Goal: Task Accomplishment & Management: Manage account settings

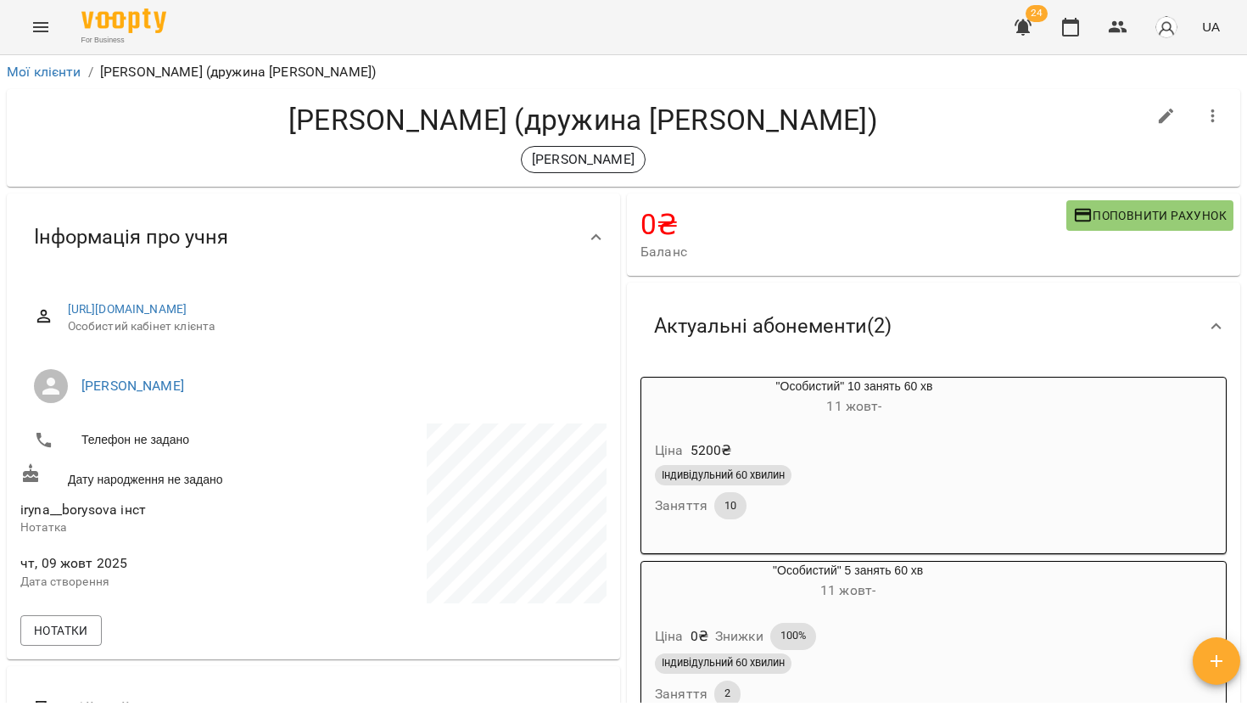
scroll to position [277, 0]
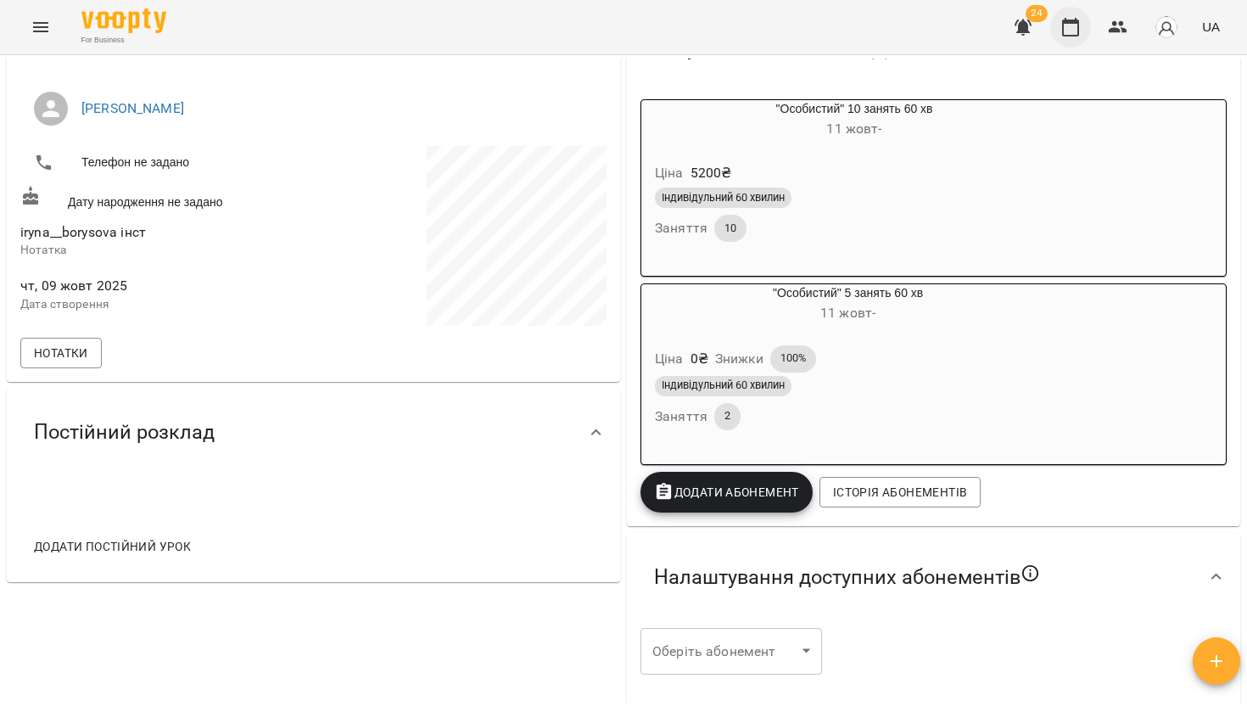
click at [1062, 38] on button "button" at bounding box center [1070, 27] width 41 height 41
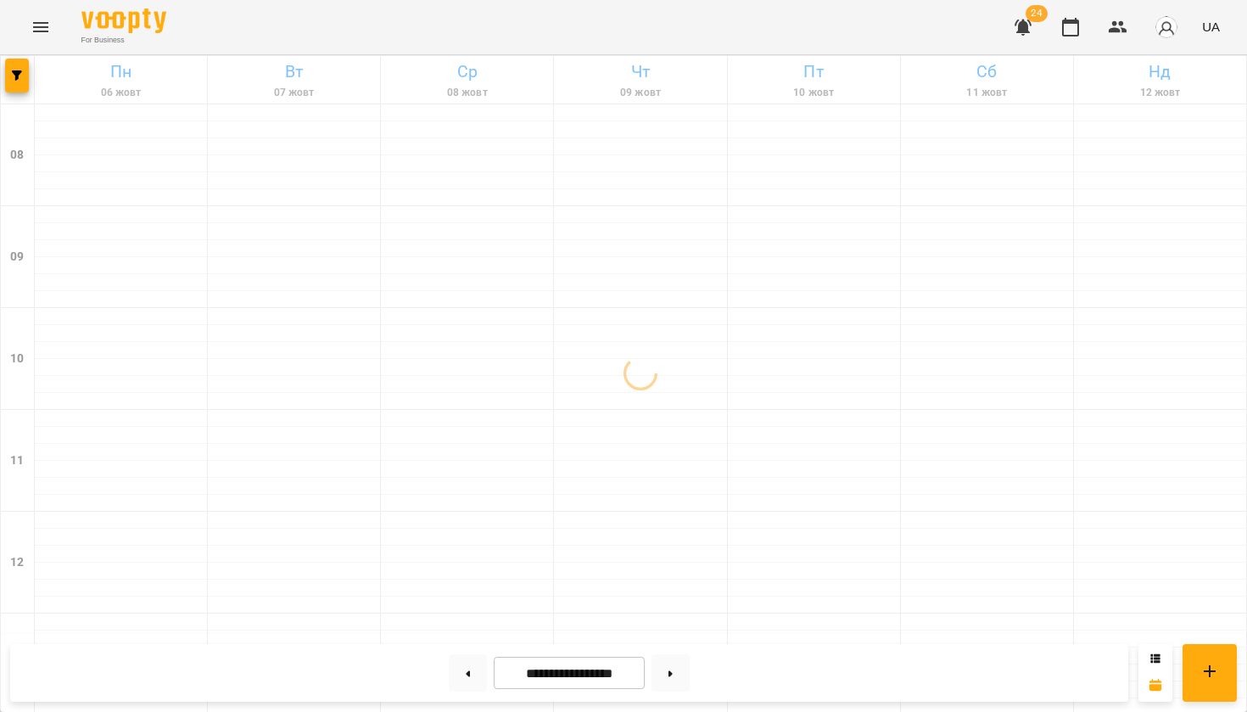
click at [39, 27] on icon "Menu" at bounding box center [40, 27] width 15 height 10
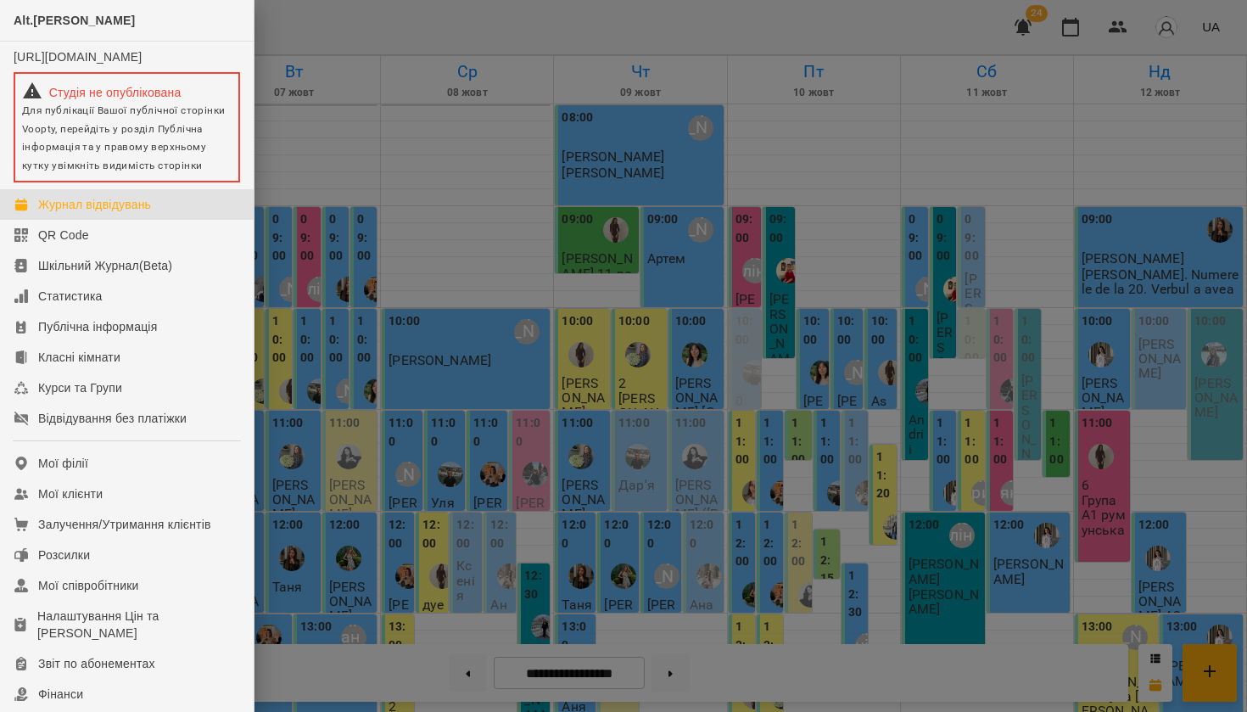
click at [396, 29] on div at bounding box center [623, 356] width 1247 height 712
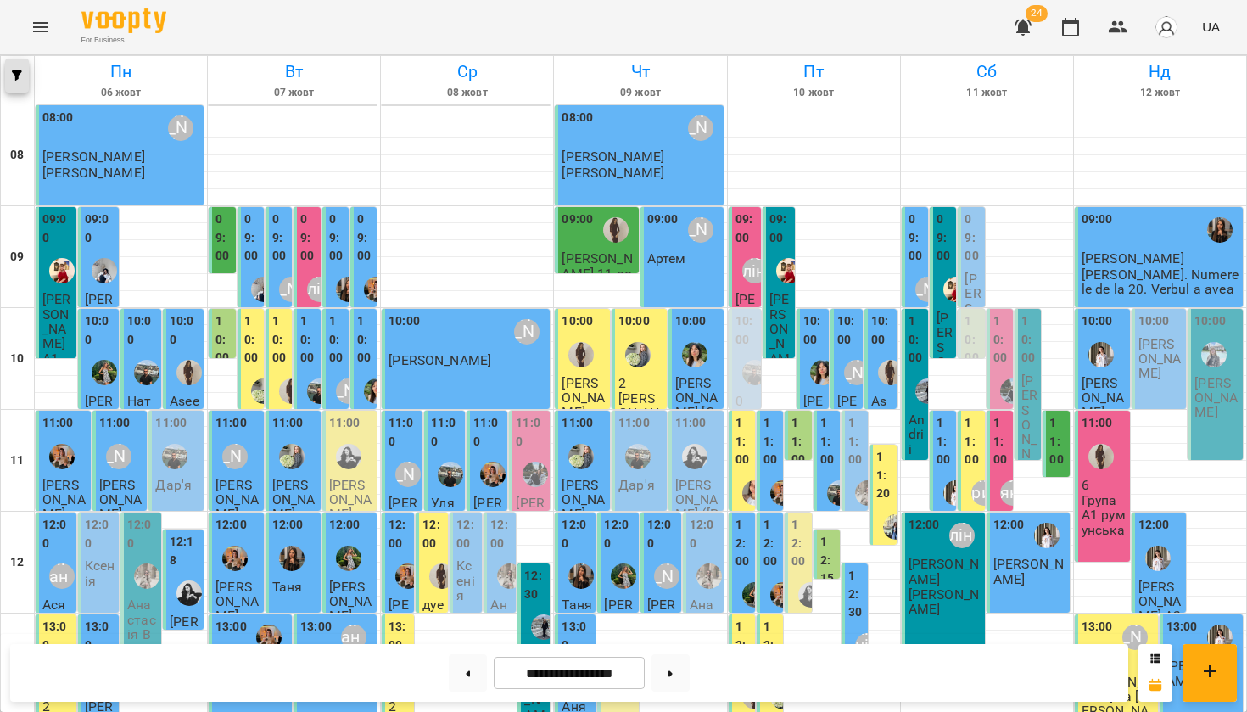
click at [20, 70] on icon "button" at bounding box center [17, 75] width 10 height 10
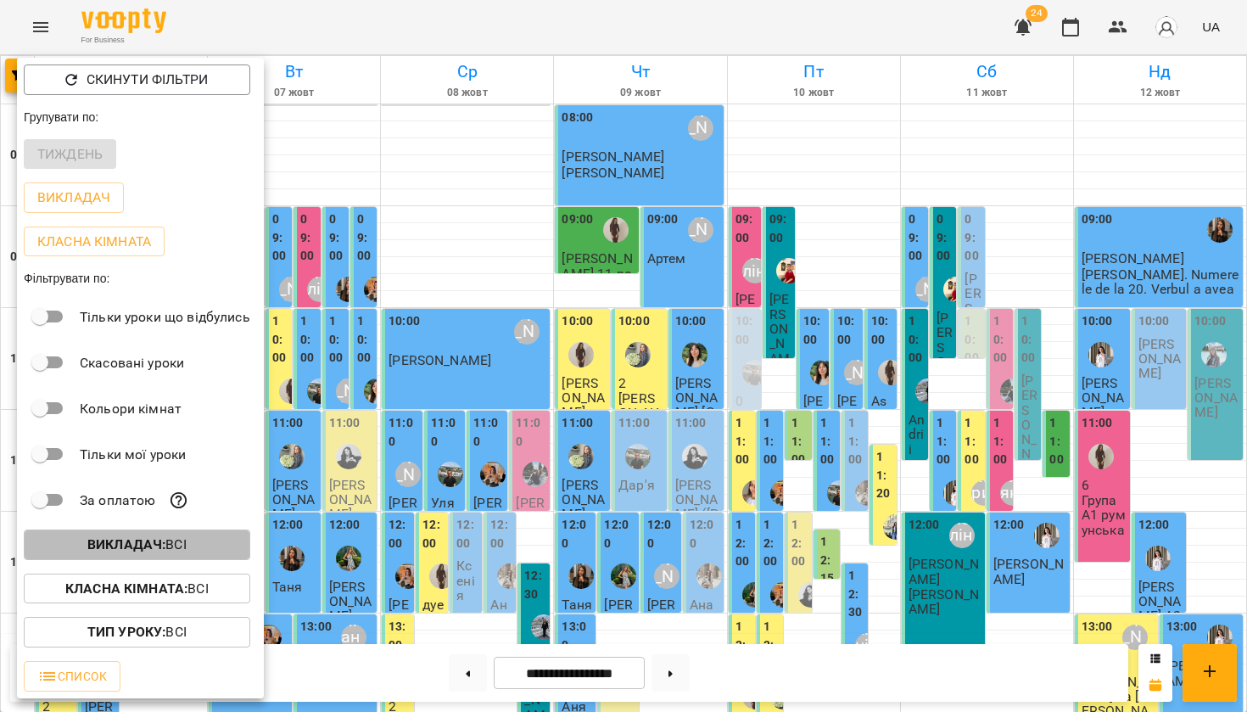
click at [115, 545] on b "Викладач :" at bounding box center [126, 544] width 78 height 16
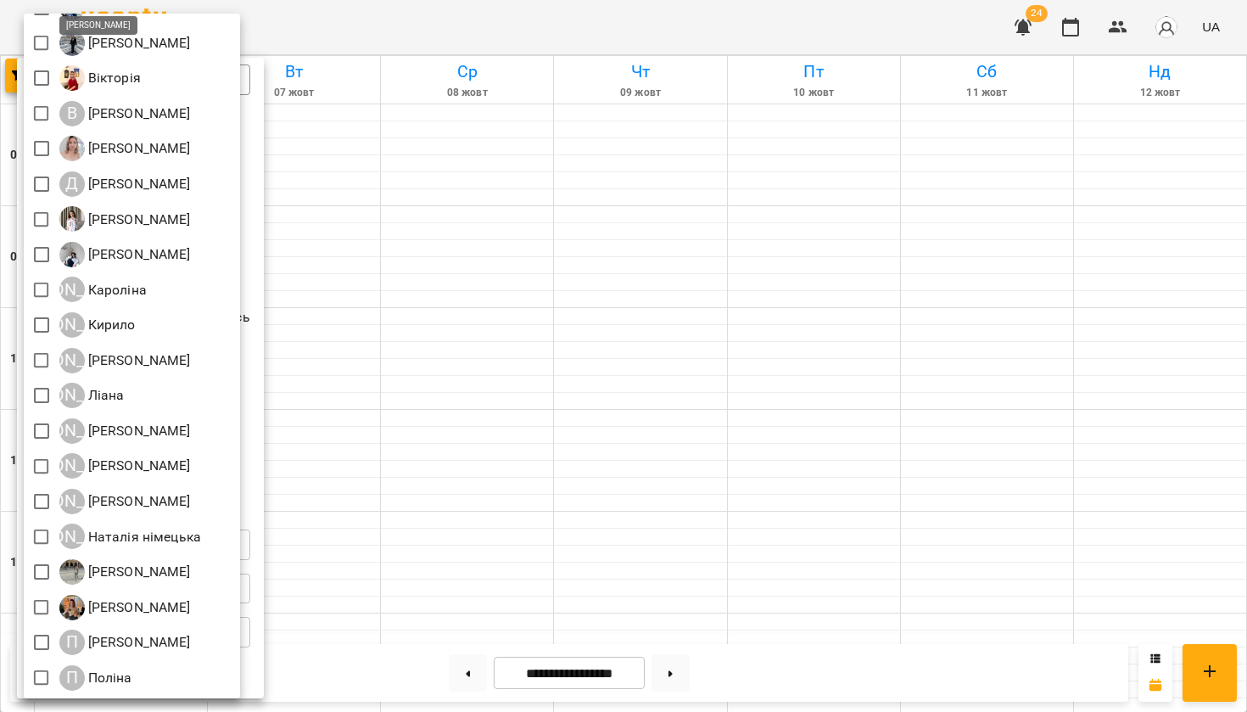
scroll to position [460, 0]
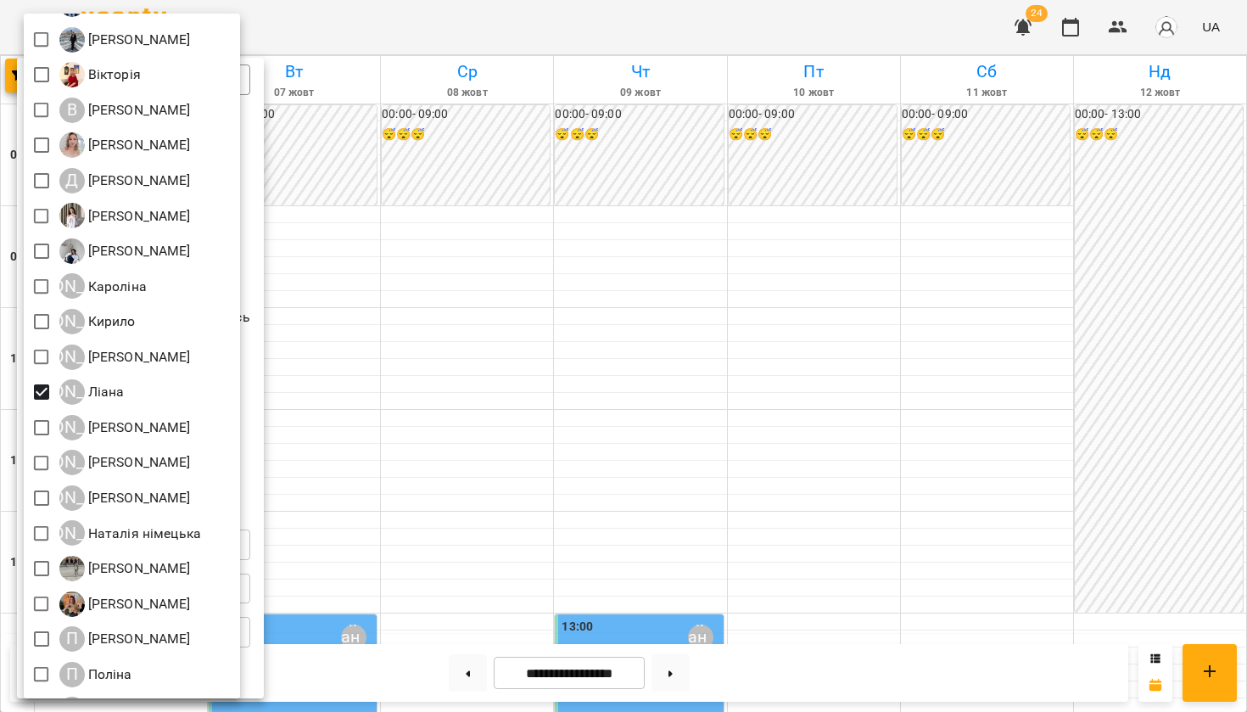
click at [579, 31] on div at bounding box center [623, 356] width 1247 height 712
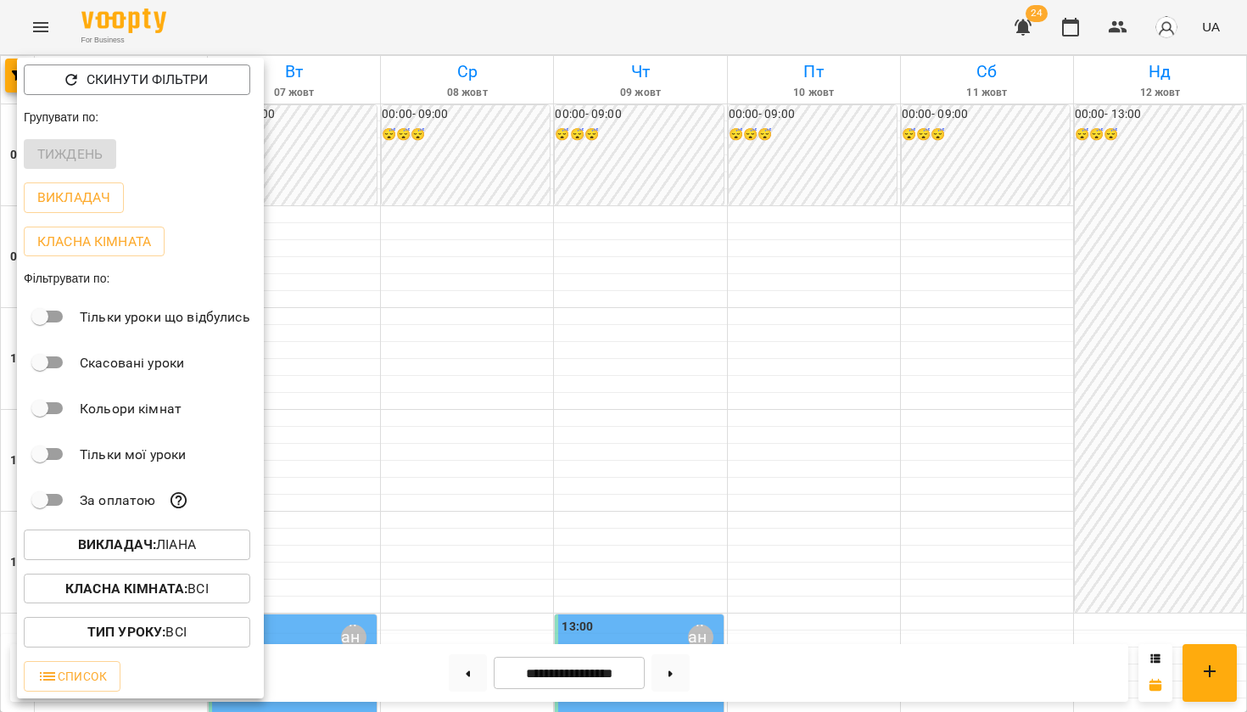
click at [579, 31] on div at bounding box center [623, 356] width 1247 height 712
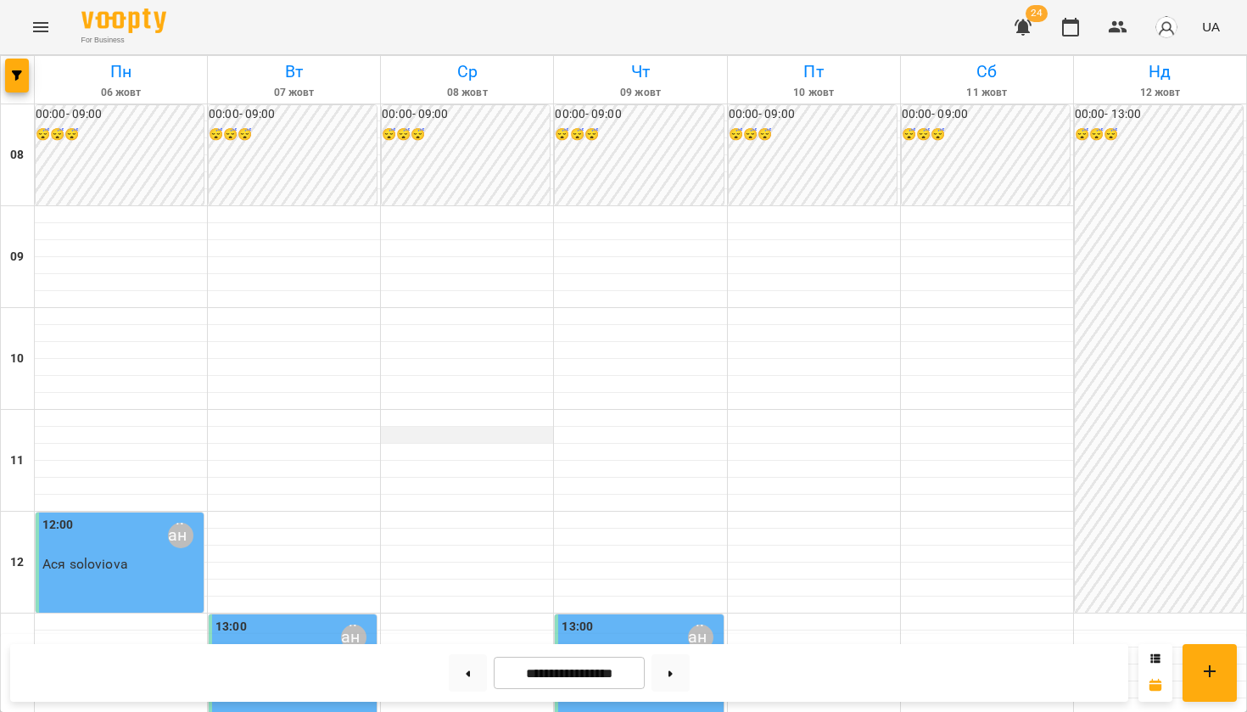
scroll to position [348, 0]
click at [469, 674] on button at bounding box center [468, 672] width 38 height 37
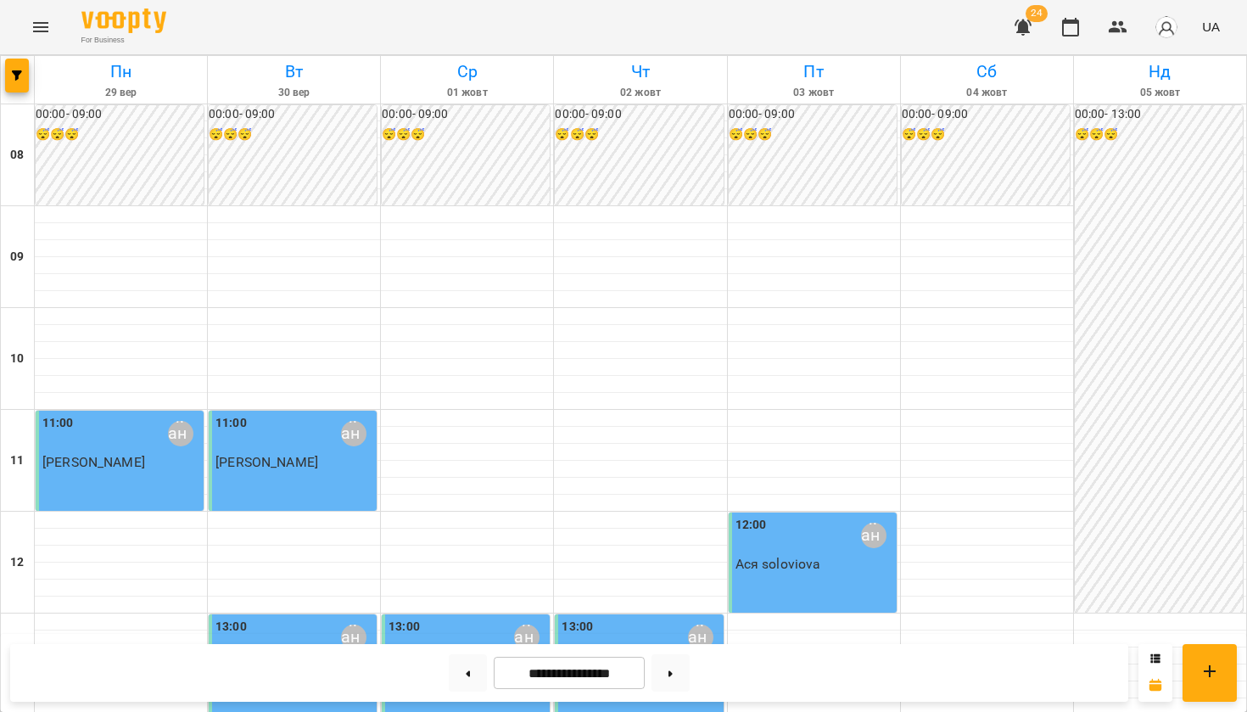
scroll to position [0, 0]
click at [672, 663] on button at bounding box center [670, 672] width 38 height 37
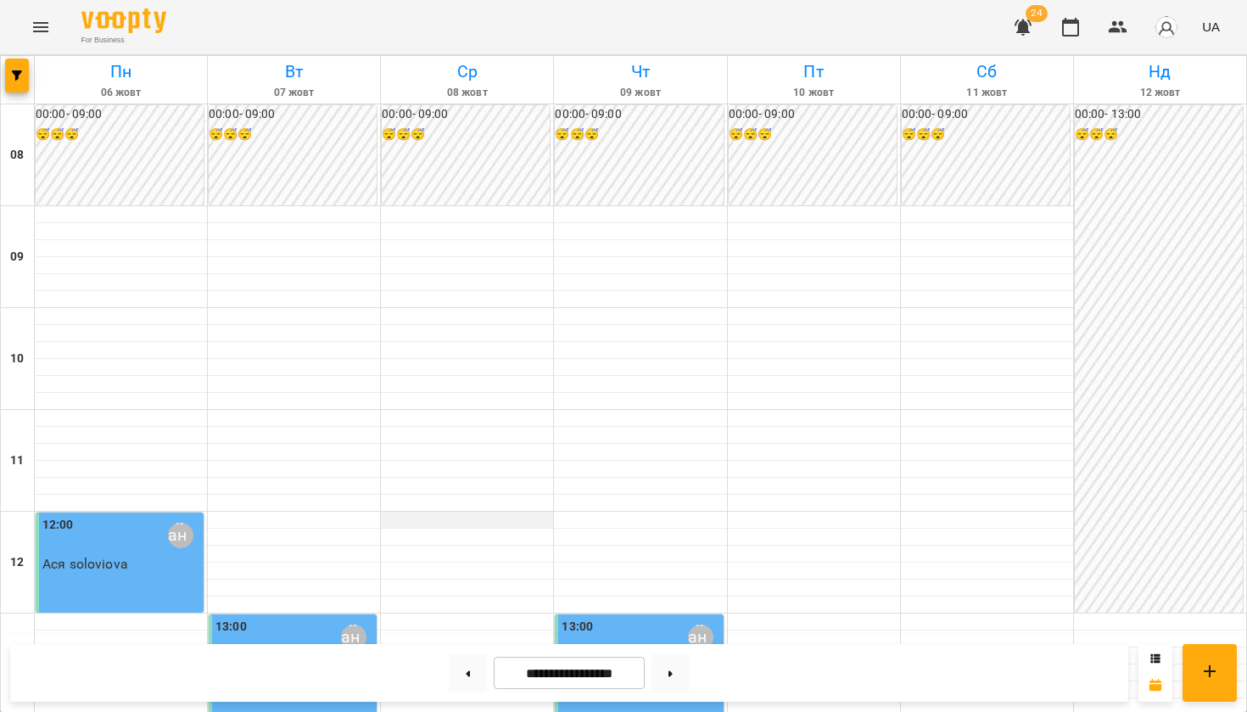
scroll to position [119, 0]
click at [668, 675] on button at bounding box center [670, 672] width 38 height 37
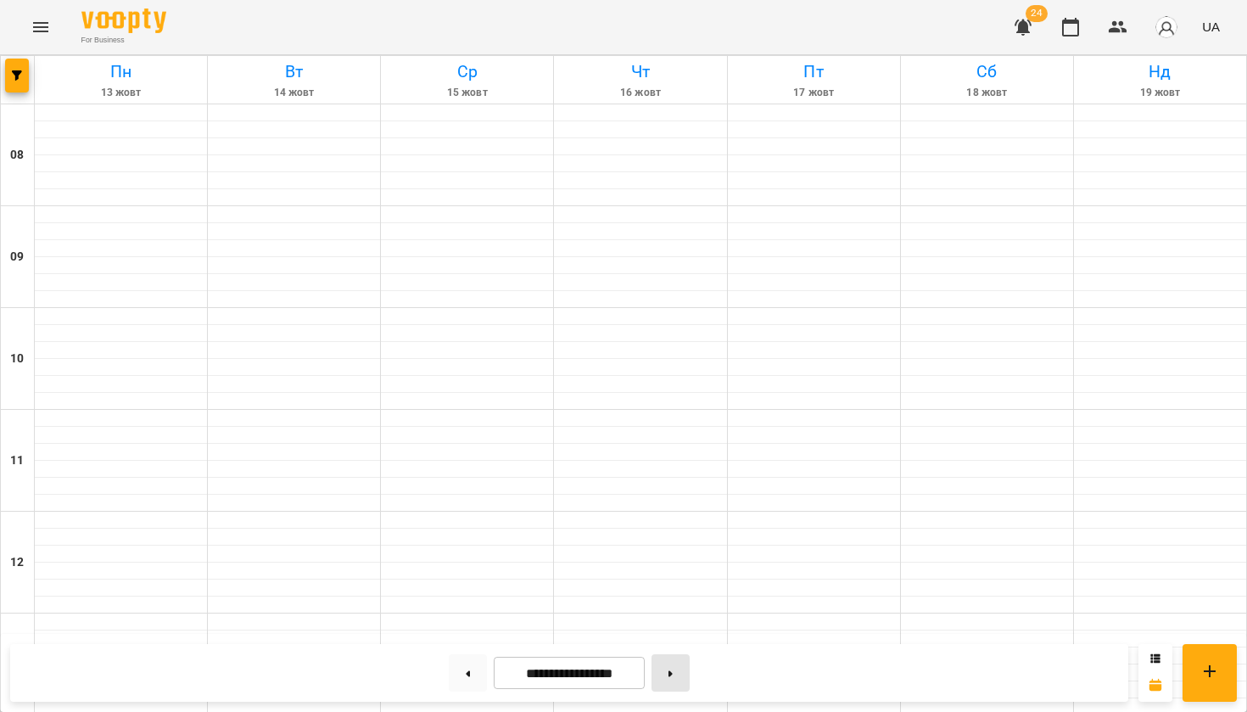
type input "**********"
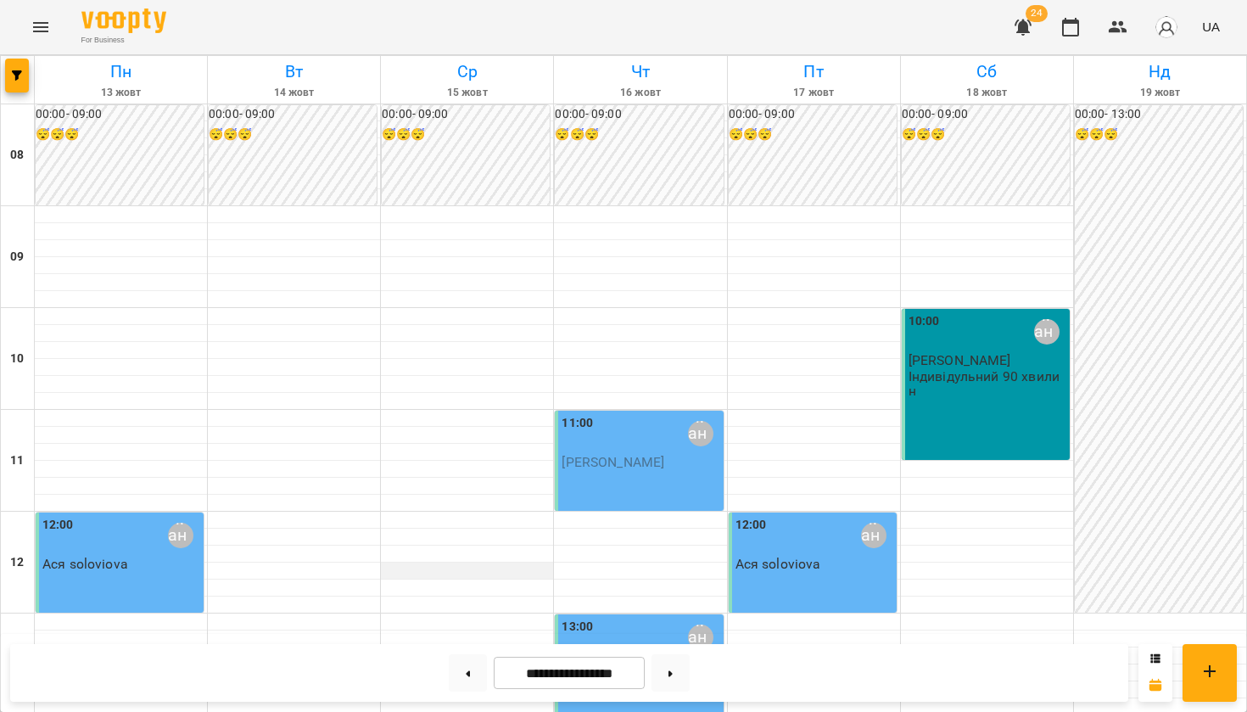
scroll to position [39, 0]
click at [31, 17] on button "Menu" at bounding box center [40, 27] width 41 height 41
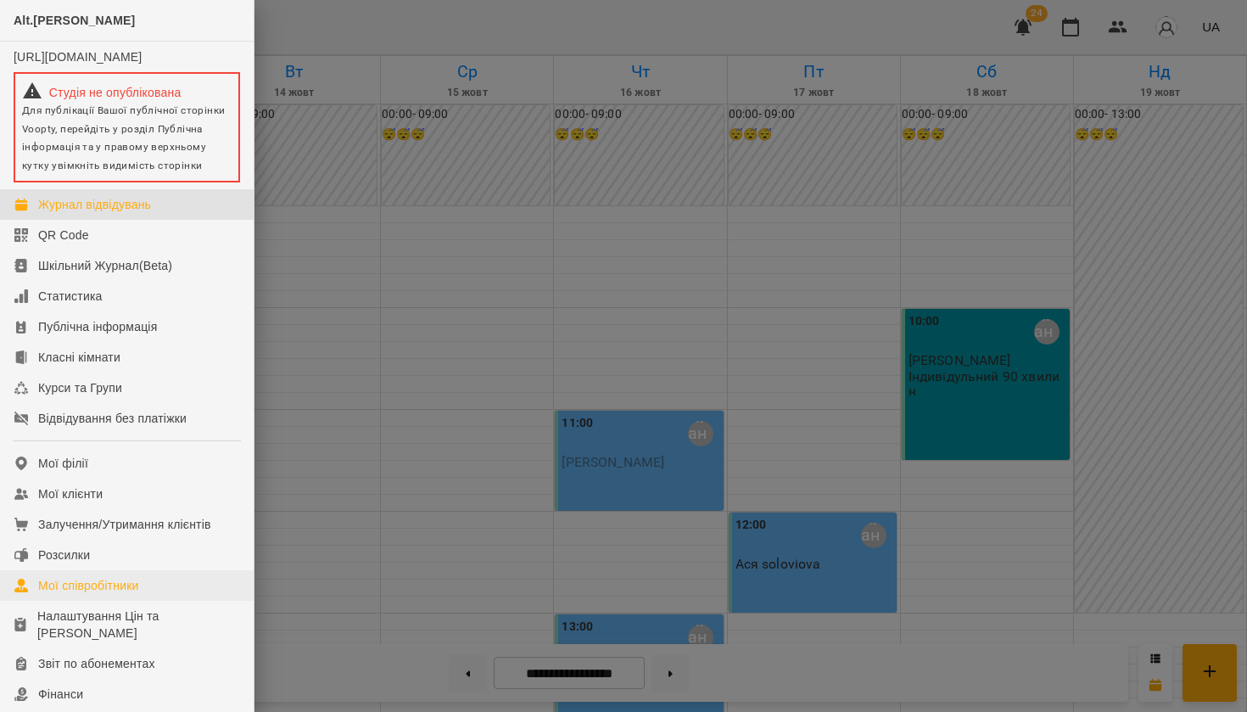
click at [92, 594] on div "Мої співробітники" at bounding box center [88, 585] width 101 height 17
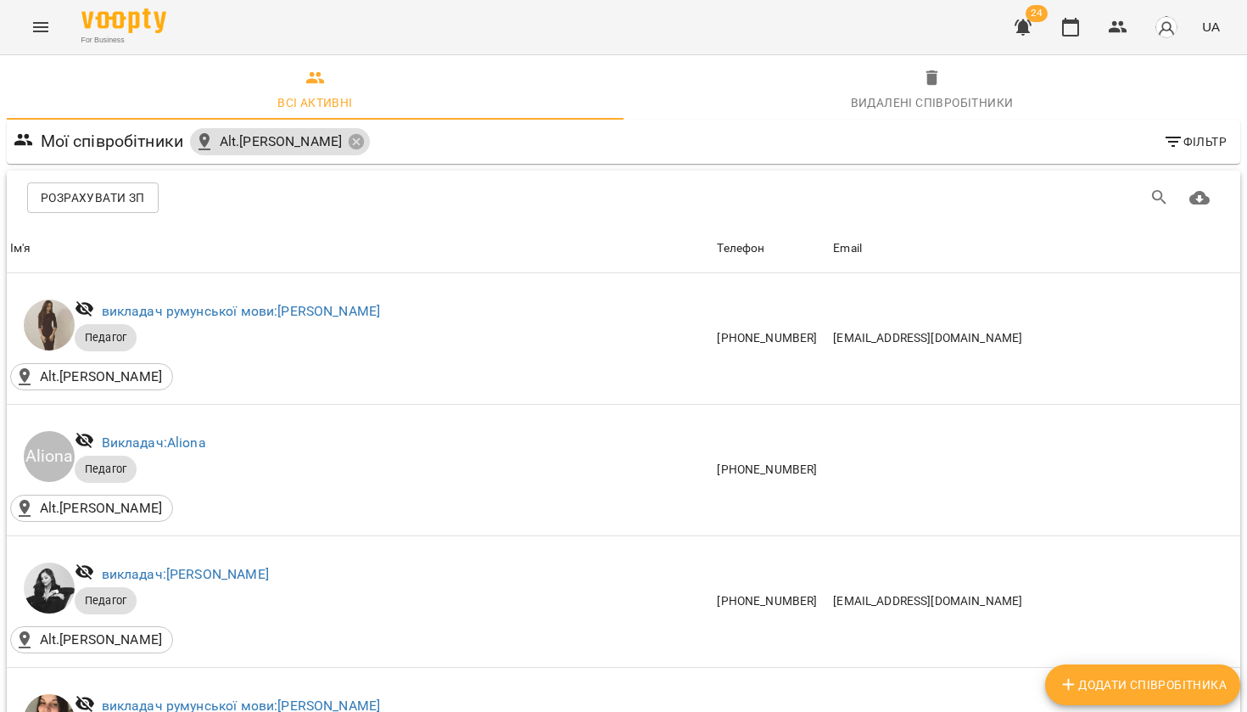
scroll to position [2661, 0]
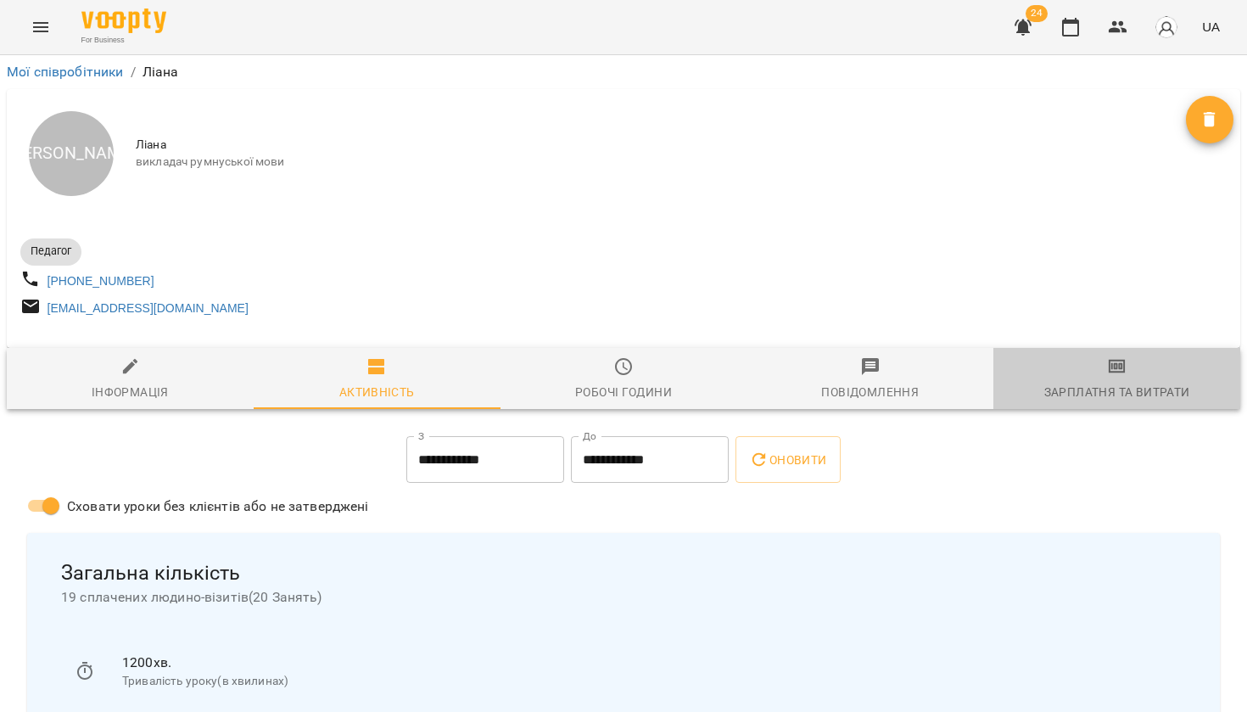
click at [1089, 381] on span "Зарплатня та Витрати" at bounding box center [1116, 379] width 226 height 46
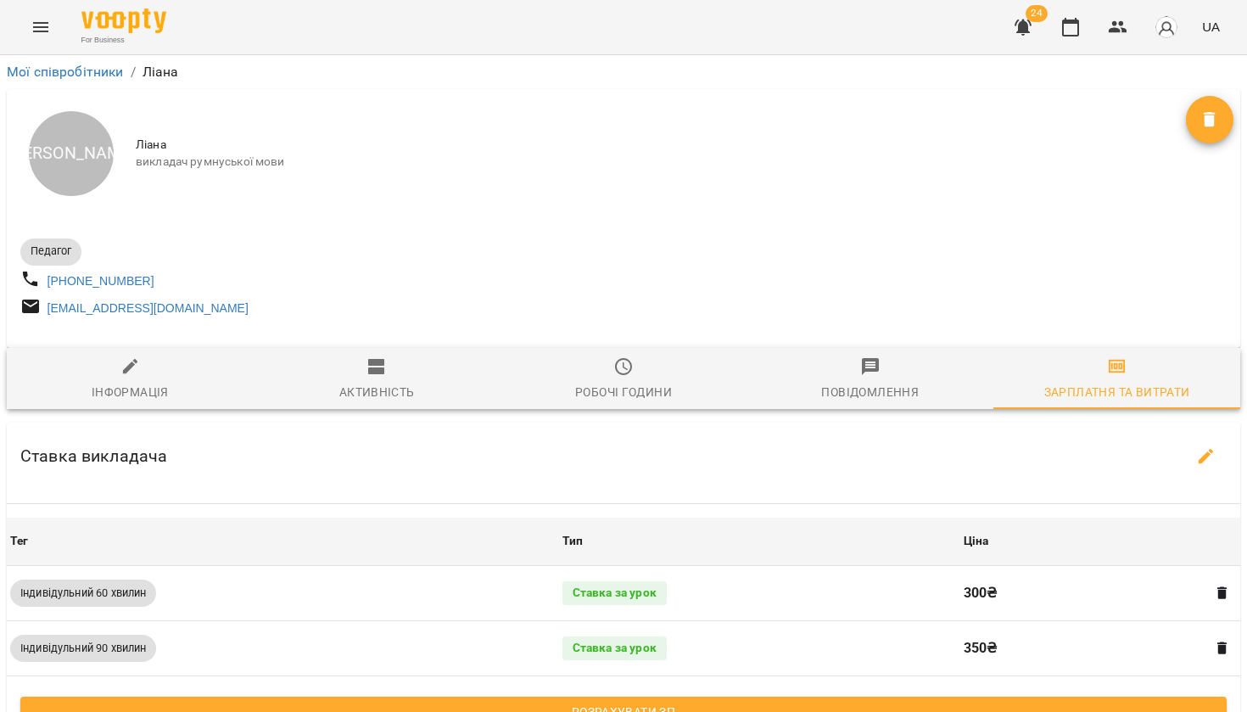
scroll to position [53, 0]
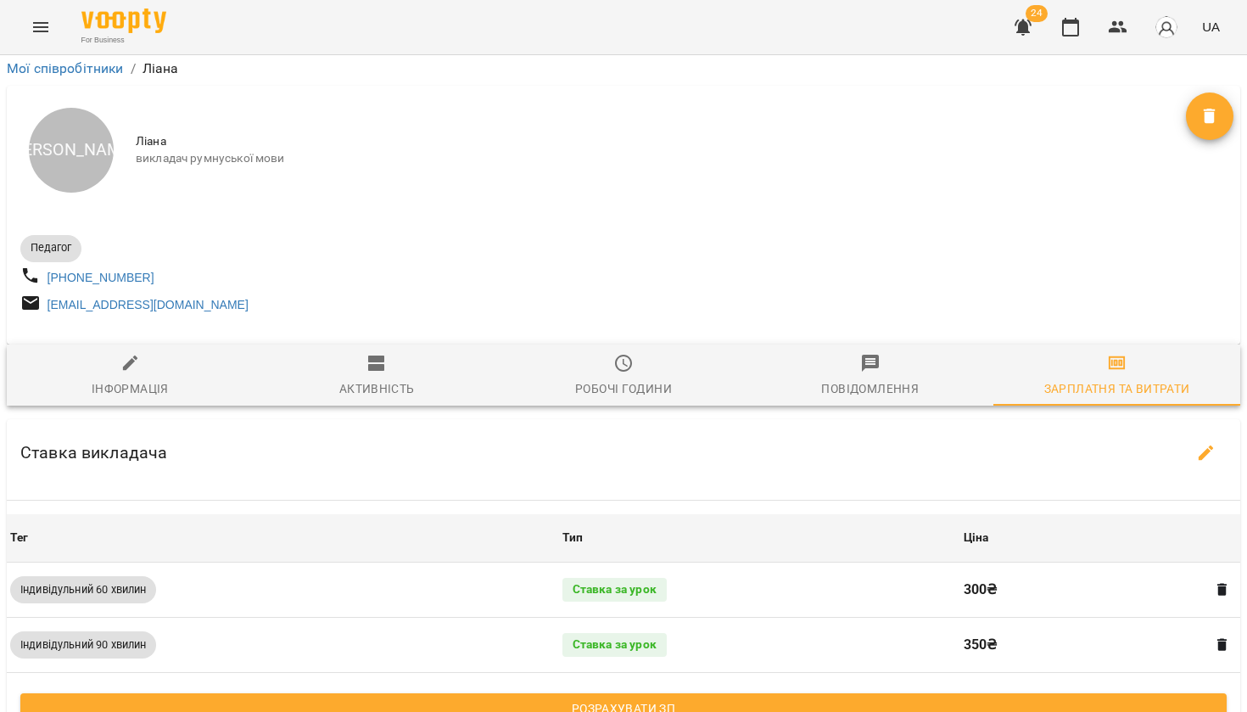
click at [660, 698] on span "Розрахувати ЗП" at bounding box center [623, 708] width 1179 height 20
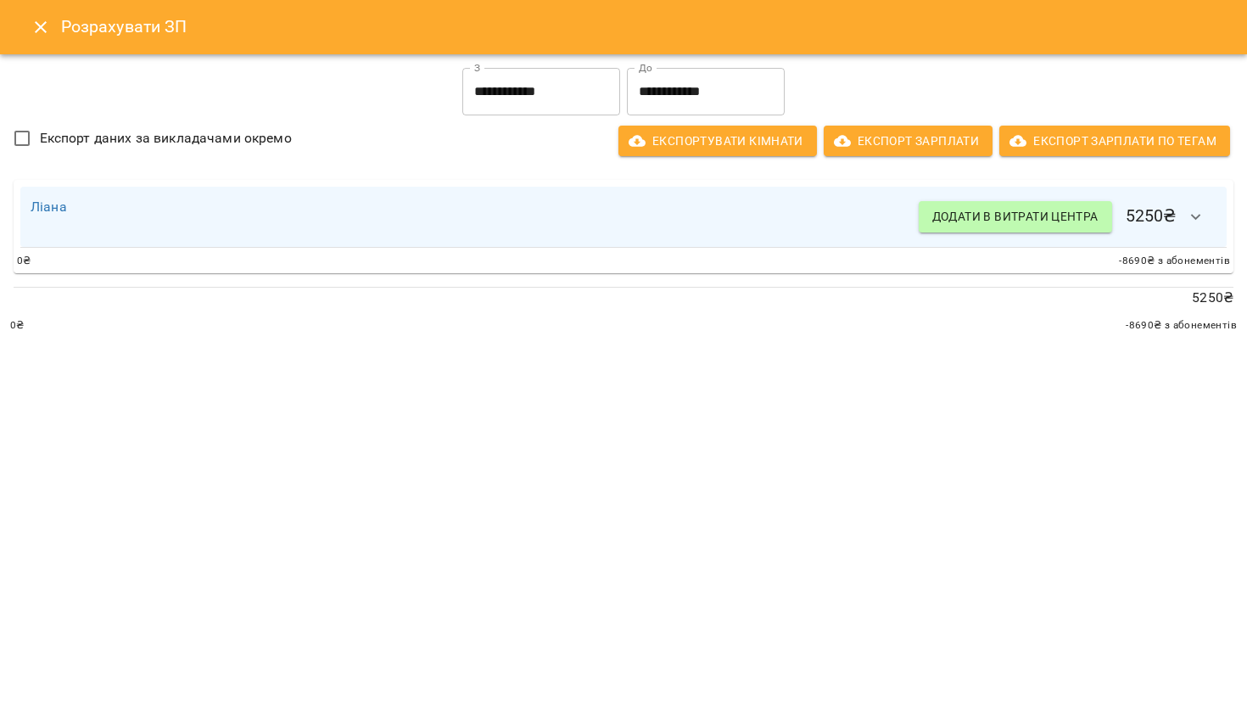
click at [527, 82] on input "**********" at bounding box center [541, 91] width 158 height 47
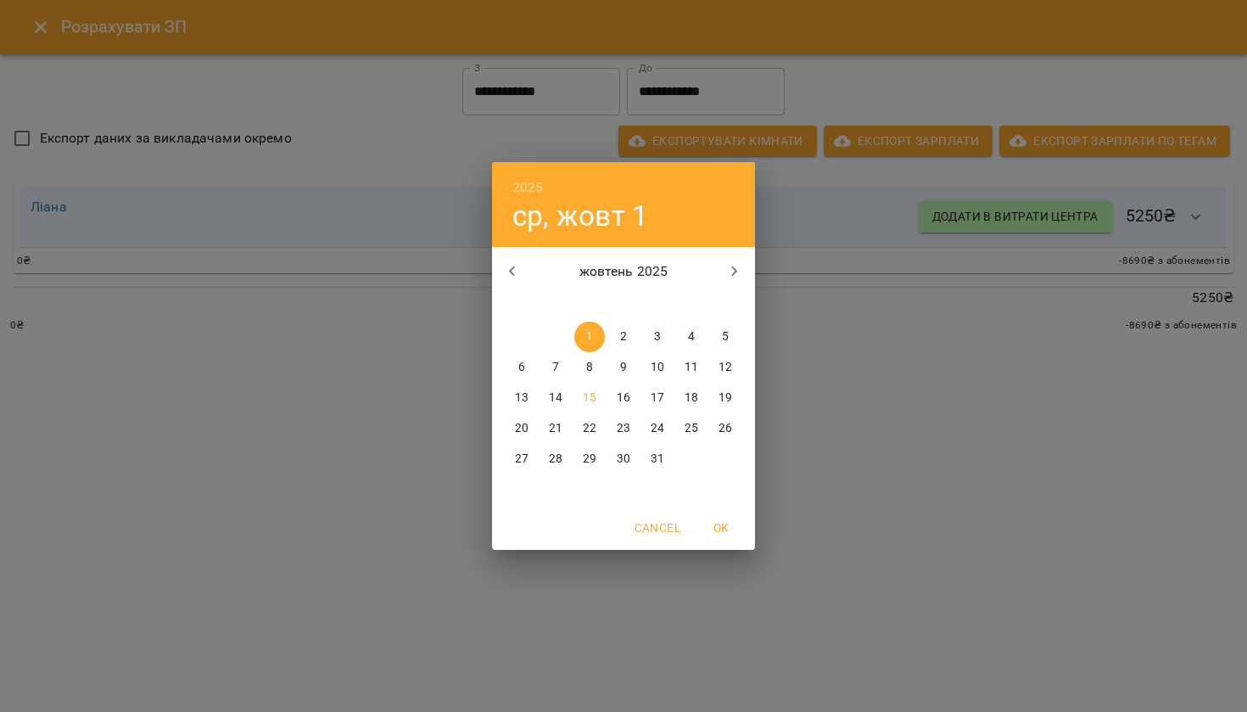
click at [659, 129] on div "2025 ср, жовт 1 жовтень 2025 пн вт ср чт пт сб нд 29 30 1 2 3 4 5 6 7 8 9 10 11…" at bounding box center [623, 356] width 1247 height 712
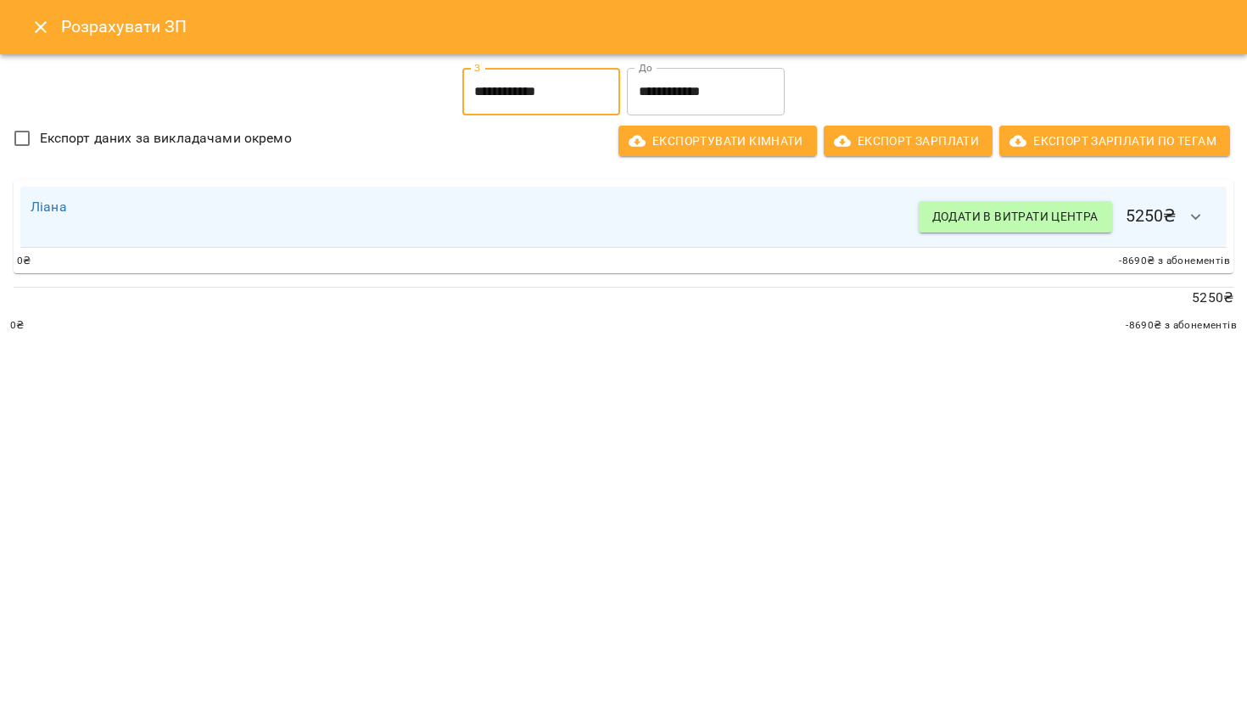
click at [659, 93] on input "**********" at bounding box center [706, 91] width 158 height 47
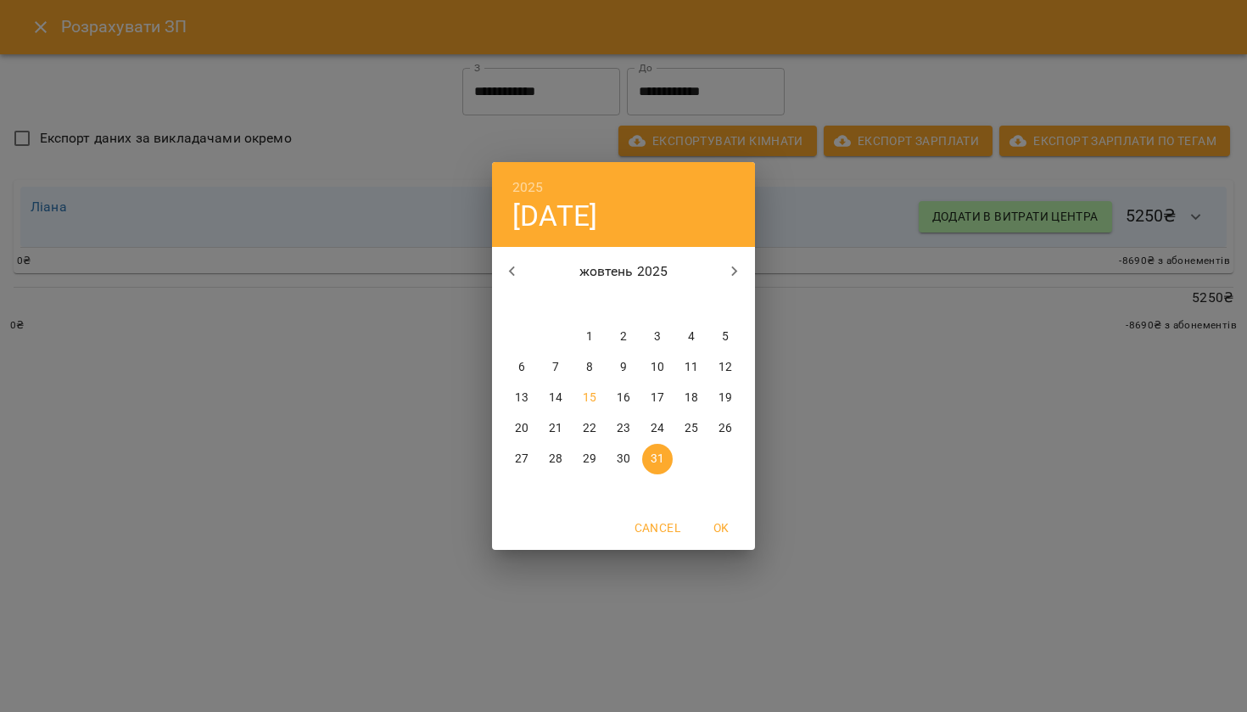
click at [592, 398] on p "15" at bounding box center [590, 397] width 14 height 17
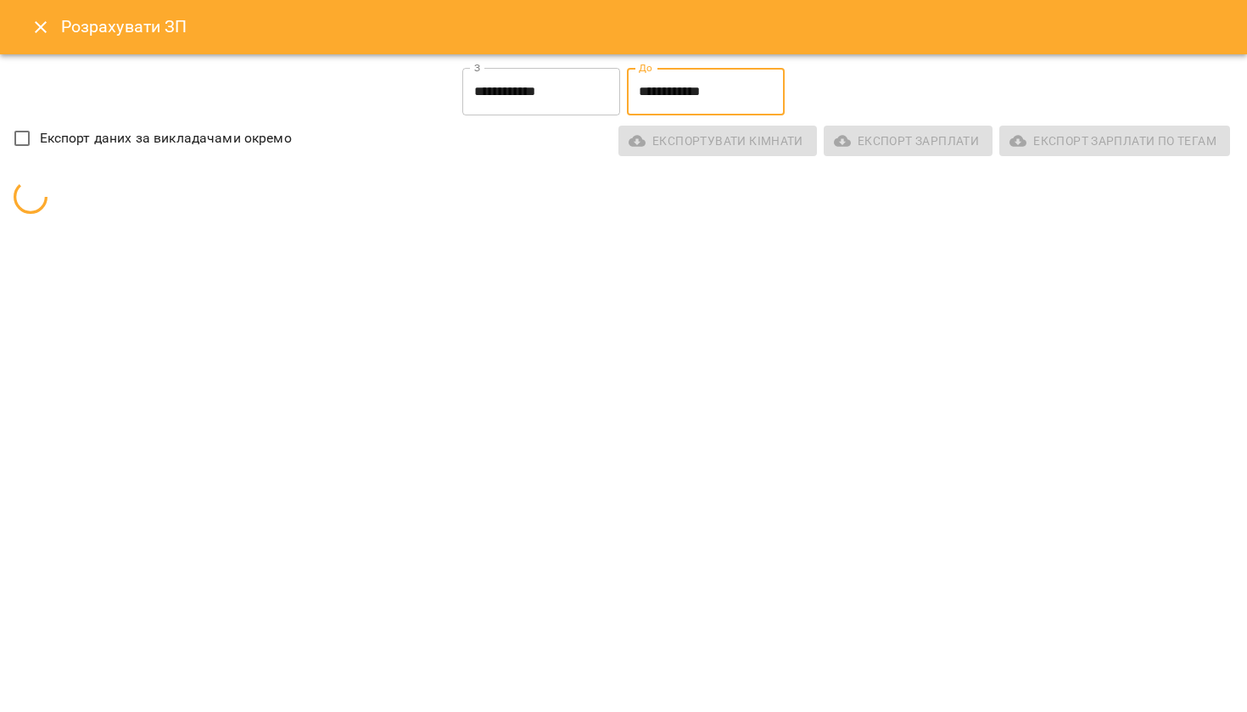
type input "**********"
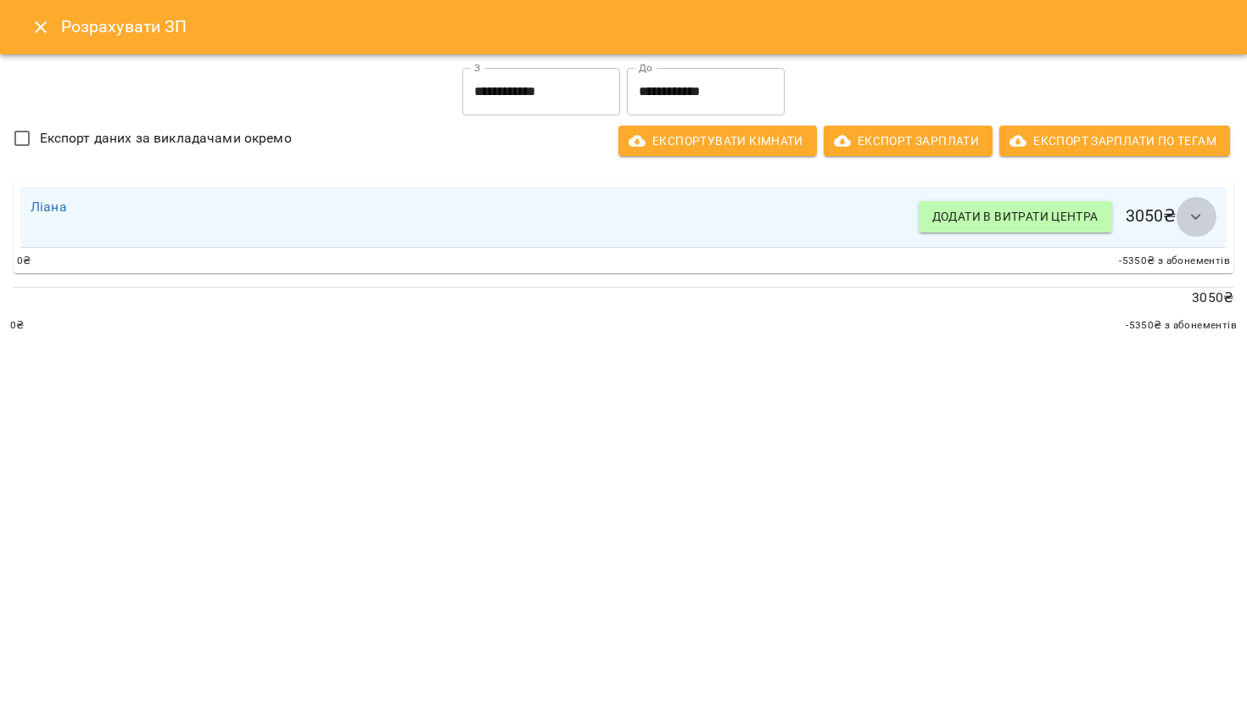
click at [1201, 226] on icon "button" at bounding box center [1196, 217] width 20 height 20
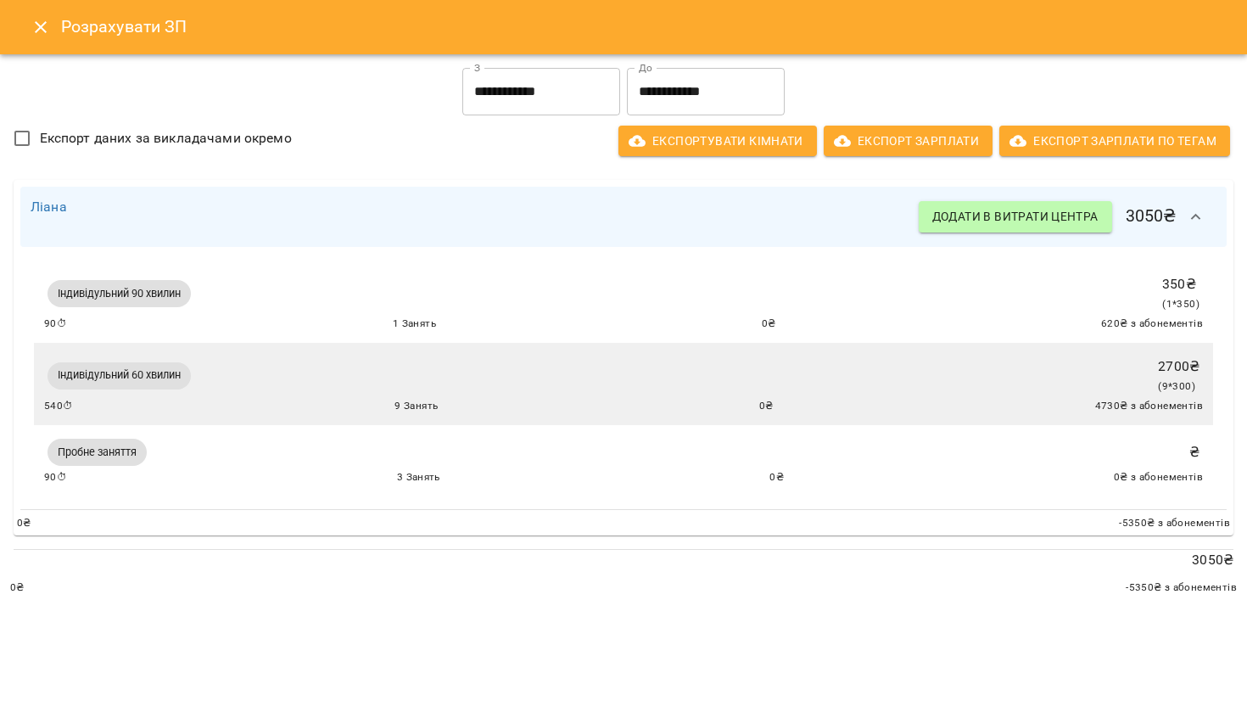
click at [47, 25] on icon "Close" at bounding box center [41, 27] width 20 height 20
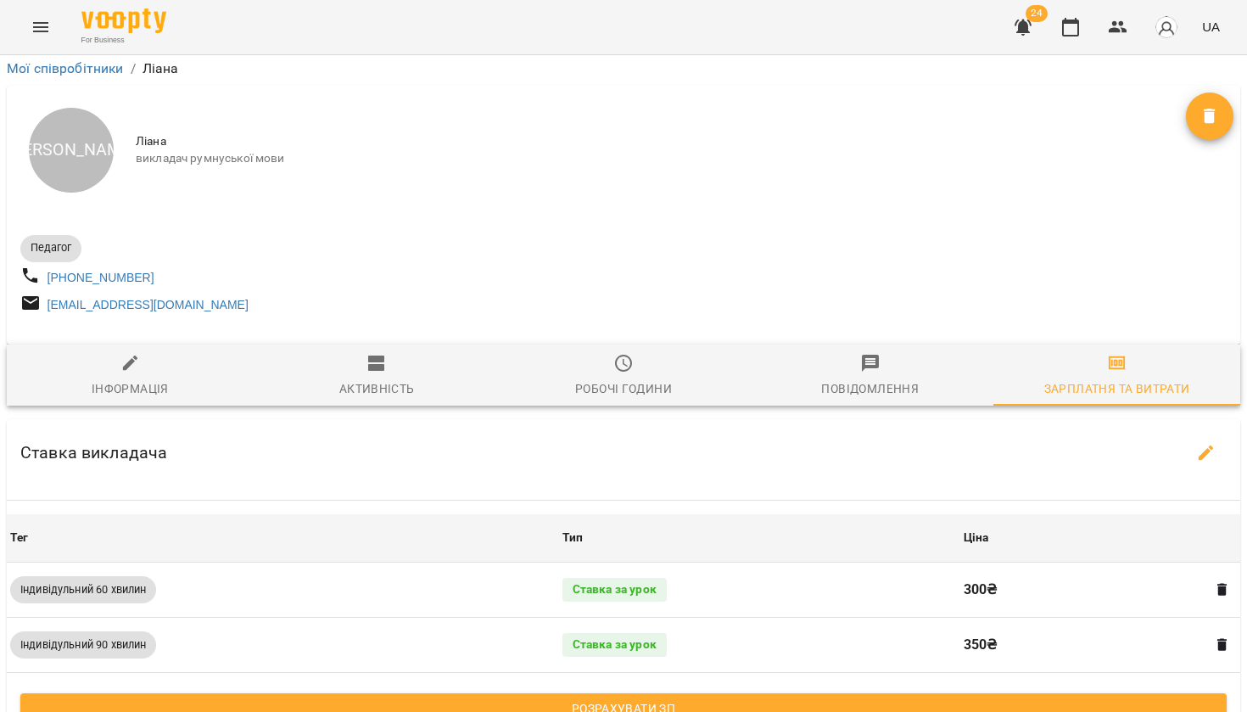
scroll to position [277, 0]
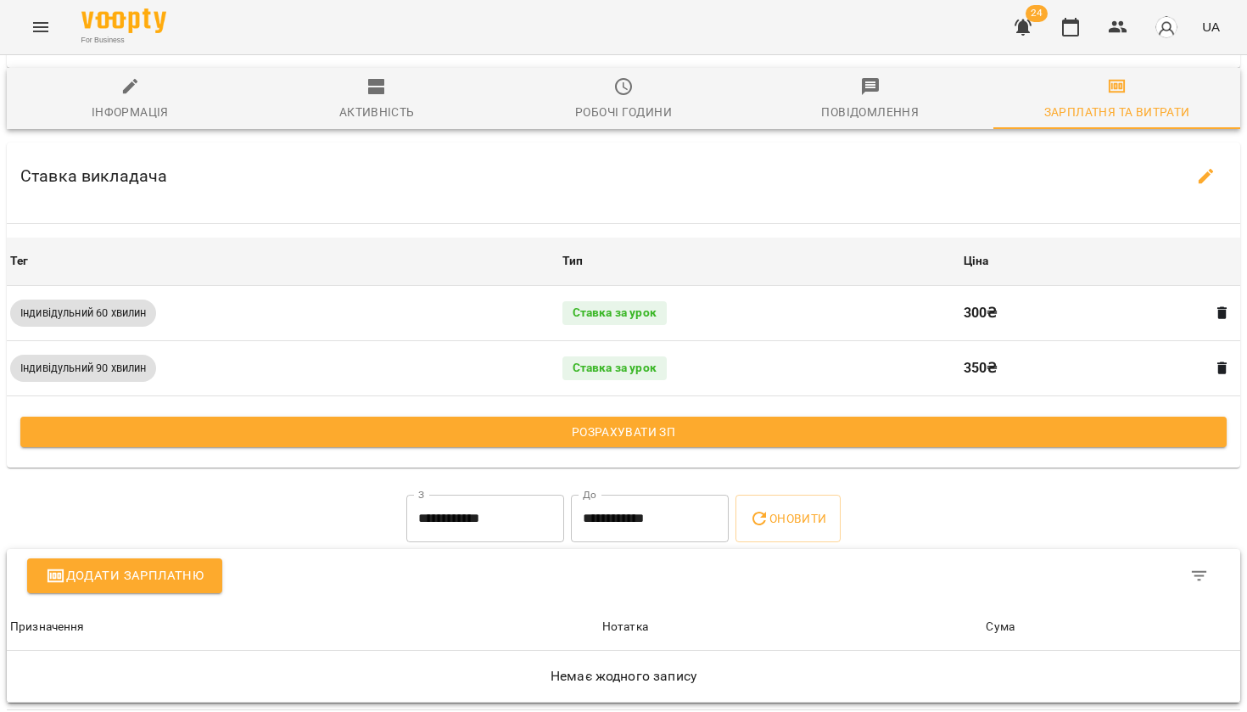
click at [45, 31] on icon "Menu" at bounding box center [40, 27] width 15 height 10
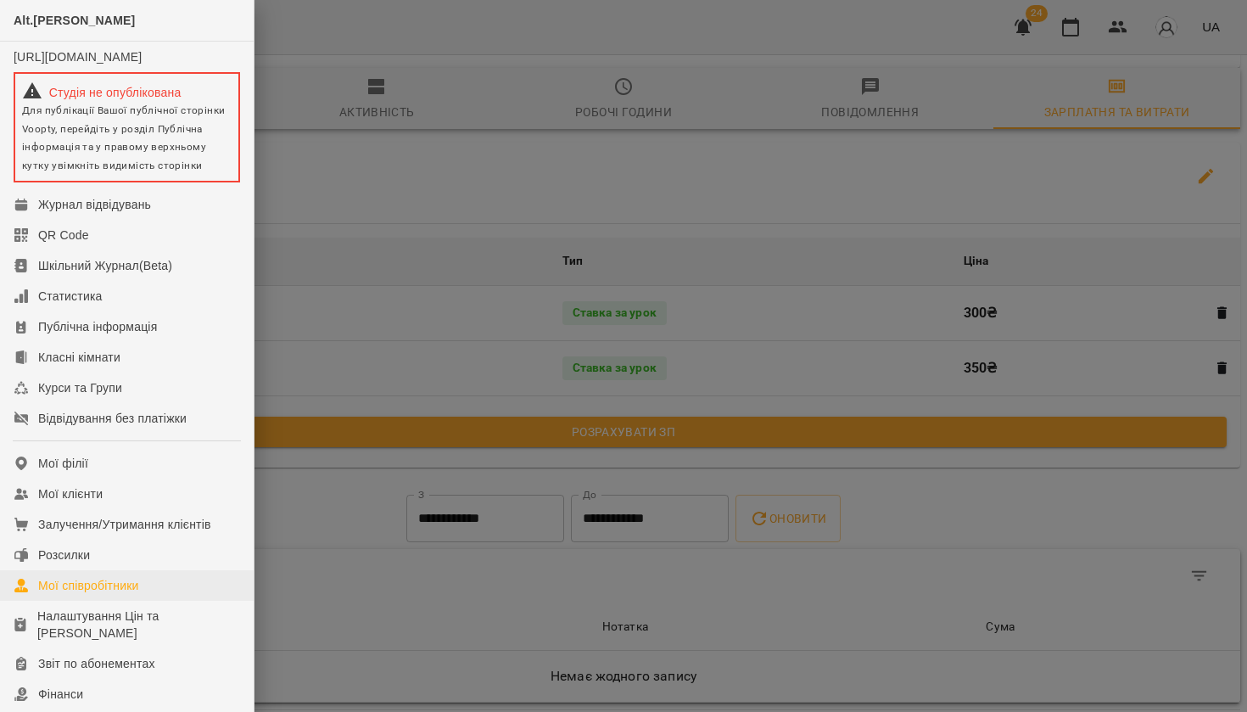
click at [92, 594] on div "Мої співробітники" at bounding box center [88, 585] width 101 height 17
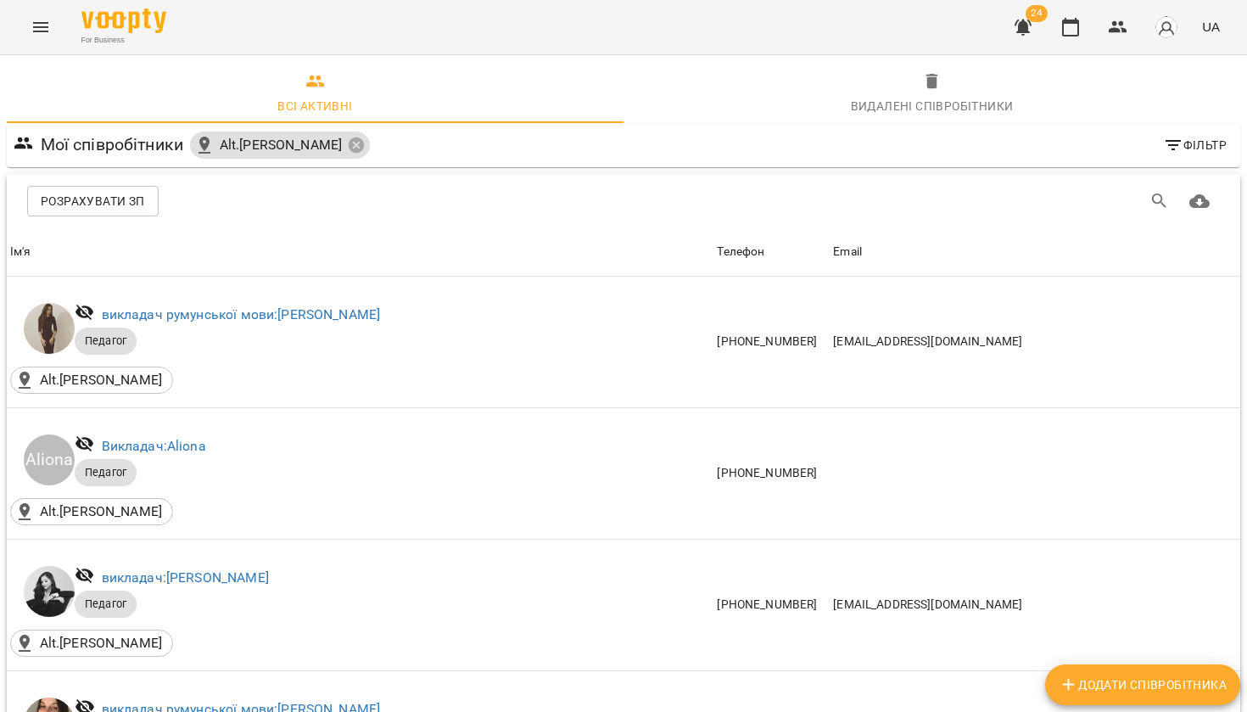
click at [1190, 702] on button "Додати співробітника" at bounding box center [1142, 684] width 195 height 41
select select "**"
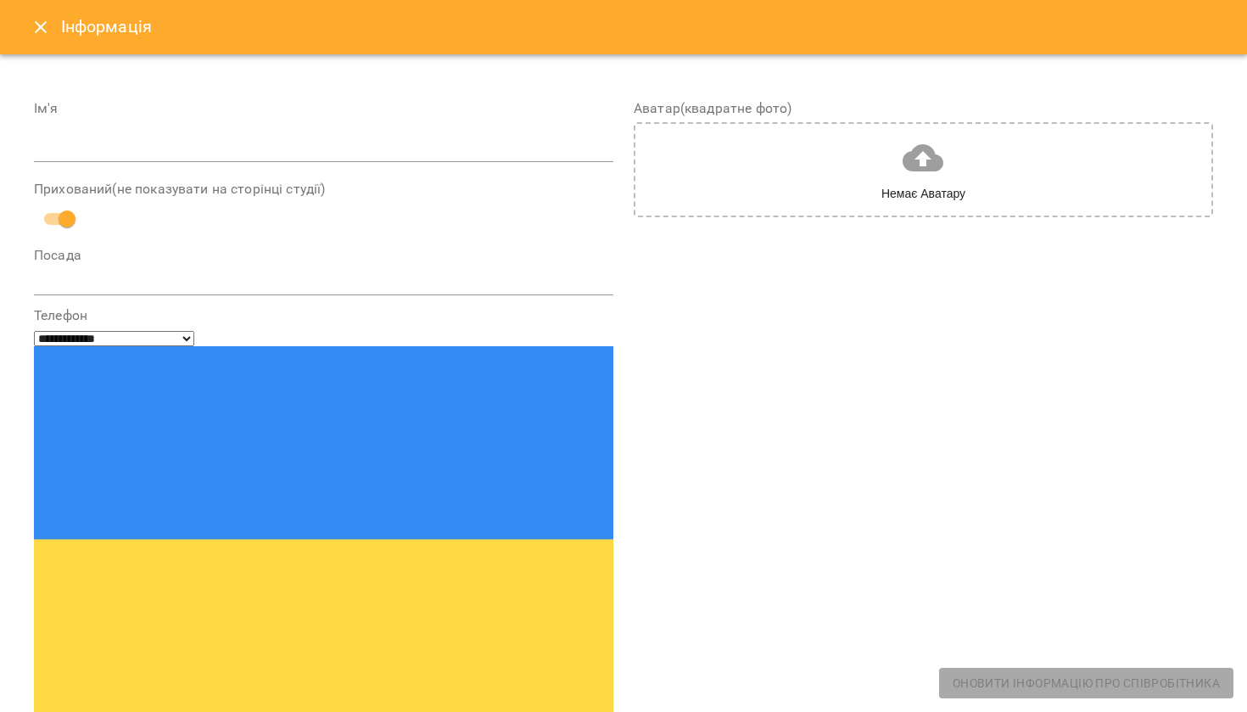
click at [360, 134] on div "Ім'я" at bounding box center [323, 135] width 579 height 67
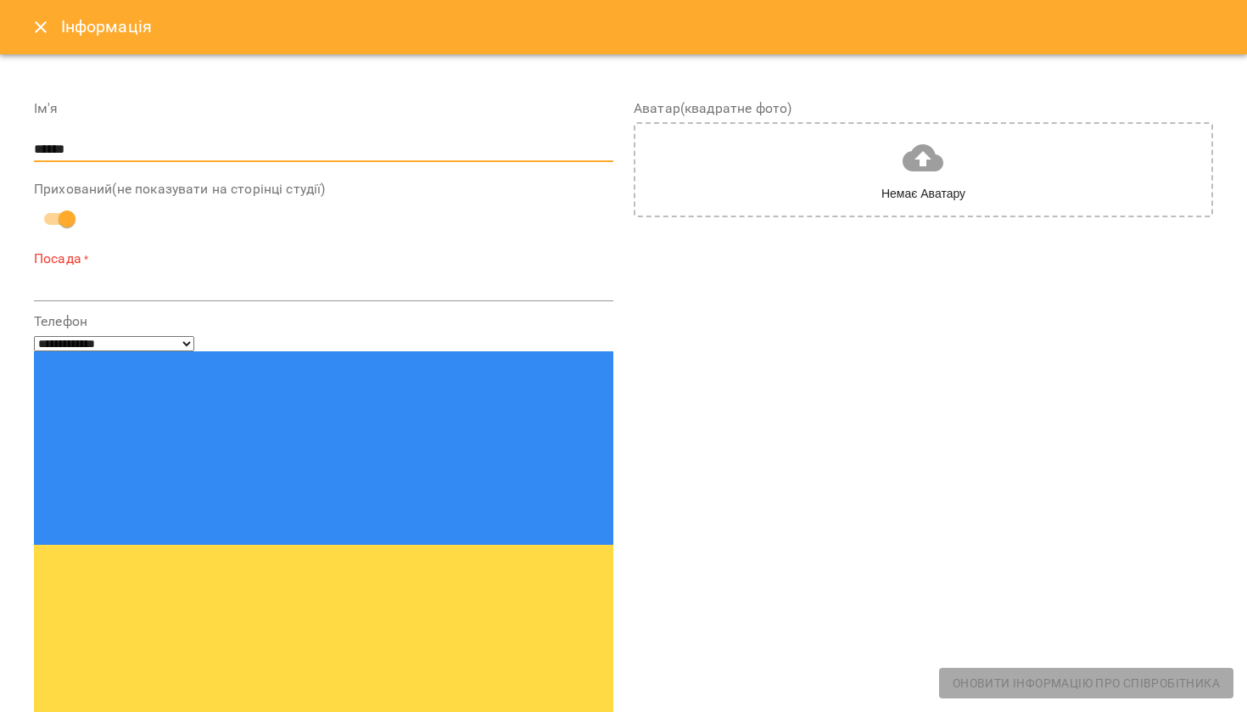
type input "******"
click at [300, 275] on div "*" at bounding box center [323, 288] width 579 height 26
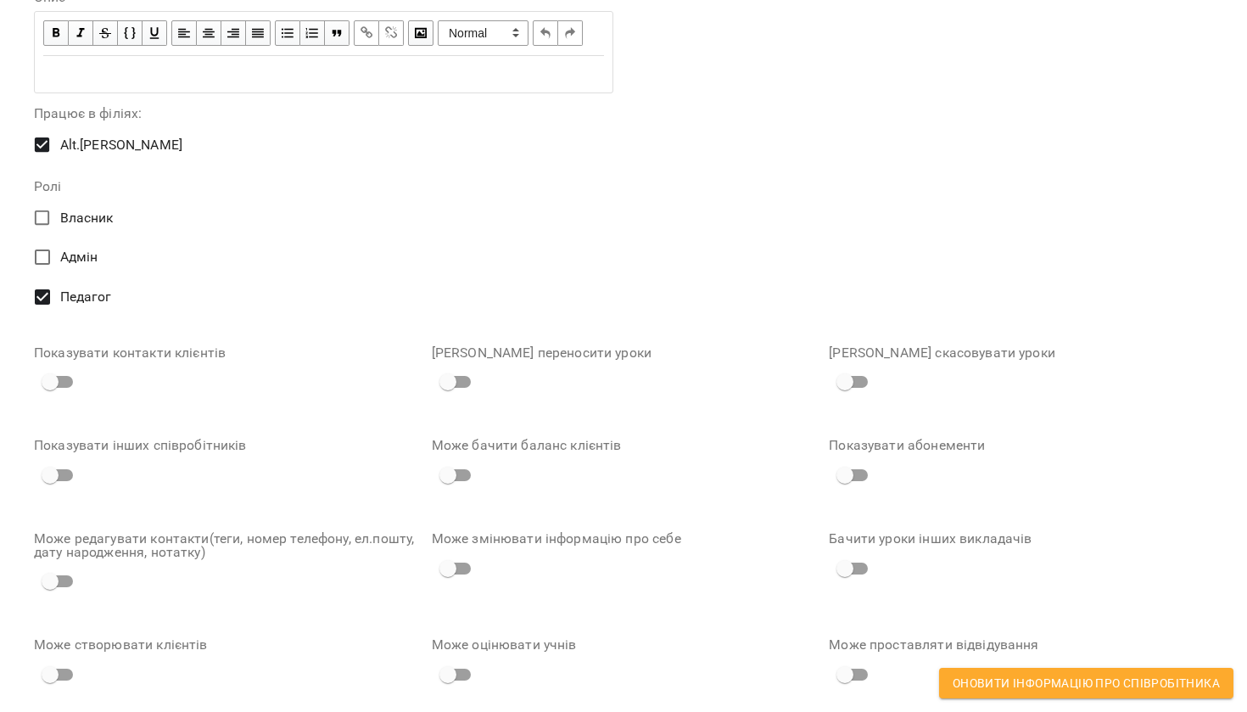
scroll to position [808, 0]
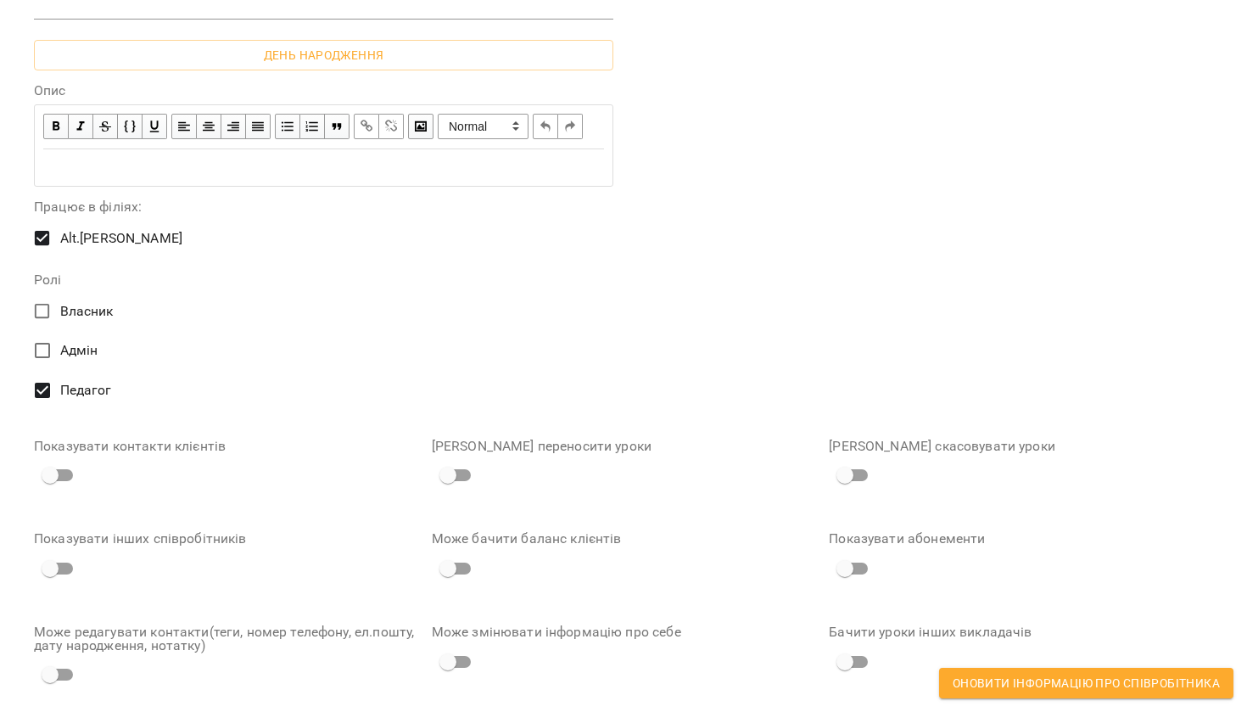
type textarea "**********"
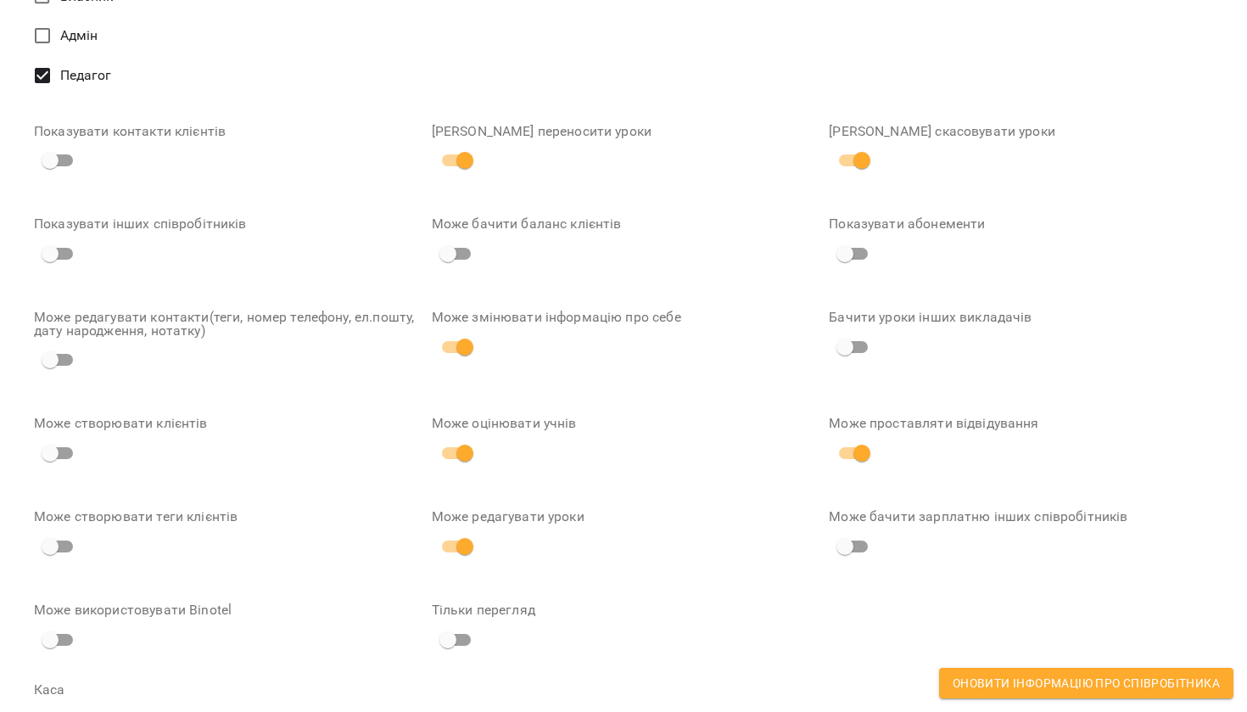
scroll to position [1241, 0]
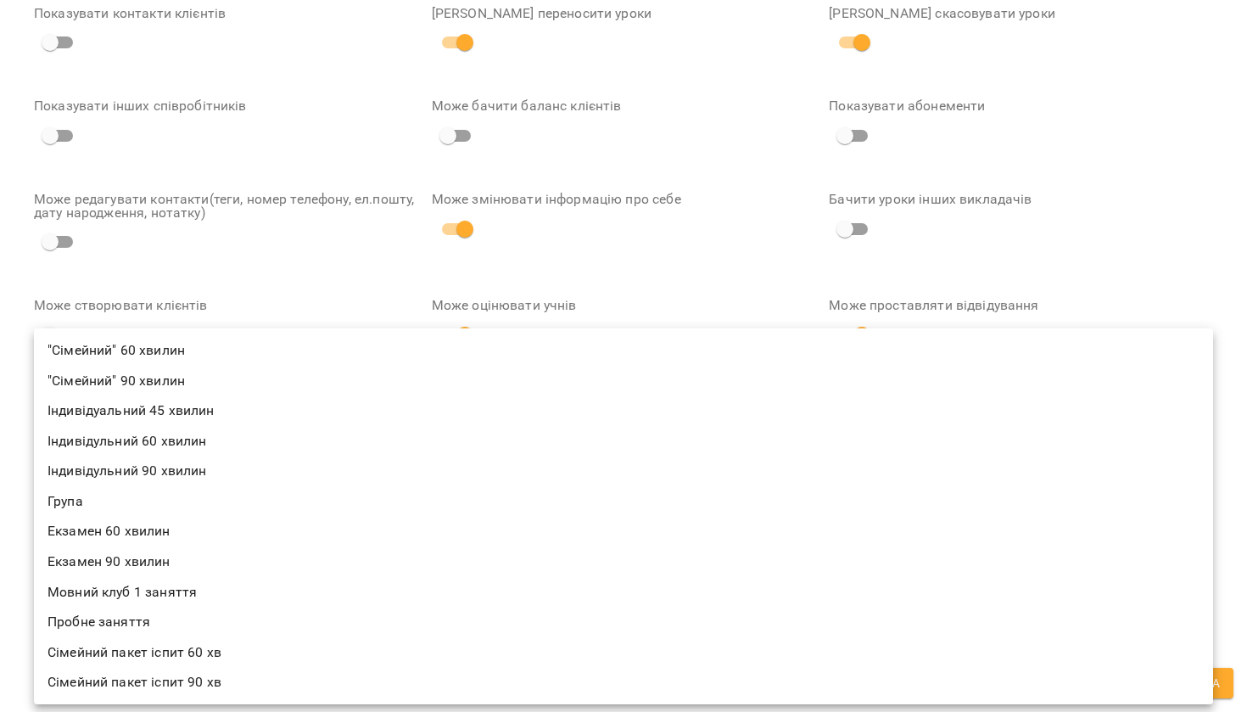
click at [204, 439] on li "Індивідульний 60 хвилин" at bounding box center [623, 441] width 1179 height 31
type input "**********"
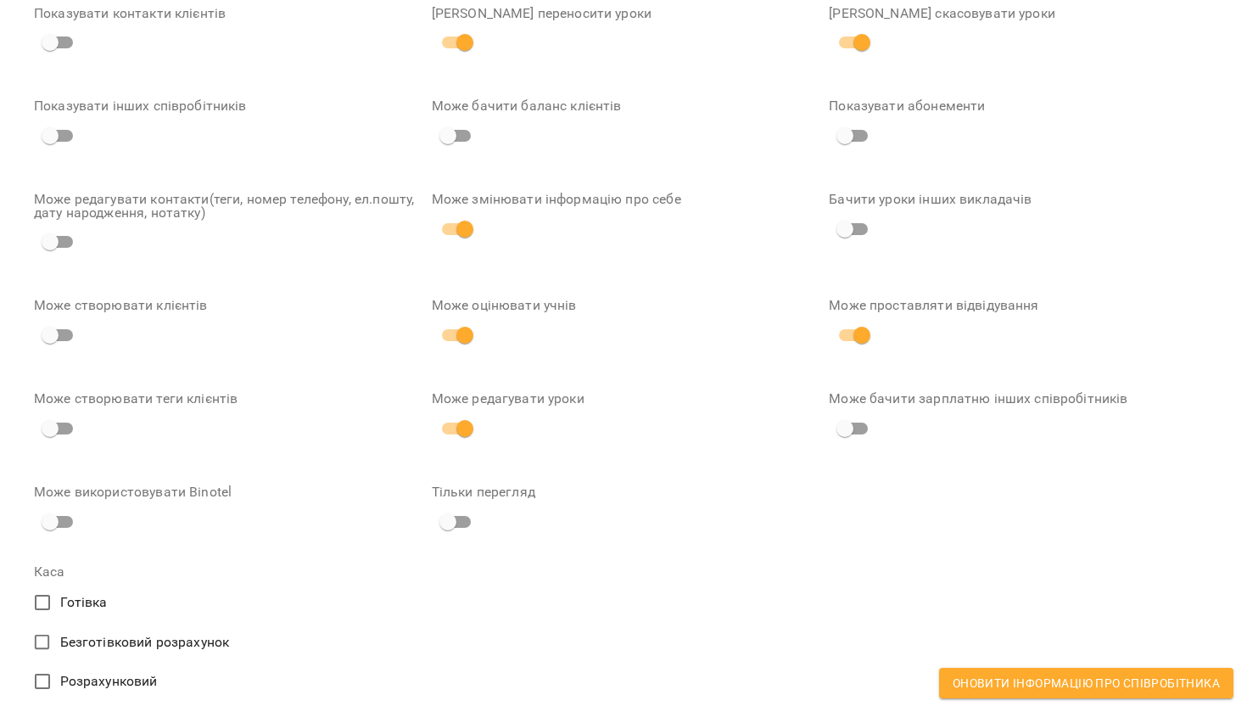
click at [1005, 693] on button "Оновити інформацію про співробітника" at bounding box center [1086, 683] width 294 height 31
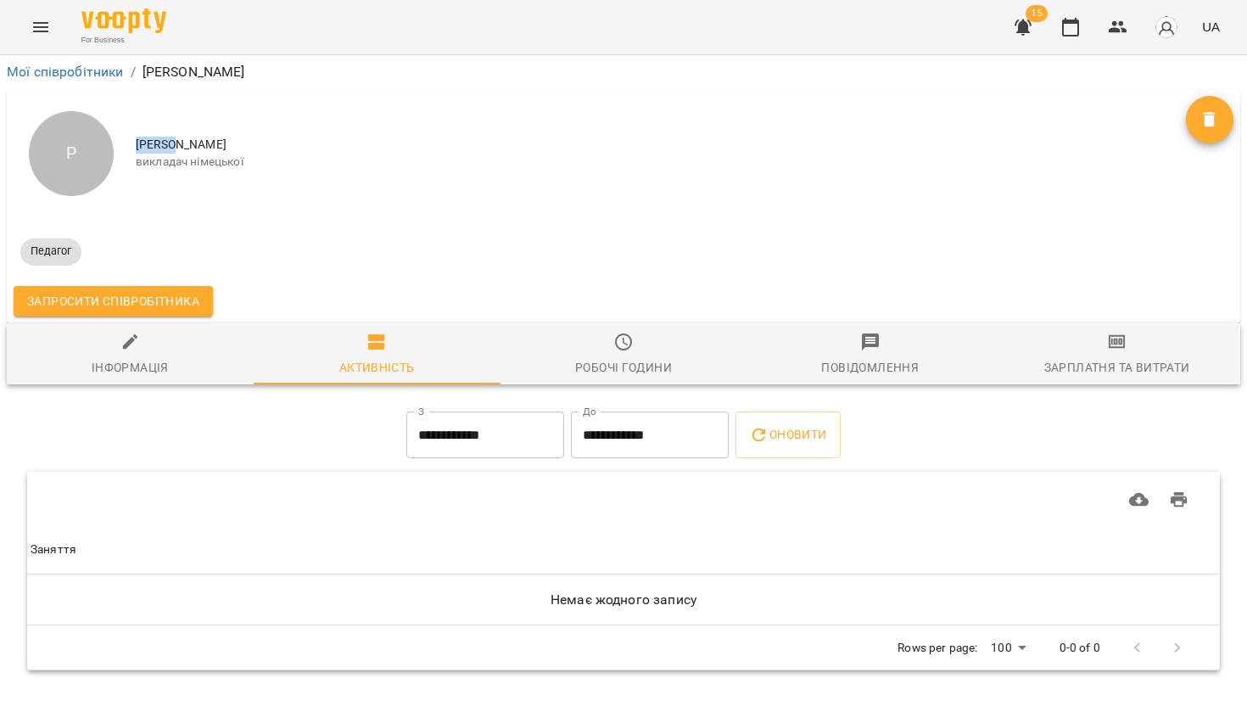
drag, startPoint x: 135, startPoint y: 141, endPoint x: 198, endPoint y: 141, distance: 62.8
click at [198, 141] on div "Р Руслан викладач німецької" at bounding box center [623, 153] width 1233 height 129
copy span "Руслан"
click at [39, 31] on icon "Menu" at bounding box center [41, 27] width 20 height 20
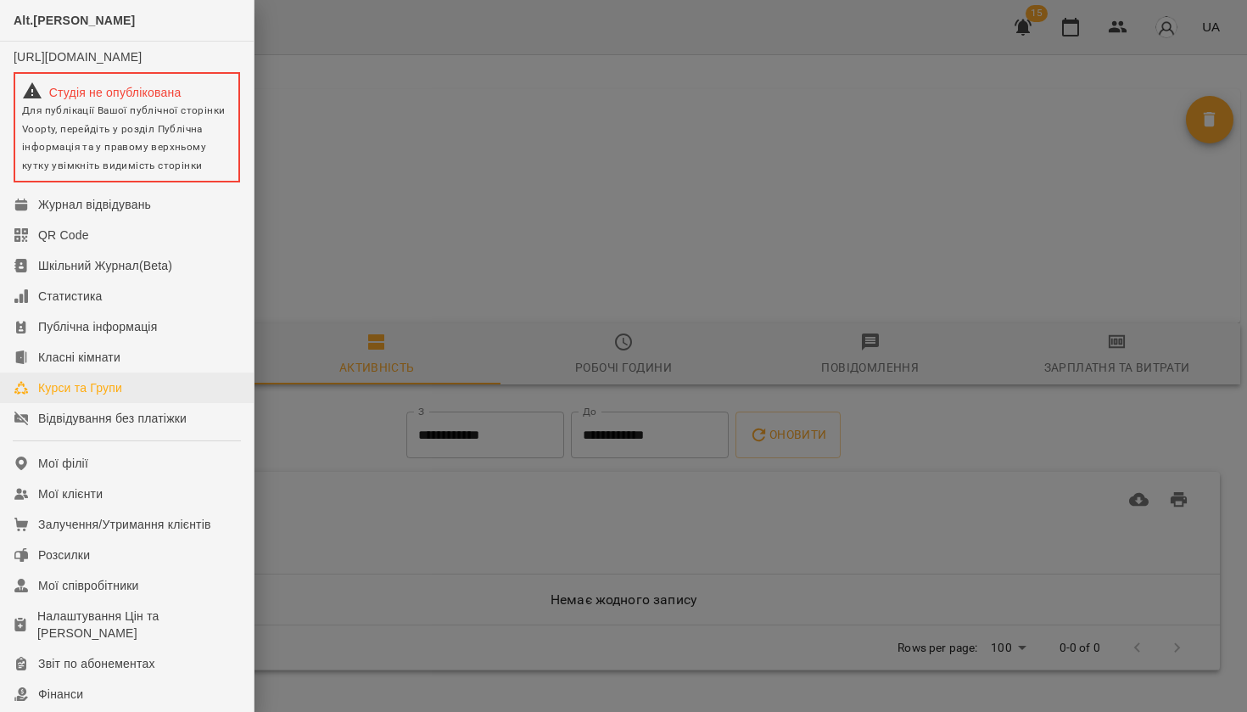
click at [96, 396] on div "Курси та Групи" at bounding box center [80, 387] width 84 height 17
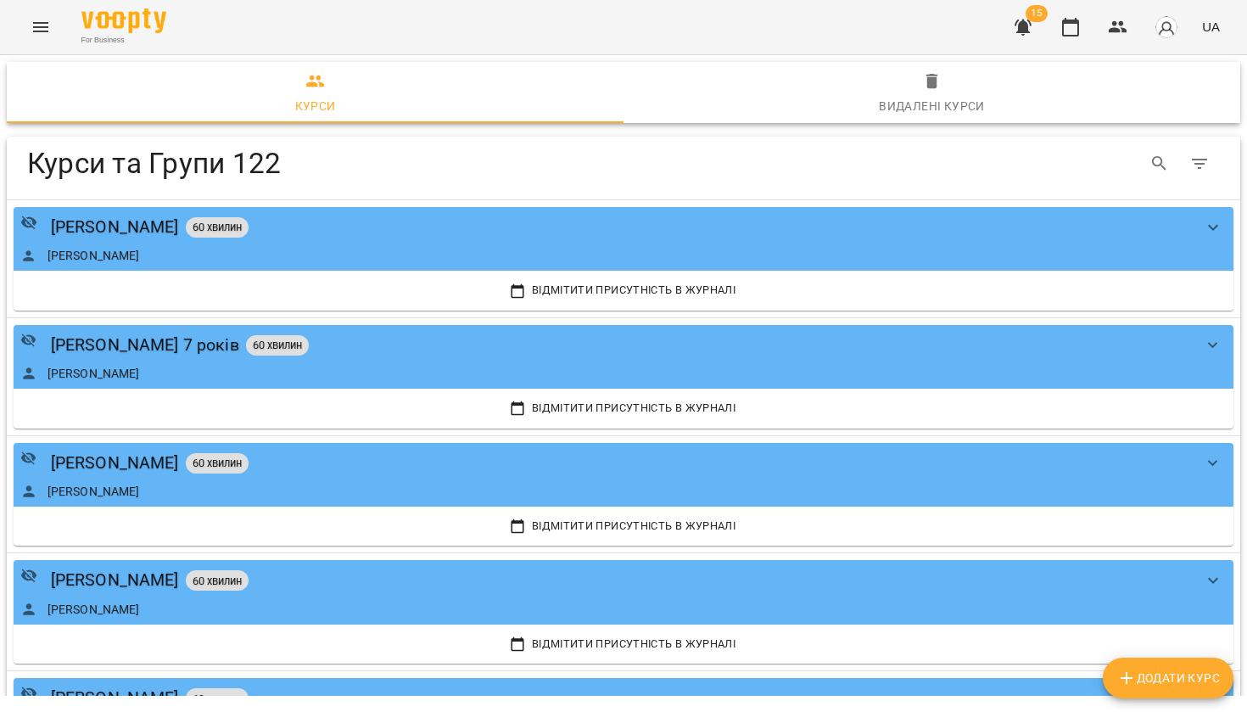
click at [1143, 678] on span "Додати Курс" at bounding box center [1167, 678] width 103 height 20
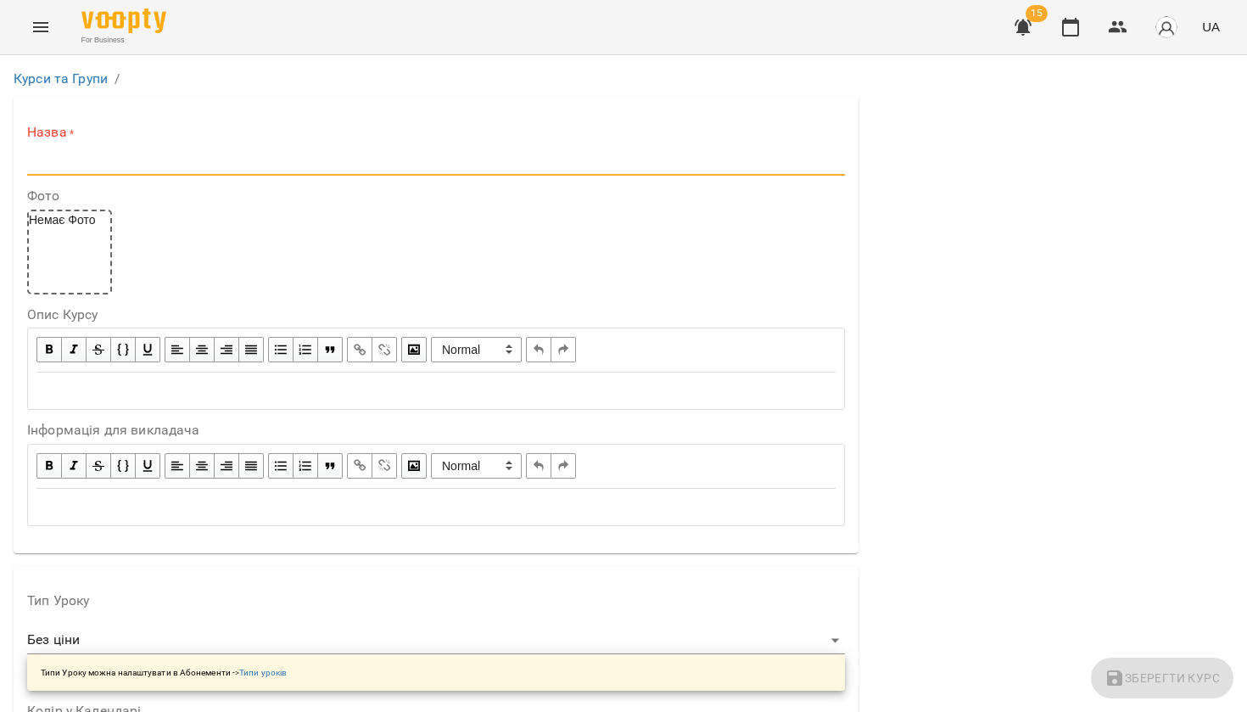
click at [137, 155] on input "text" at bounding box center [436, 161] width 818 height 27
paste input "******"
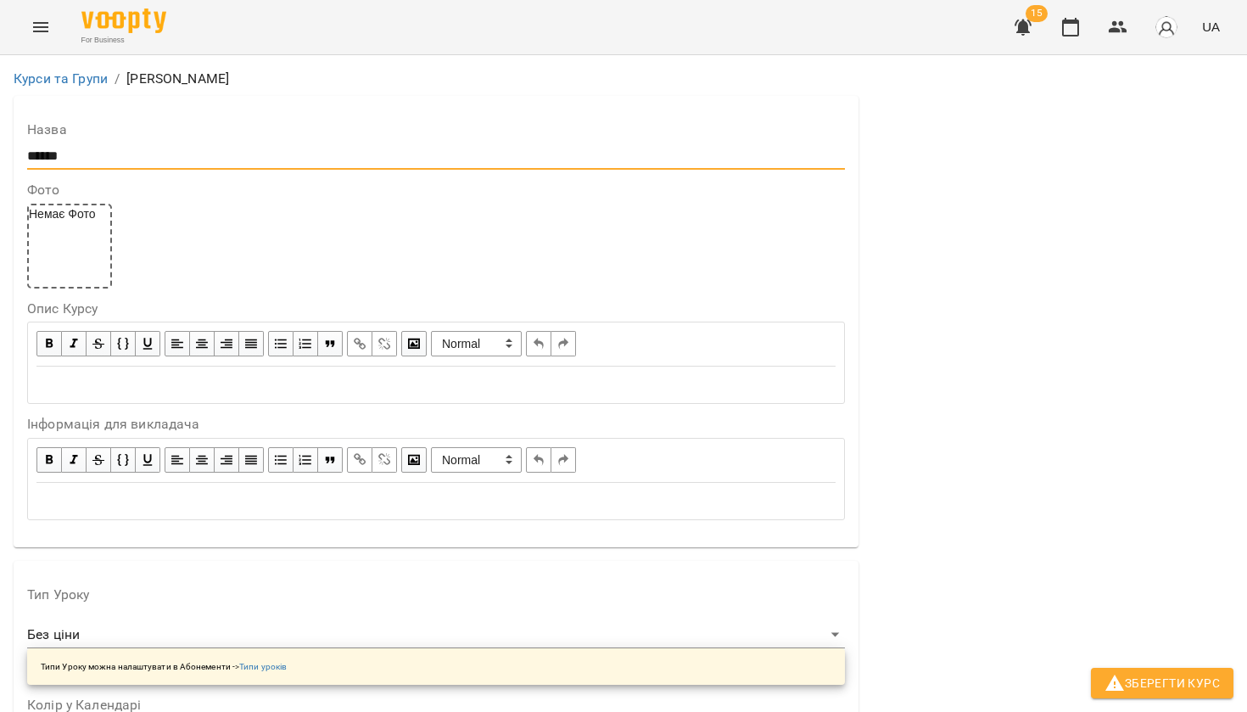
scroll to position [321, 0]
type input "******"
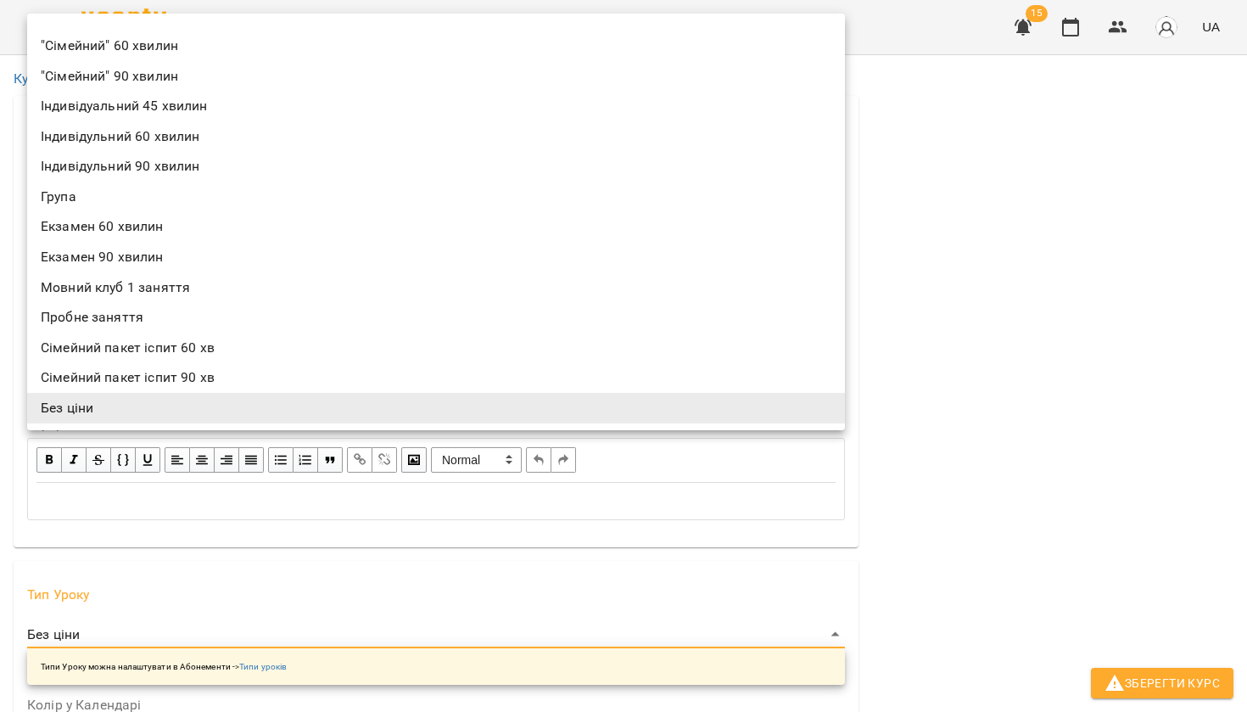
click at [154, 143] on li "Індивідульний 60 хвилин" at bounding box center [436, 136] width 818 height 31
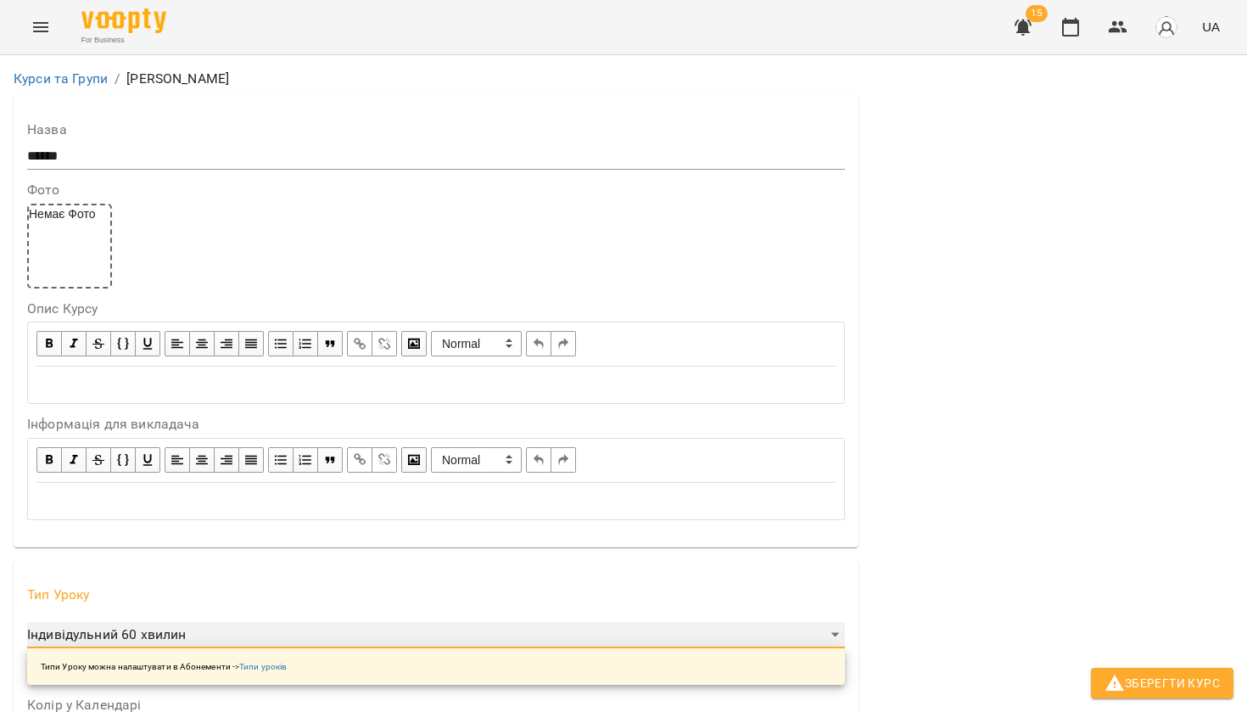
type input "**********"
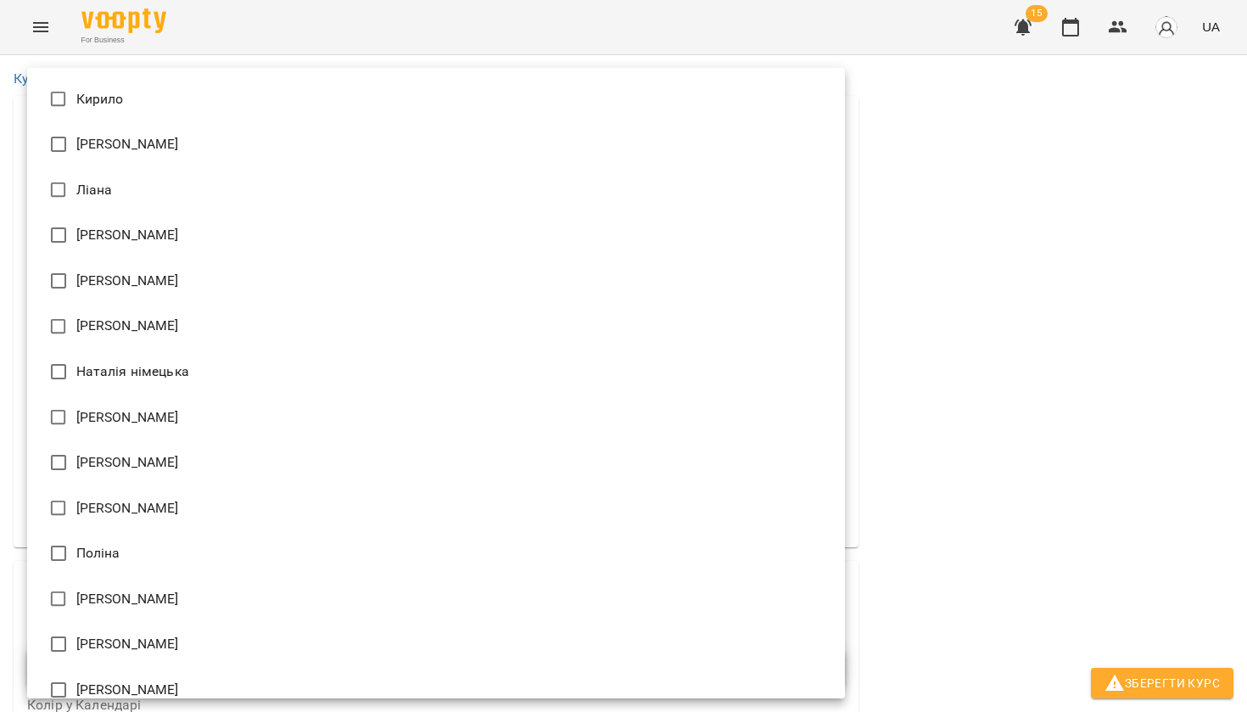
scroll to position [976, 0]
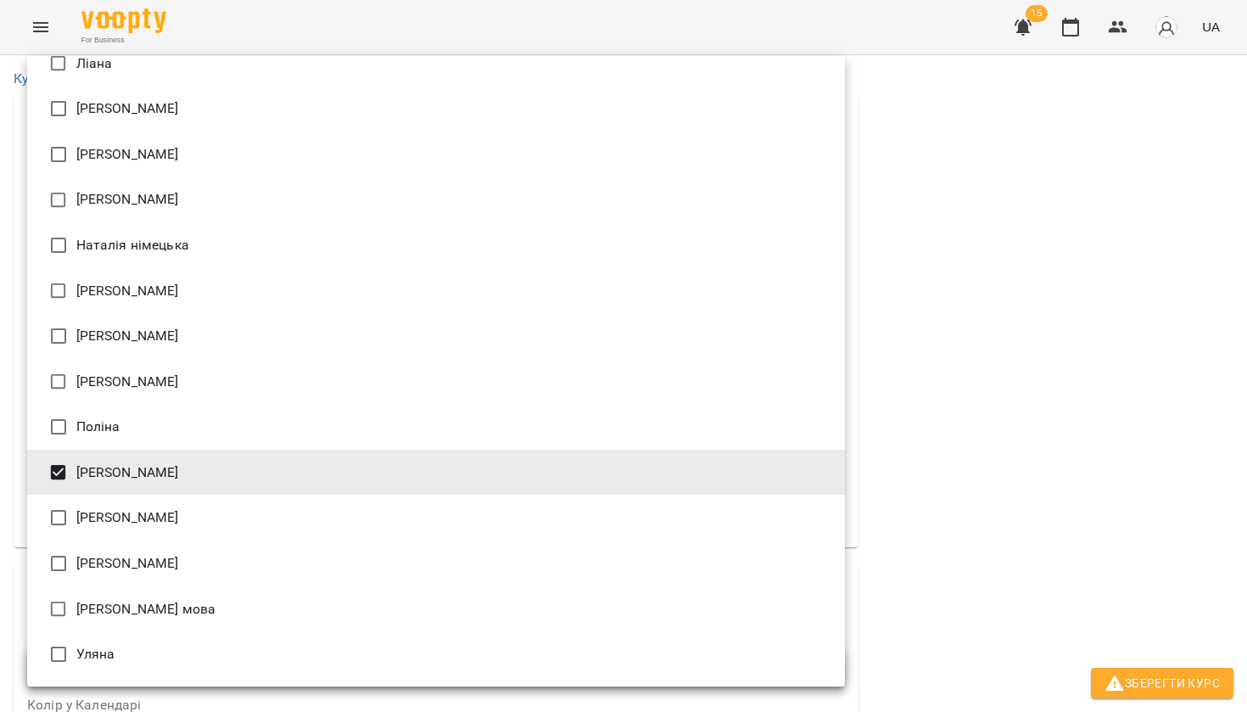
type input "**********"
click at [894, 427] on div at bounding box center [623, 356] width 1247 height 712
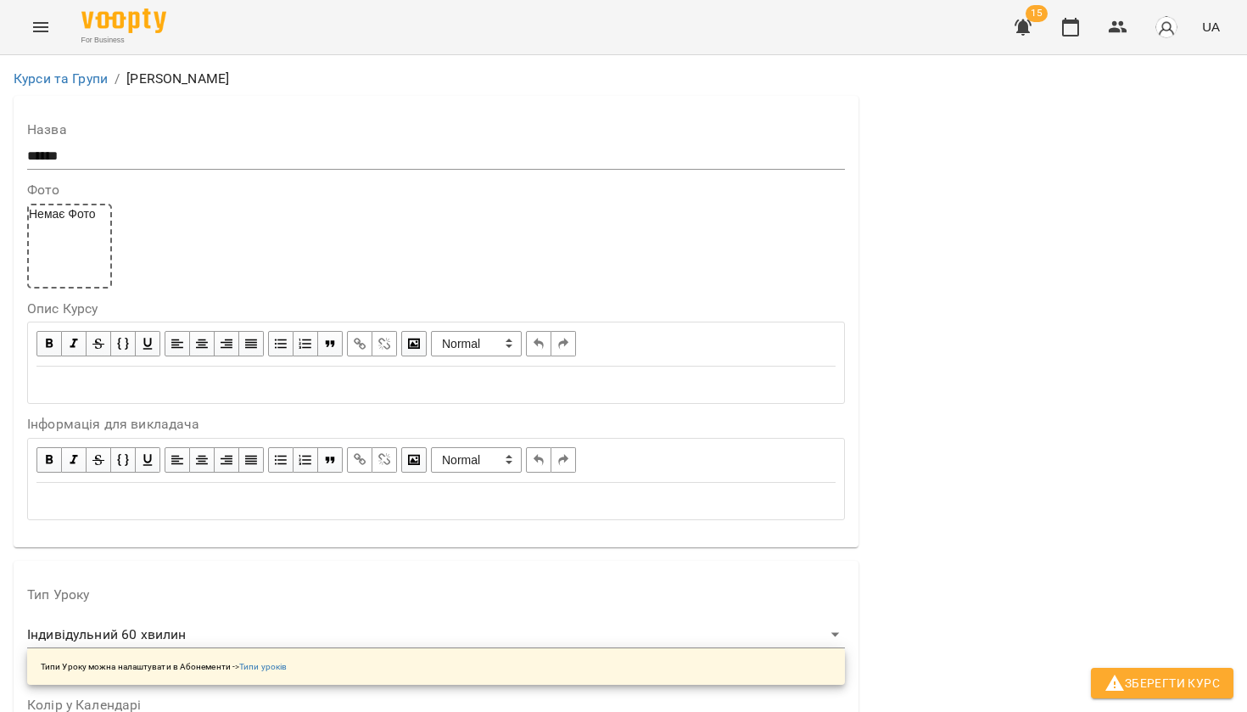
scroll to position [964, 0]
click at [1135, 672] on button "Зберегти Курс" at bounding box center [1162, 683] width 142 height 31
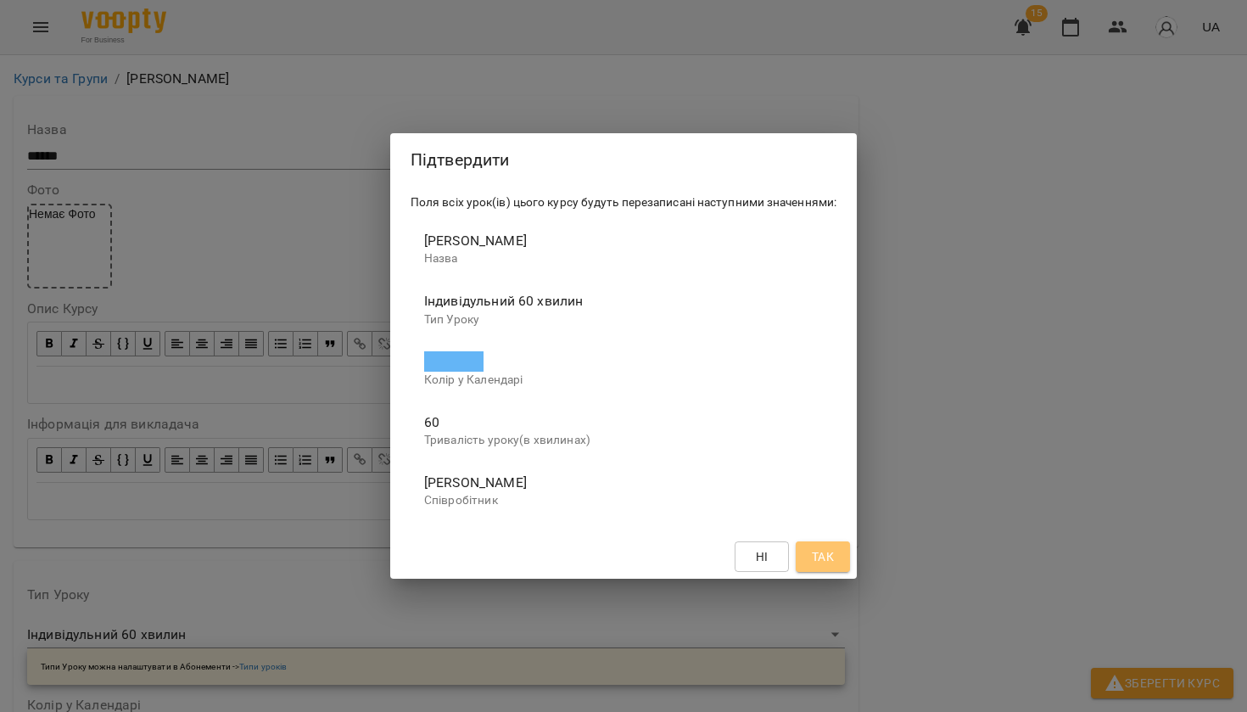
click at [832, 562] on span "Так" at bounding box center [823, 556] width 22 height 20
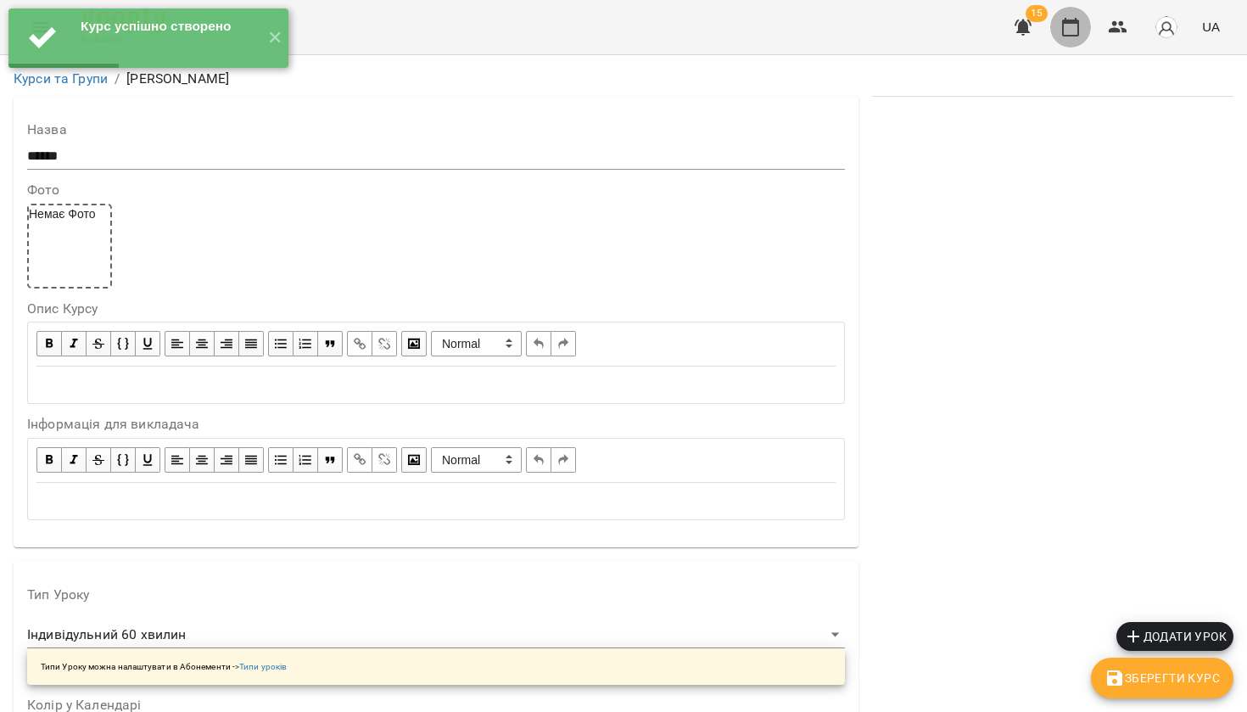
click at [1076, 22] on icon "button" at bounding box center [1070, 27] width 17 height 19
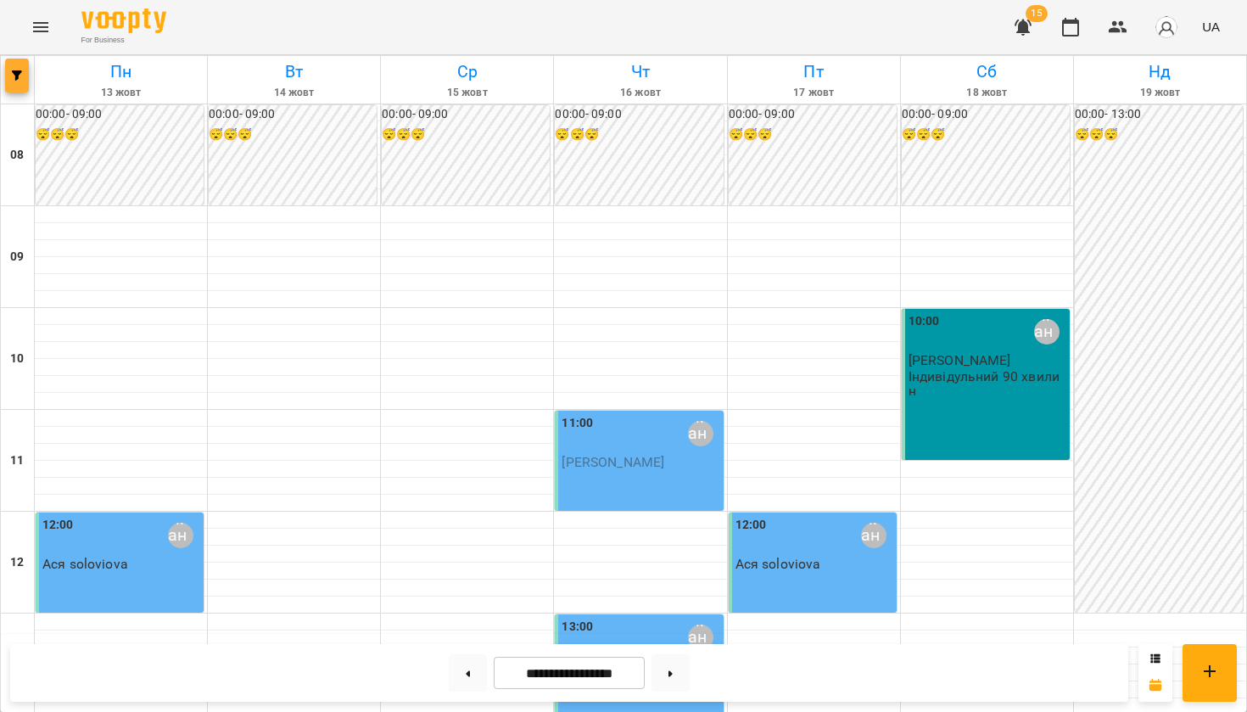
click at [20, 69] on button "button" at bounding box center [17, 76] width 24 height 34
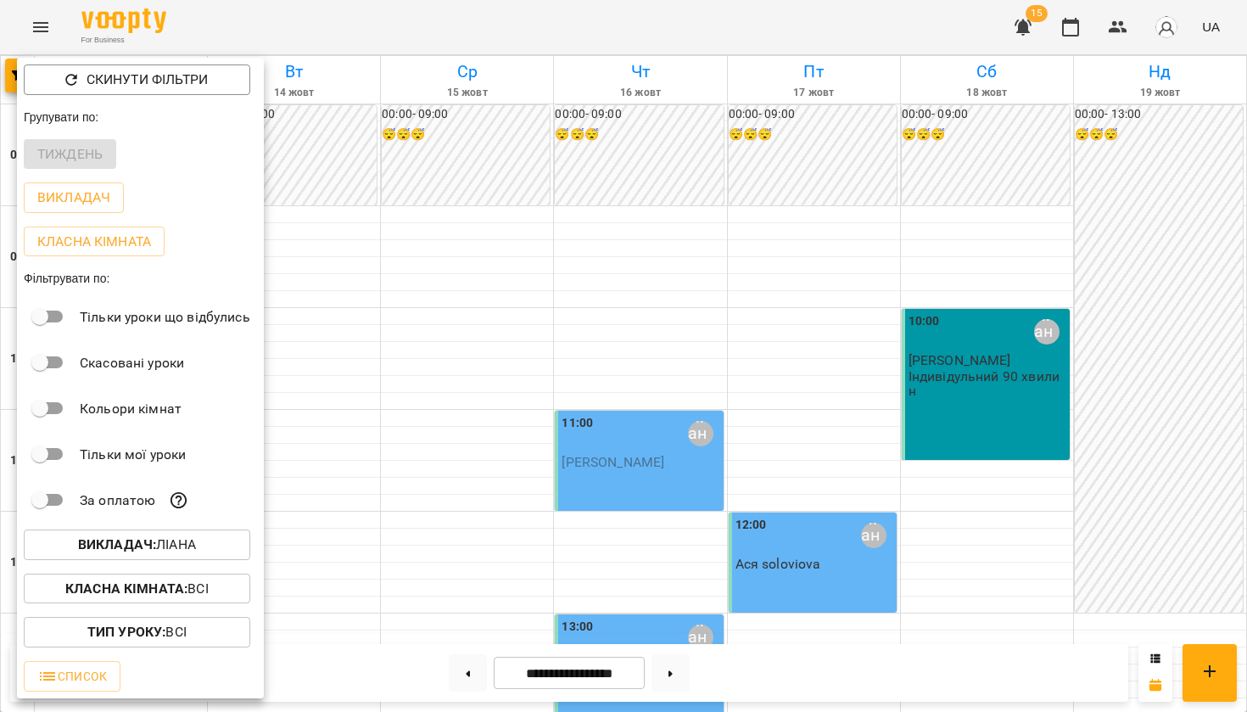
click at [140, 563] on div "Викладач : Ліана" at bounding box center [140, 544] width 247 height 44
click at [140, 556] on button "Викладач : Ліана" at bounding box center [137, 544] width 226 height 31
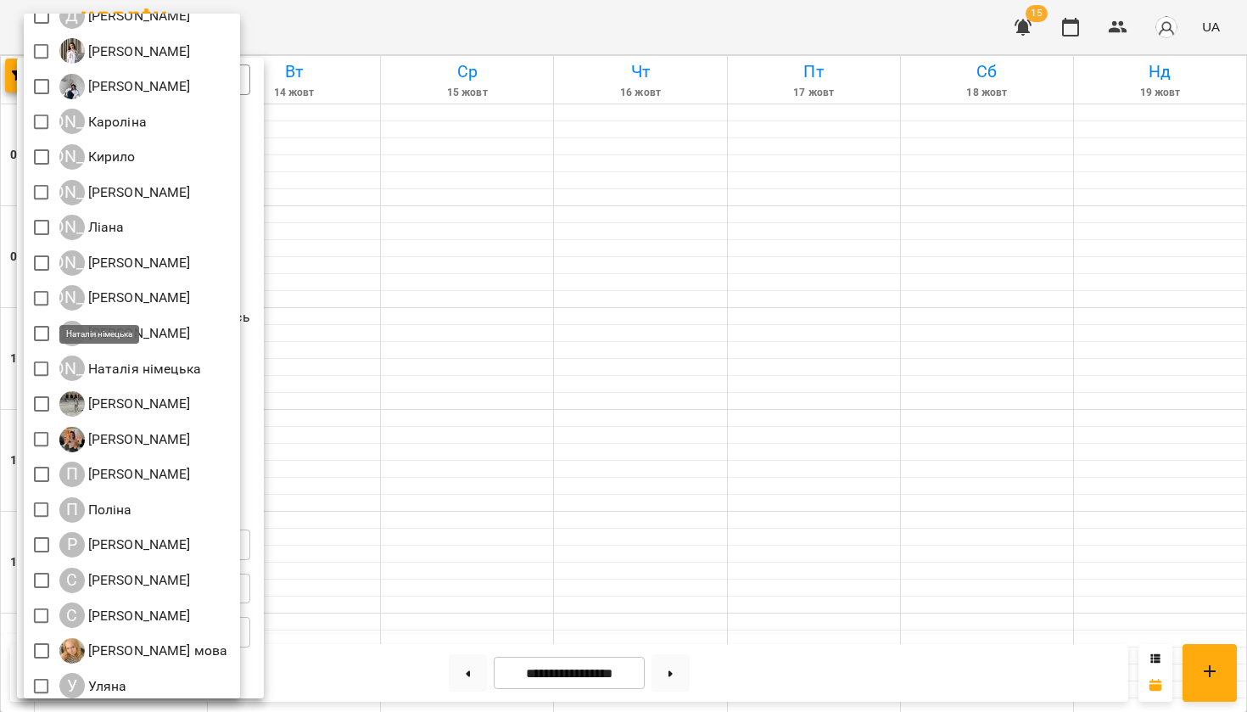
scroll to position [625, 0]
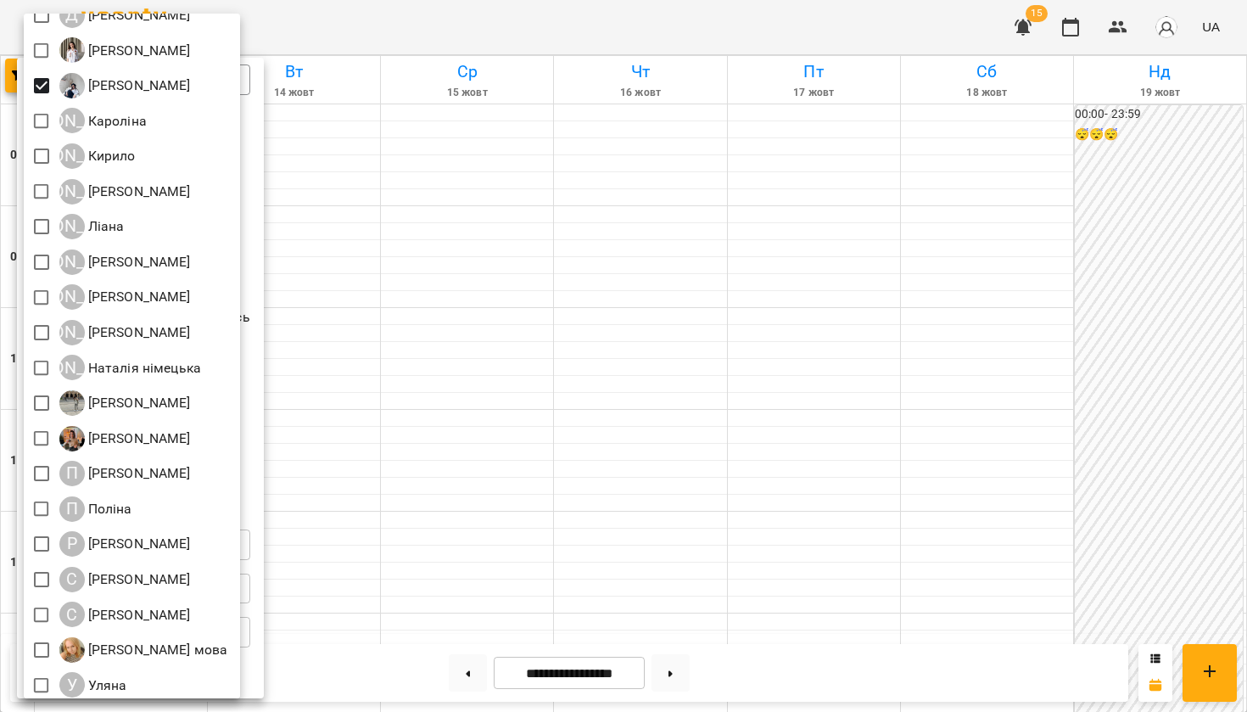
click at [389, 34] on div at bounding box center [623, 356] width 1247 height 712
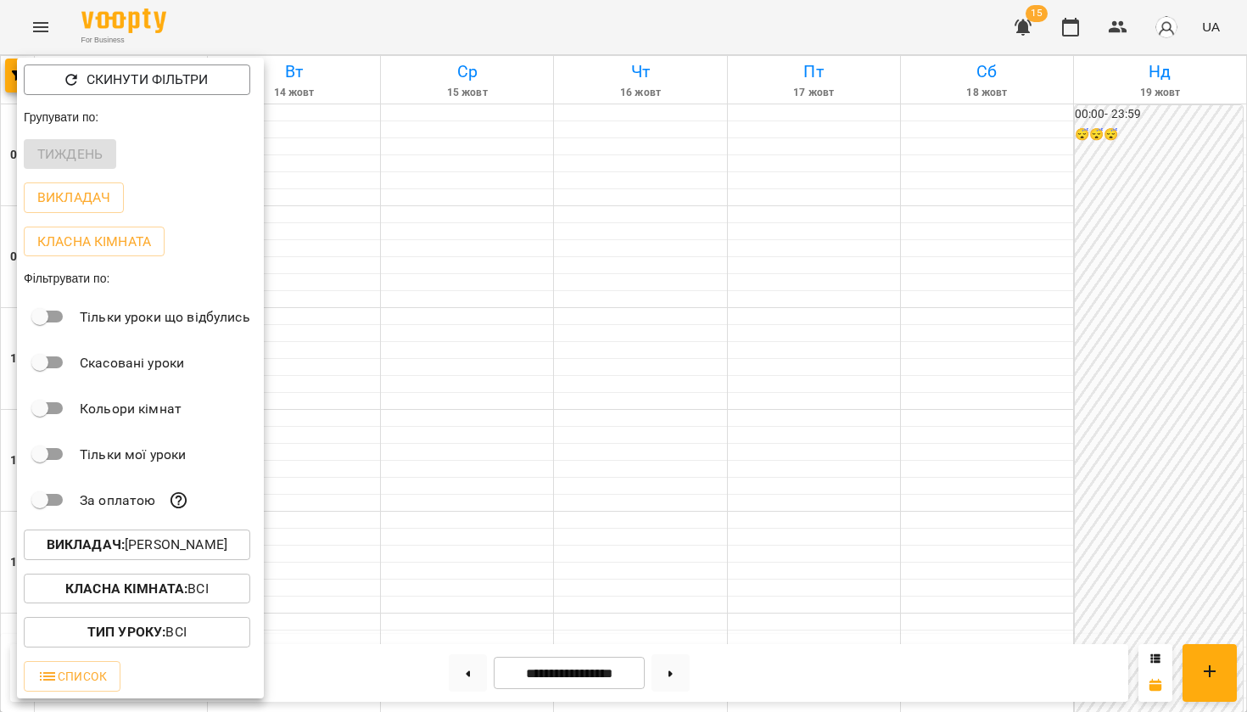
click at [389, 36] on div at bounding box center [623, 356] width 1247 height 712
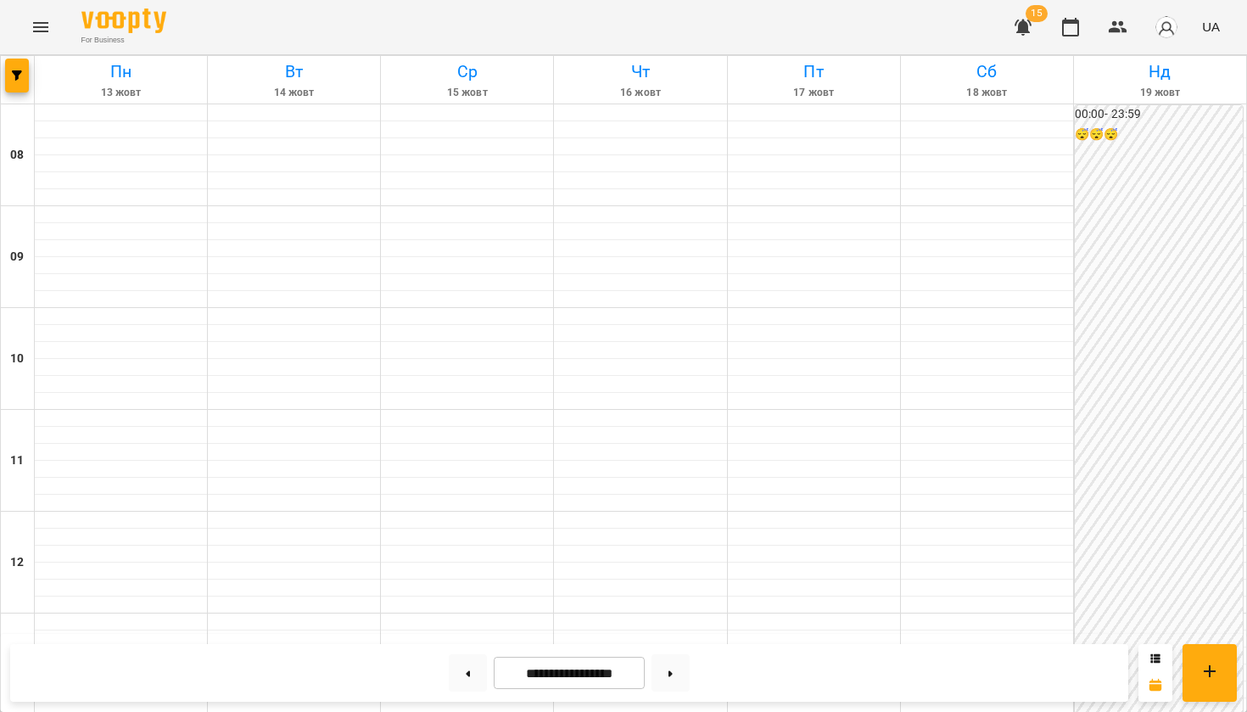
scroll to position [42, 0]
click at [452, 665] on button at bounding box center [468, 672] width 38 height 37
type input "**********"
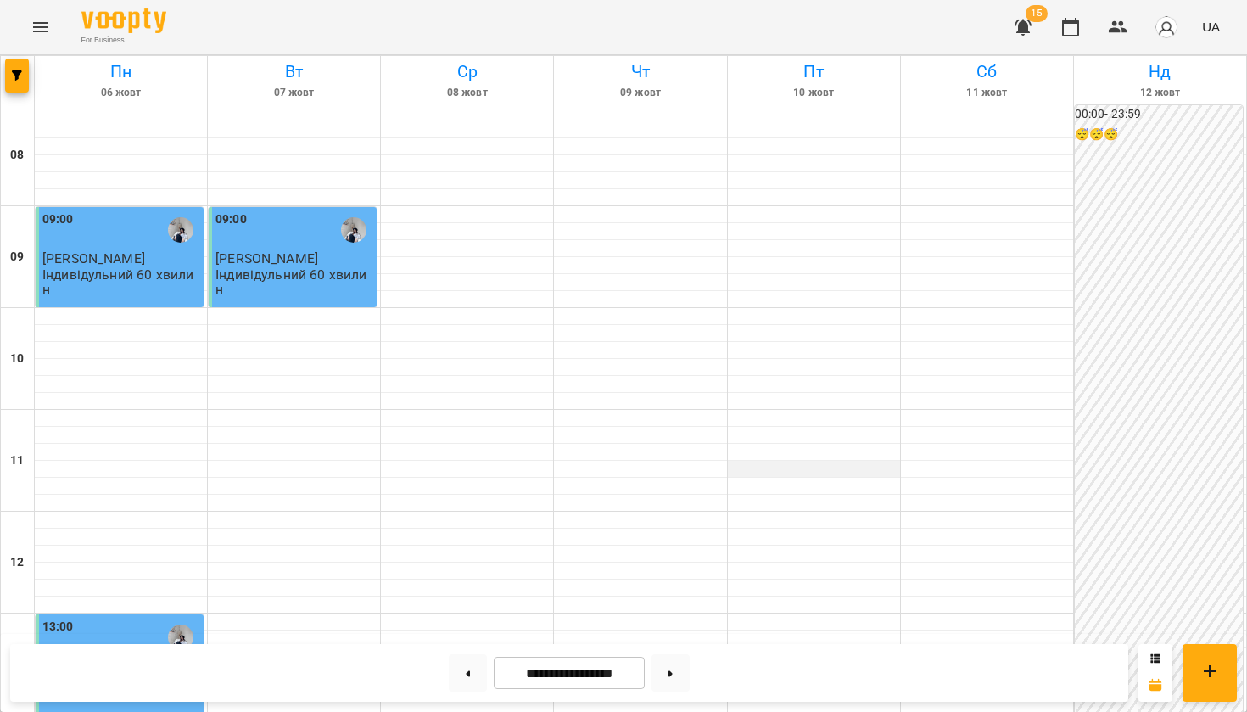
scroll to position [125, 0]
click at [761, 613] on div at bounding box center [814, 621] width 172 height 17
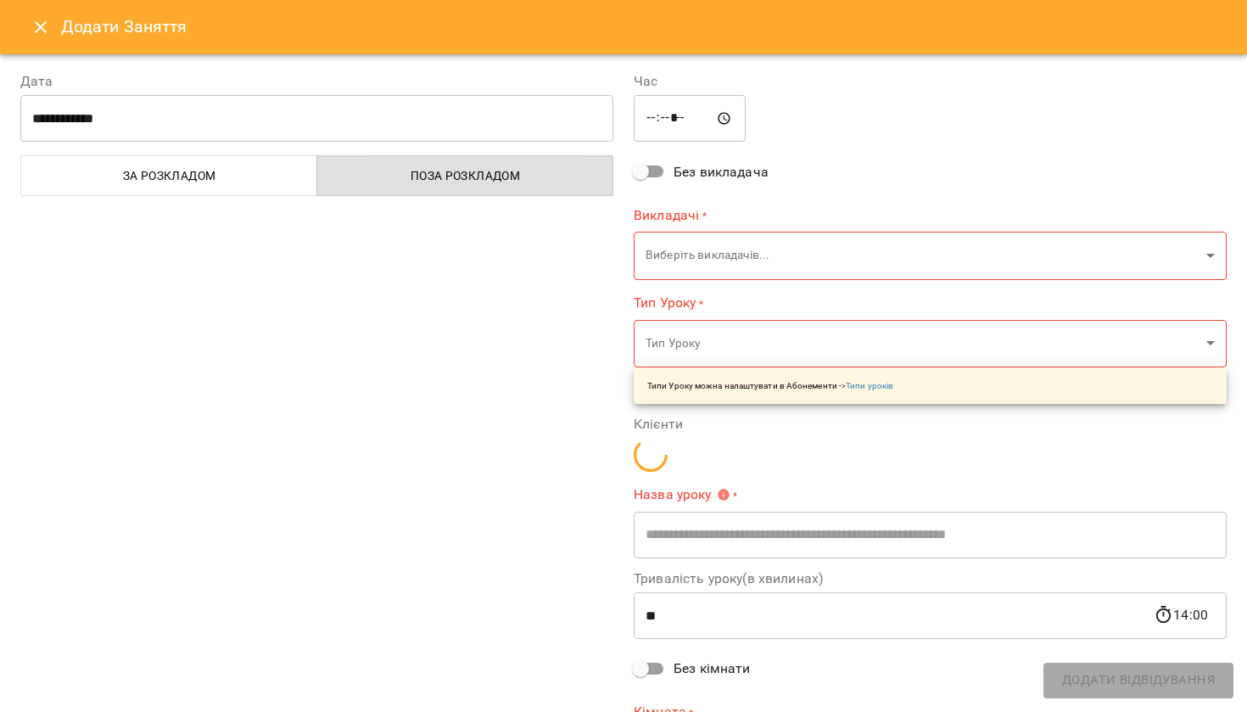
type input "**********"
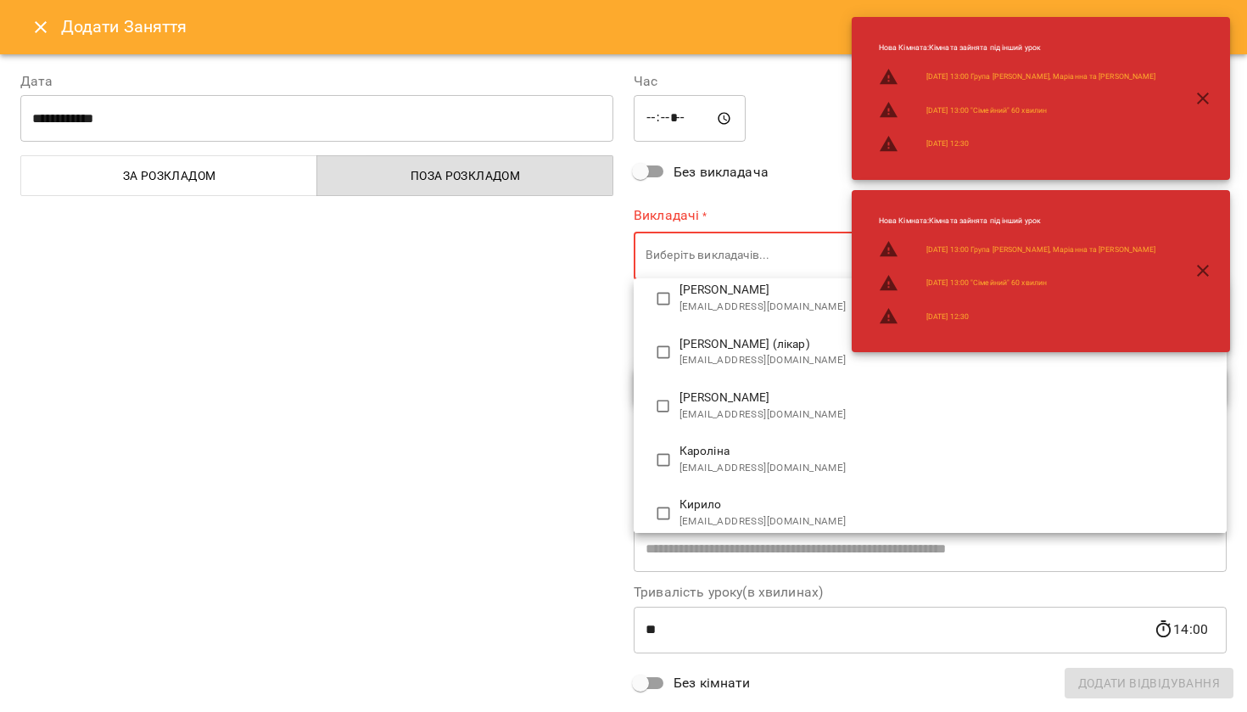
scroll to position [584, 0]
click at [681, 401] on span "karakachmarianna@ukr.net" at bounding box center [946, 409] width 534 height 17
type input "**********"
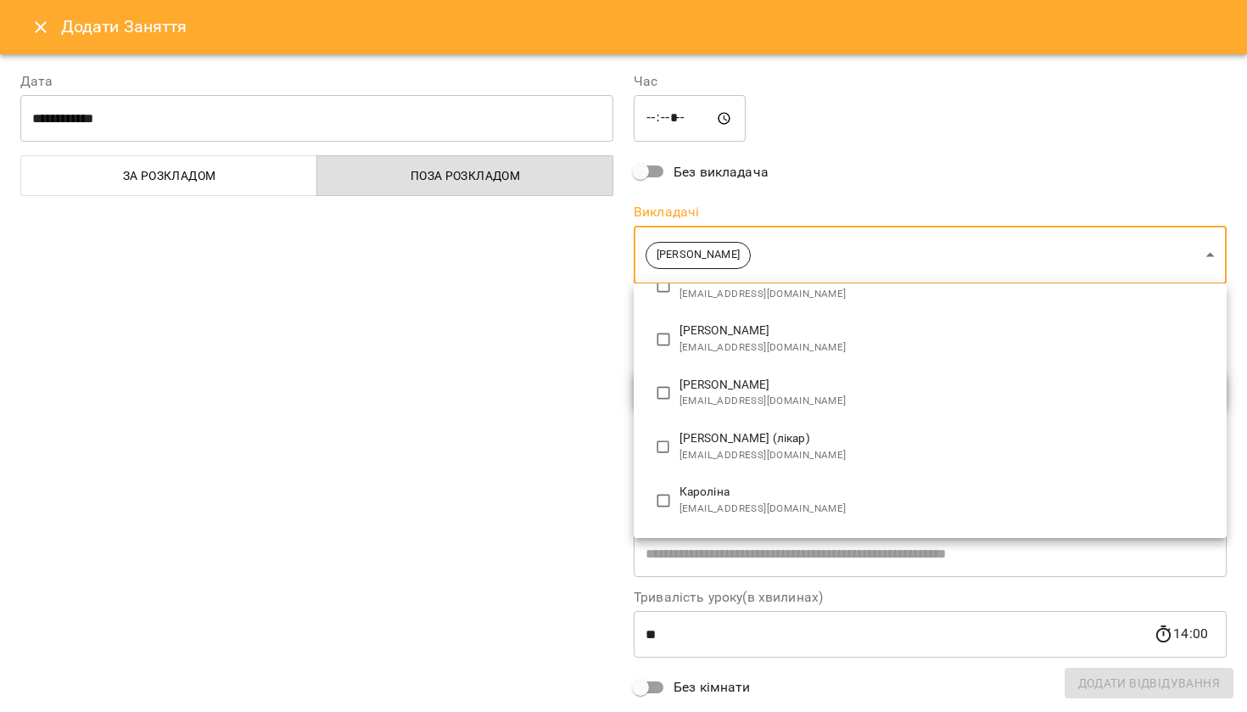
click at [608, 399] on div at bounding box center [623, 356] width 1247 height 712
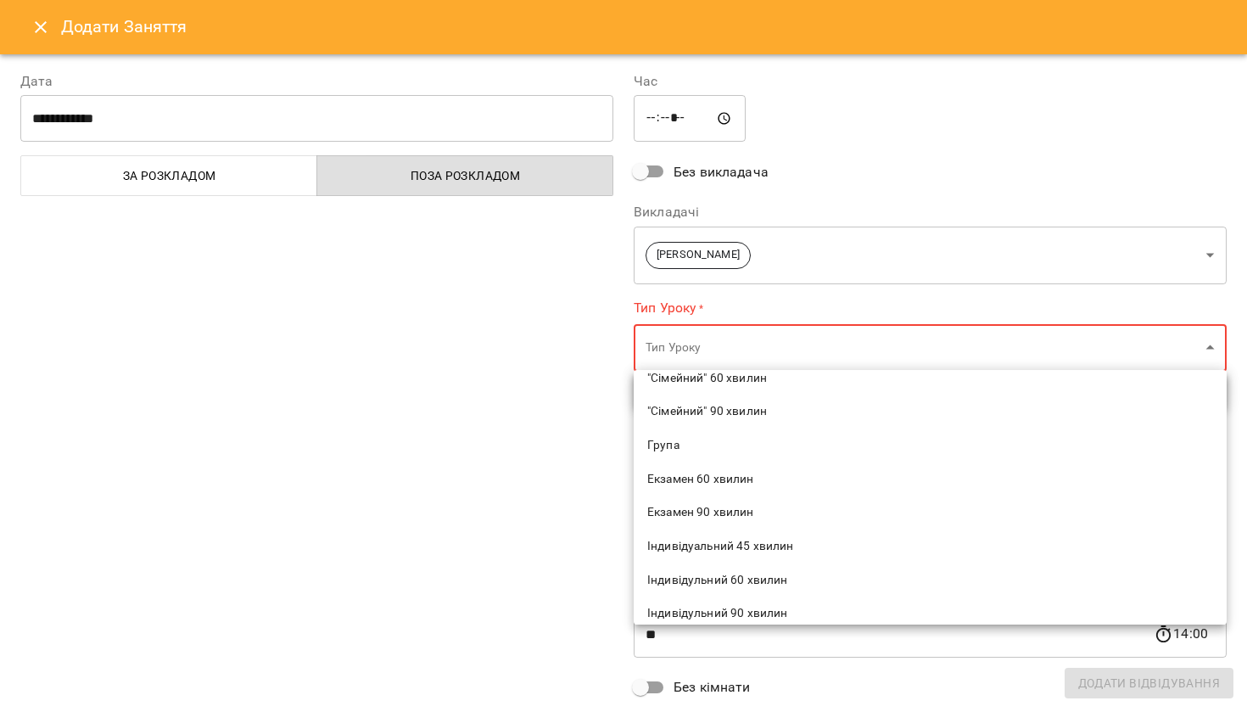
scroll to position [112, 0]
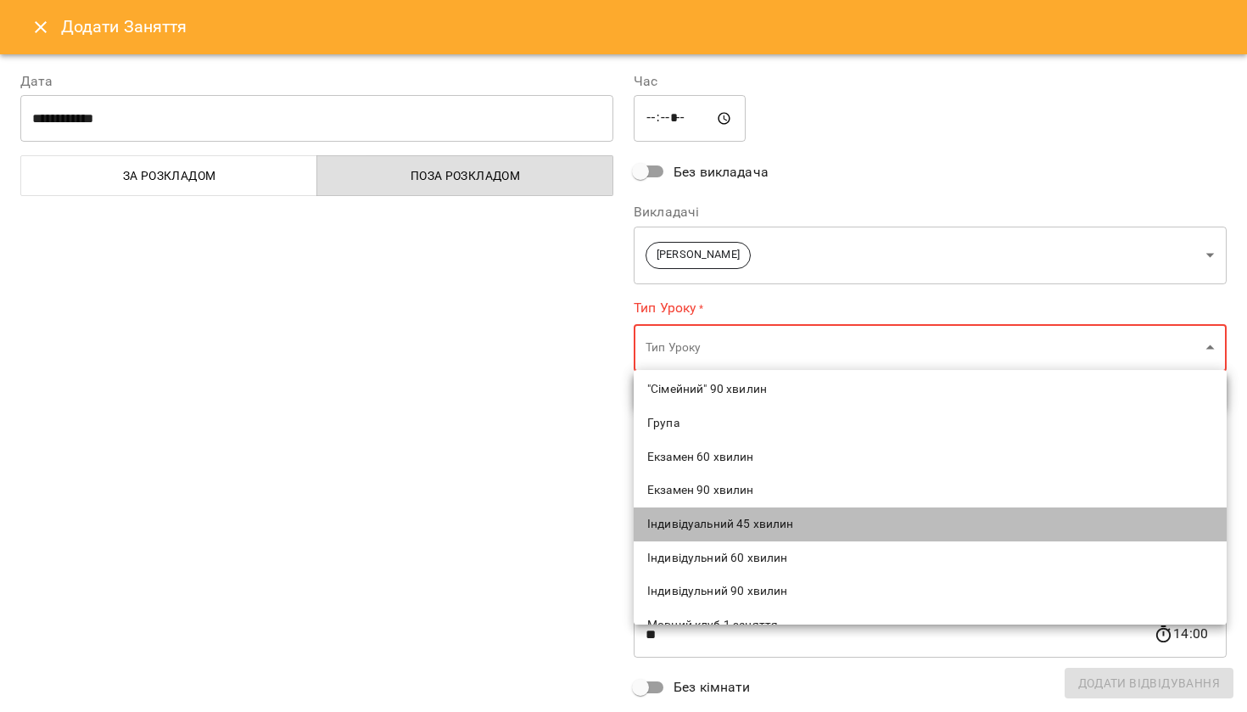
click at [712, 526] on span "Індивідуальний 45 хвилин" at bounding box center [930, 524] width 566 height 17
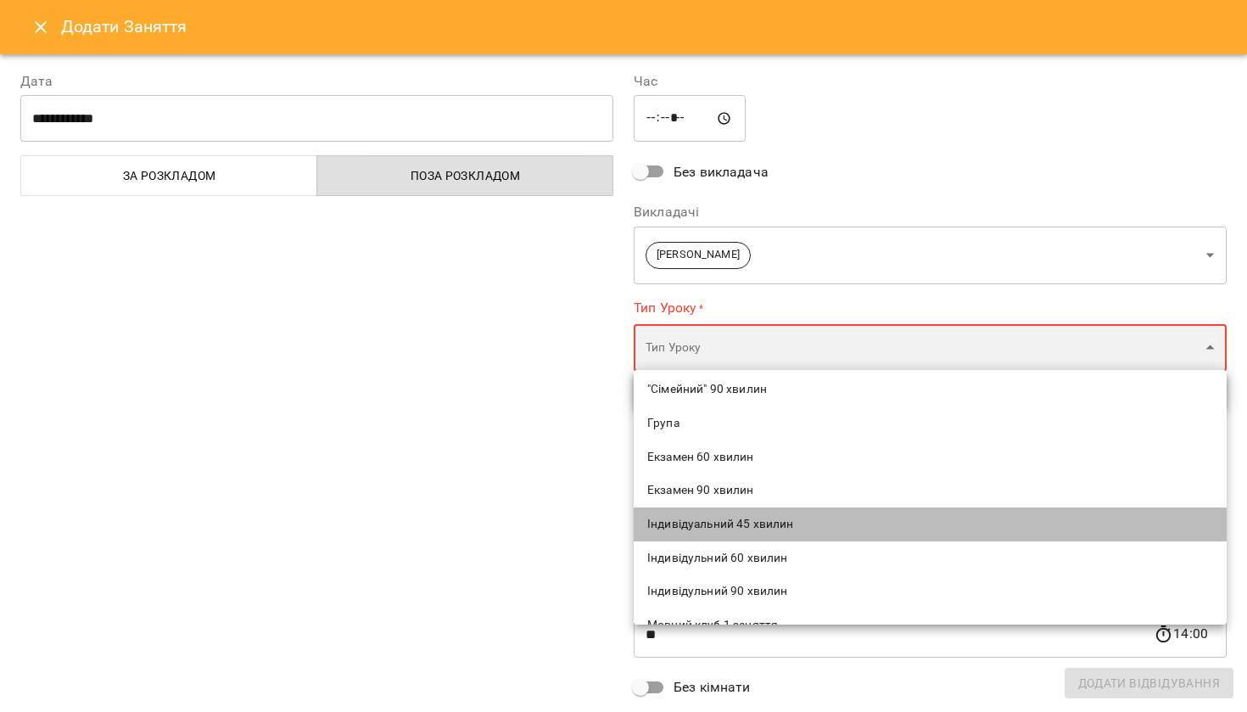
type input "**********"
type input "**"
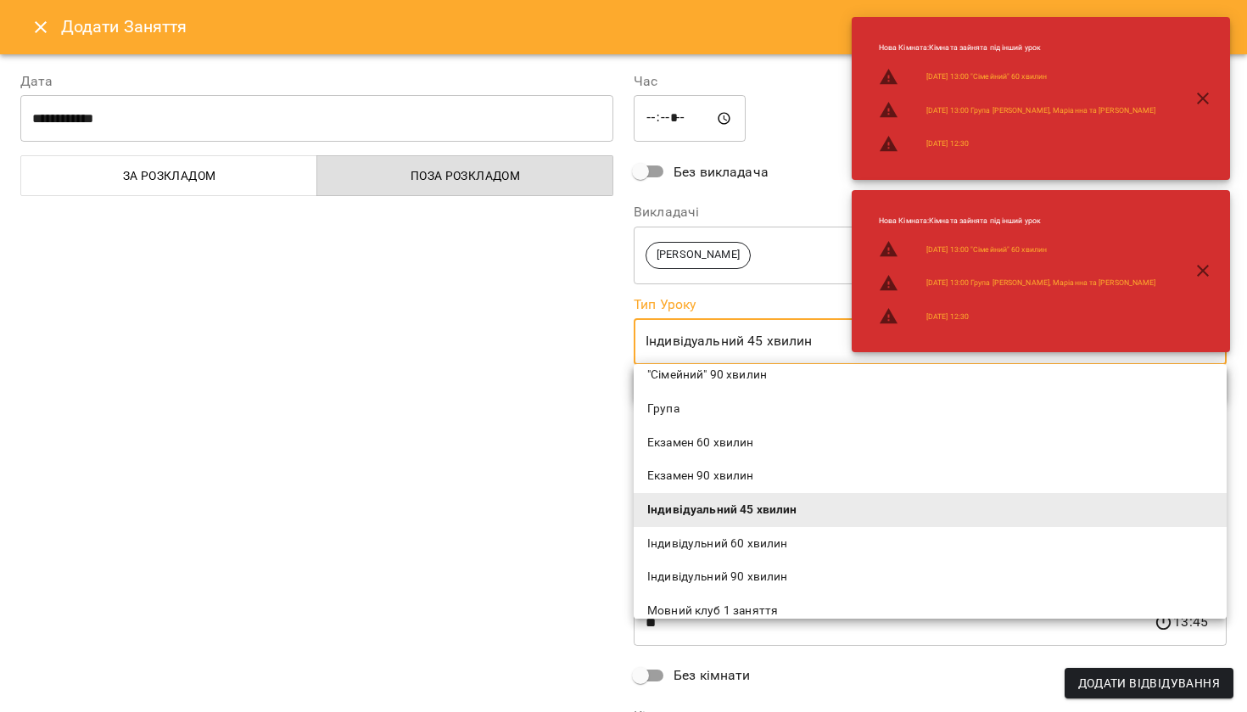
scroll to position [137, 0]
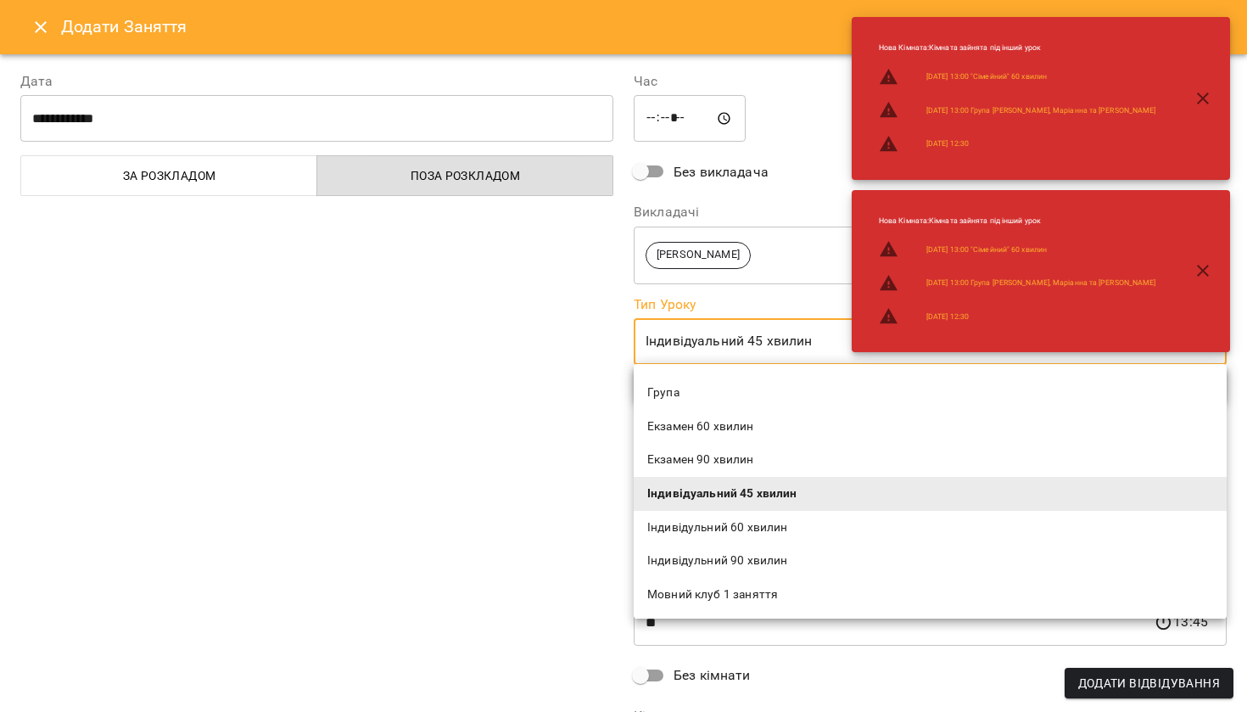
click at [731, 529] on span "Індивідульний 60 хвилин" at bounding box center [930, 527] width 566 height 17
type input "**********"
type input "**"
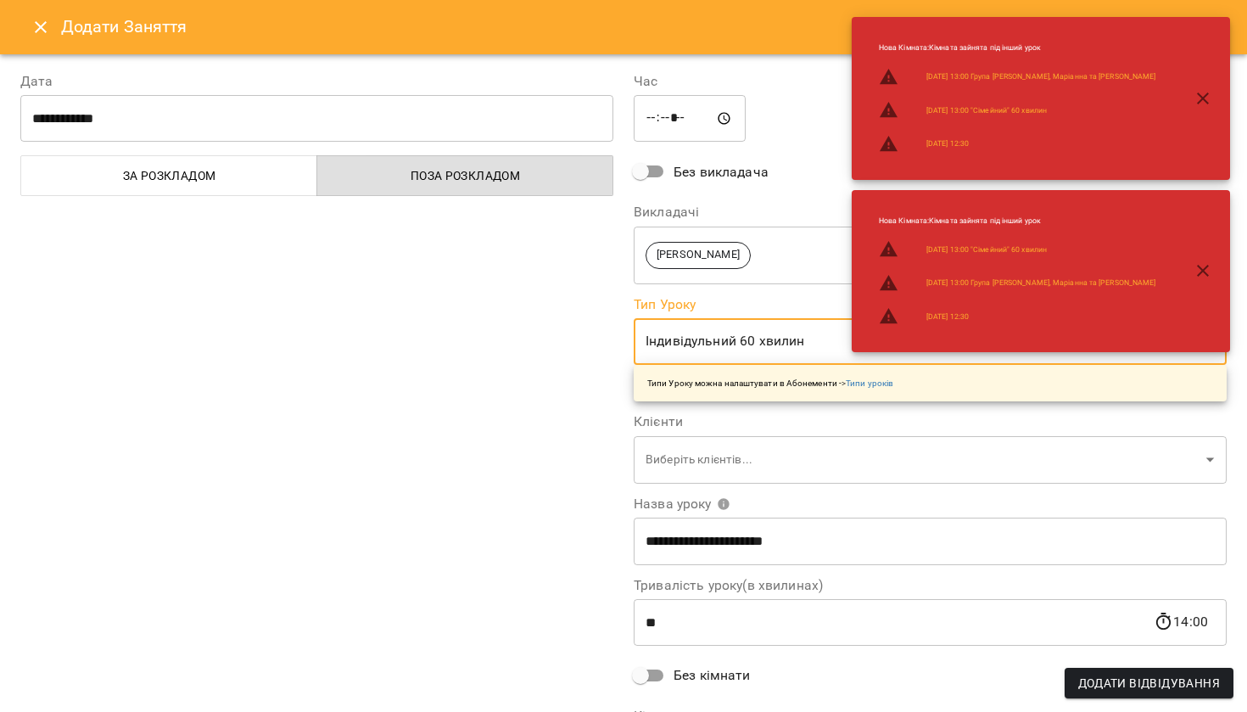
click at [653, 130] on input "*****" at bounding box center [690, 118] width 112 height 47
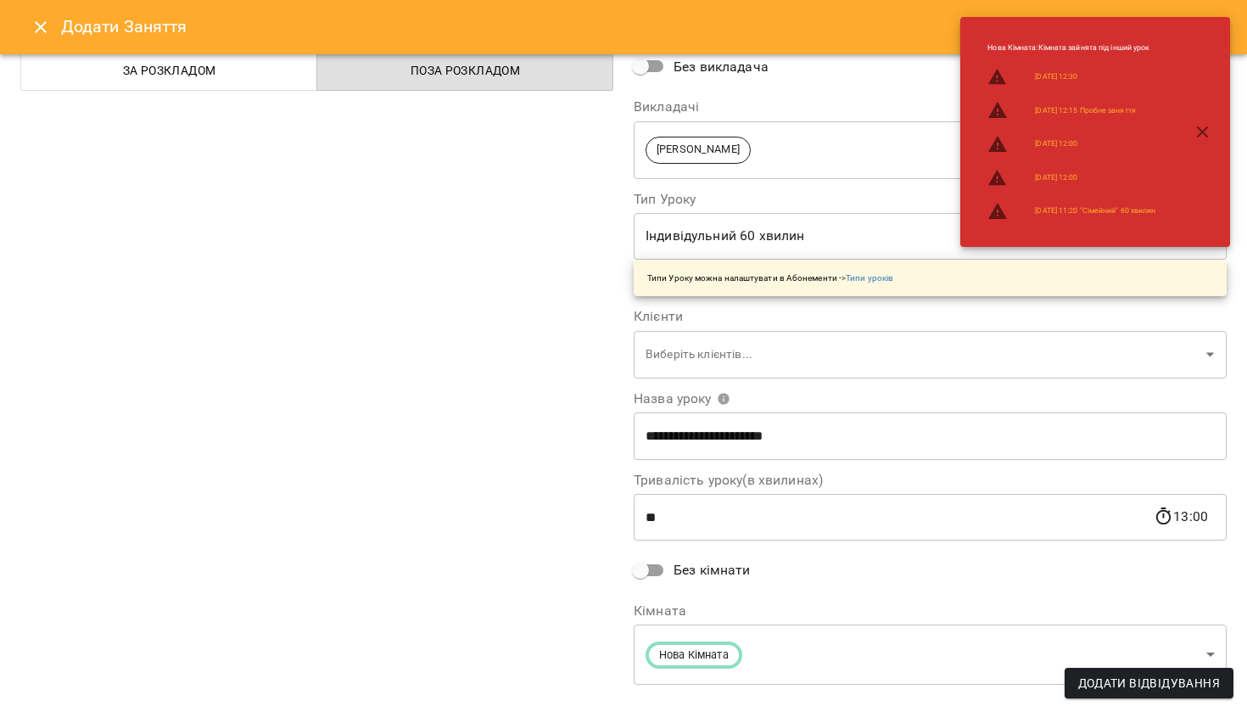
scroll to position [119, 0]
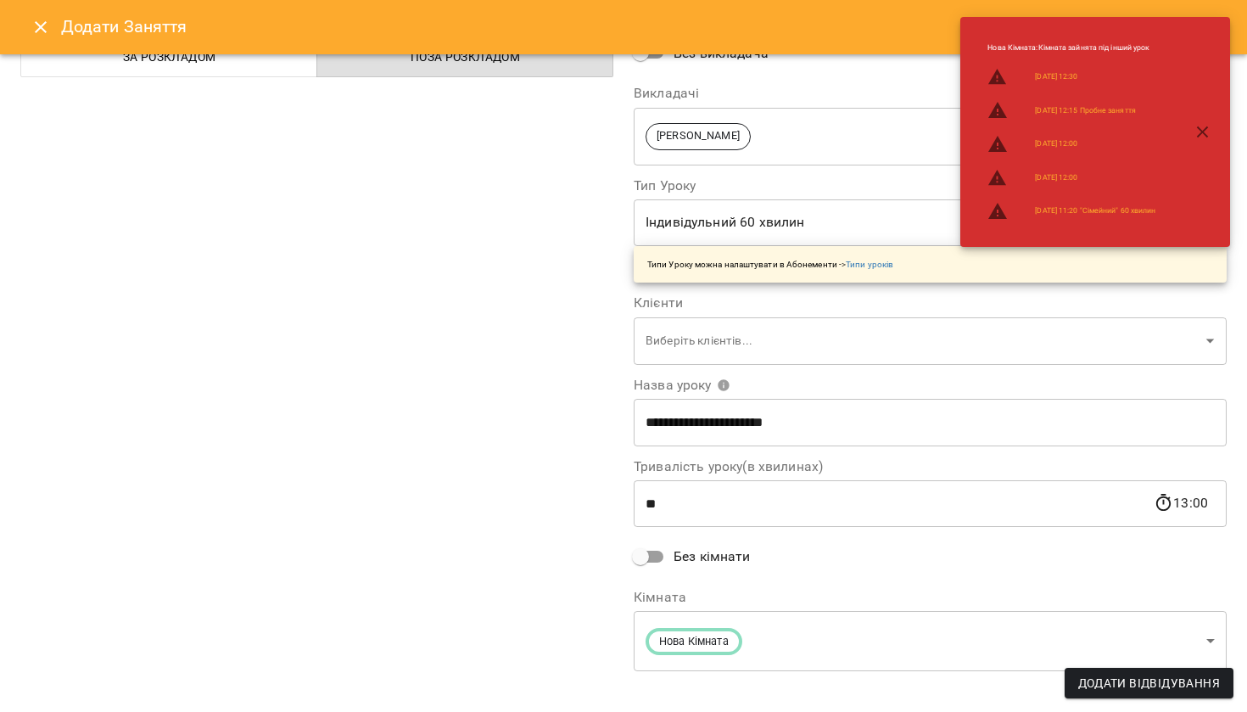
type input "*****"
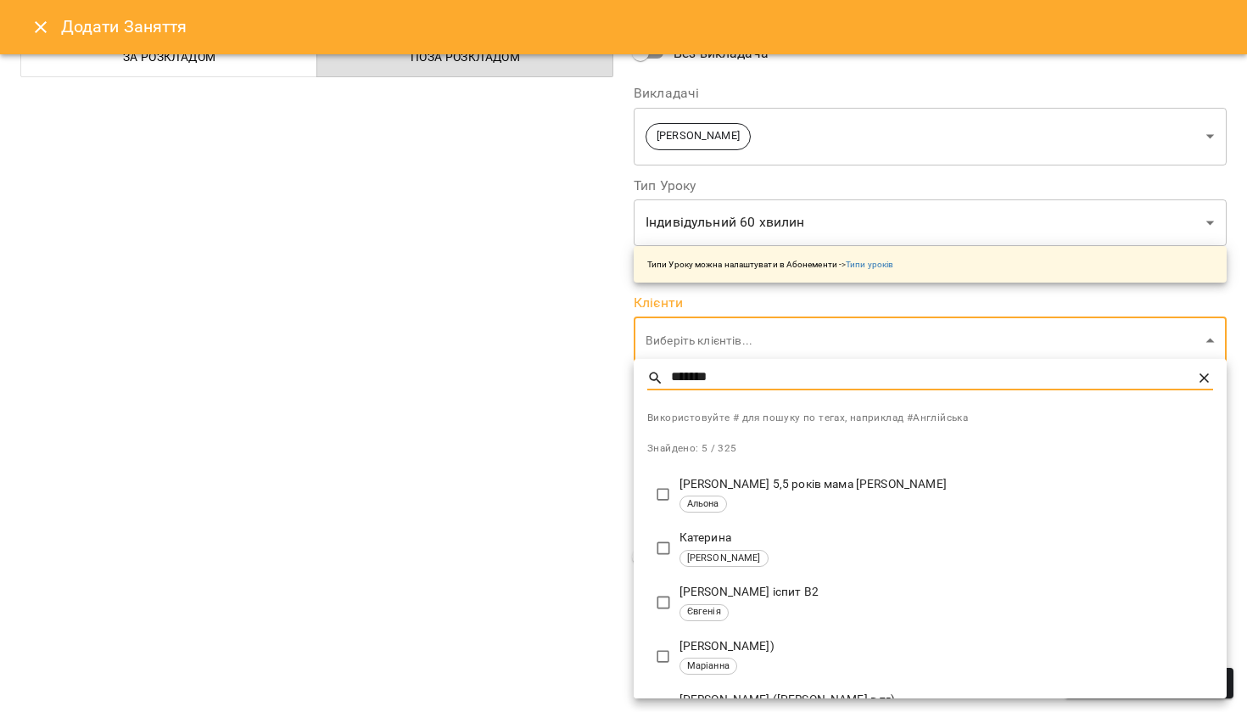
type input "*******"
type input "**********"
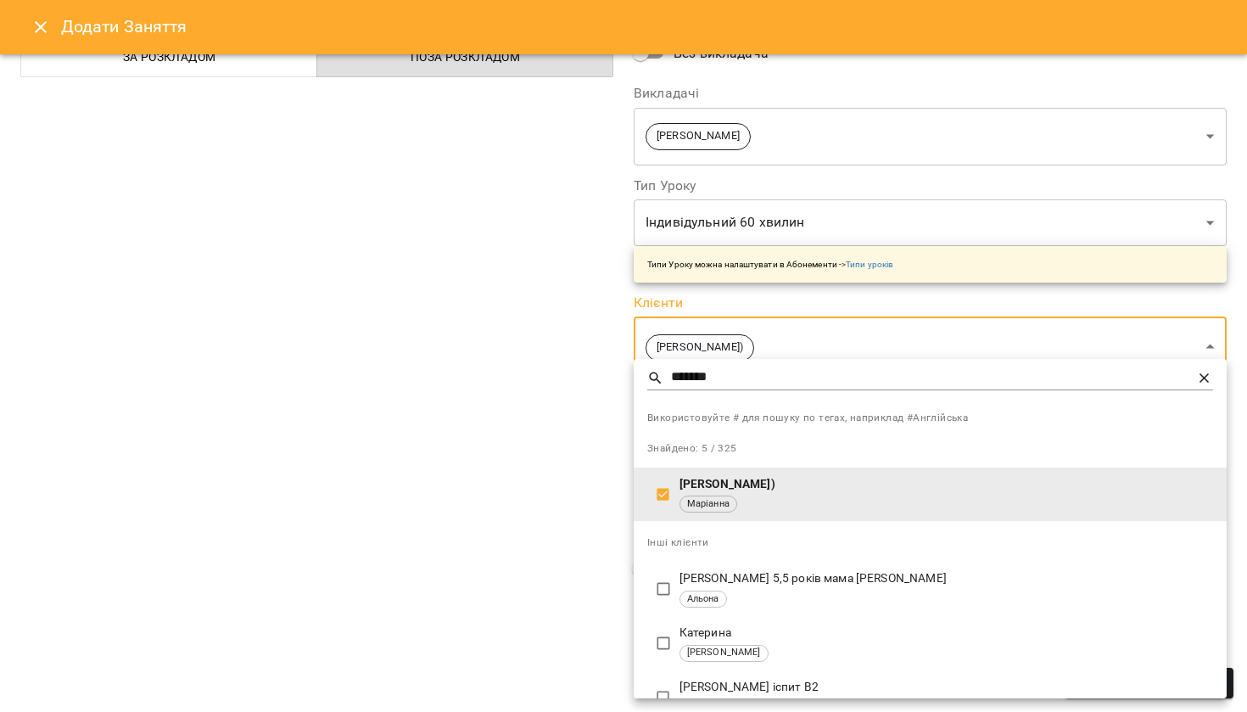
click at [522, 534] on div at bounding box center [623, 356] width 1247 height 712
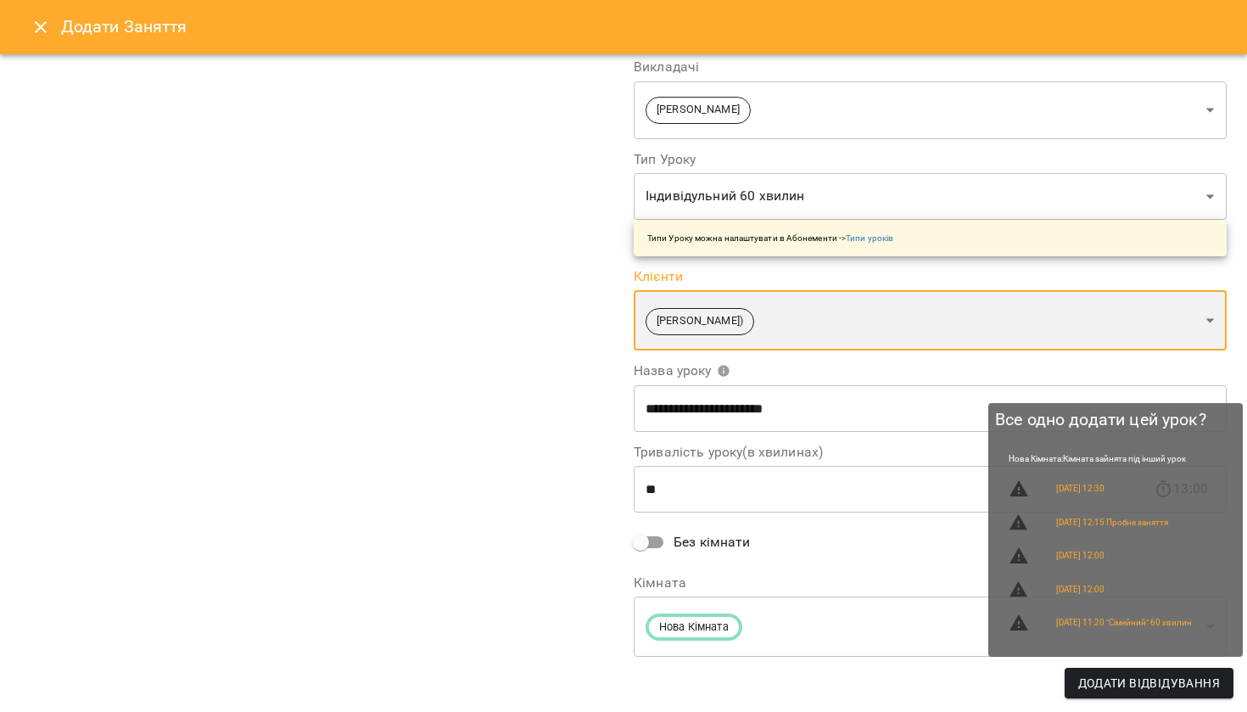
scroll to position [144, 0]
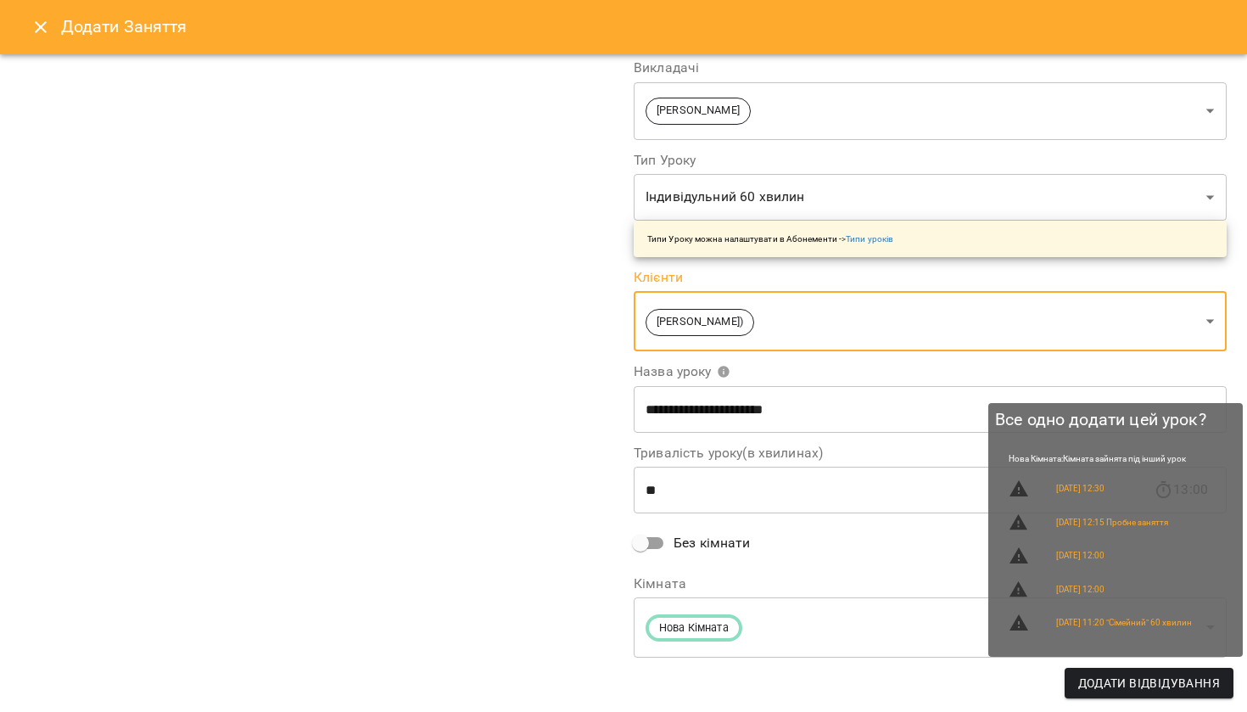
click at [1142, 701] on div "**********" at bounding box center [623, 311] width 1226 height 808
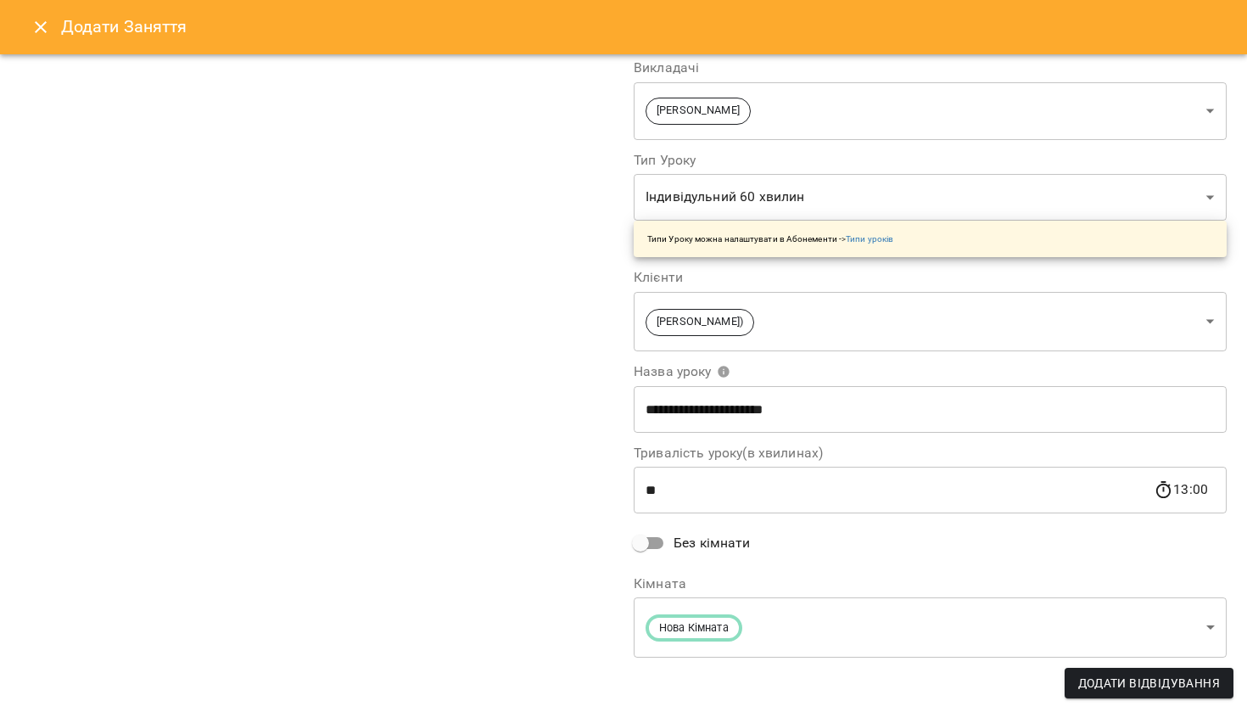
click at [1139, 690] on span "Додати Відвідування" at bounding box center [1149, 683] width 142 height 20
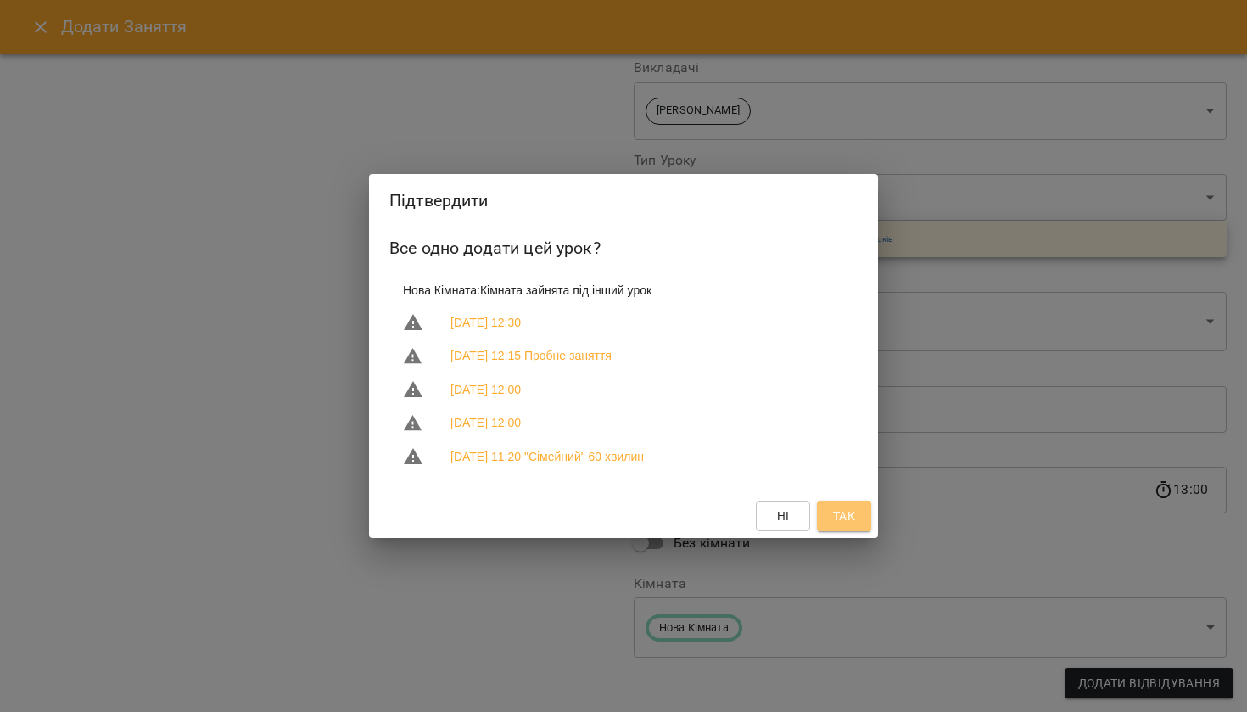
click at [845, 519] on span "Так" at bounding box center [844, 516] width 22 height 20
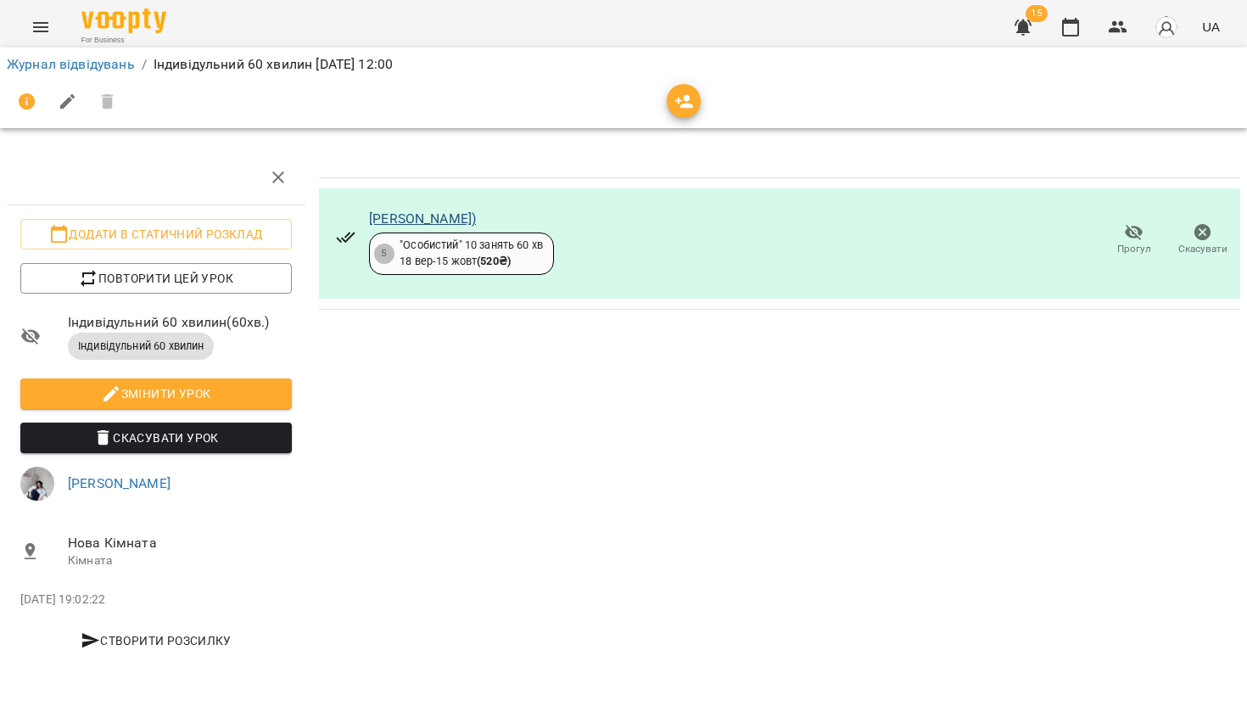
click at [419, 212] on link "Катерина)" at bounding box center [422, 218] width 107 height 16
click at [1082, 17] on button "button" at bounding box center [1070, 27] width 41 height 41
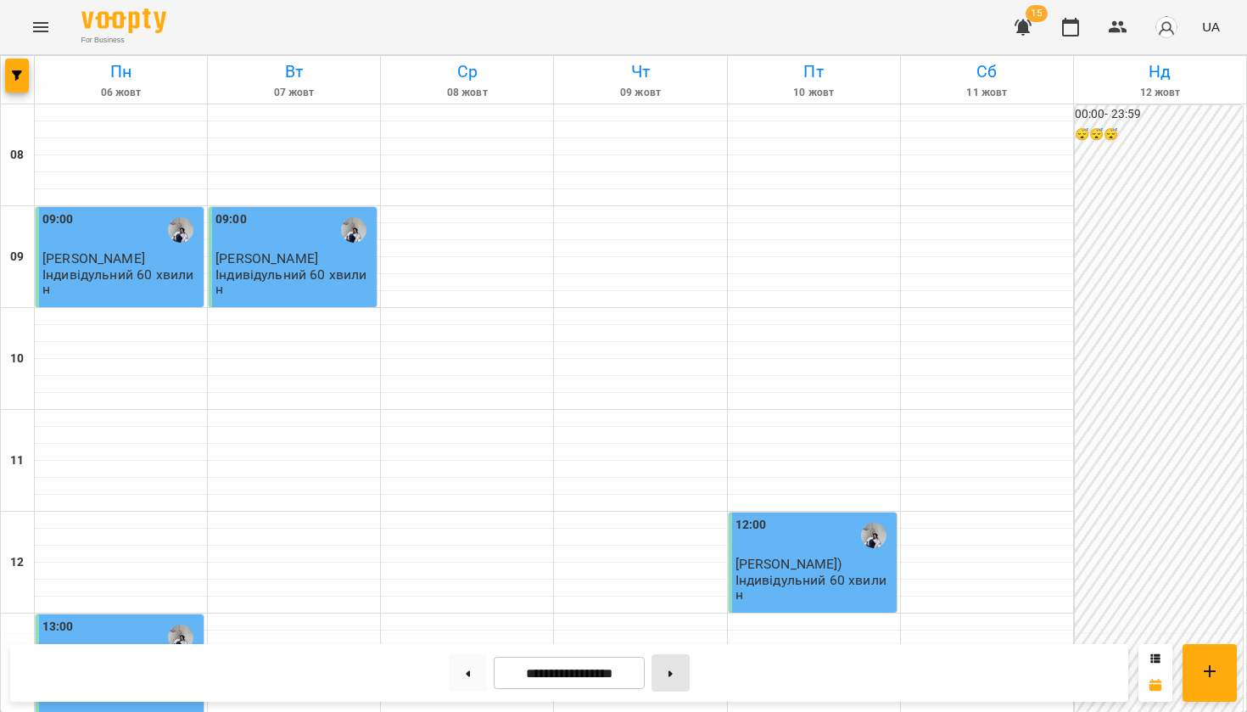
click at [677, 663] on button at bounding box center [670, 672] width 38 height 37
type input "**********"
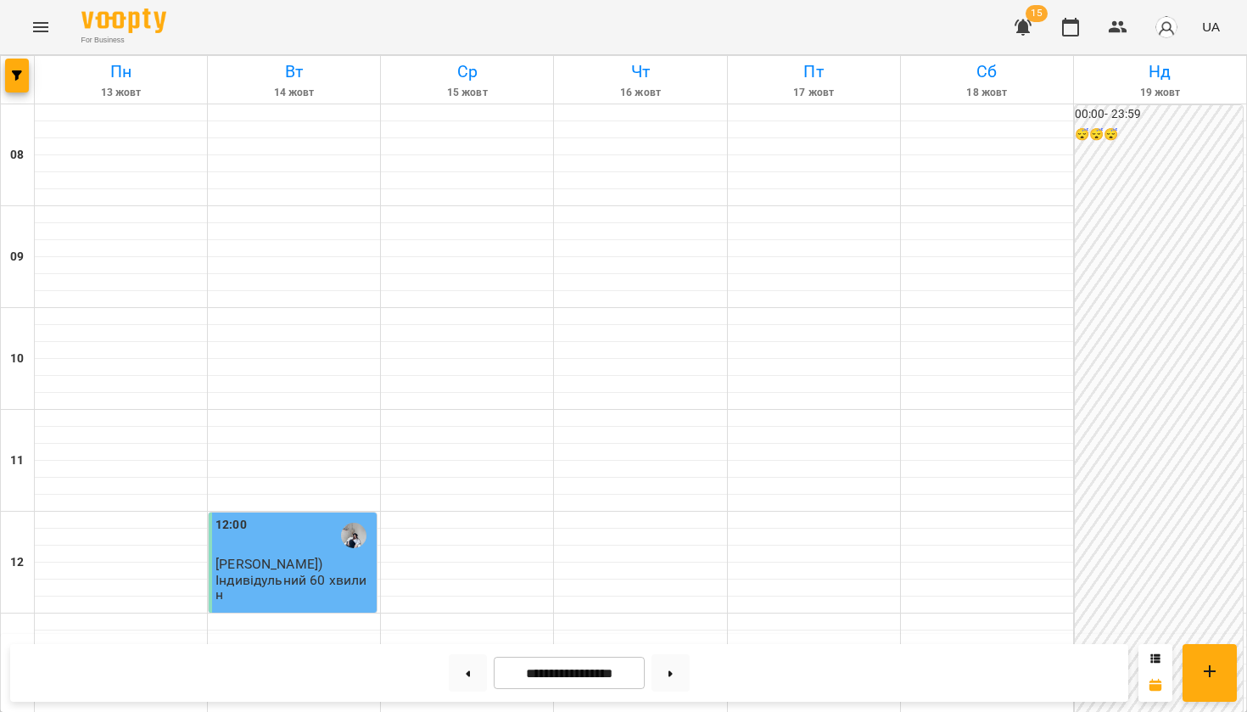
scroll to position [995, 0]
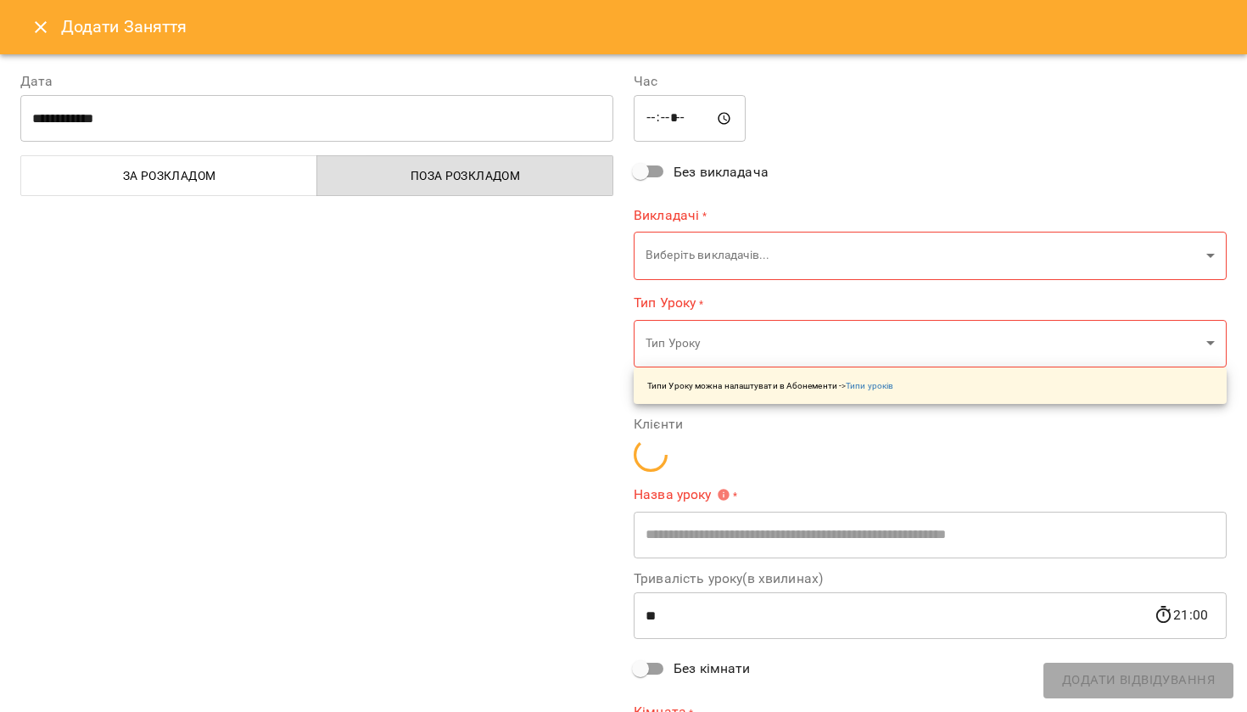
type input "**********"
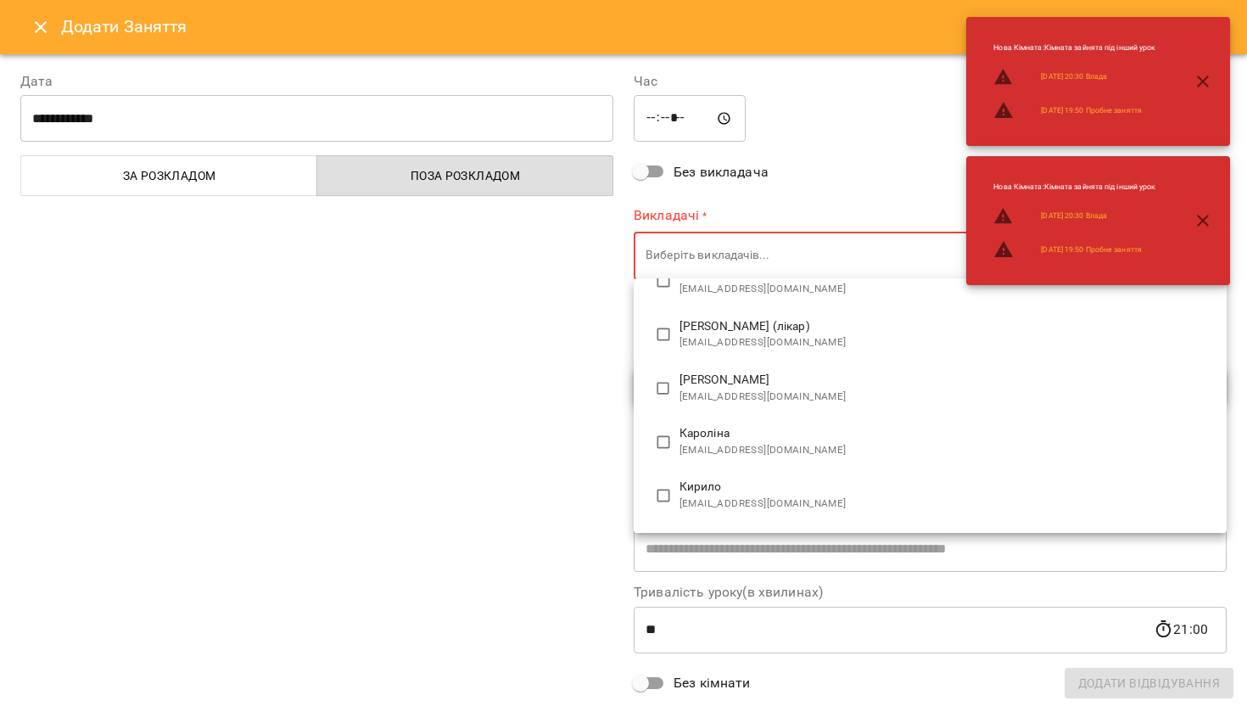
scroll to position [600, 0]
click at [730, 385] on span "karakachmarianna@ukr.net" at bounding box center [946, 393] width 534 height 17
type input "**********"
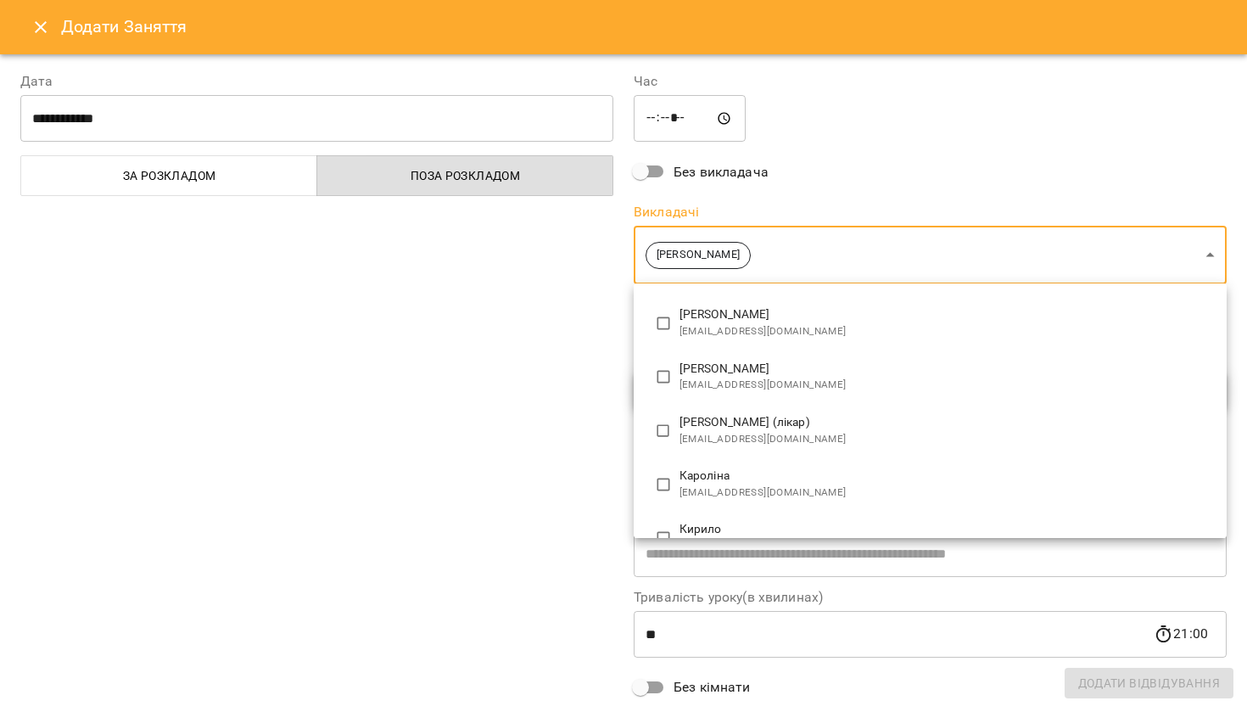
click at [516, 398] on div at bounding box center [623, 356] width 1247 height 712
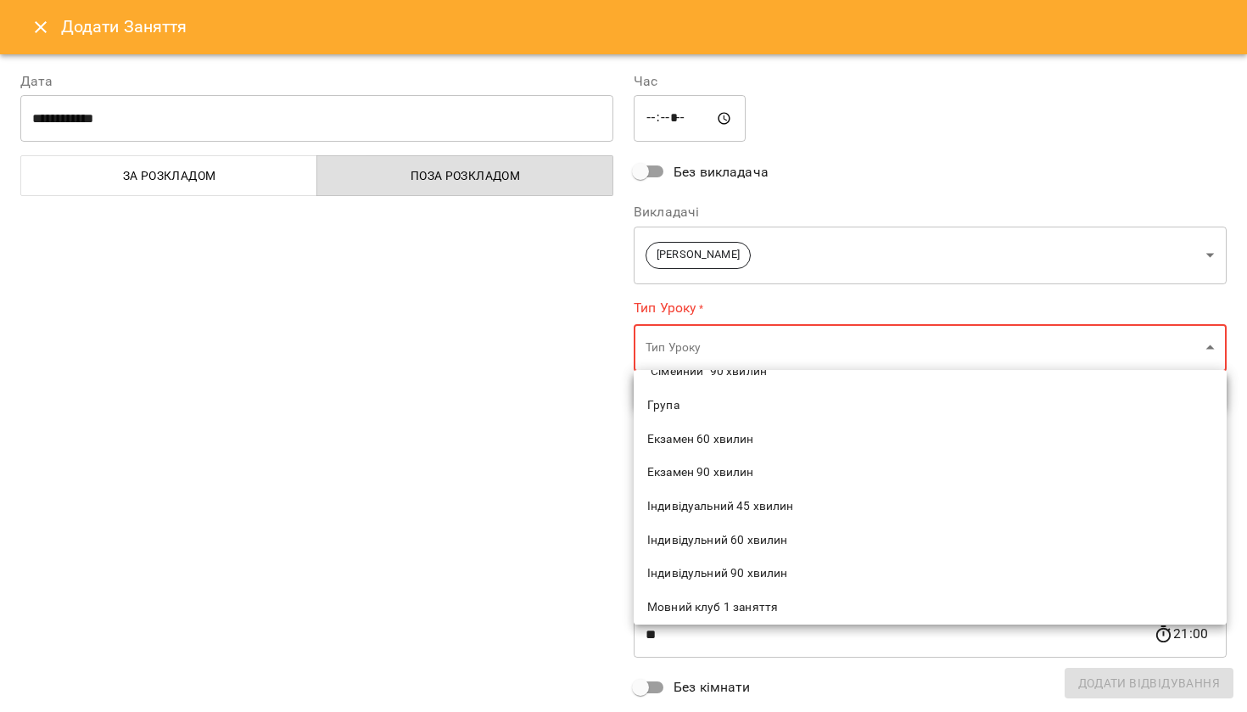
scroll to position [131, 0]
click at [714, 543] on li "Індивідульний 60 хвилин" at bounding box center [930, 539] width 593 height 34
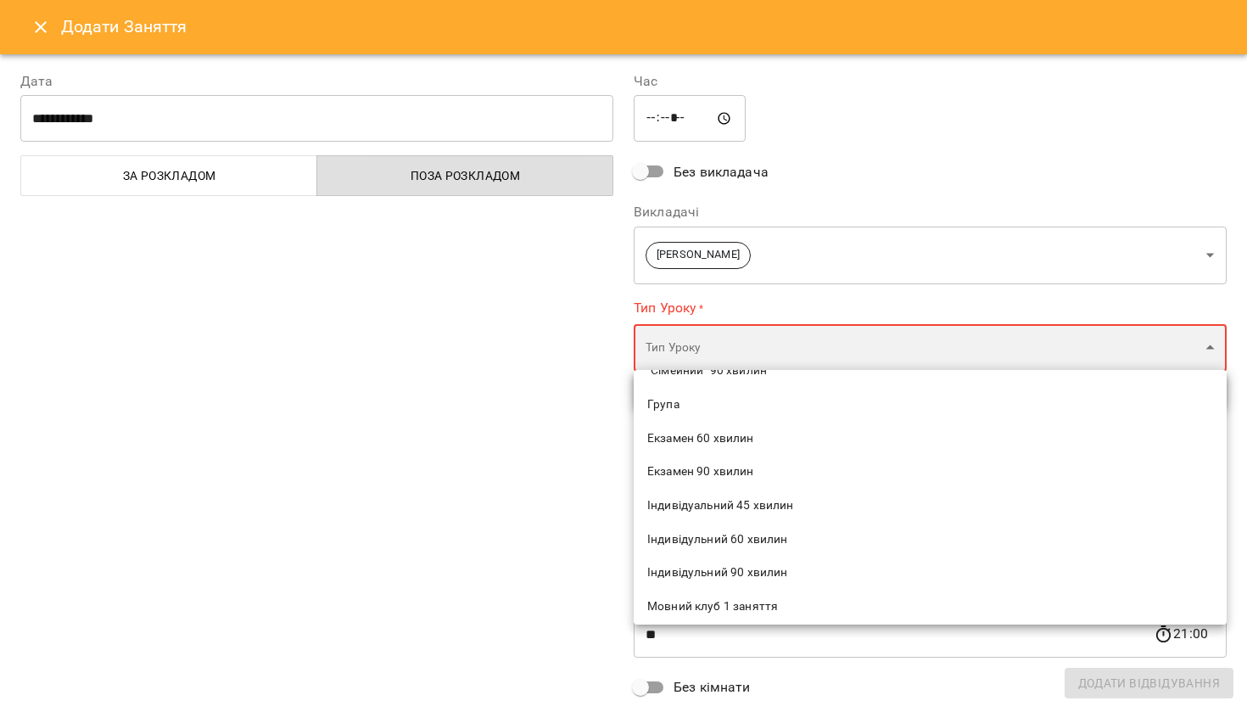
type input "**********"
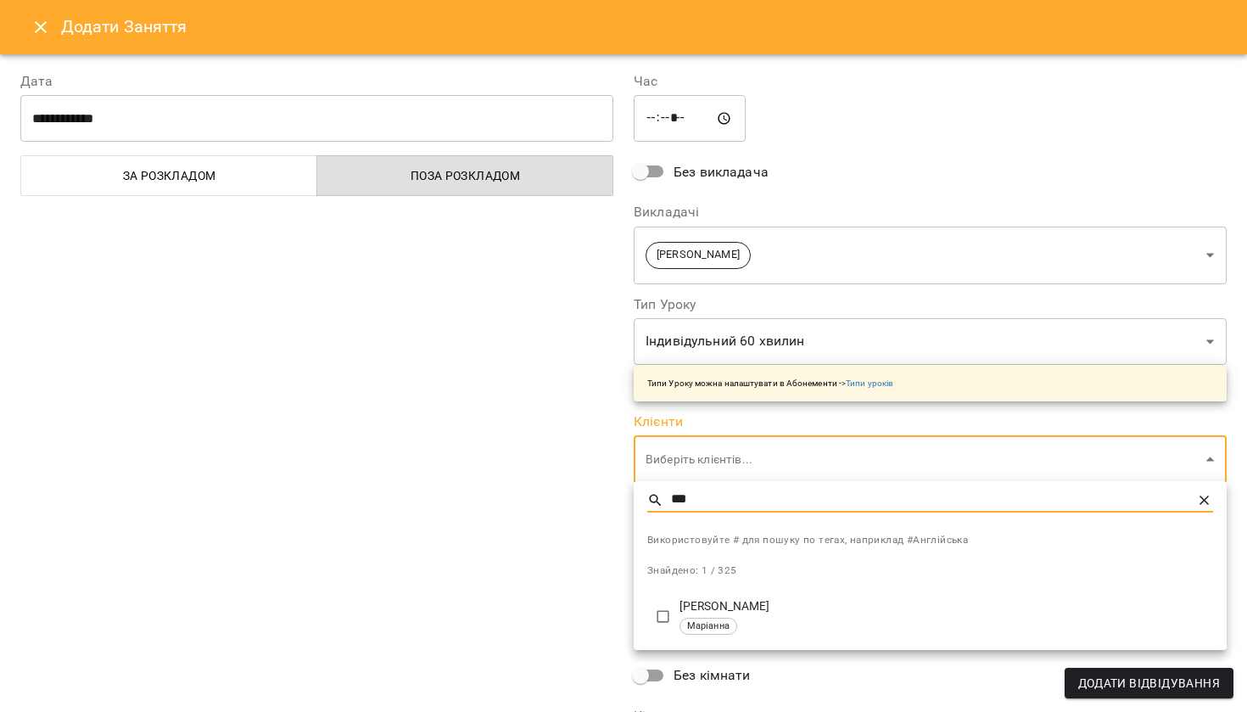
type input "***"
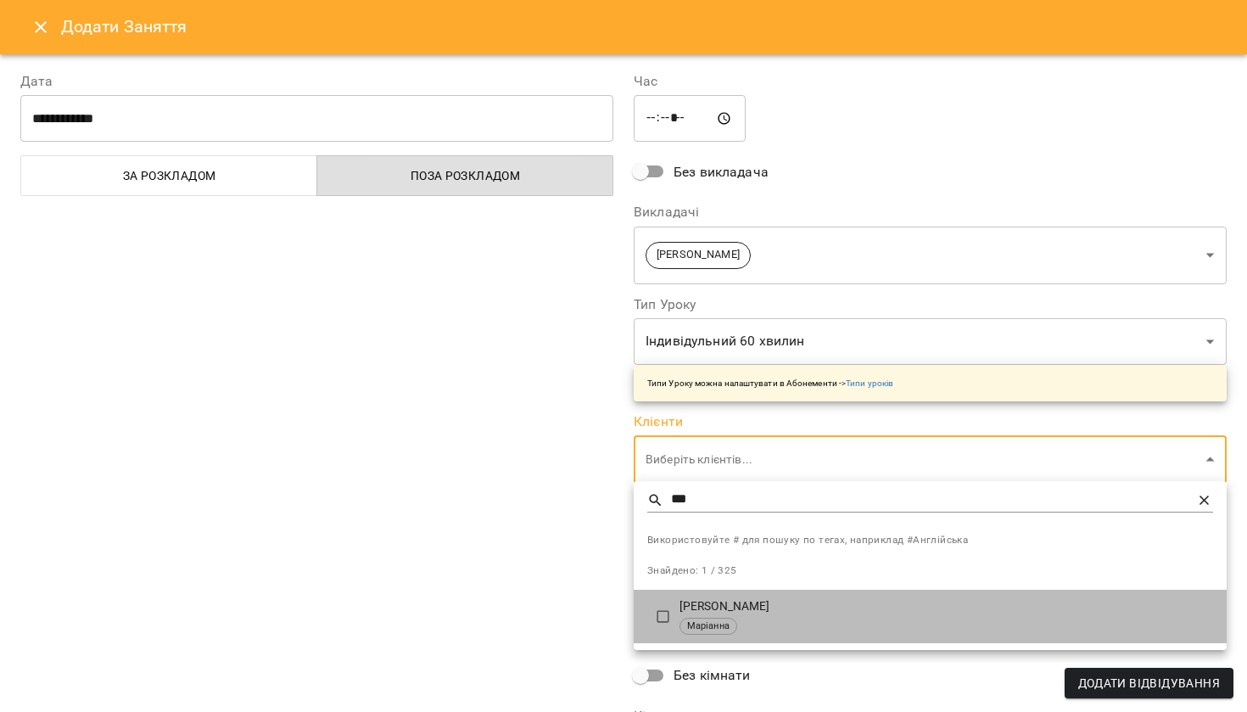
click at [703, 617] on div "Маріанна" at bounding box center [708, 625] width 58 height 17
type input "**********"
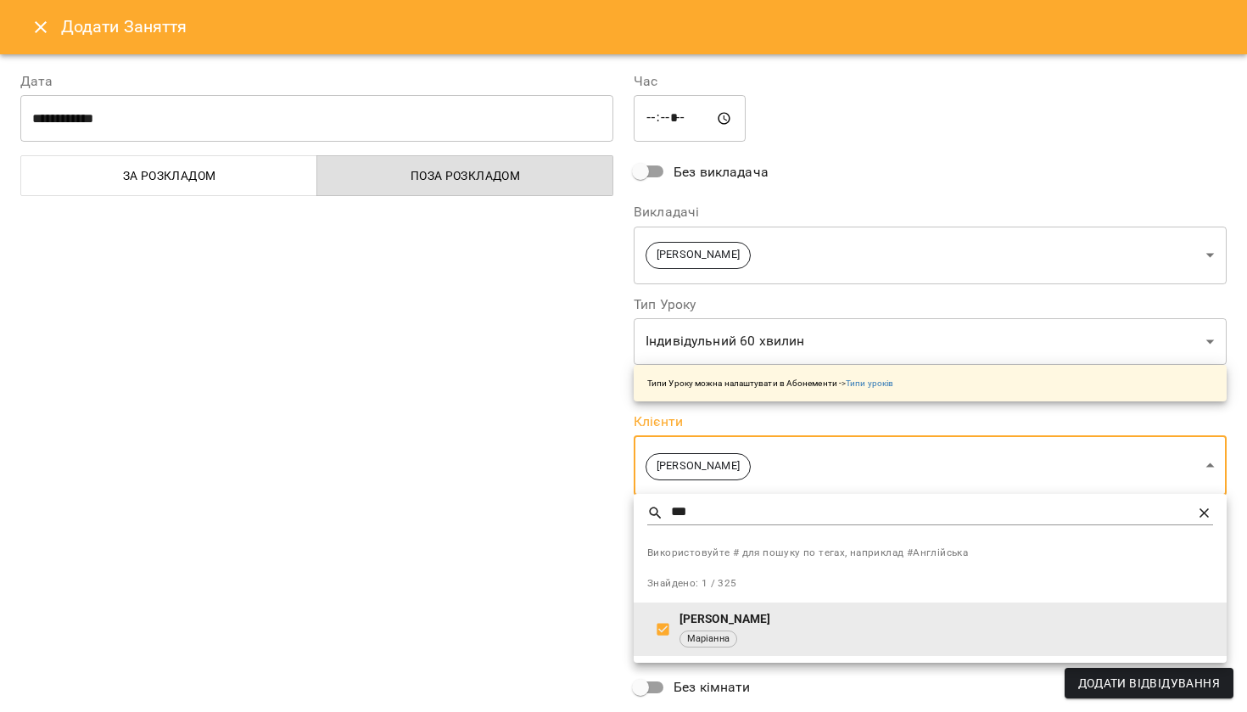
click at [551, 588] on div at bounding box center [623, 356] width 1247 height 712
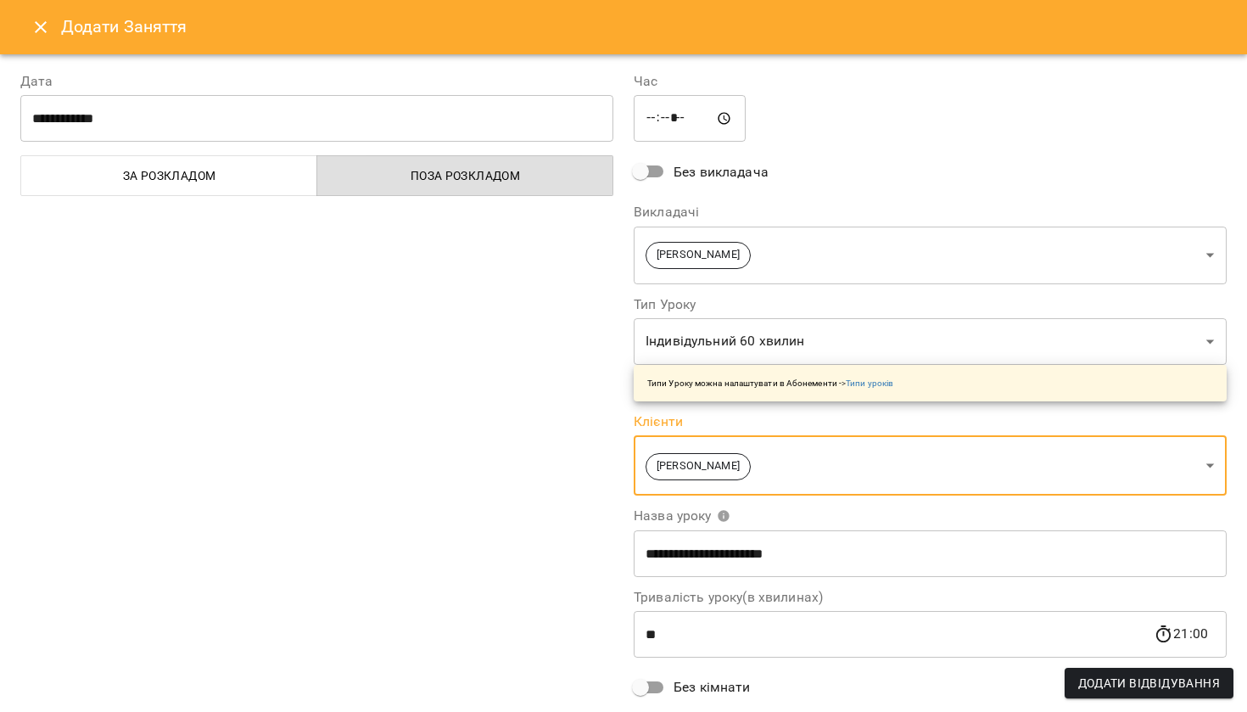
click at [1140, 684] on span "Додати Відвідування" at bounding box center [1149, 683] width 142 height 20
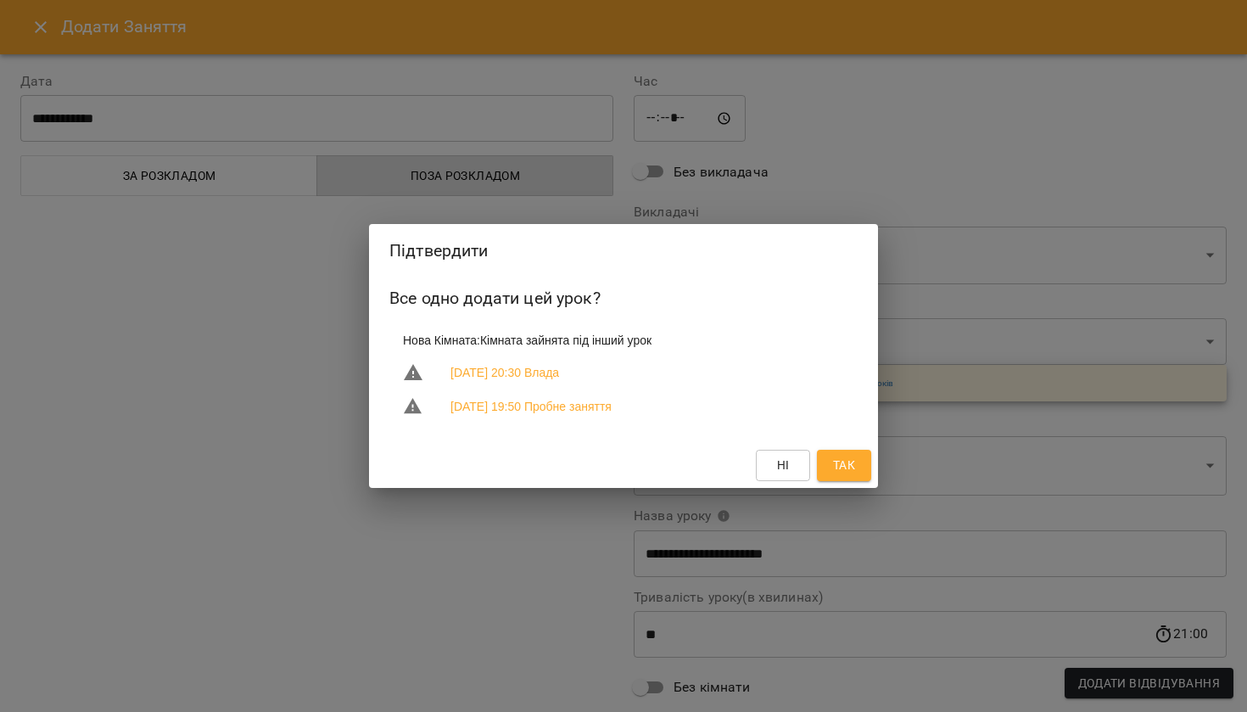
click at [834, 467] on span "Так" at bounding box center [844, 465] width 22 height 20
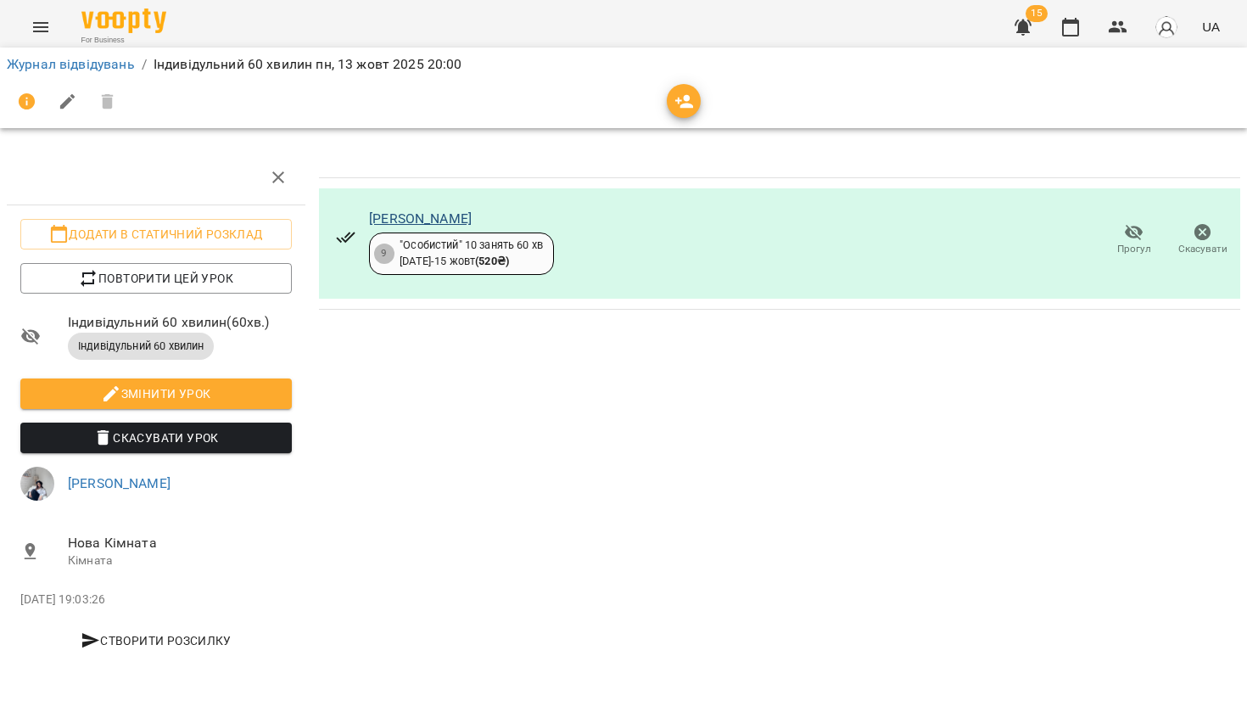
click at [401, 212] on link "Родіон" at bounding box center [420, 218] width 103 height 16
click at [1069, 30] on icon "button" at bounding box center [1070, 27] width 20 height 20
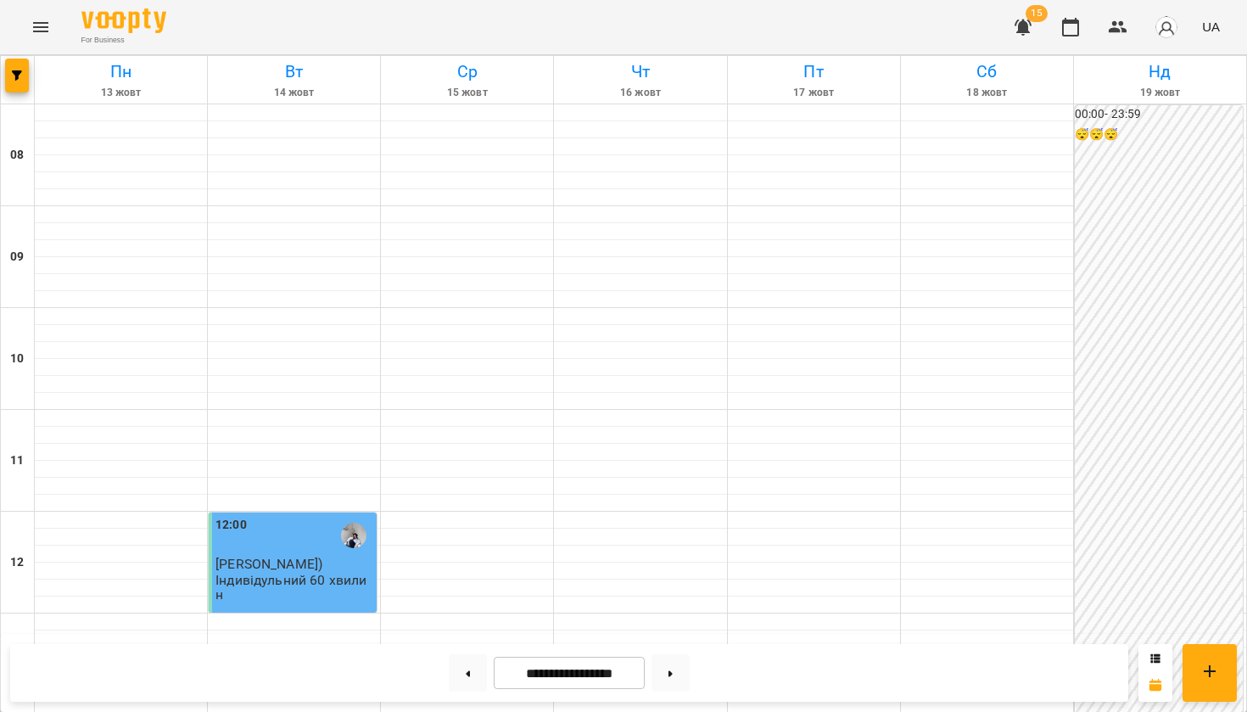
click at [42, 27] on icon "Menu" at bounding box center [40, 27] width 15 height 10
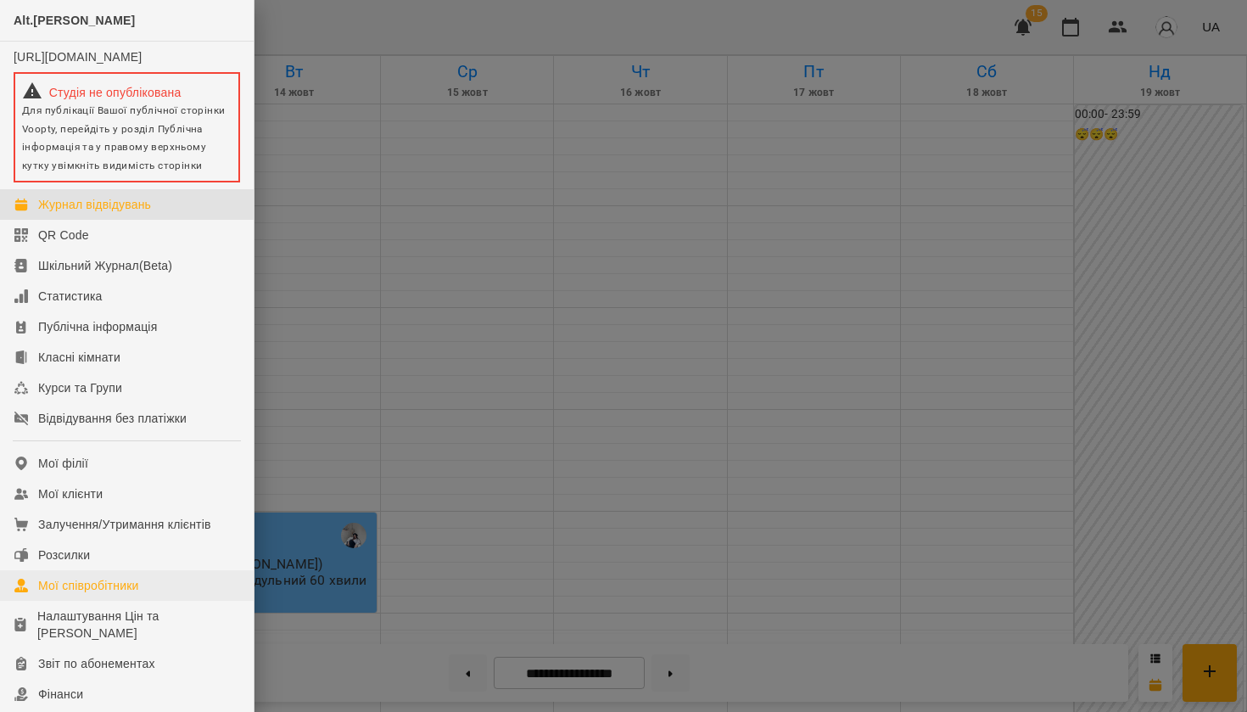
click at [106, 594] on div "Мої співробітники" at bounding box center [88, 585] width 101 height 17
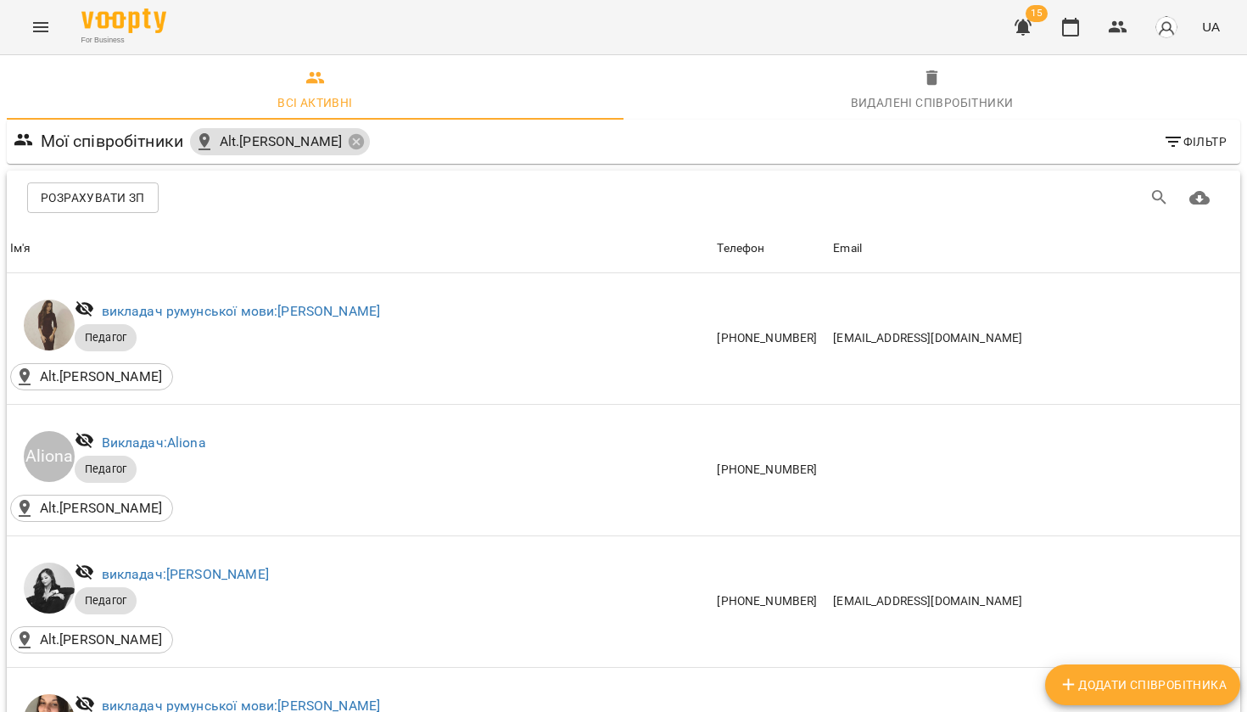
scroll to position [2120, 0]
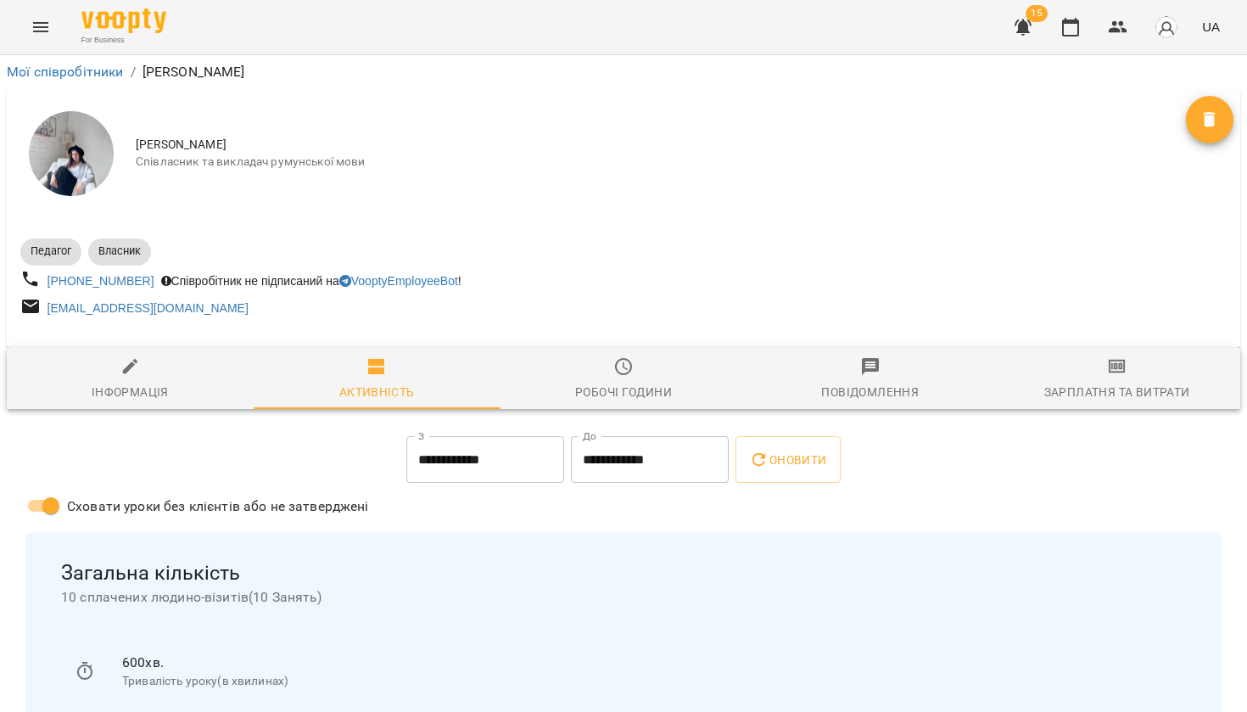
click at [1123, 380] on span "Зарплатня та Витрати" at bounding box center [1116, 379] width 226 height 46
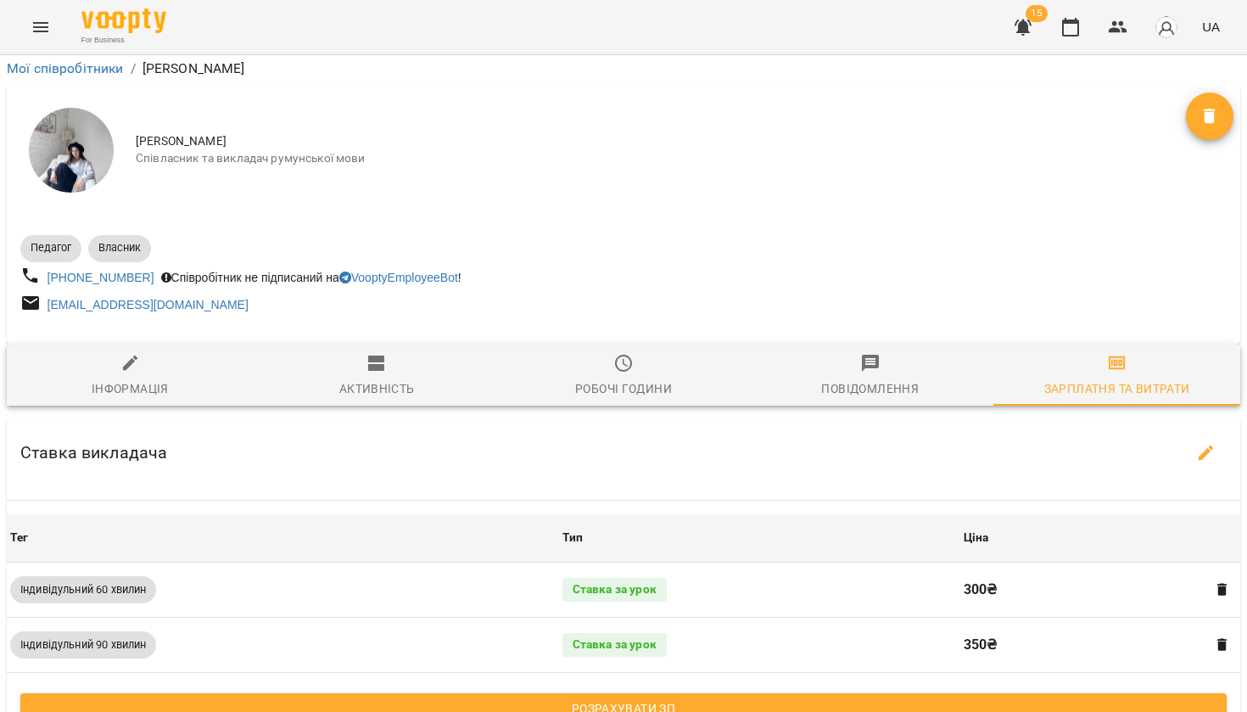
scroll to position [432, 0]
click at [733, 698] on span "Розрахувати ЗП" at bounding box center [623, 708] width 1179 height 20
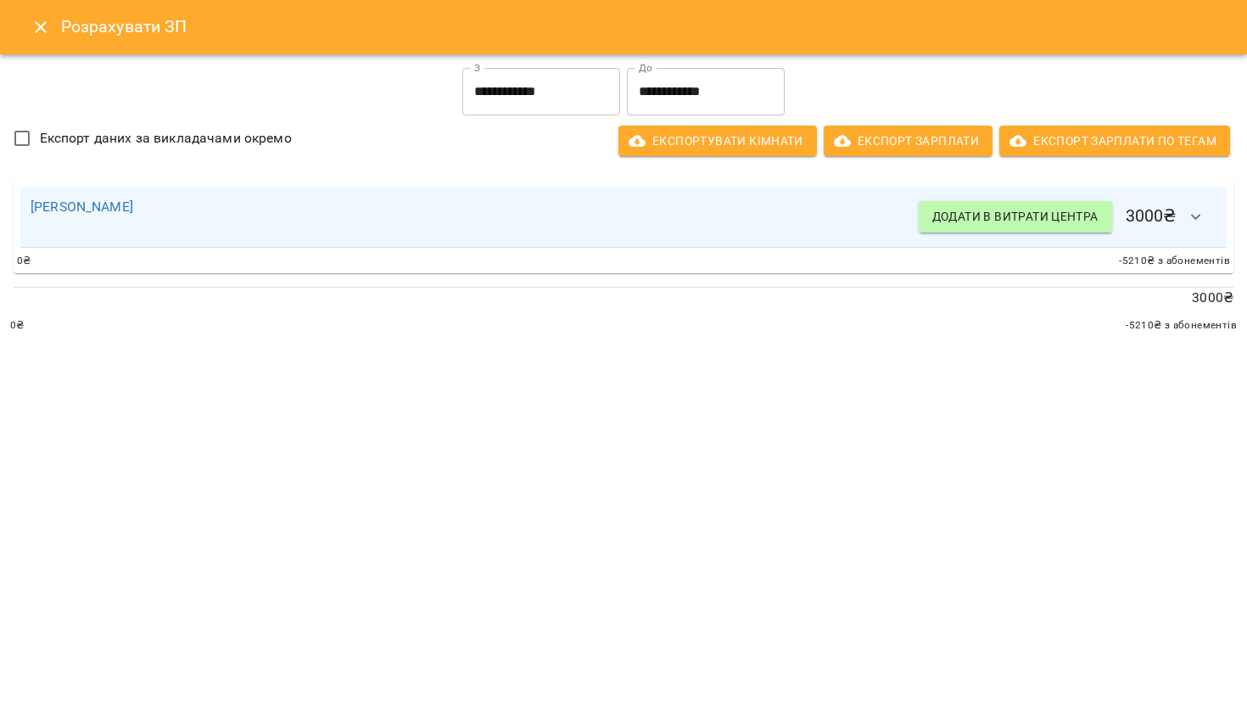
click at [707, 81] on input "**********" at bounding box center [706, 91] width 158 height 47
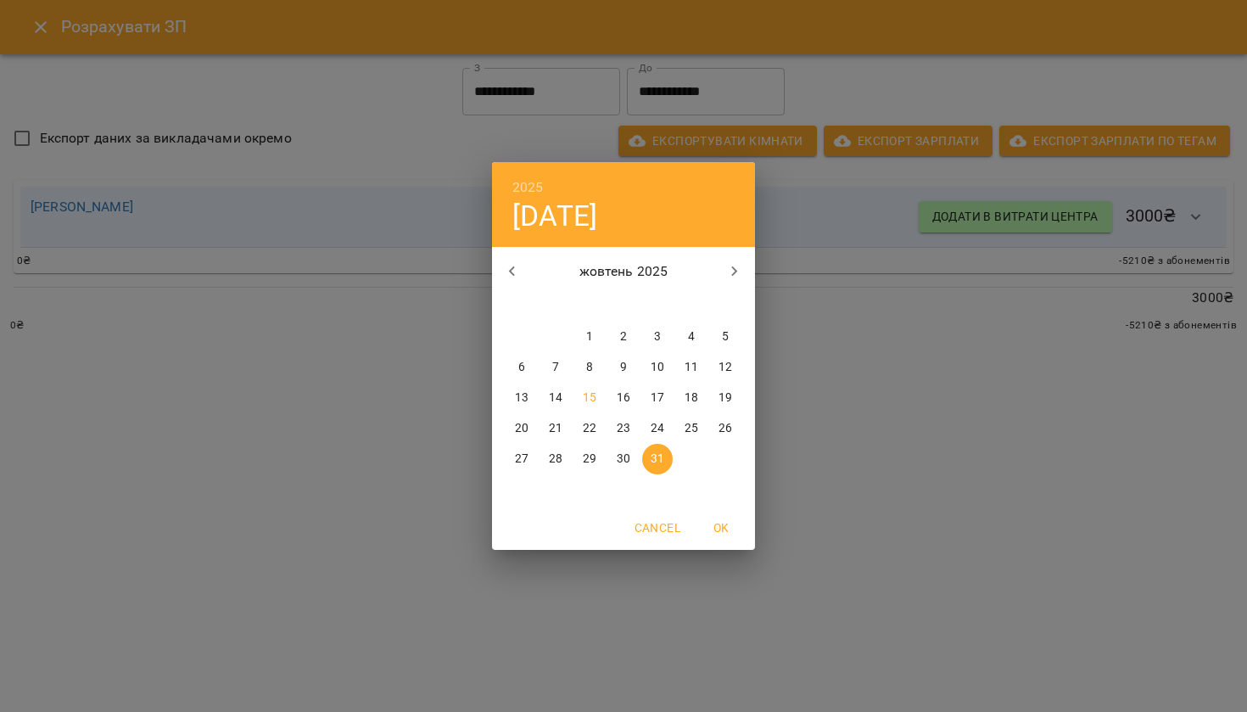
click at [594, 396] on p "15" at bounding box center [590, 397] width 14 height 17
type input "**********"
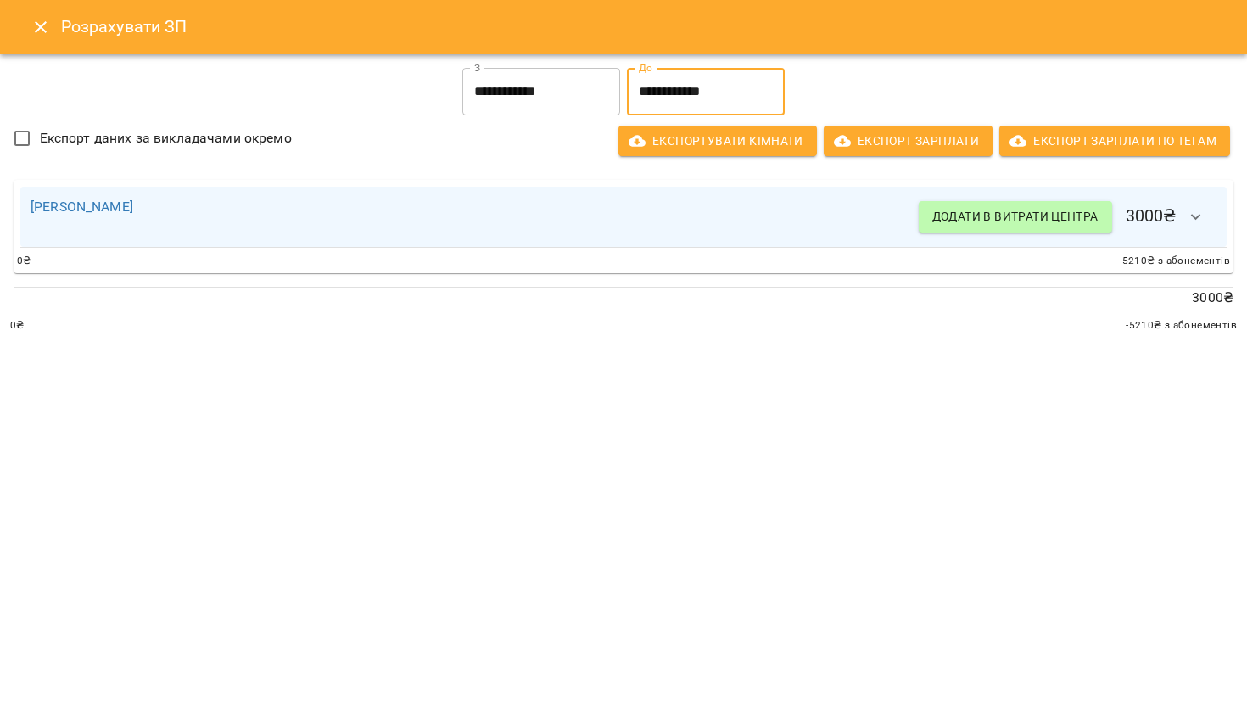
click at [1210, 226] on button "button" at bounding box center [1196, 217] width 41 height 41
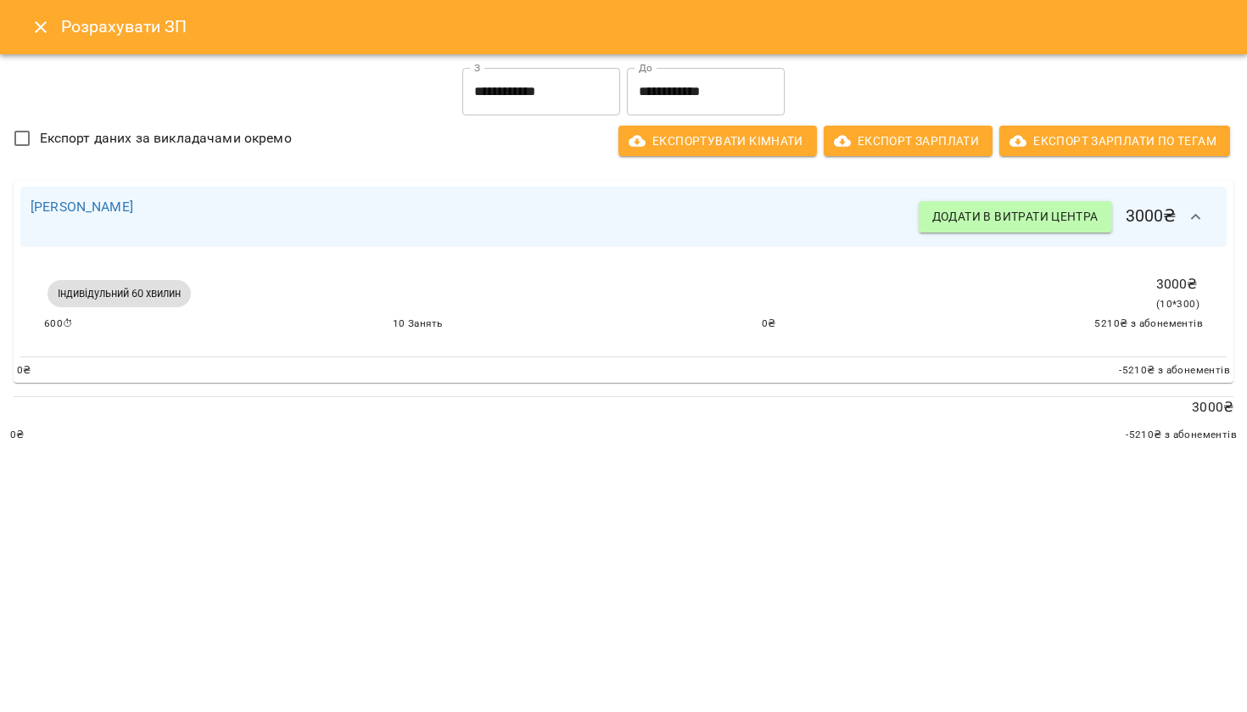
click at [42, 24] on icon "Close" at bounding box center [41, 27] width 20 height 20
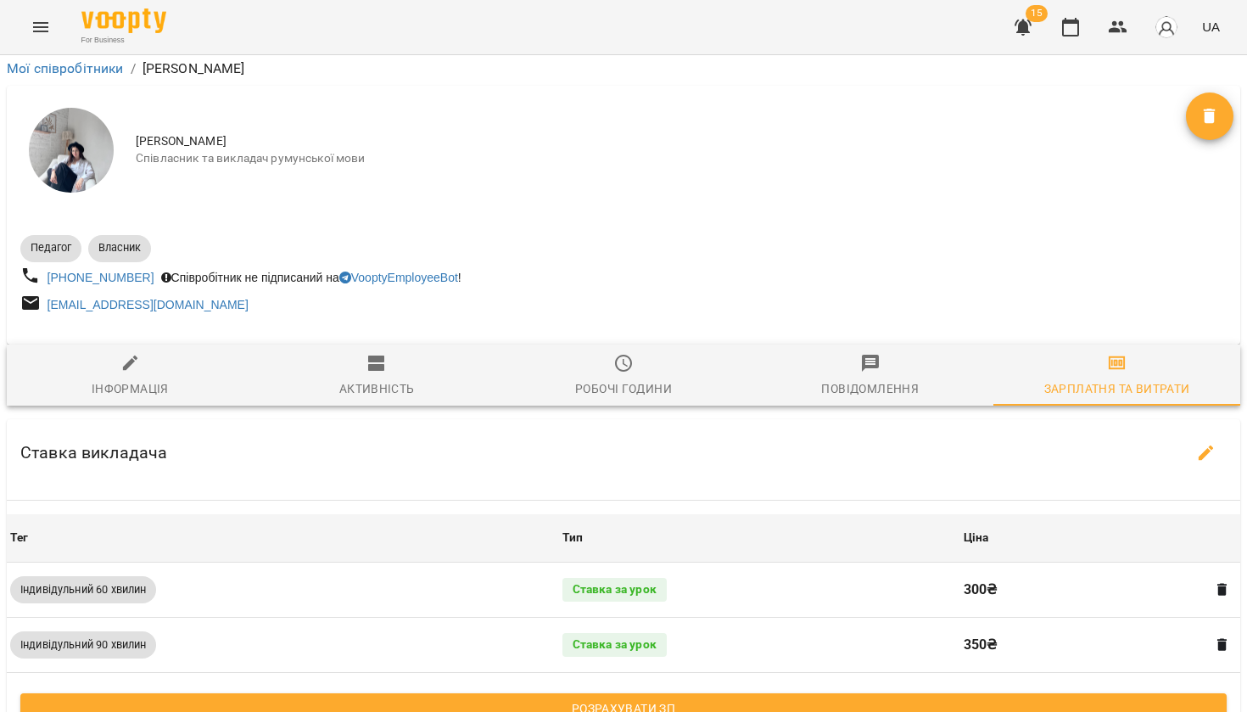
click at [55, 30] on button "Menu" at bounding box center [40, 27] width 41 height 41
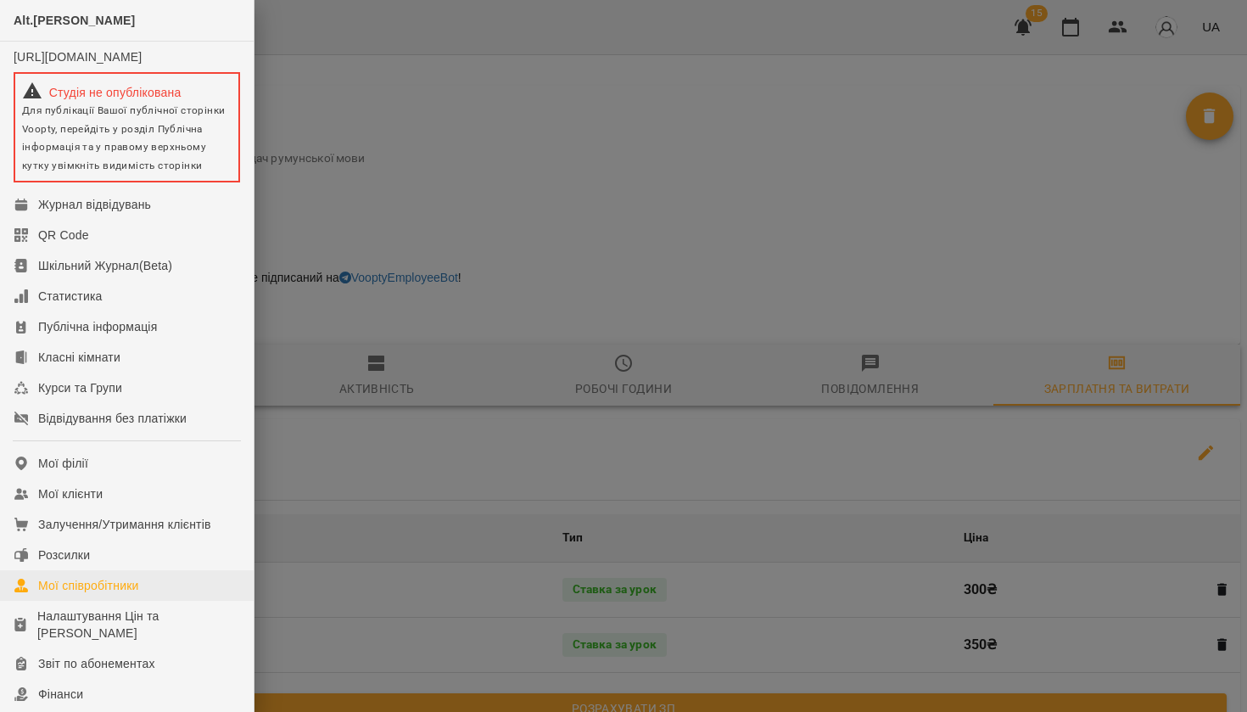
click at [126, 594] on div "Мої співробітники" at bounding box center [88, 585] width 101 height 17
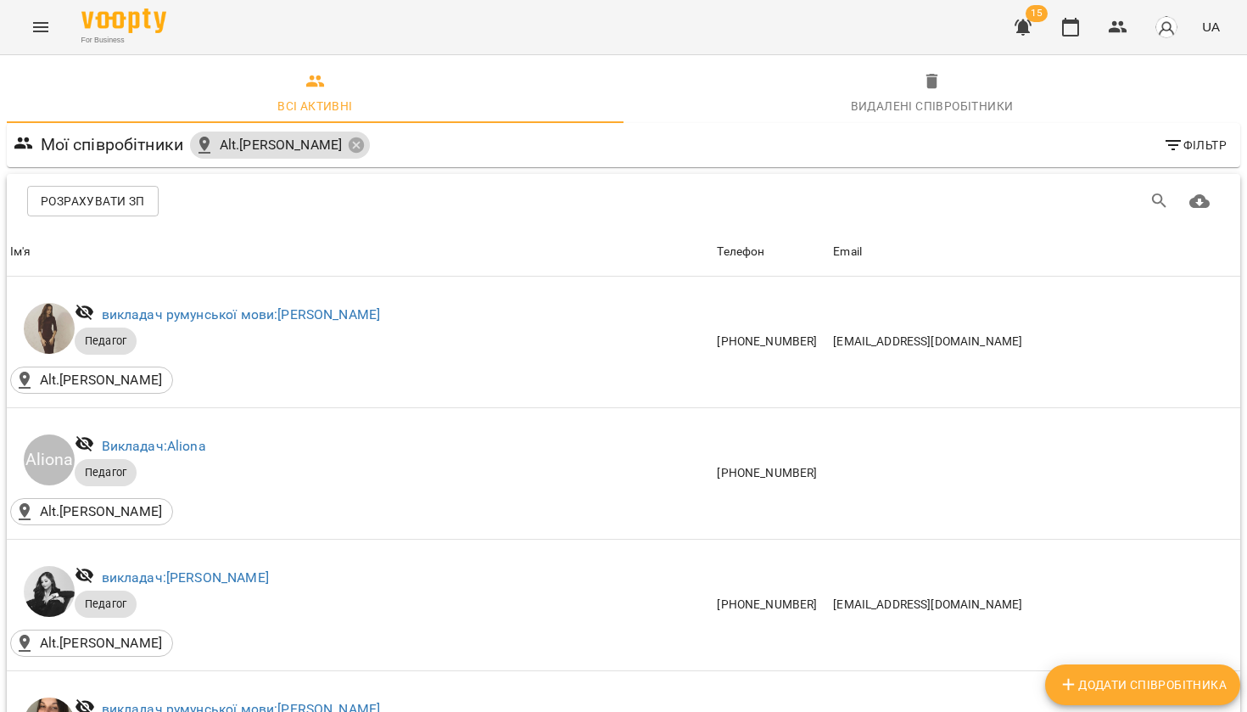
click at [46, 35] on icon "Menu" at bounding box center [41, 27] width 20 height 20
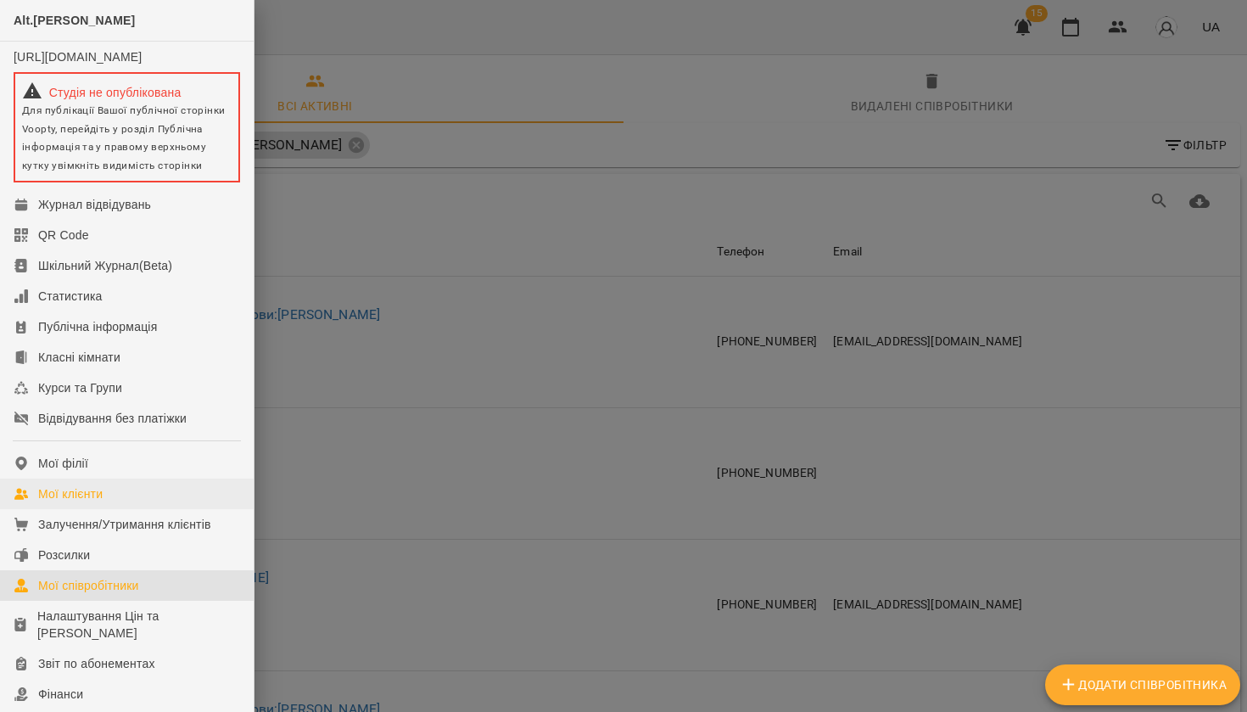
click at [81, 495] on link "Мої клієнти" at bounding box center [127, 493] width 254 height 31
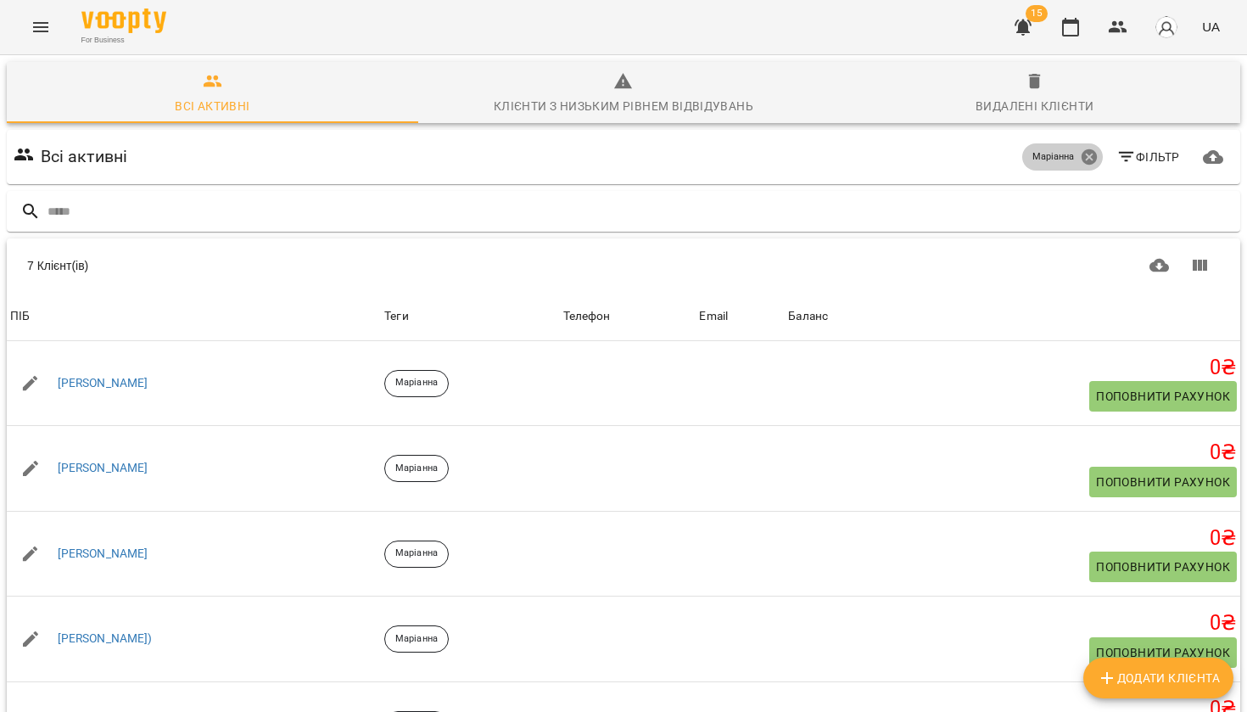
click at [1092, 153] on icon at bounding box center [1088, 156] width 15 height 15
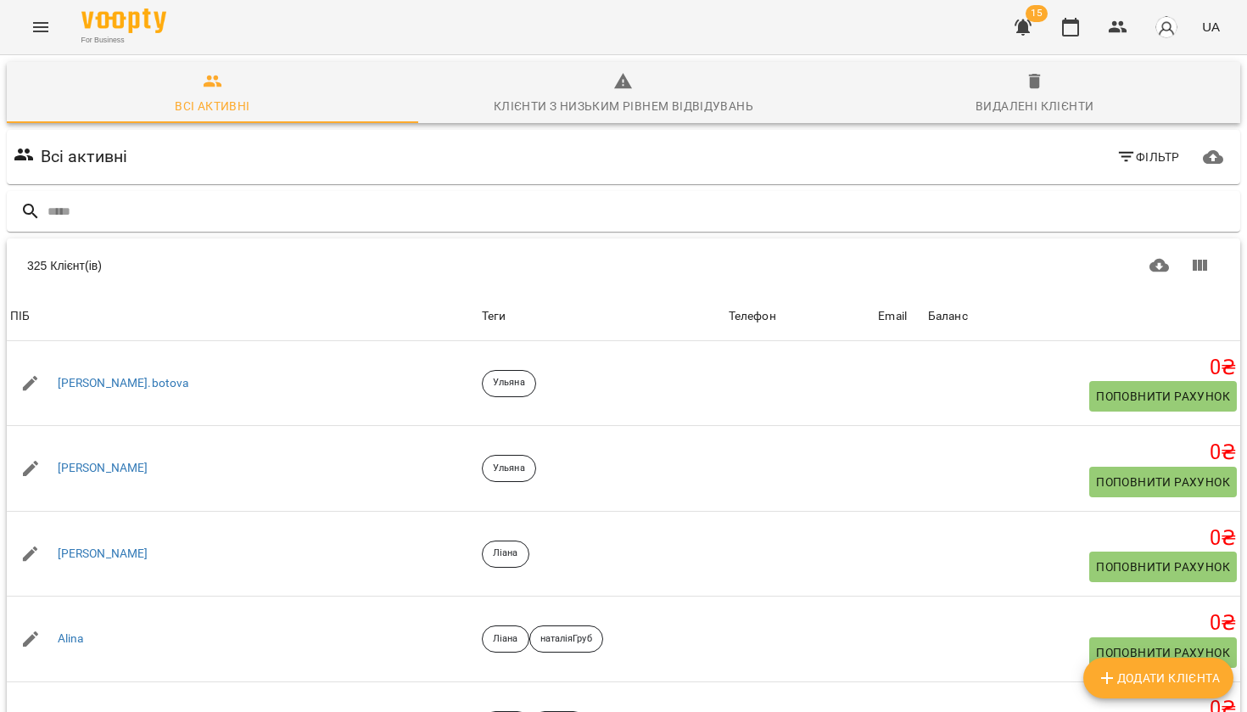
click at [1107, 158] on div "Фільтр" at bounding box center [1148, 156] width 84 height 37
click at [1119, 159] on icon "button" at bounding box center [1126, 157] width 20 height 20
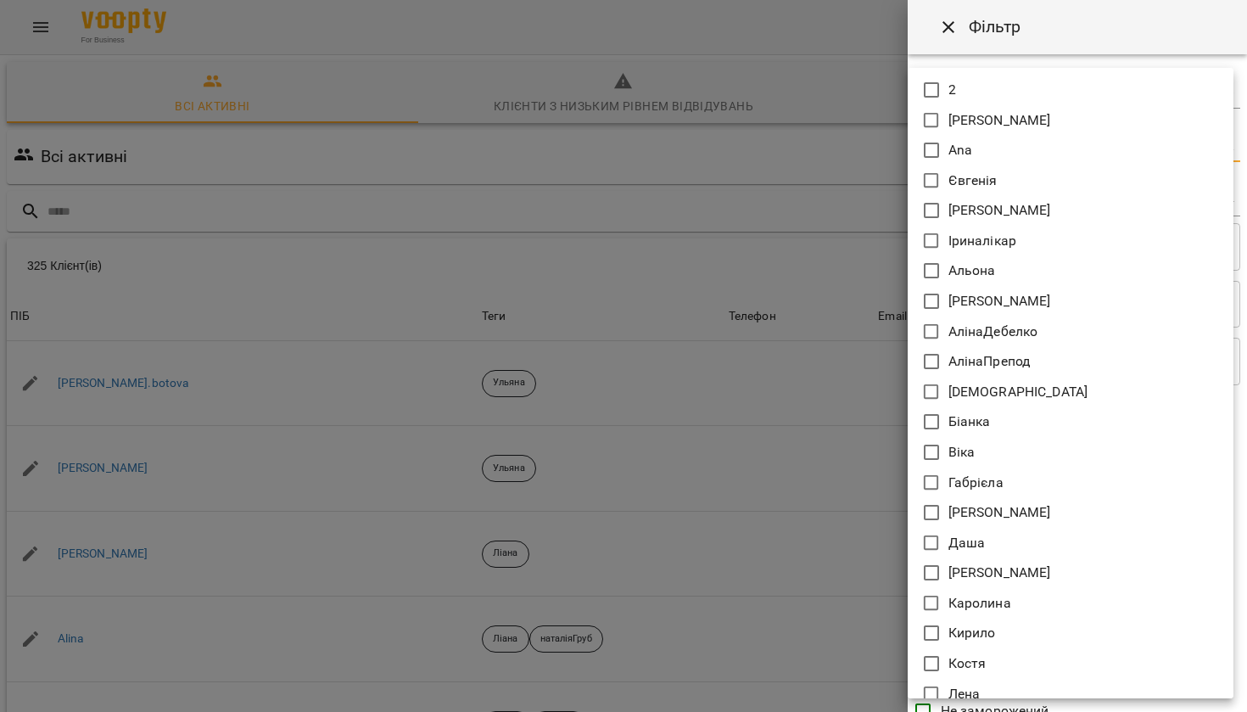
click at [1118, 159] on body "For Business 15 UA Всі активні Клієнти з низьким рівнем відвідувань Видалені кл…" at bounding box center [623, 441] width 1247 height 883
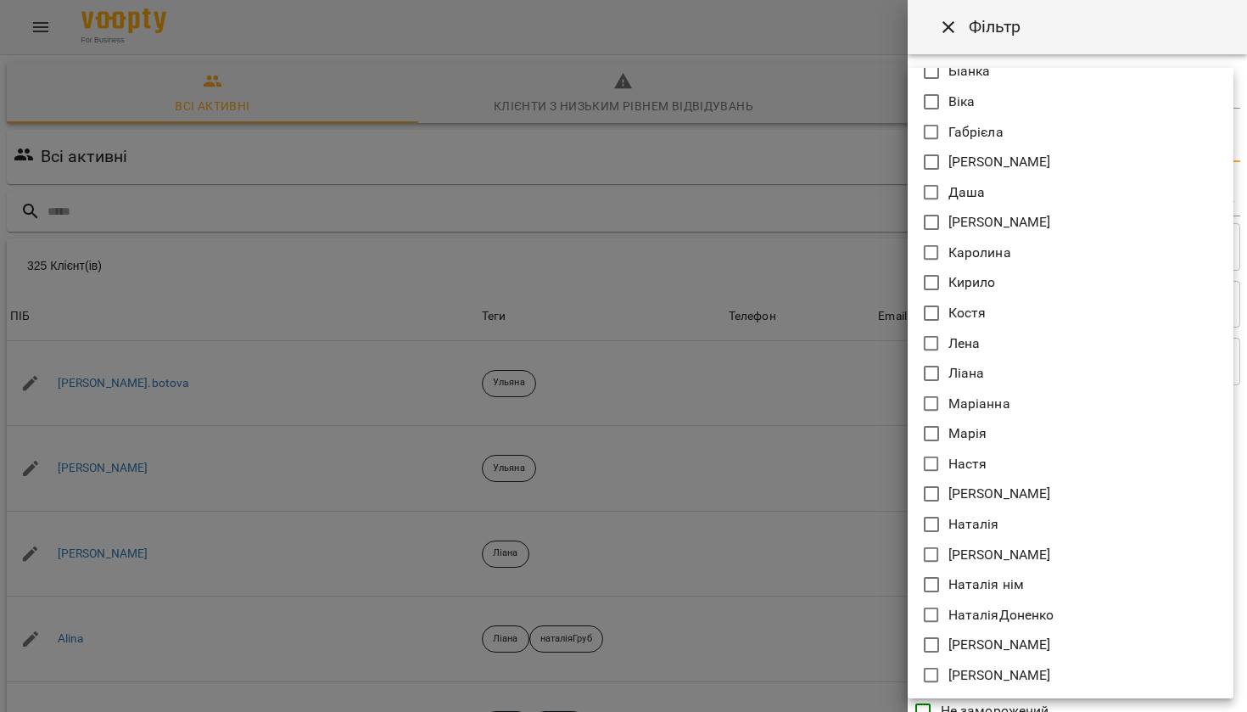
scroll to position [425, 0]
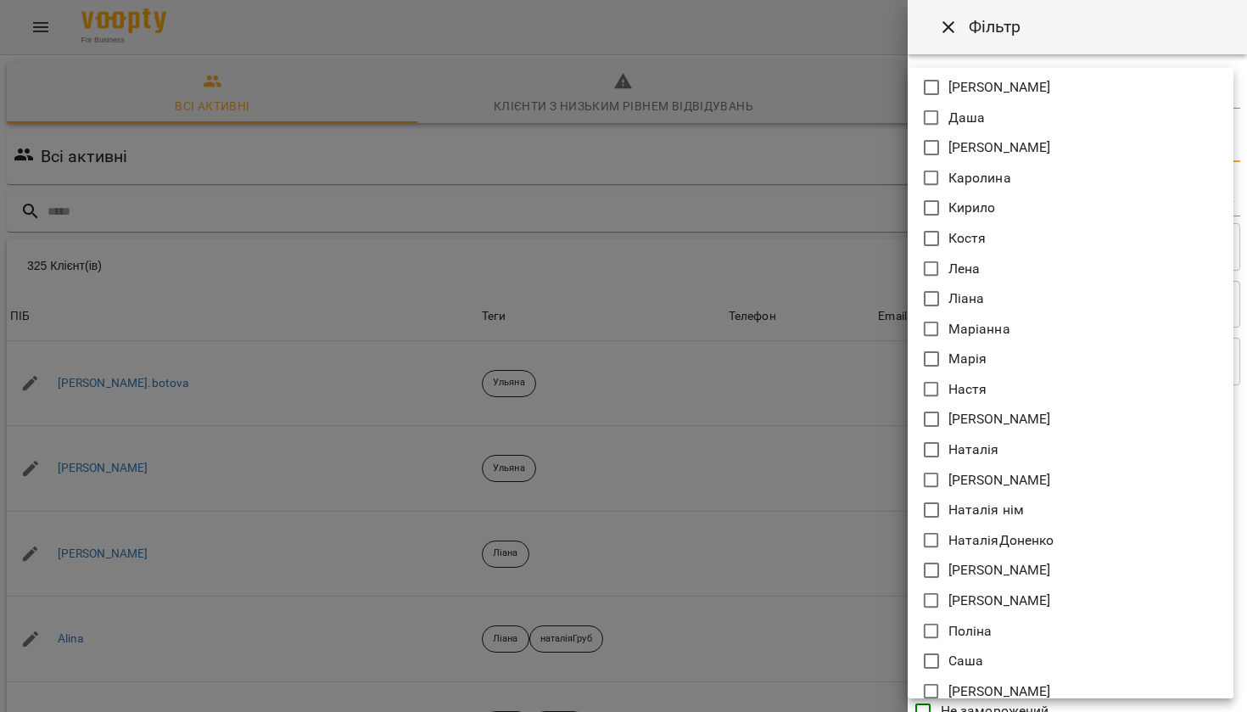
click at [986, 455] on p "Наталія" at bounding box center [973, 449] width 51 height 20
type input "*******"
click at [1061, 32] on div at bounding box center [623, 356] width 1247 height 712
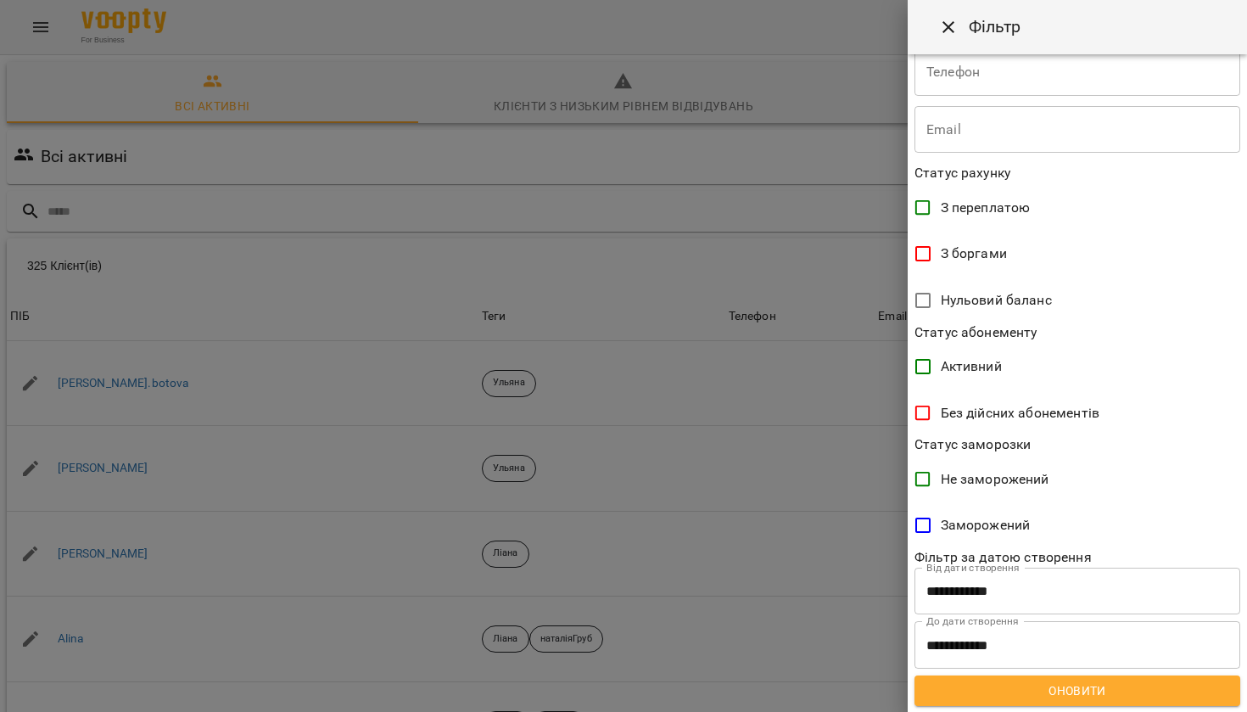
scroll to position [243, 0]
click at [1034, 687] on span "Оновити" at bounding box center [1077, 691] width 299 height 20
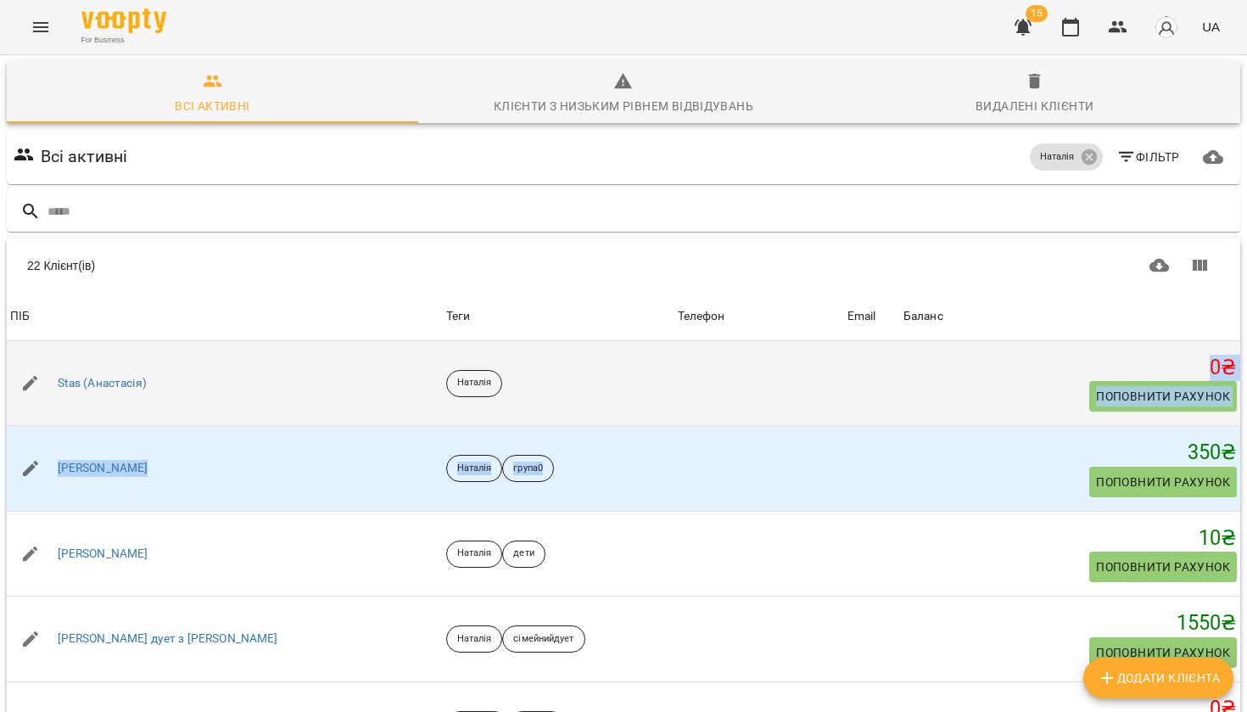
drag, startPoint x: 789, startPoint y: 427, endPoint x: 533, endPoint y: 418, distance: 256.3
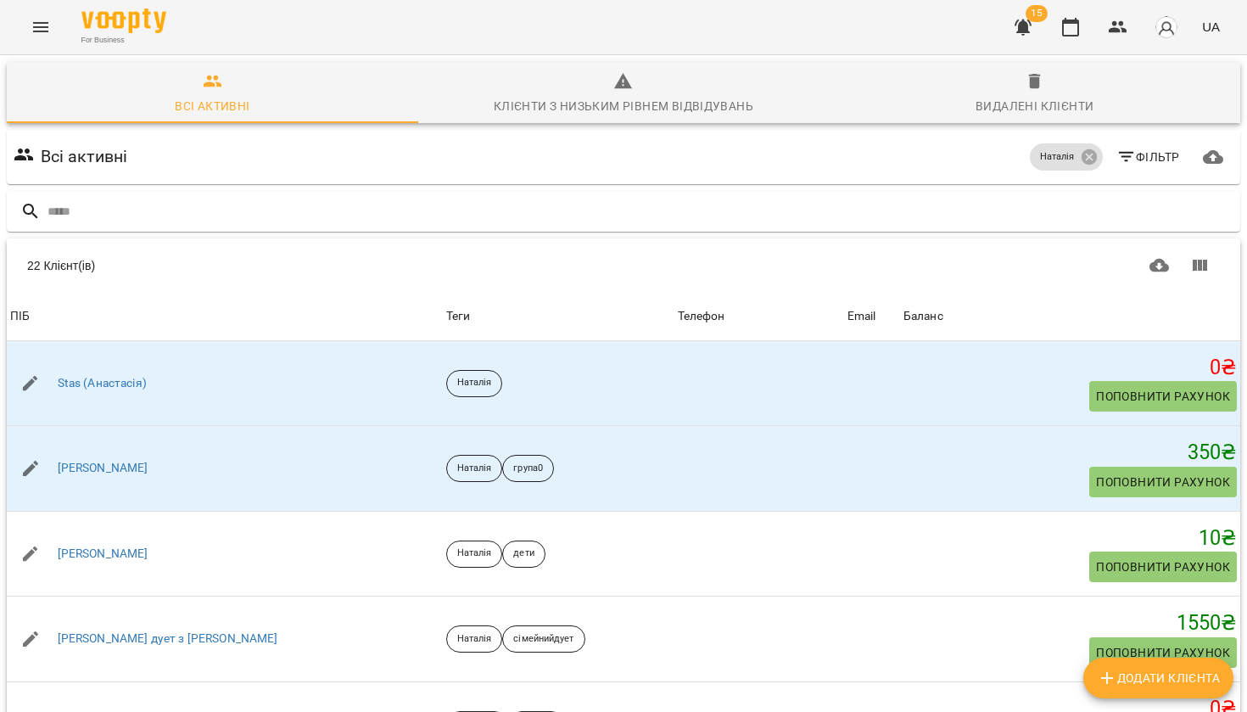
click at [512, 273] on div "22 Клієнт(ів)" at bounding box center [321, 265] width 589 height 17
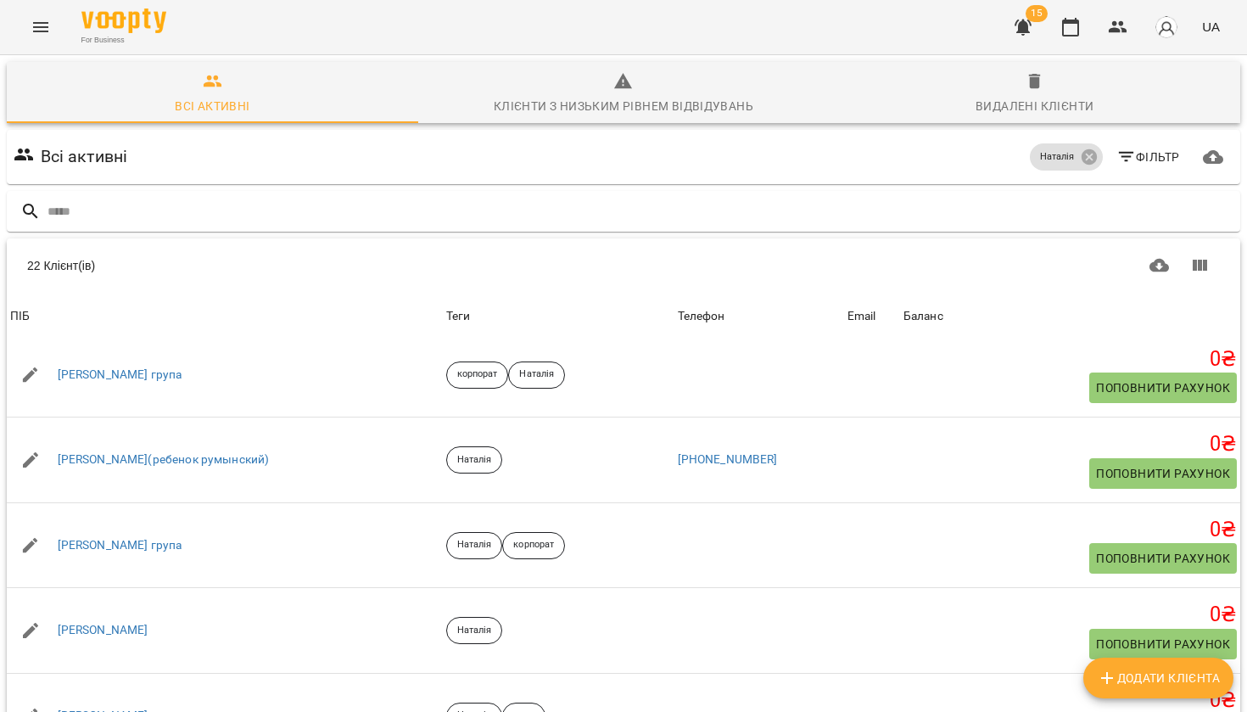
scroll to position [718, 0]
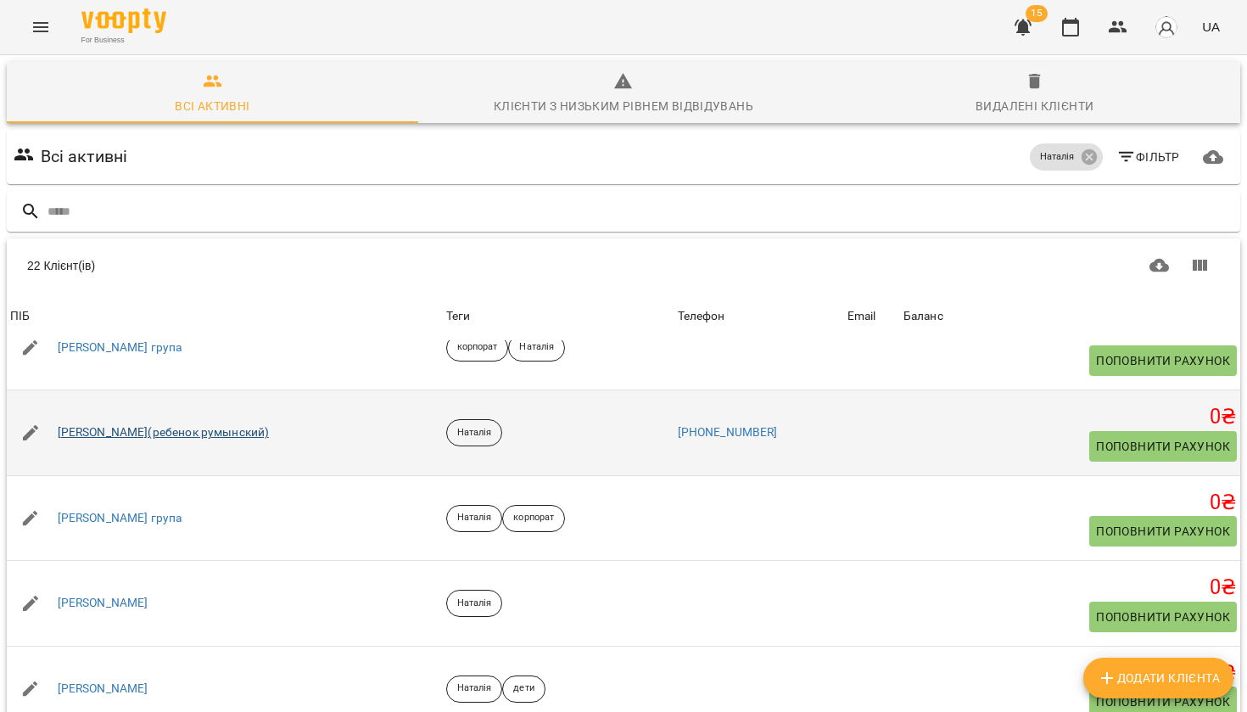
click at [185, 425] on link "Дима(ребенок румынский)" at bounding box center [164, 432] width 212 height 17
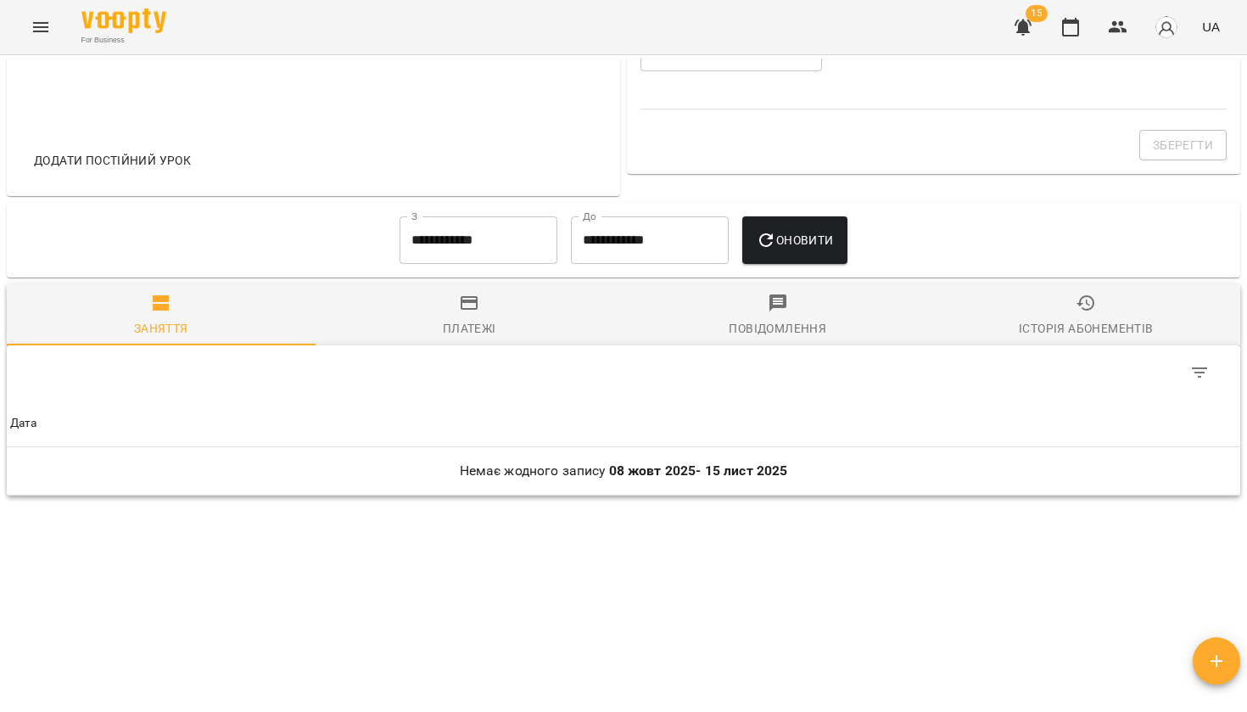
scroll to position [699, 0]
click at [521, 239] on input "**********" at bounding box center [478, 239] width 158 height 47
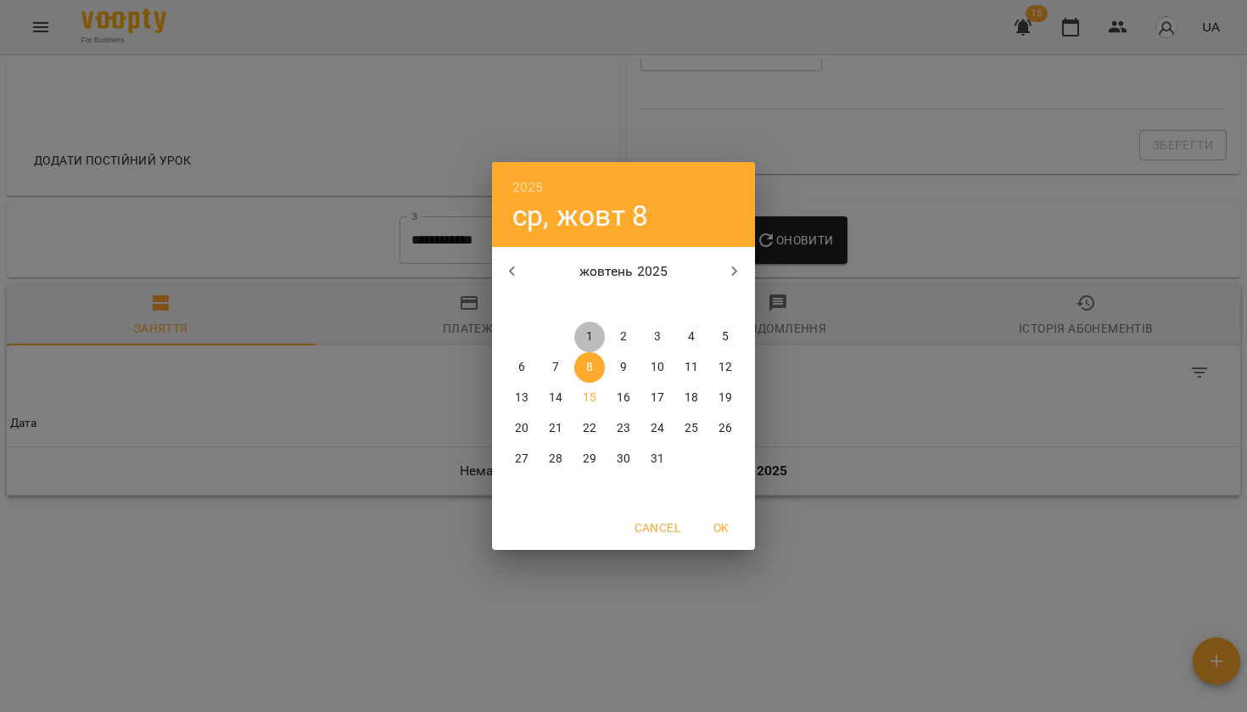
click at [602, 328] on button "1" at bounding box center [589, 336] width 31 height 31
type input "**********"
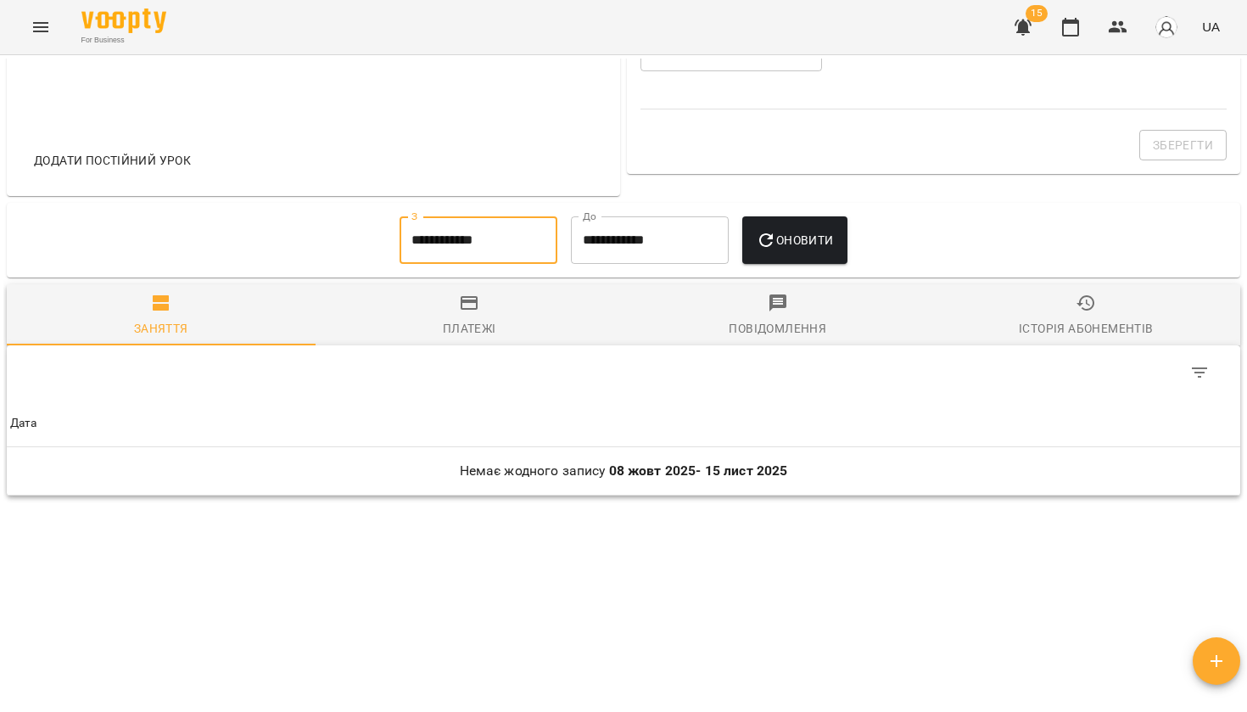
click at [811, 249] on span "Оновити" at bounding box center [794, 240] width 77 height 20
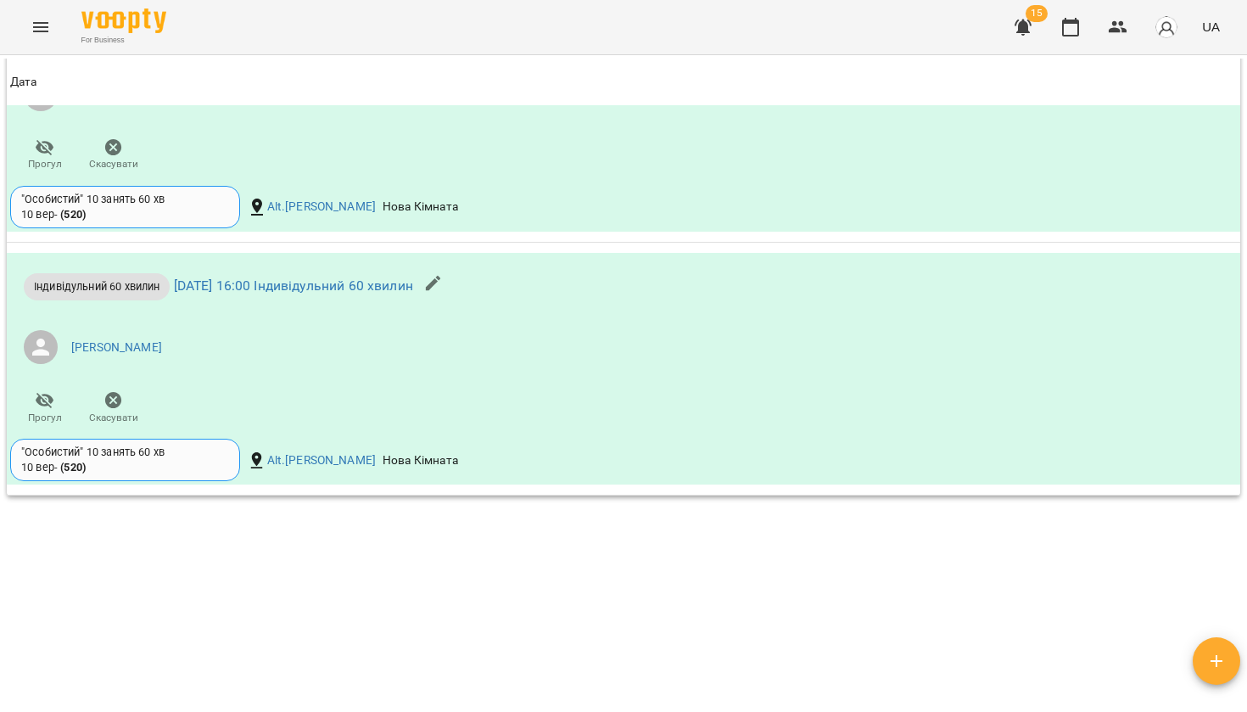
scroll to position [1159, 0]
click at [204, 288] on link "вт 07 жовт 2025 16:00 Індивідульний 60 хвилин" at bounding box center [293, 285] width 239 height 16
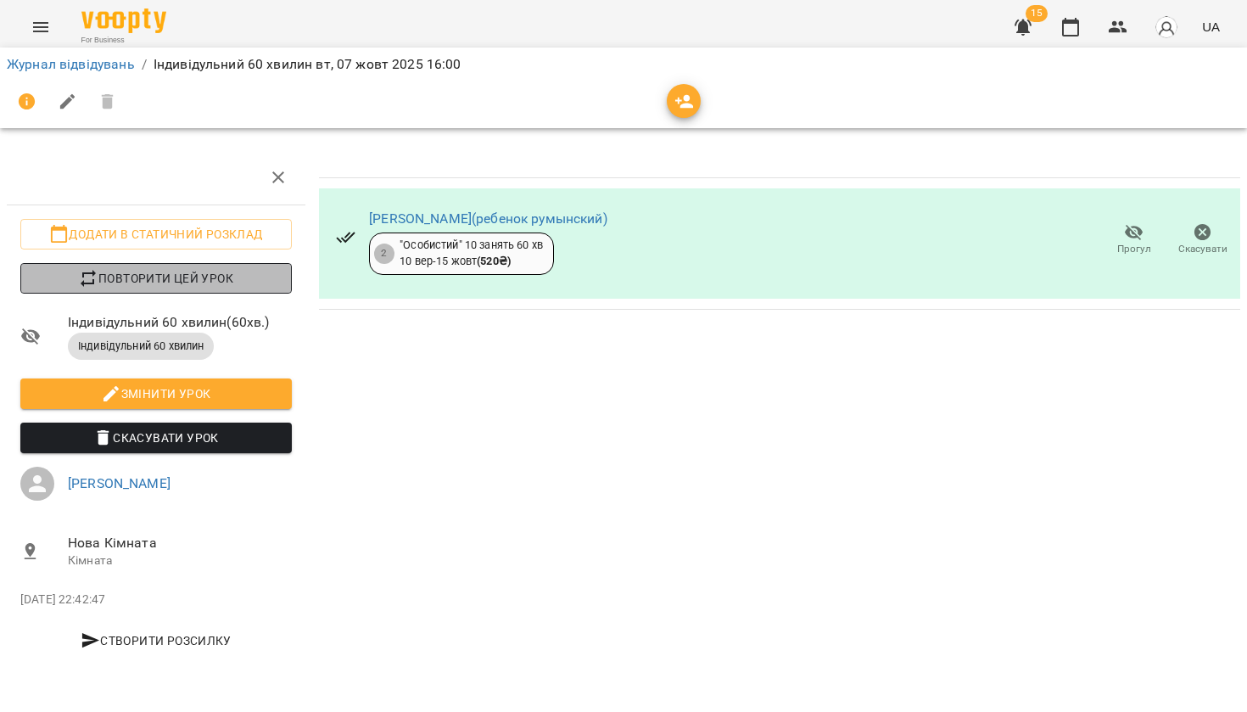
click at [203, 276] on span "Повторити цей урок" at bounding box center [156, 278] width 244 height 20
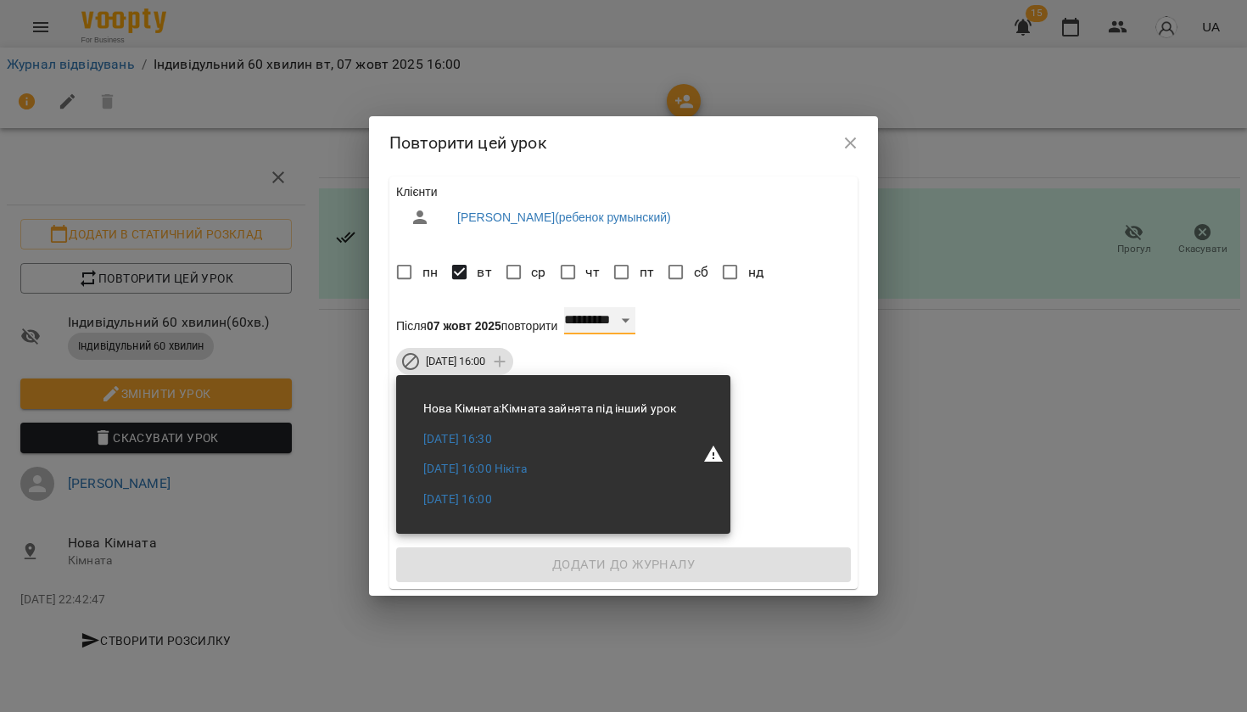
select select "*"
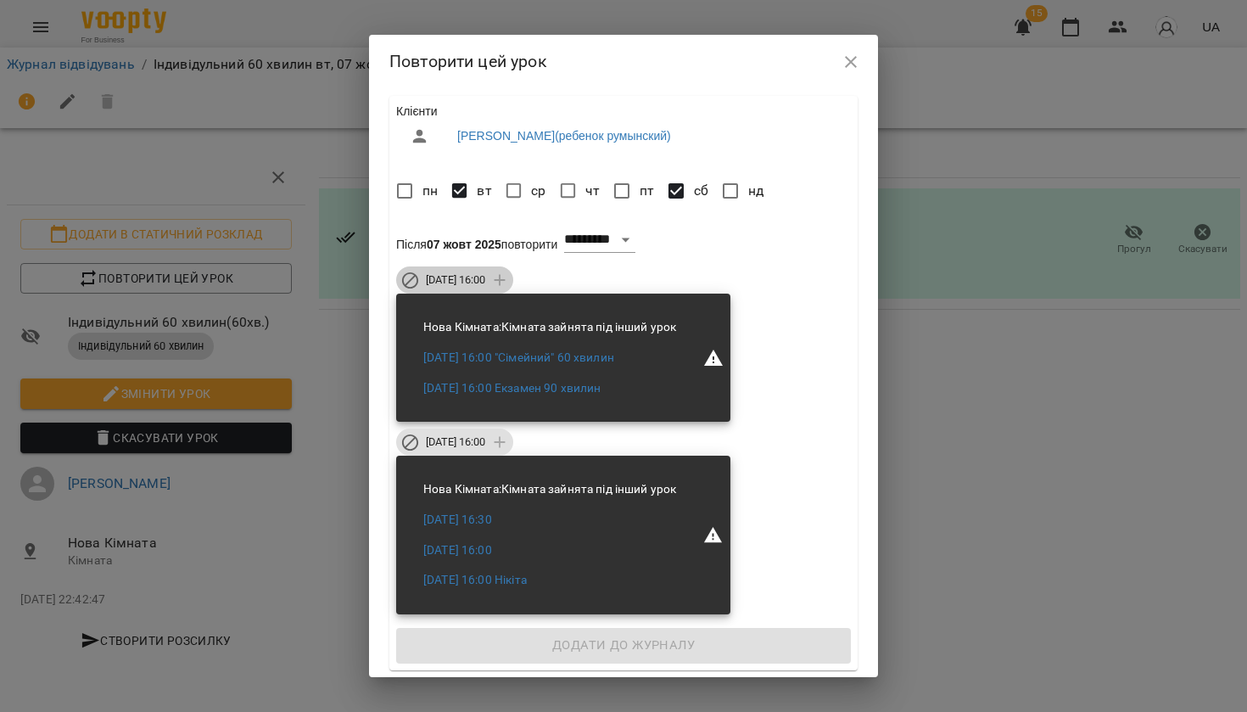
click at [464, 284] on span "сб 11 жовт 2025 16:00" at bounding box center [456, 279] width 80 height 15
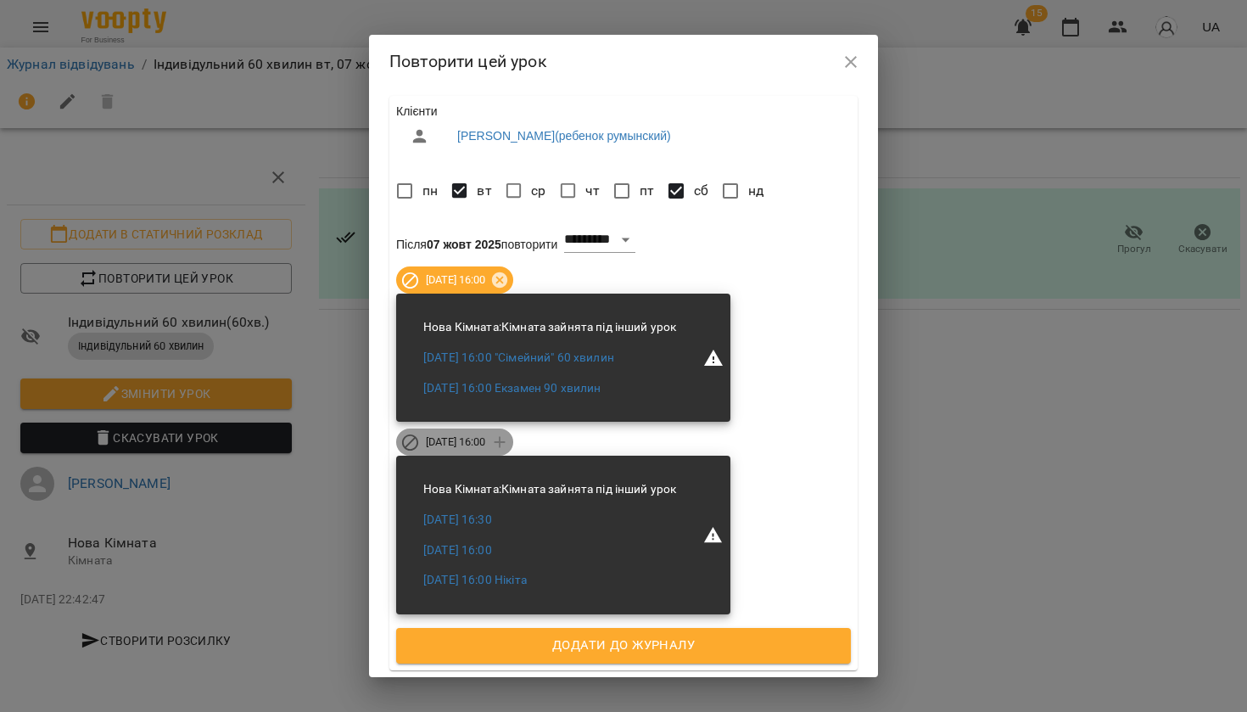
click at [452, 439] on span "вт 14 жовт 2025 16:00" at bounding box center [456, 441] width 80 height 15
click at [519, 630] on button "Додати до журналу" at bounding box center [623, 646] width 455 height 36
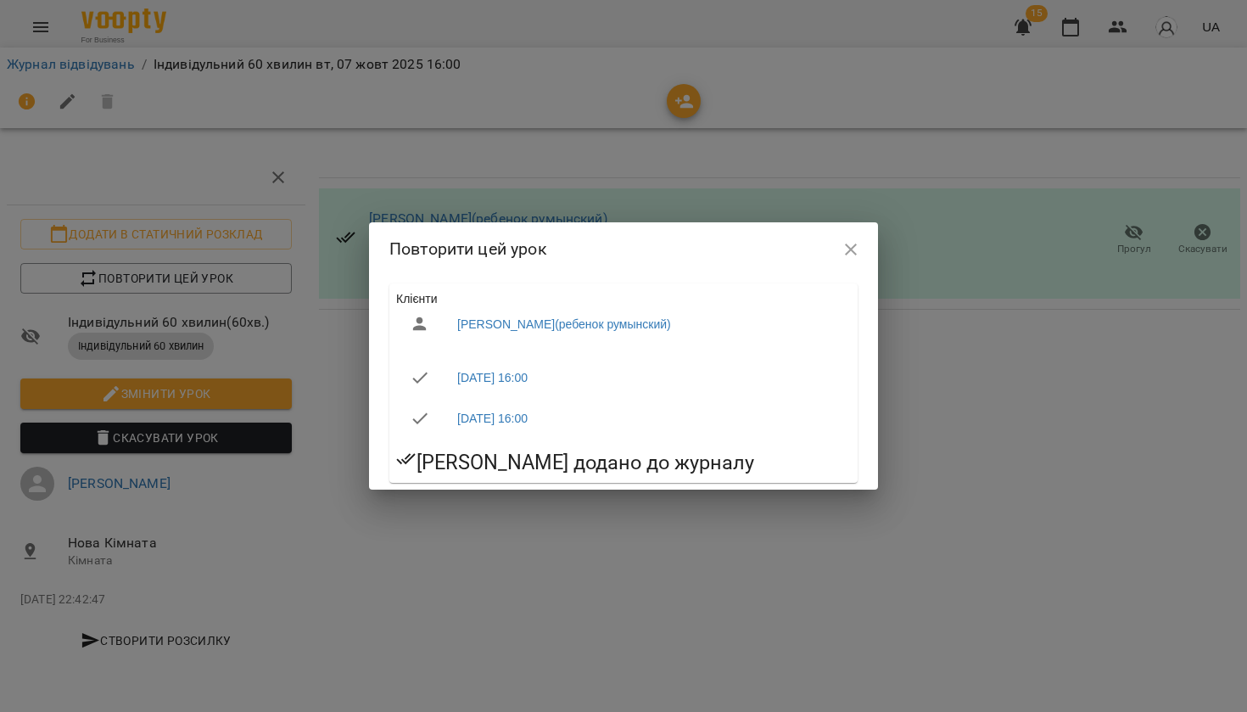
click at [852, 249] on icon "button" at bounding box center [851, 249] width 12 height 12
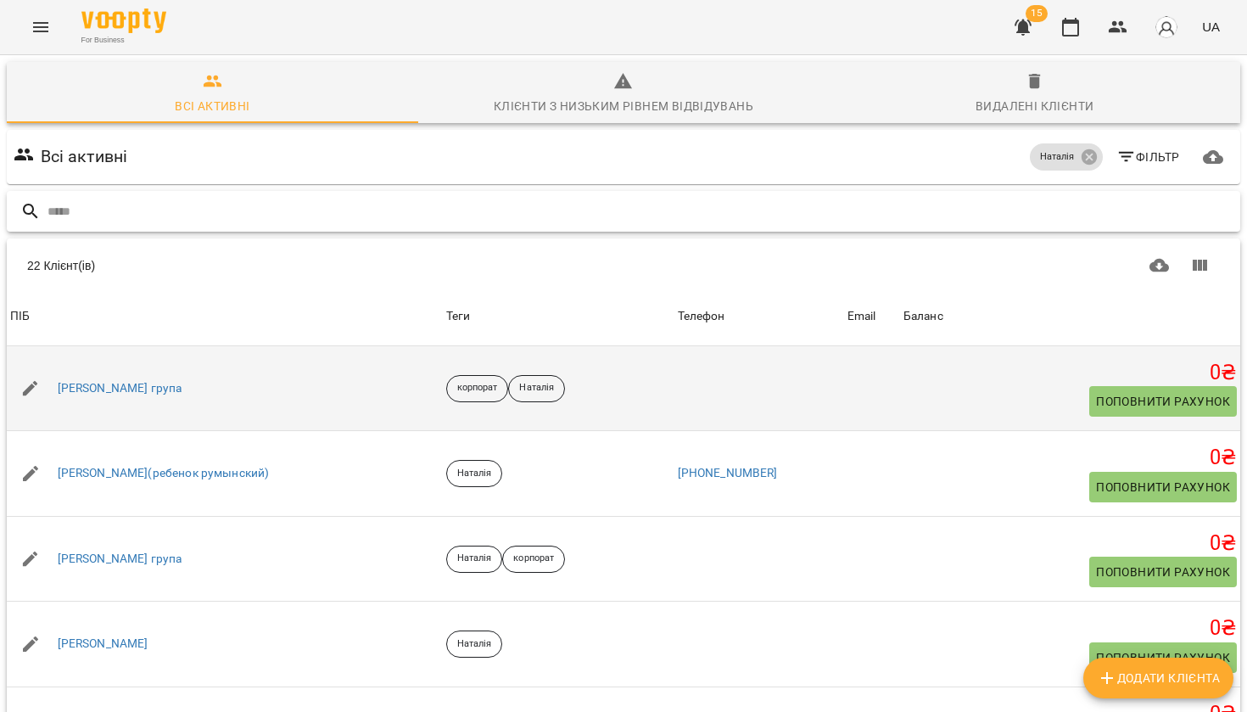
scroll to position [685, 0]
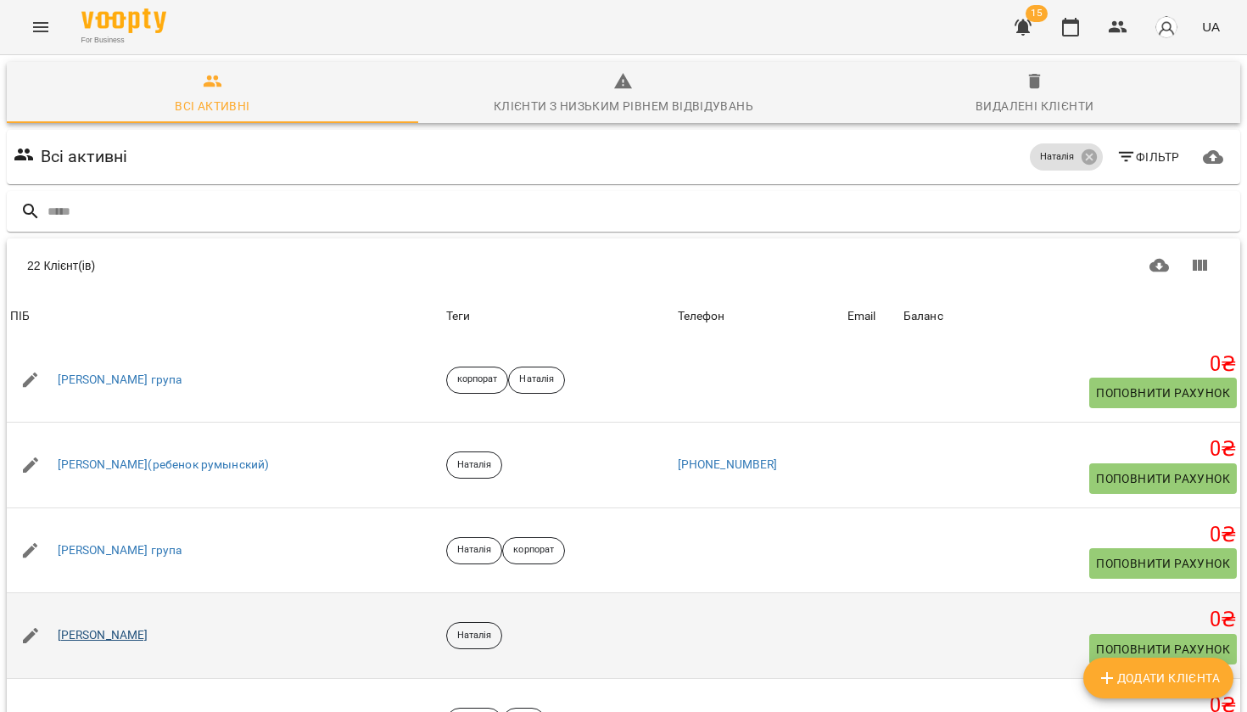
click at [92, 628] on link "Кирилл" at bounding box center [103, 635] width 91 height 17
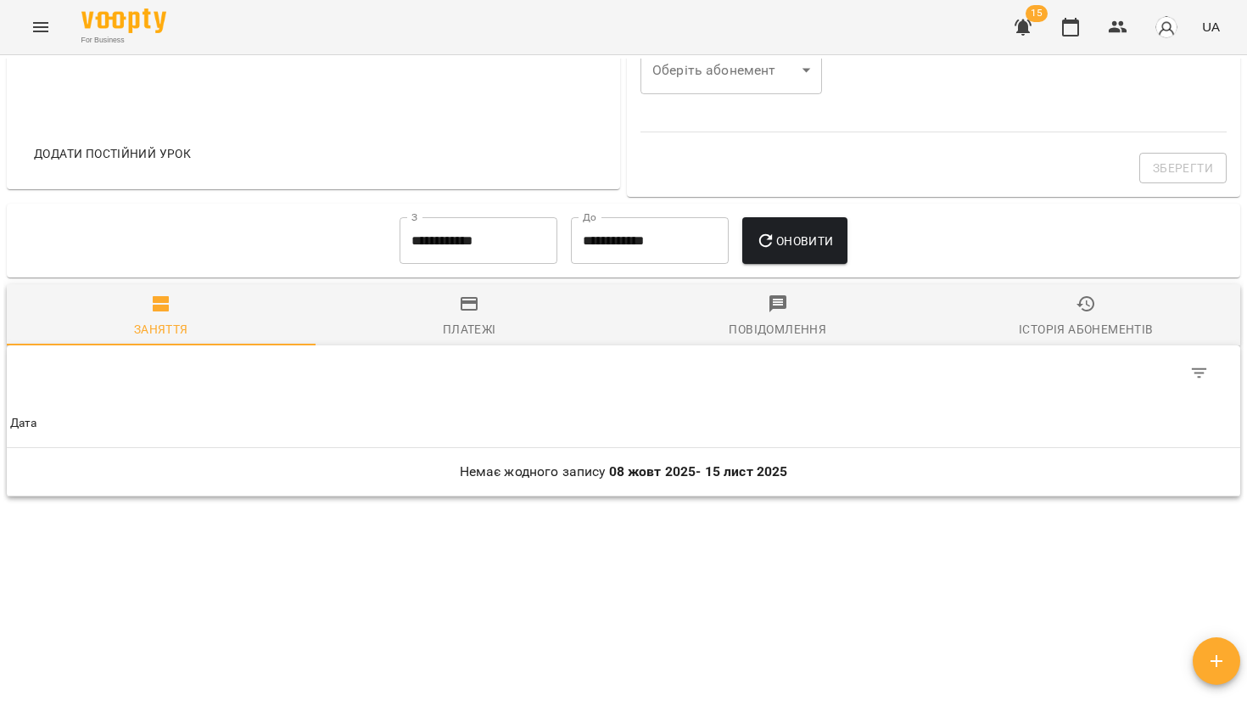
click at [487, 237] on input "**********" at bounding box center [478, 240] width 158 height 47
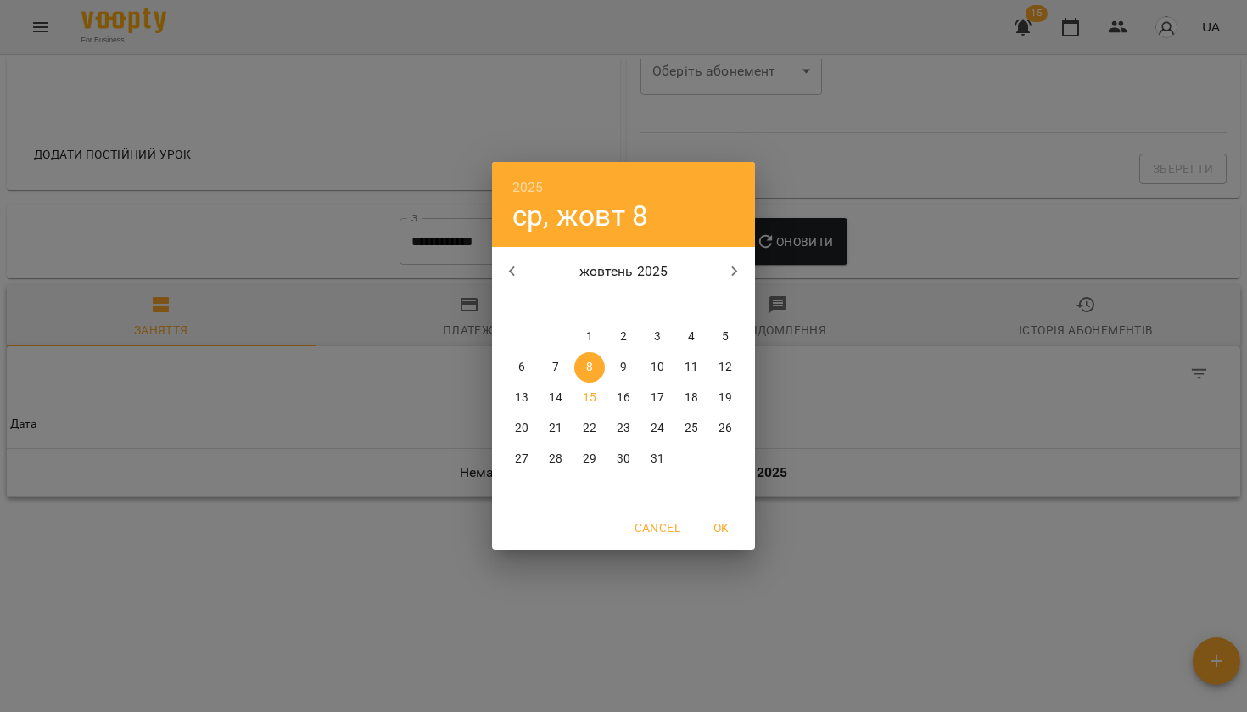
click at [577, 340] on span "1" at bounding box center [589, 336] width 31 height 17
type input "**********"
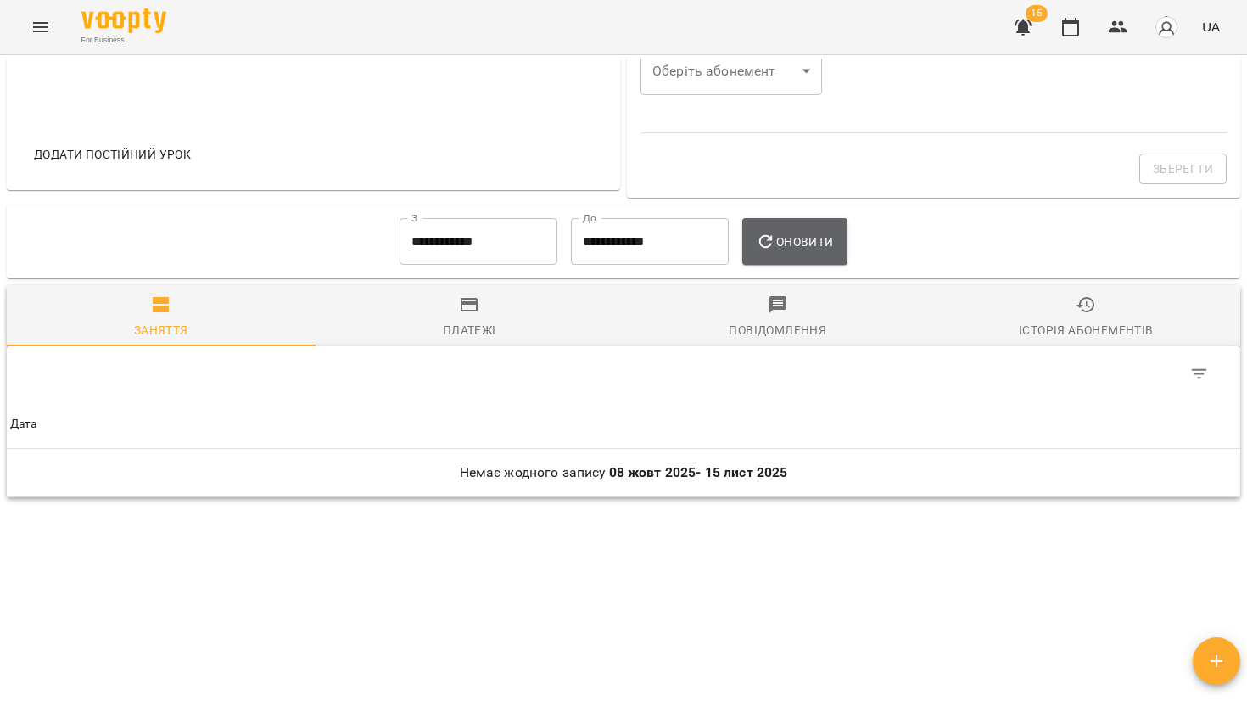
click at [814, 232] on button "Оновити" at bounding box center [794, 241] width 104 height 47
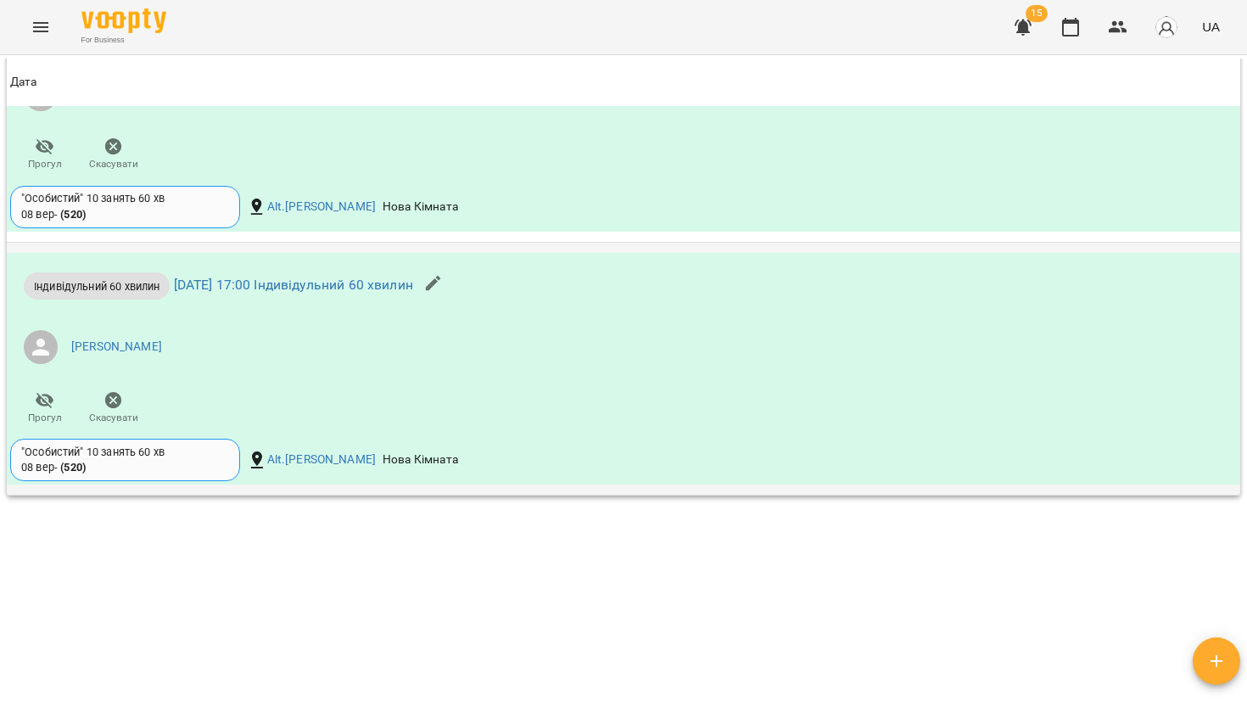
scroll to position [1129, 0]
click at [308, 281] on link "вт 07 жовт 2025 17:00 Індивідульний 60 хвилин" at bounding box center [293, 285] width 239 height 16
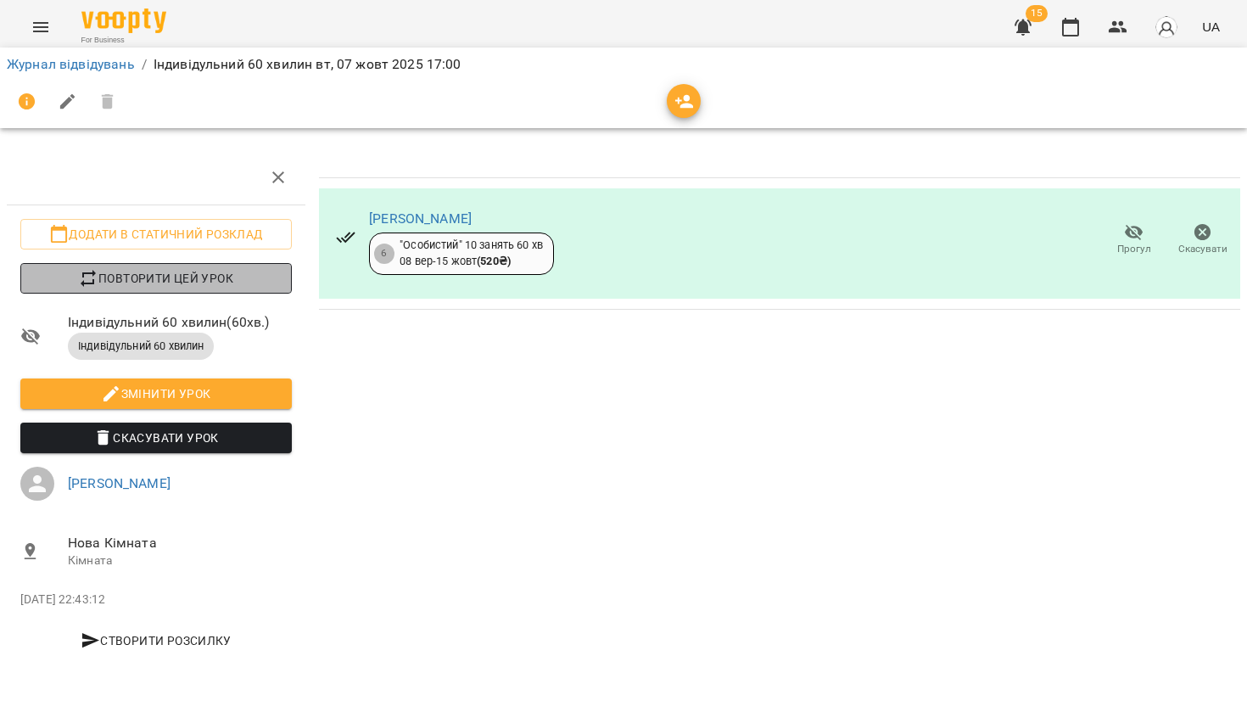
click at [261, 271] on span "Повторити цей урок" at bounding box center [156, 278] width 244 height 20
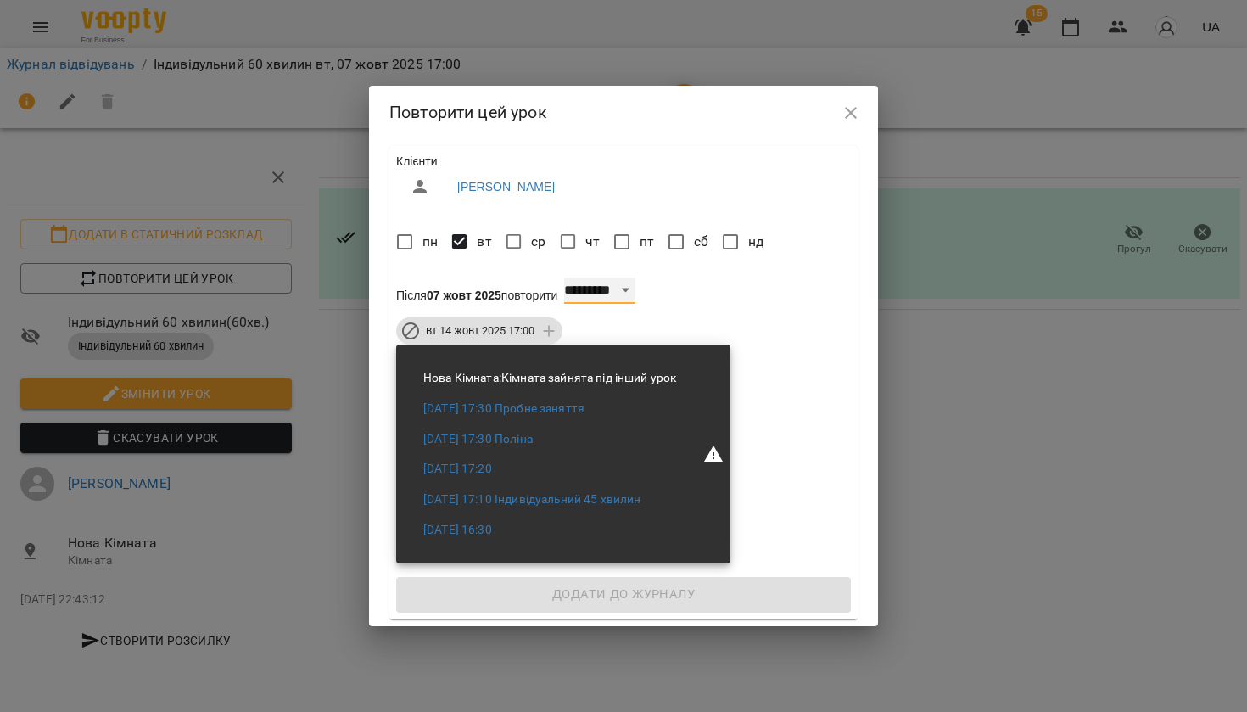
select select "*"
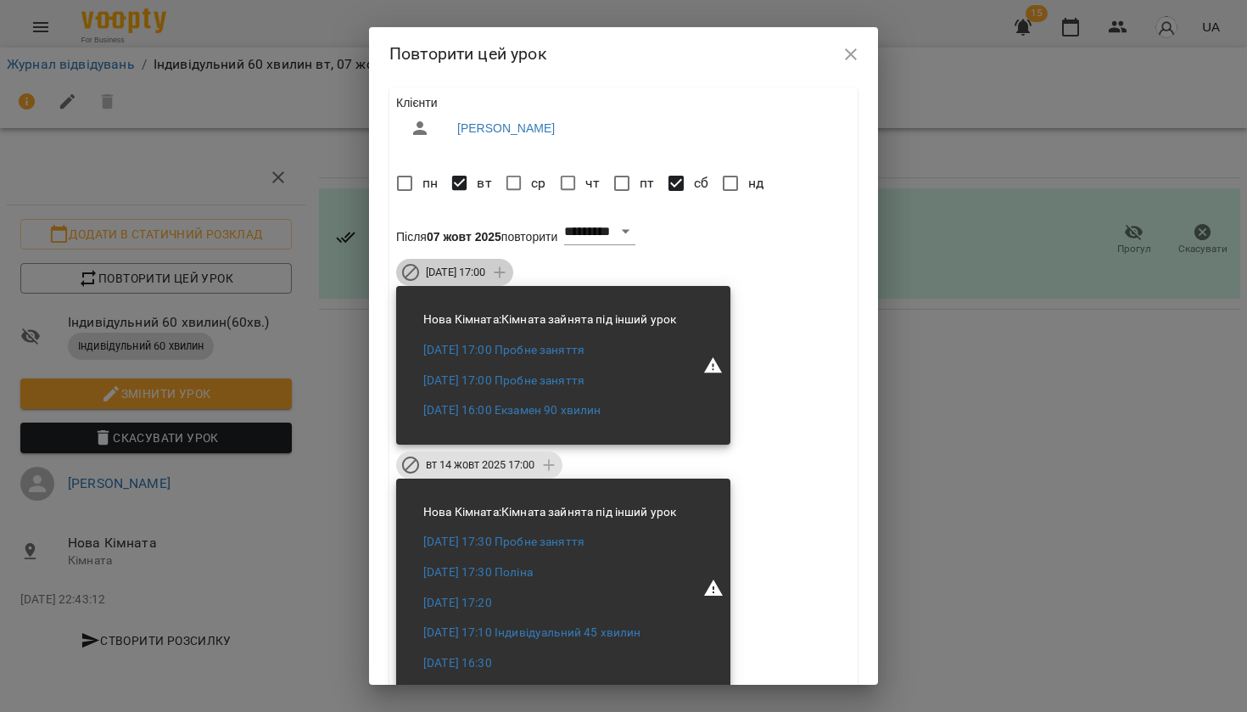
click at [445, 271] on span "сб 11 жовт 2025 17:00" at bounding box center [456, 272] width 80 height 15
click at [453, 464] on span "вт 14 жовт 2025 17:00" at bounding box center [480, 464] width 129 height 15
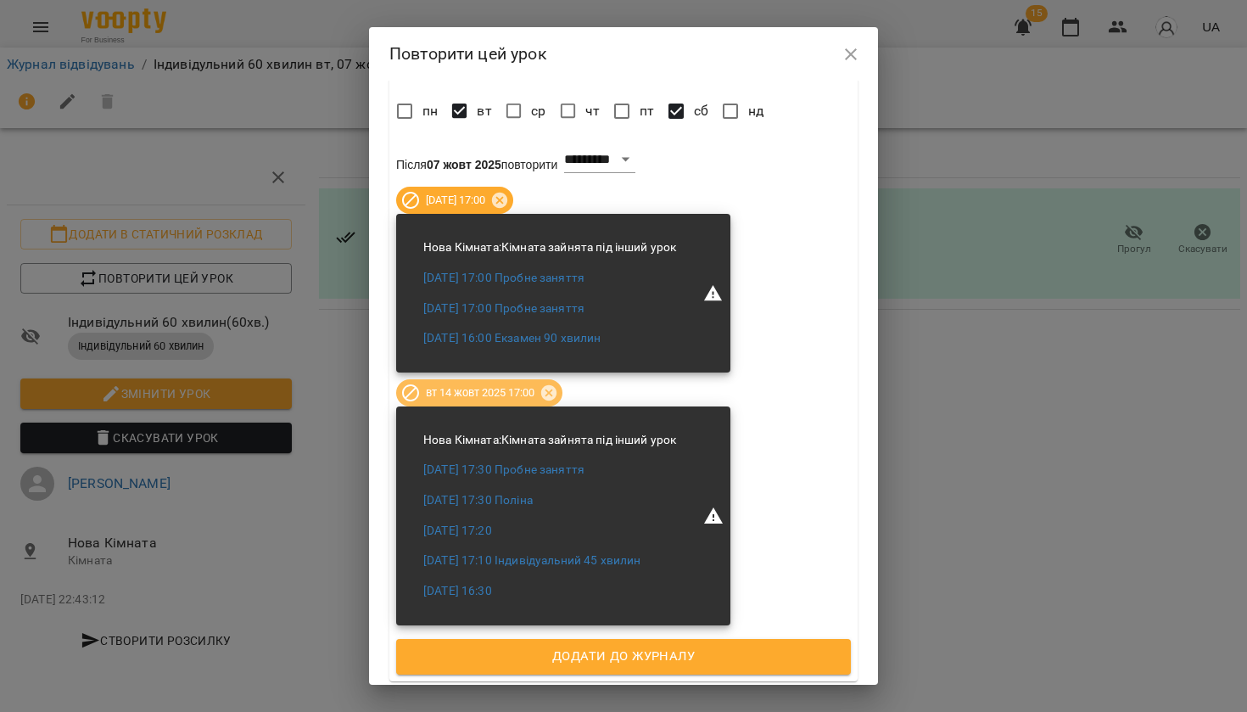
scroll to position [71, 0]
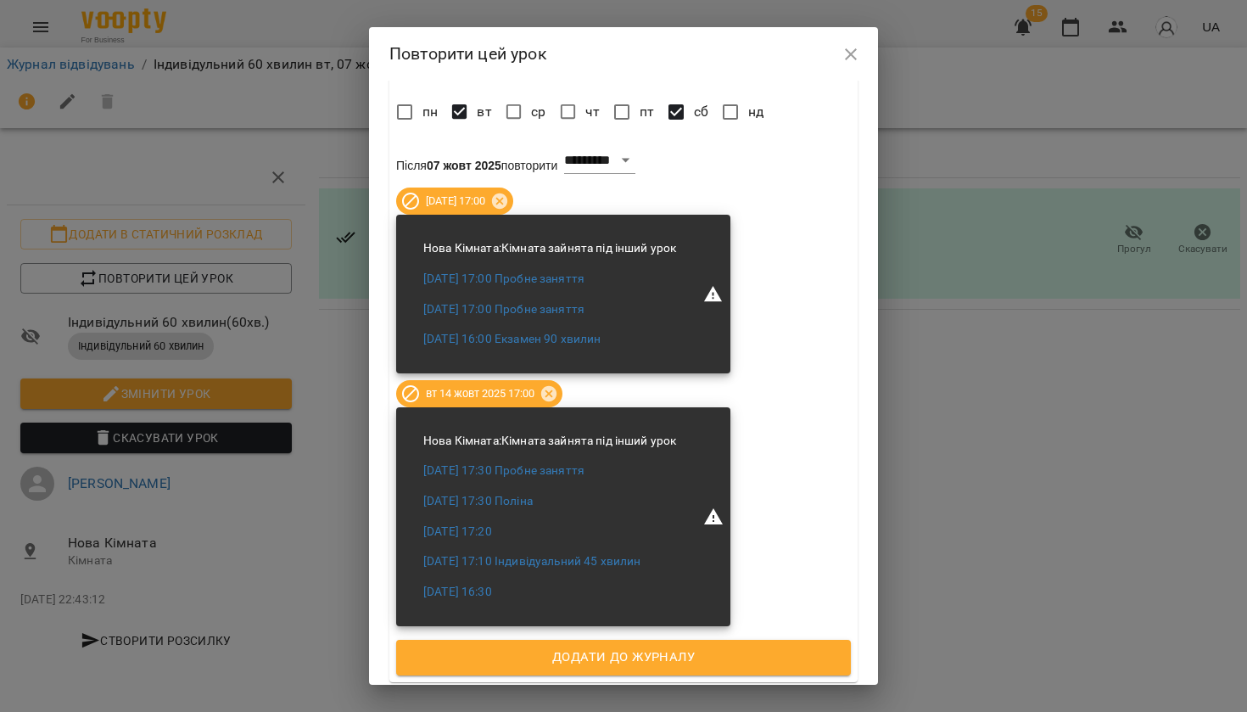
click at [494, 652] on span "Додати до журналу" at bounding box center [623, 657] width 417 height 22
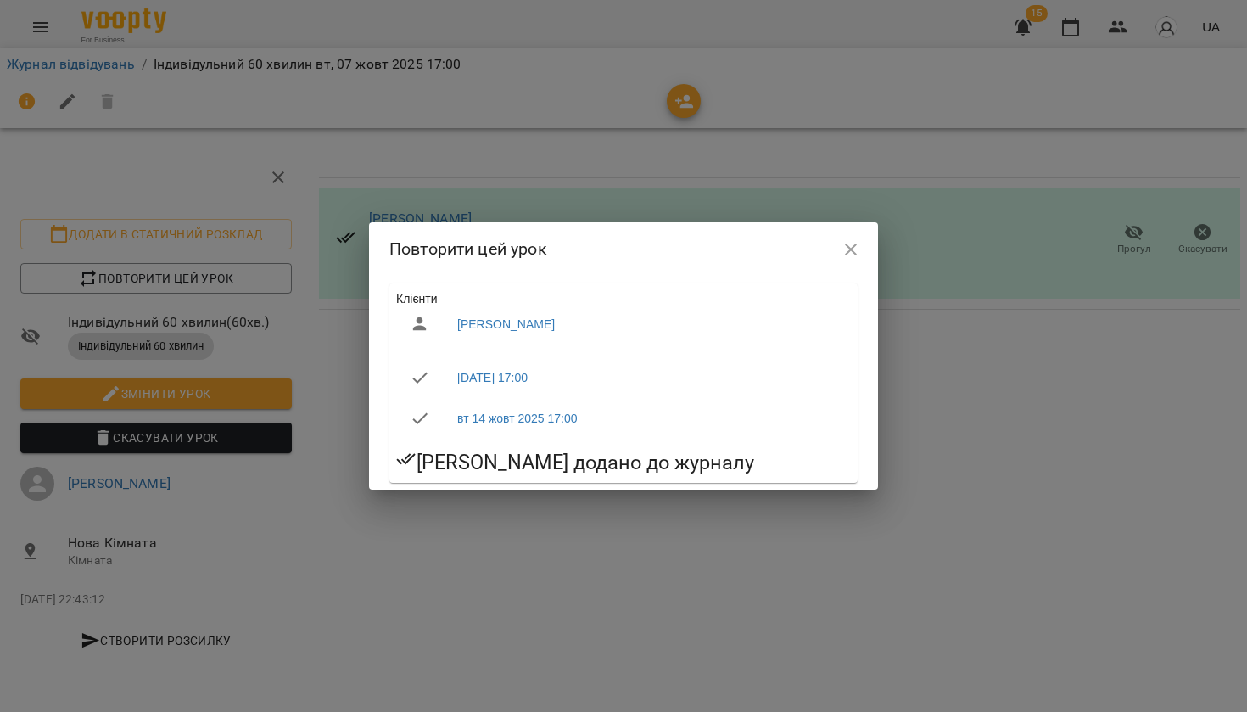
scroll to position [0, 0]
click at [861, 243] on button "button" at bounding box center [850, 249] width 41 height 41
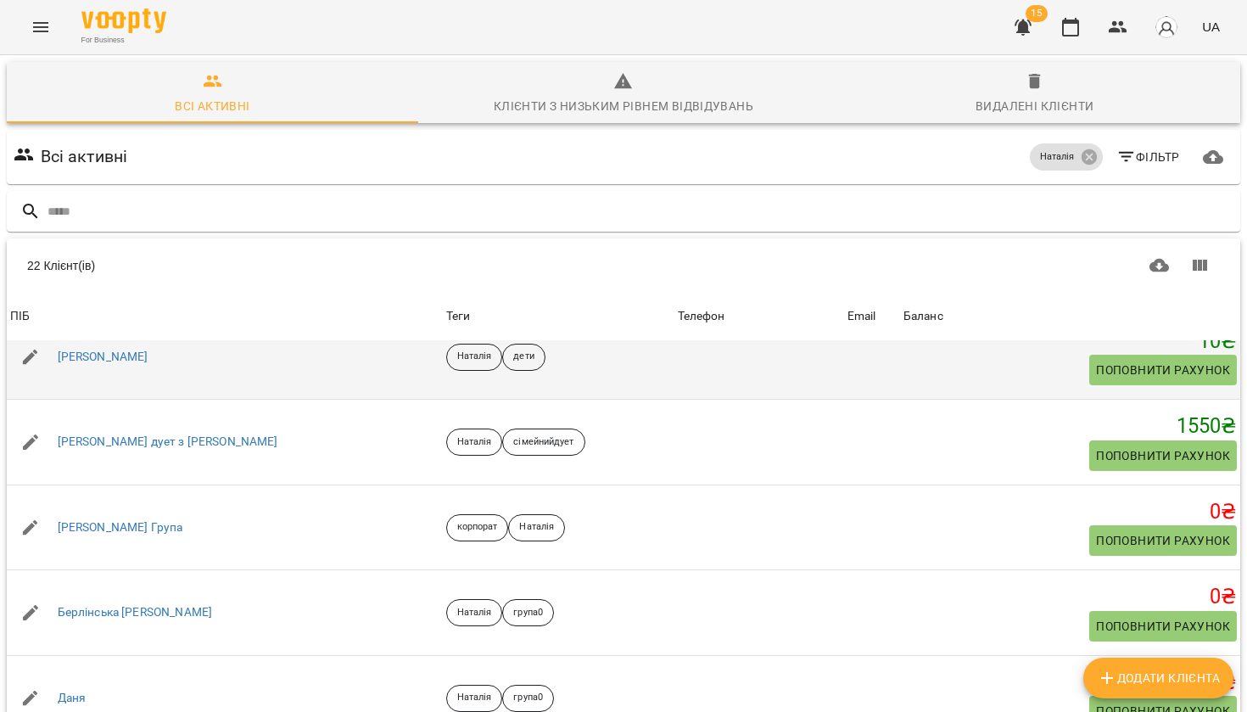
scroll to position [172, 0]
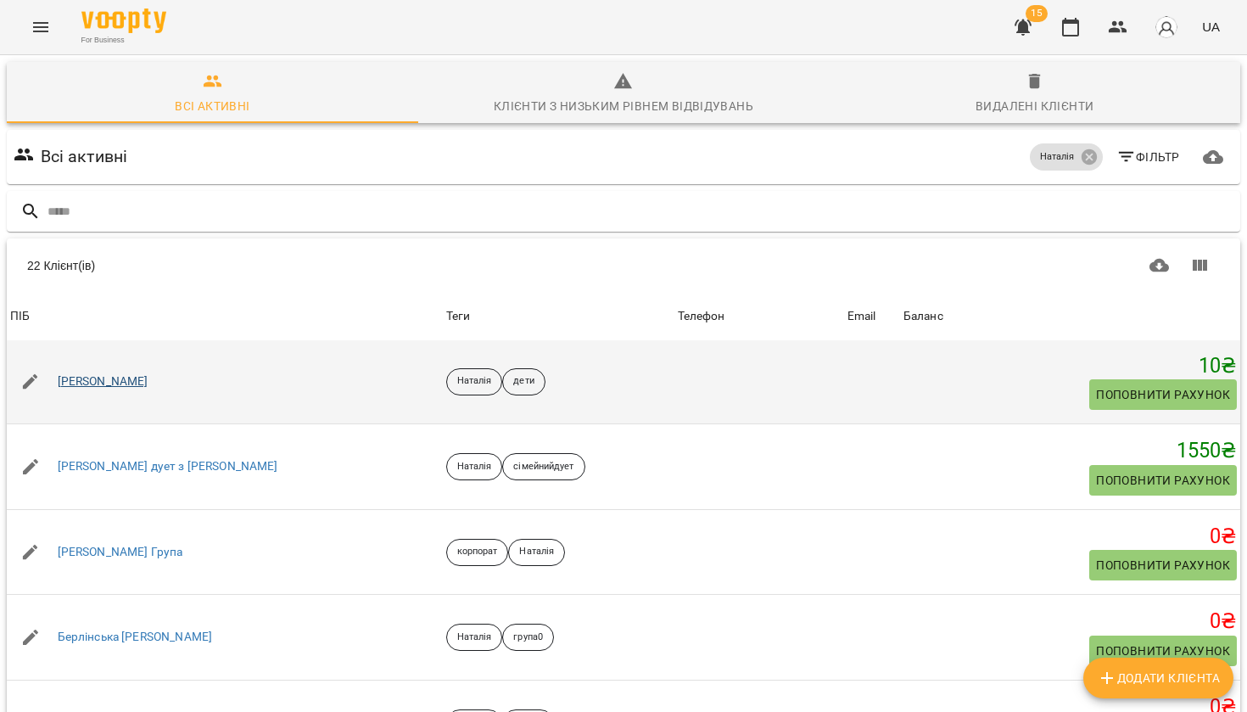
click at [62, 378] on link "Іван" at bounding box center [103, 381] width 91 height 17
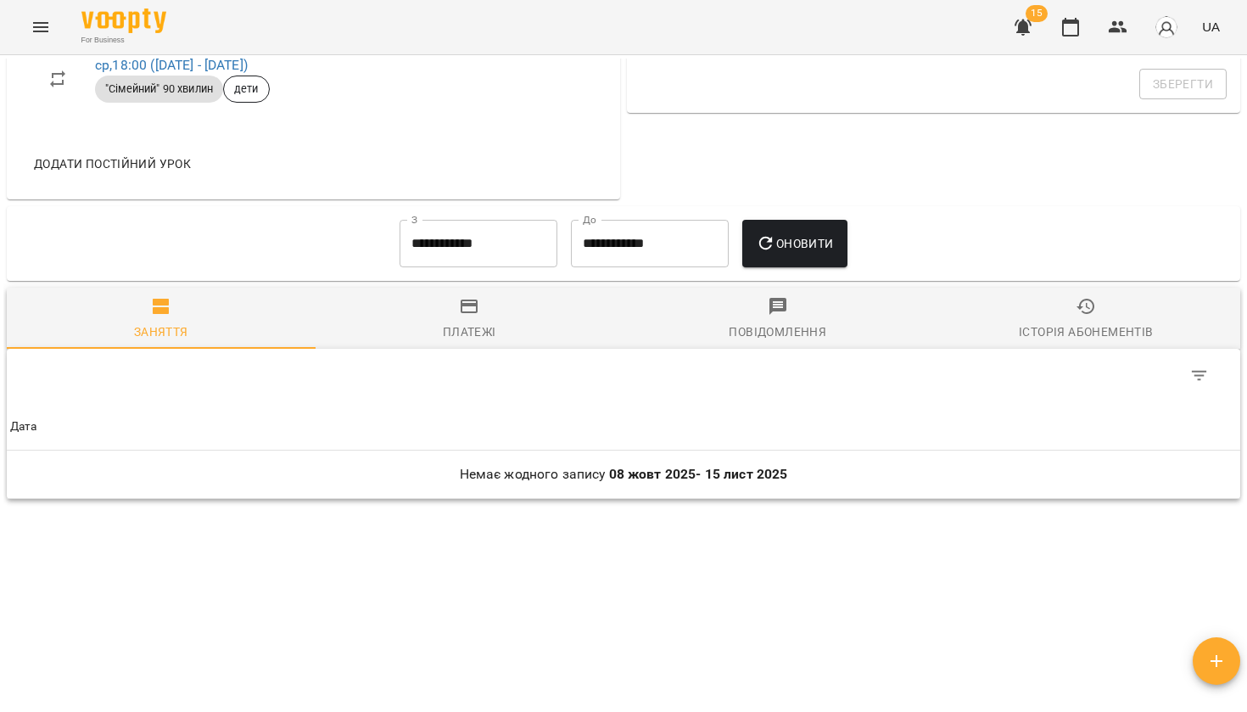
scroll to position [797, 0]
click at [517, 229] on input "**********" at bounding box center [478, 244] width 158 height 47
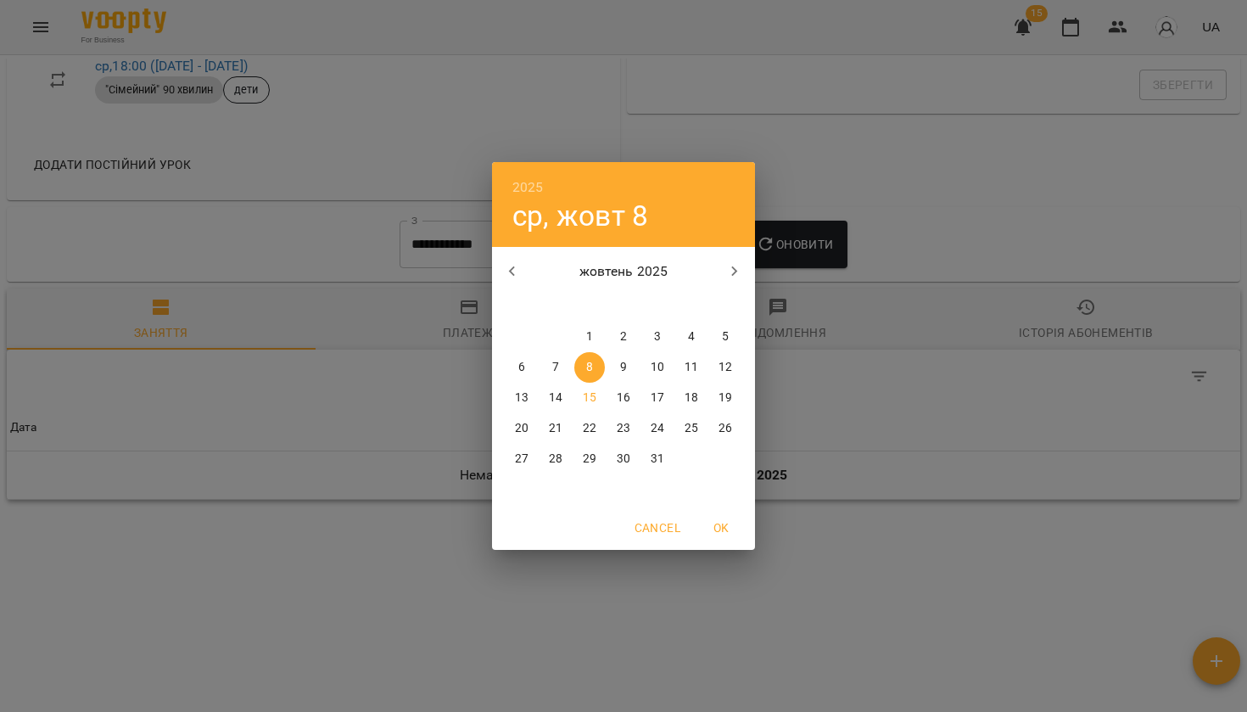
click at [597, 338] on span "1" at bounding box center [589, 336] width 31 height 17
type input "**********"
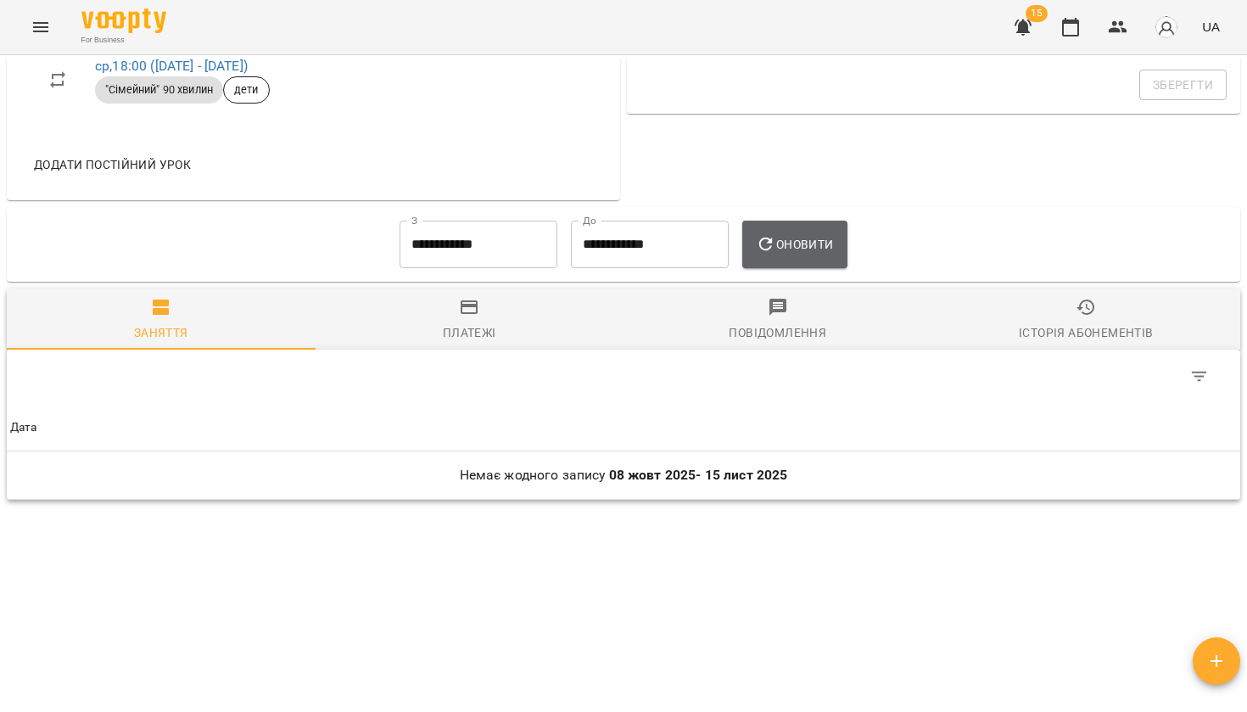
click at [833, 237] on span "Оновити" at bounding box center [794, 244] width 77 height 20
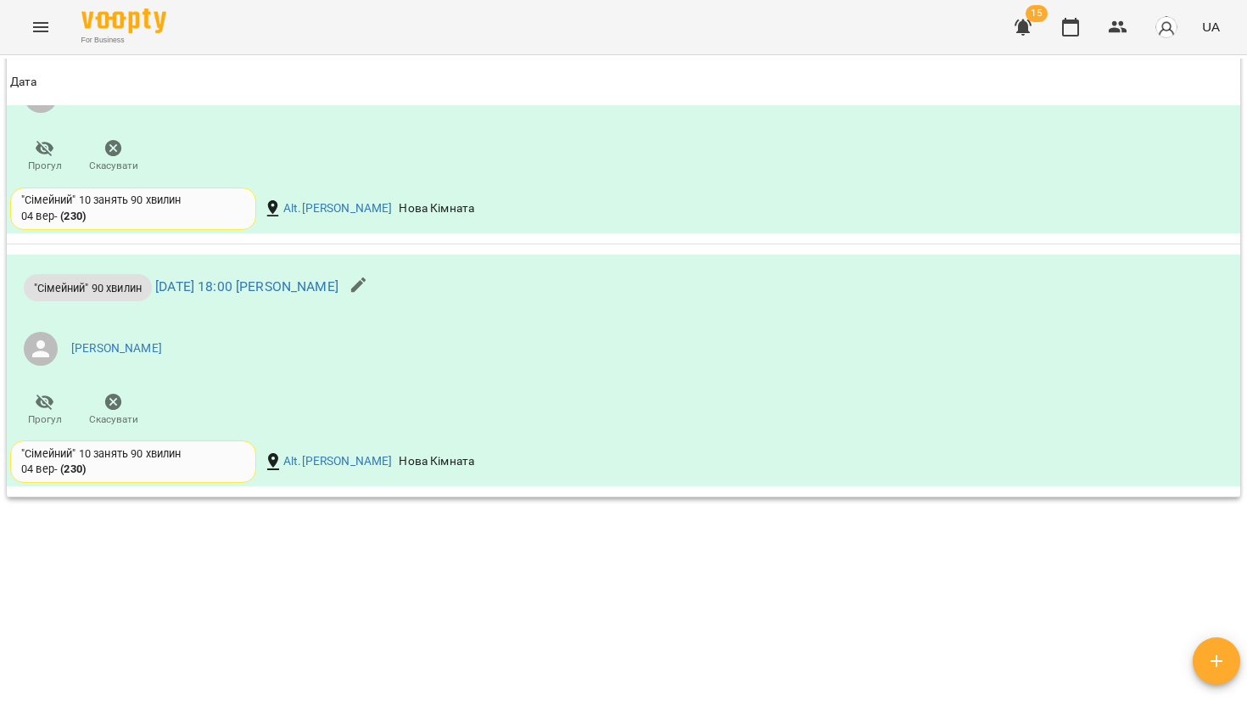
scroll to position [1257, 0]
click at [252, 283] on link "вт 07 жовт 2025 18:00 Марк" at bounding box center [246, 288] width 183 height 16
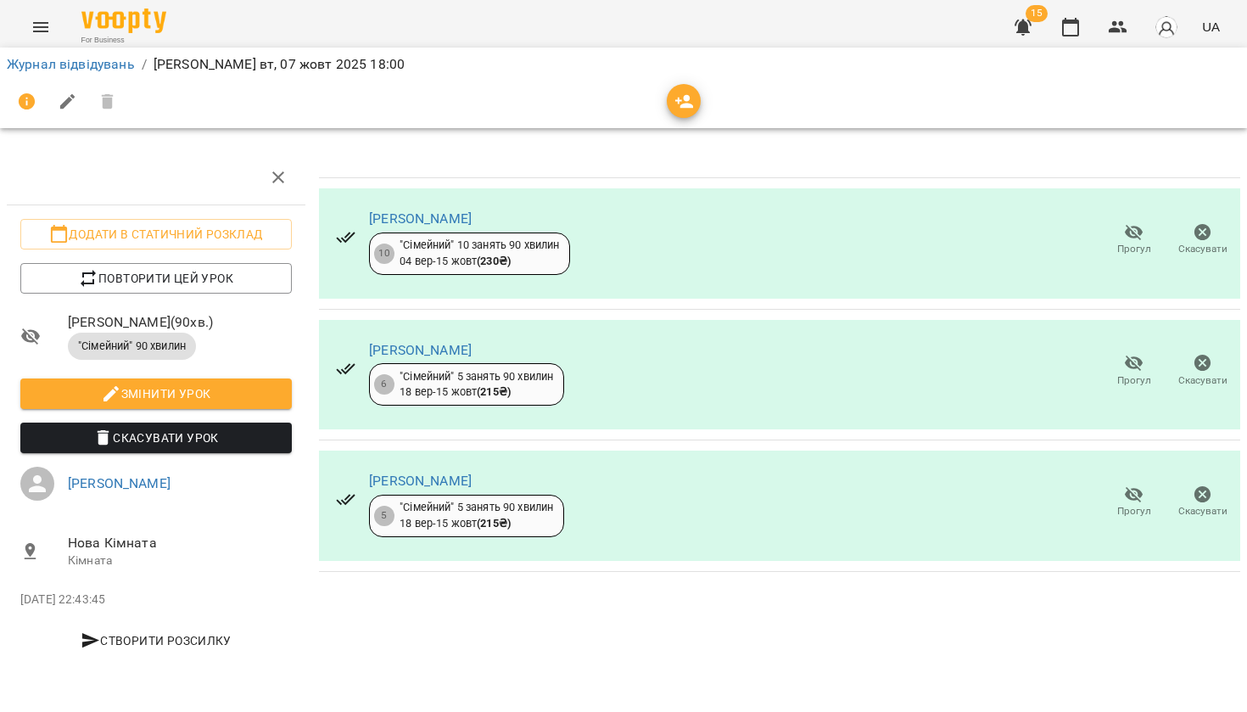
click at [219, 251] on li "Додати в статичний розклад" at bounding box center [156, 234] width 299 height 44
click at [219, 276] on span "Повторити цей урок" at bounding box center [156, 278] width 244 height 20
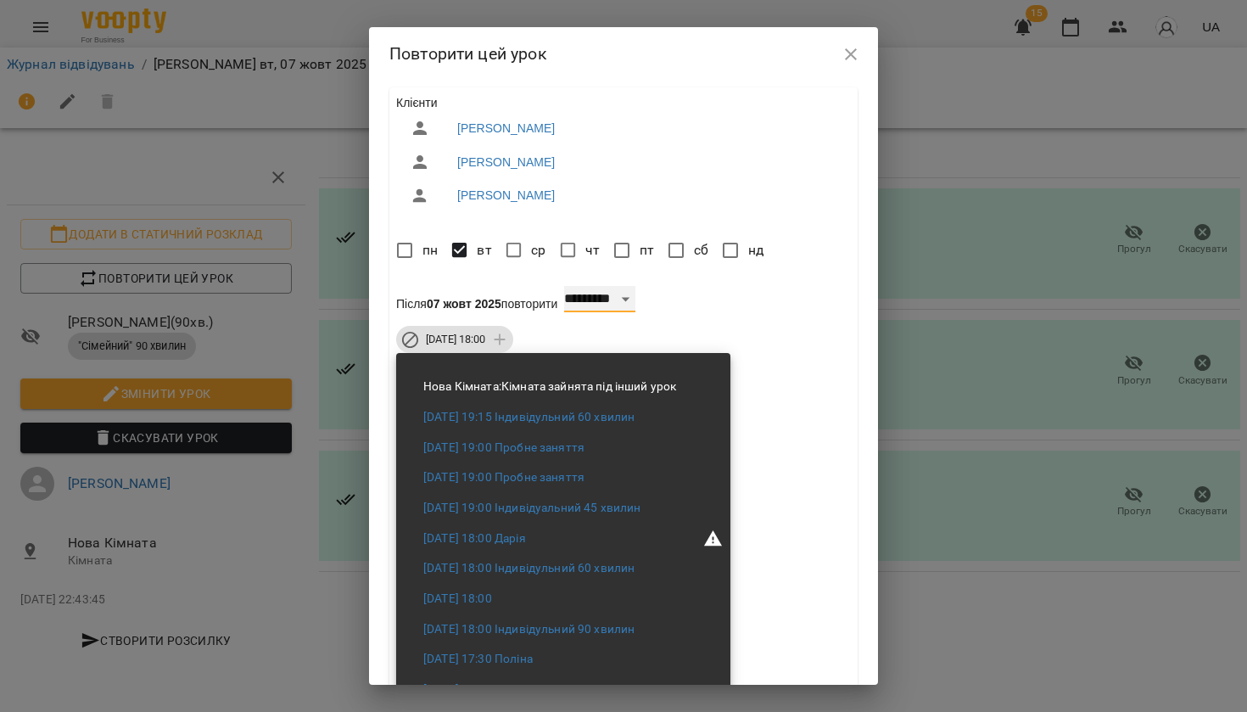
select select "*"
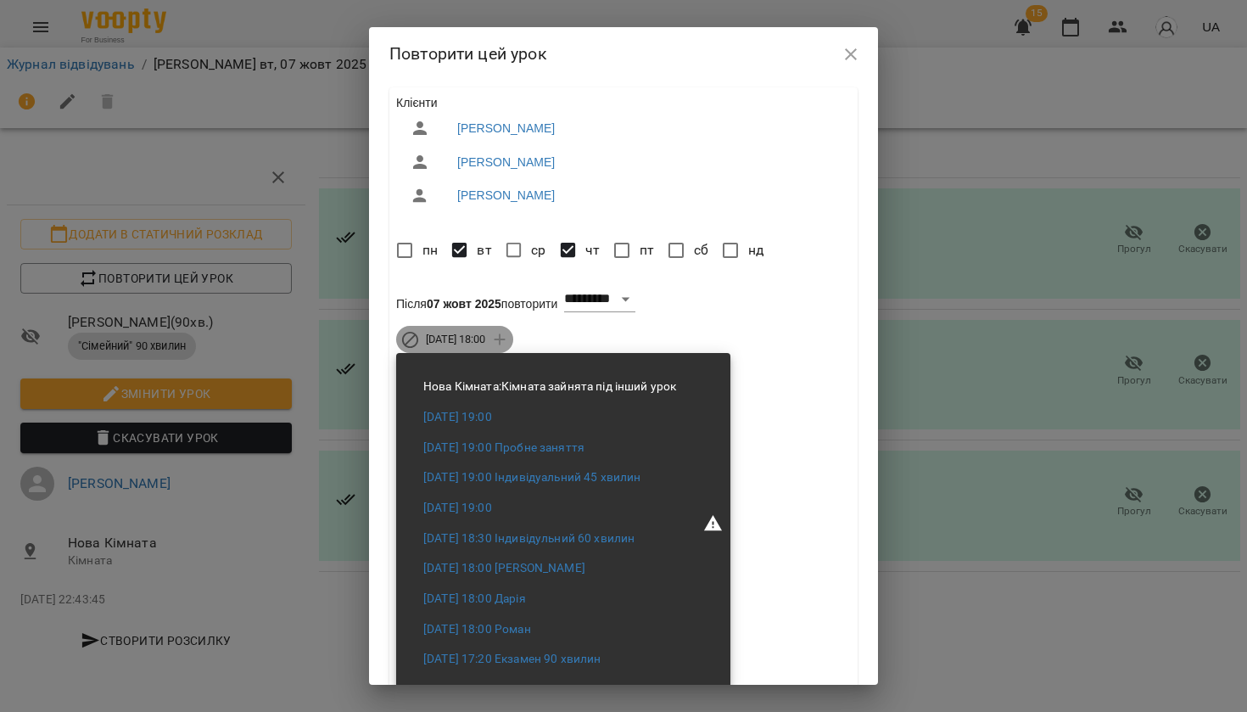
click at [489, 342] on span "чт 09 жовт 2025 18:00" at bounding box center [456, 339] width 80 height 15
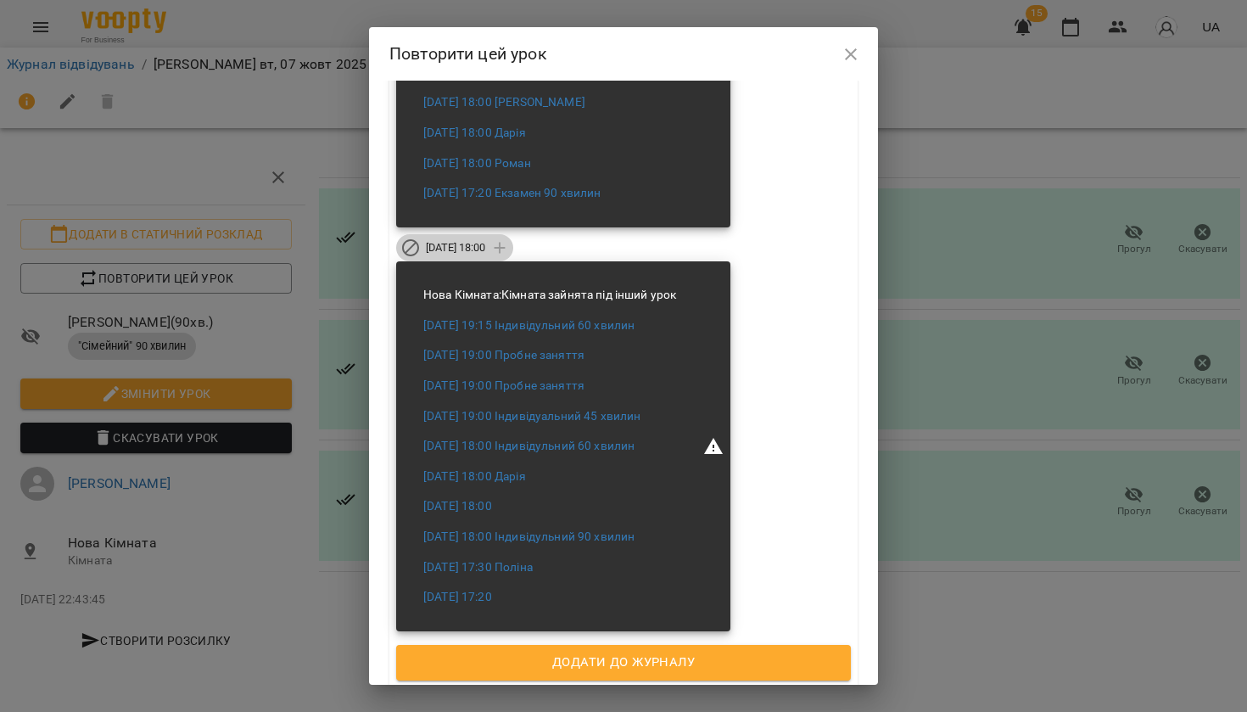
scroll to position [465, 0]
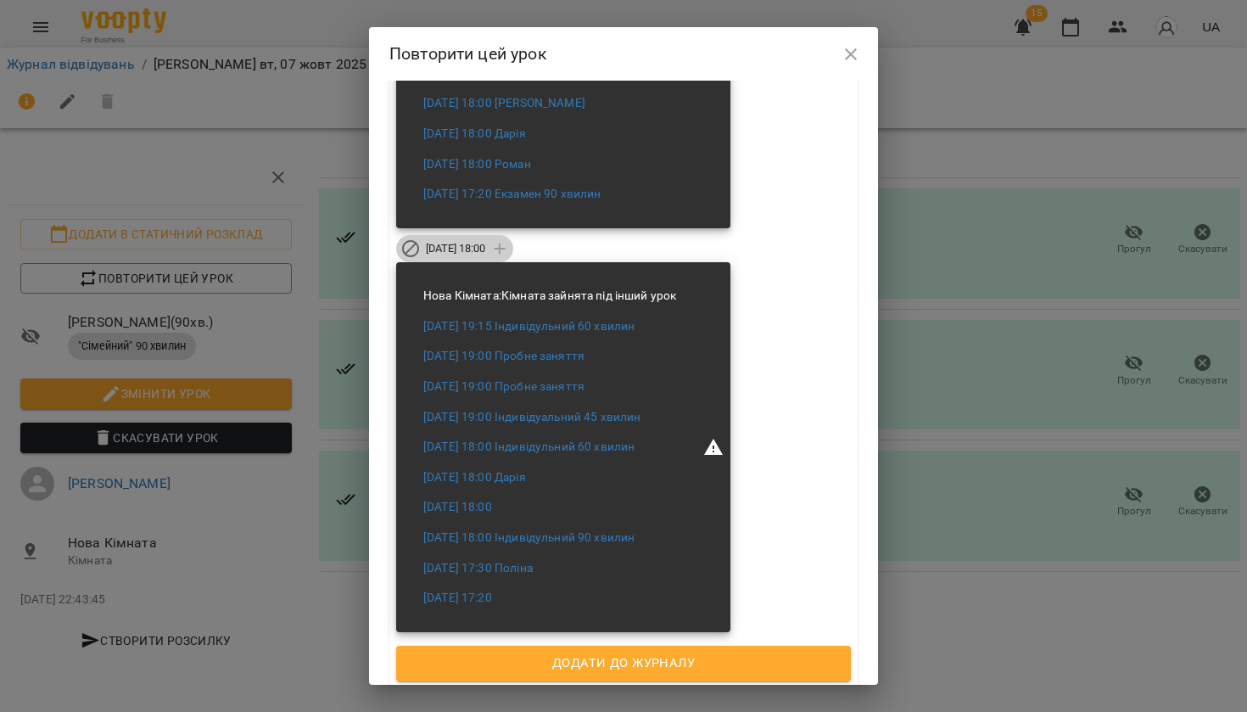
click at [495, 248] on span "вт 14 жовт 2025 18:00" at bounding box center [456, 248] width 80 height 15
click at [522, 653] on span "Додати до журналу" at bounding box center [623, 663] width 417 height 22
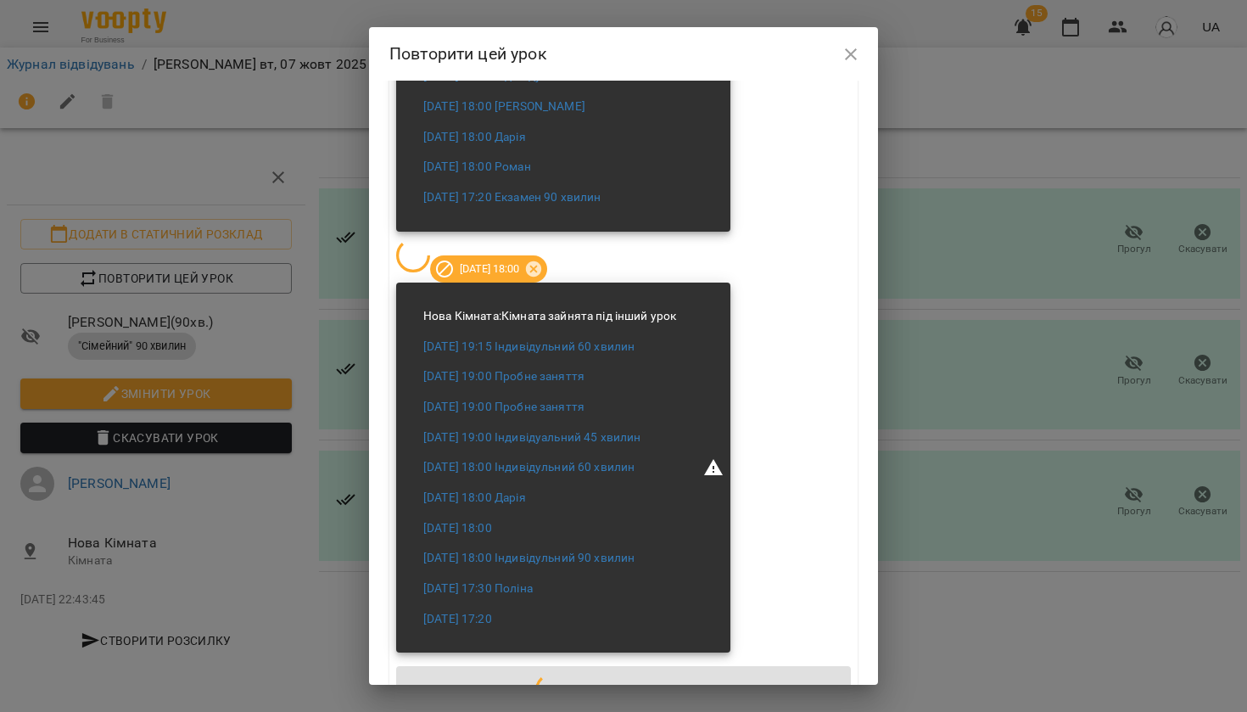
scroll to position [0, 0]
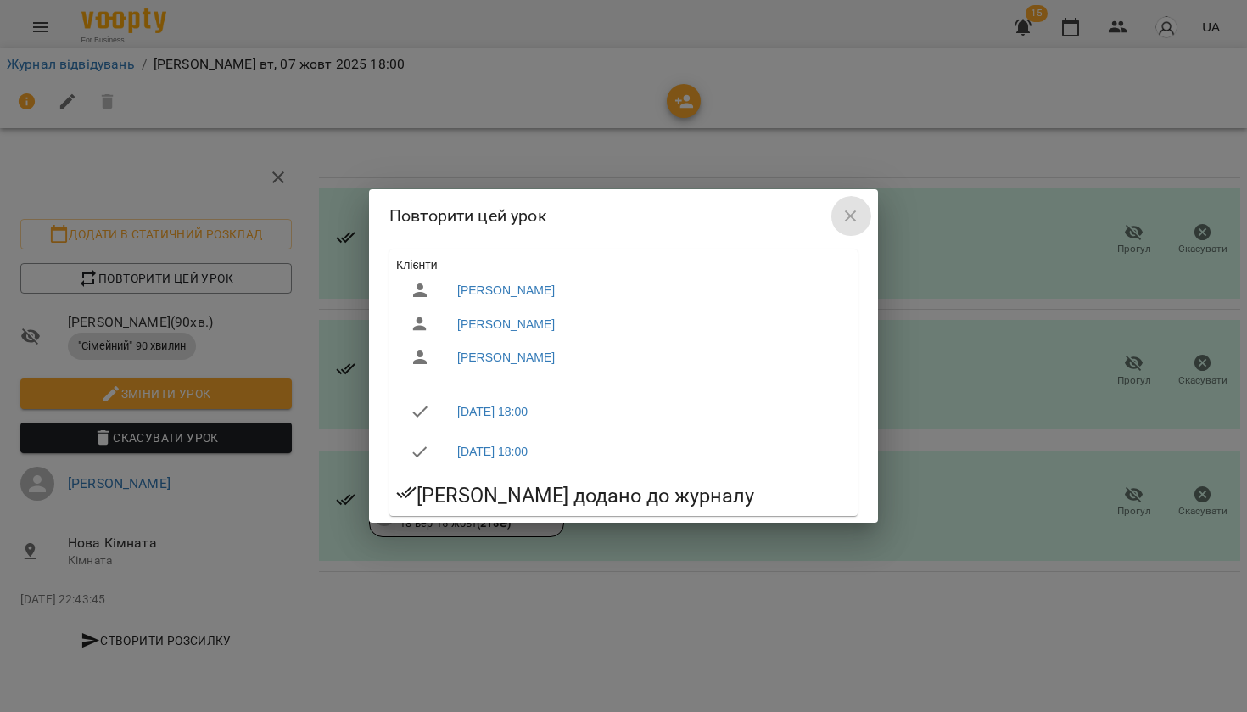
click at [843, 226] on button "button" at bounding box center [850, 216] width 41 height 41
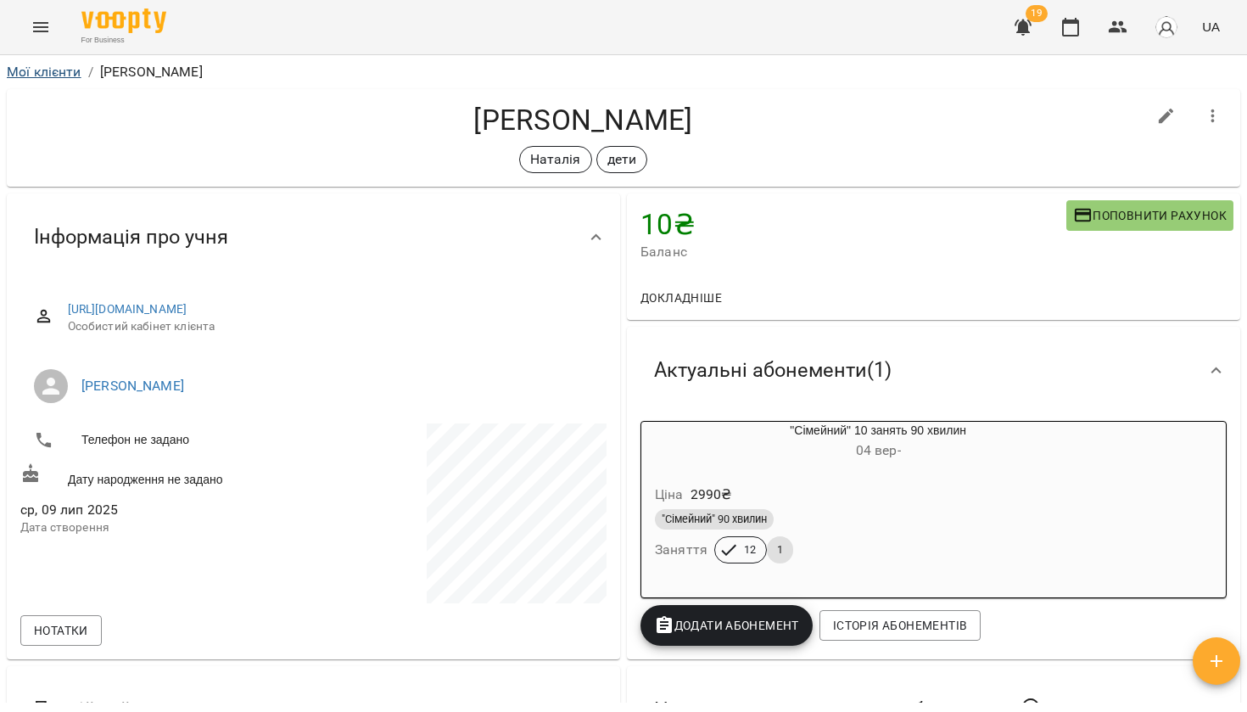
click at [38, 70] on link "Мої клієнти" at bounding box center [44, 72] width 75 height 16
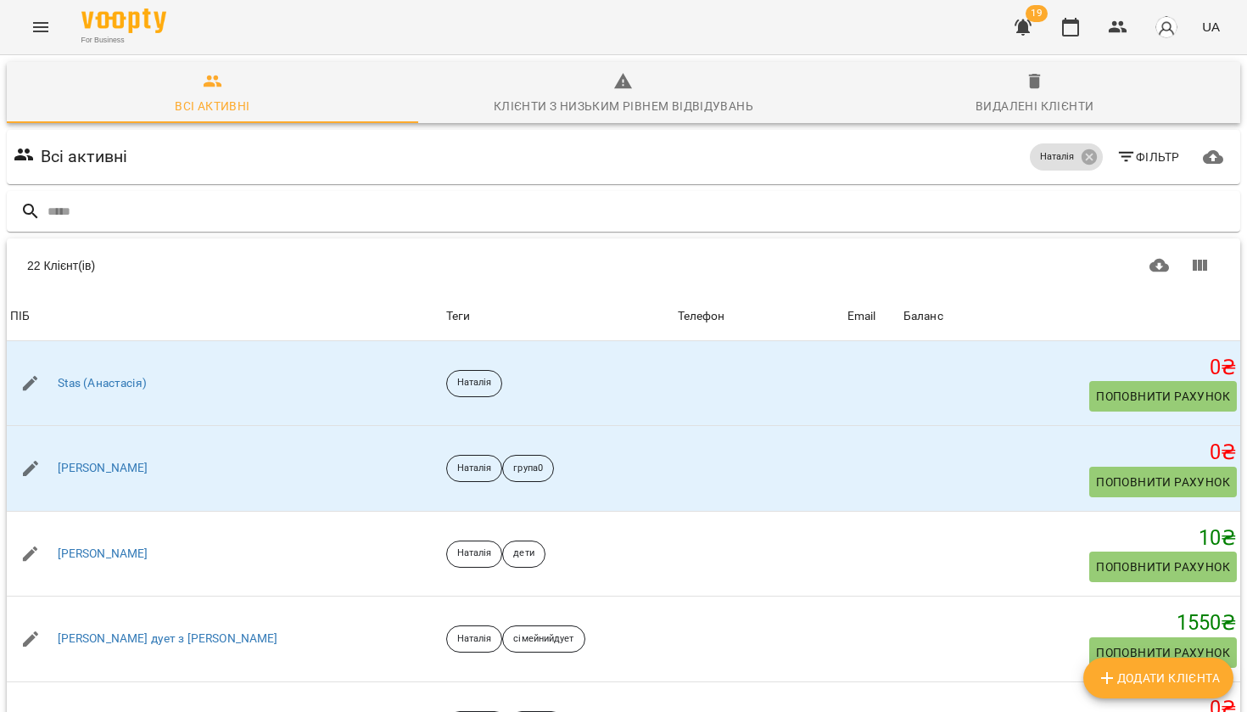
click at [33, 25] on icon "Menu" at bounding box center [41, 27] width 20 height 20
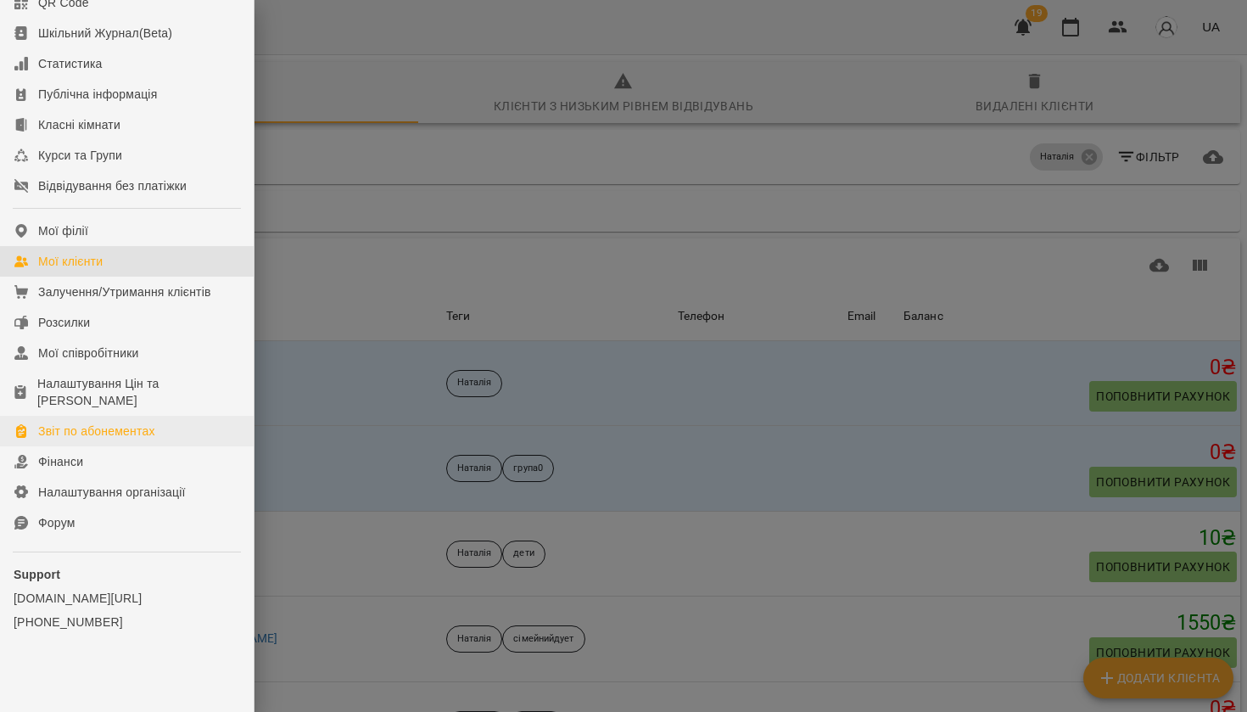
scroll to position [248, 0]
click at [109, 357] on div "Мої співробітники" at bounding box center [88, 352] width 101 height 17
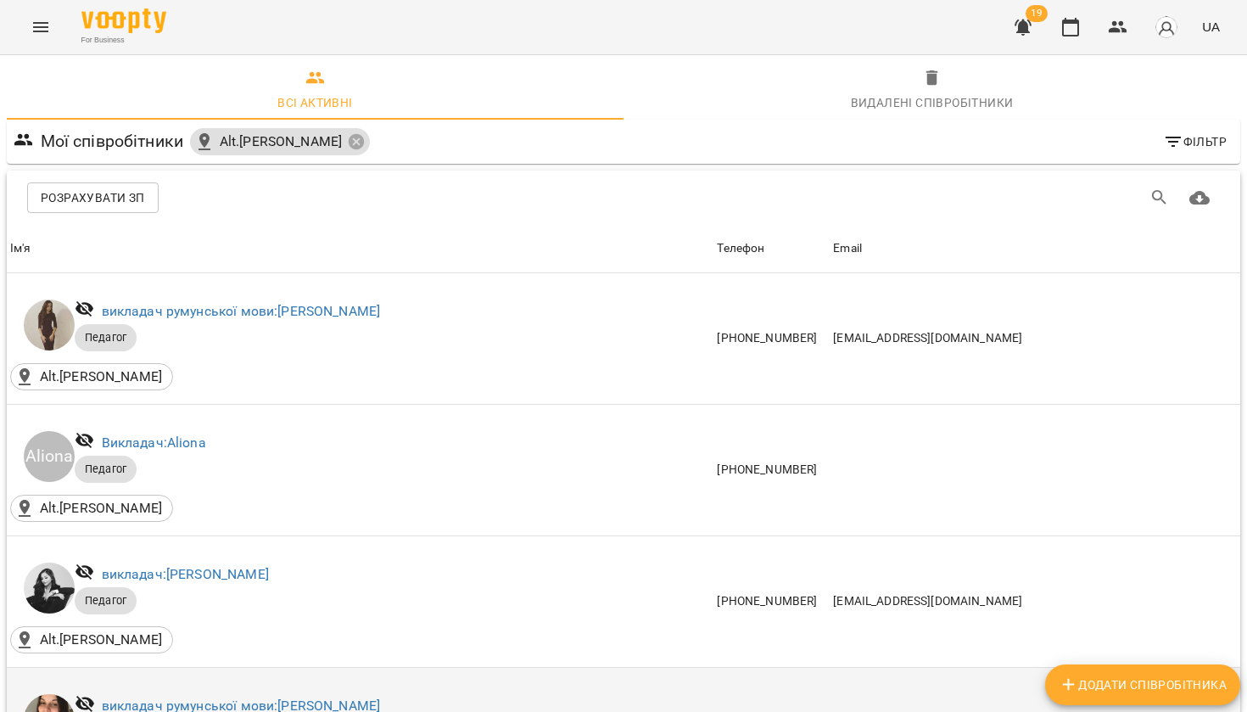
scroll to position [842, 0]
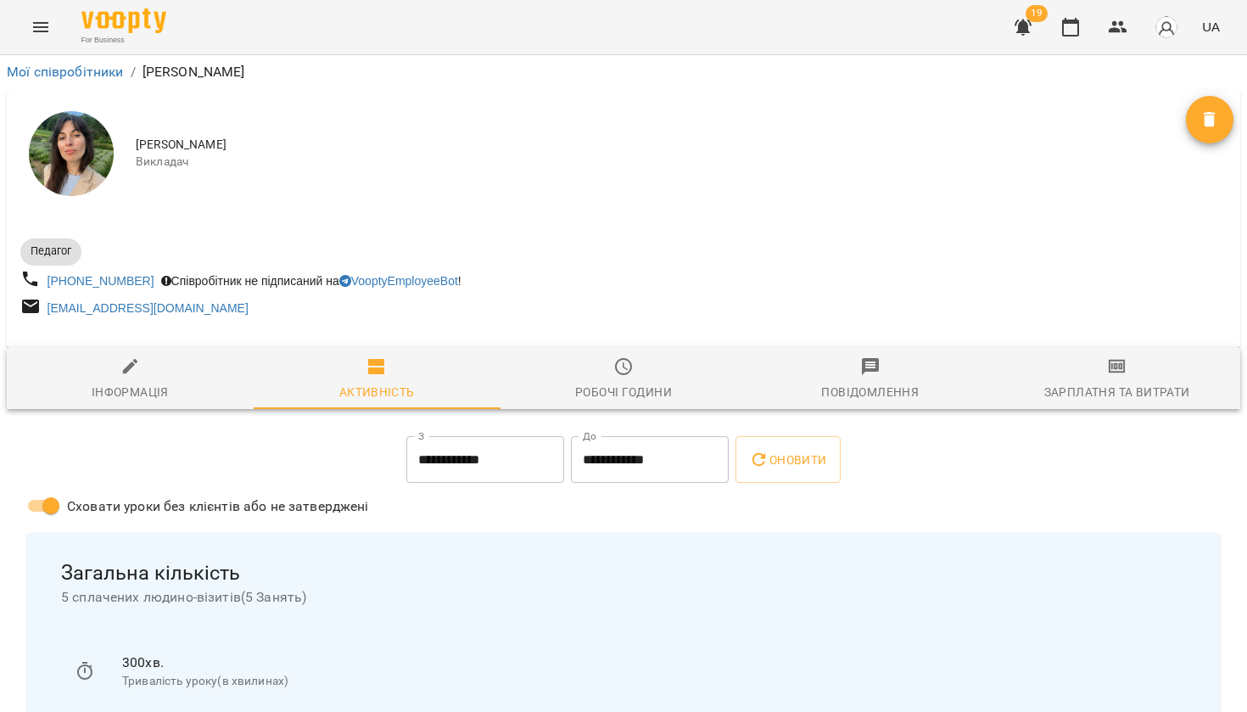
click at [1080, 383] on span "Зарплатня та Витрати" at bounding box center [1116, 379] width 226 height 46
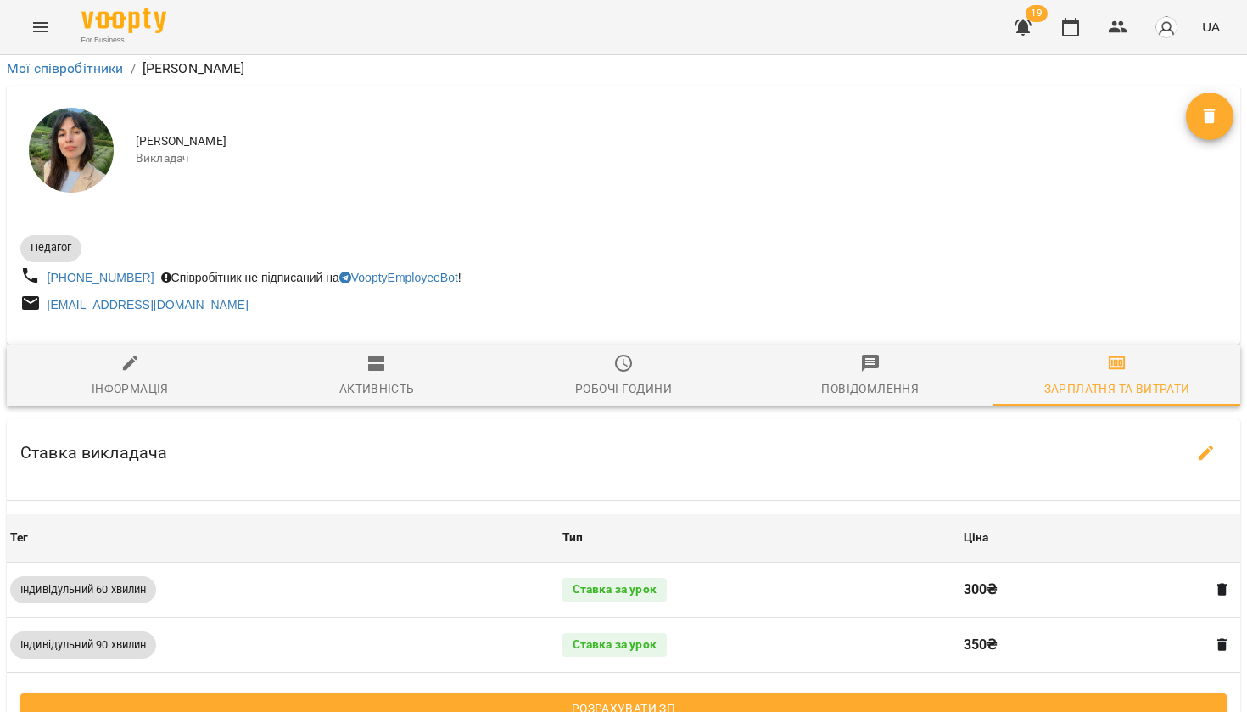
scroll to position [242, 0]
click at [506, 698] on span "Розрахувати ЗП" at bounding box center [623, 708] width 1179 height 20
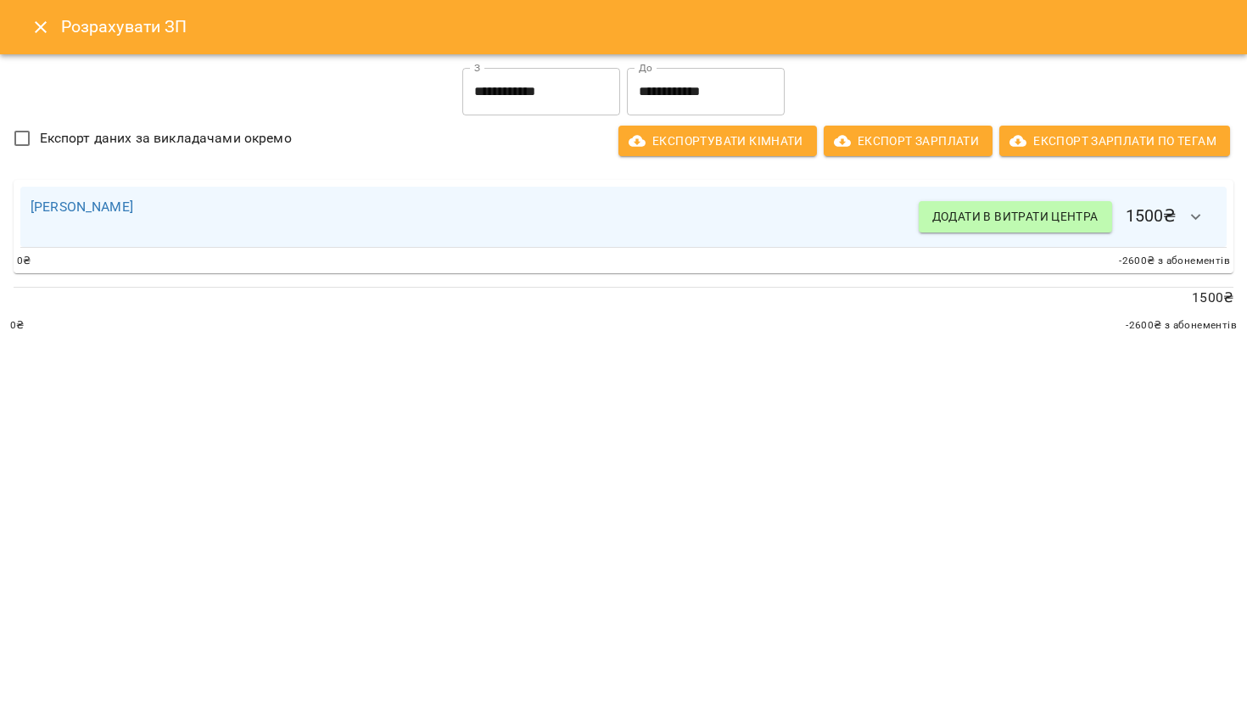
click at [696, 91] on input "**********" at bounding box center [706, 91] width 158 height 47
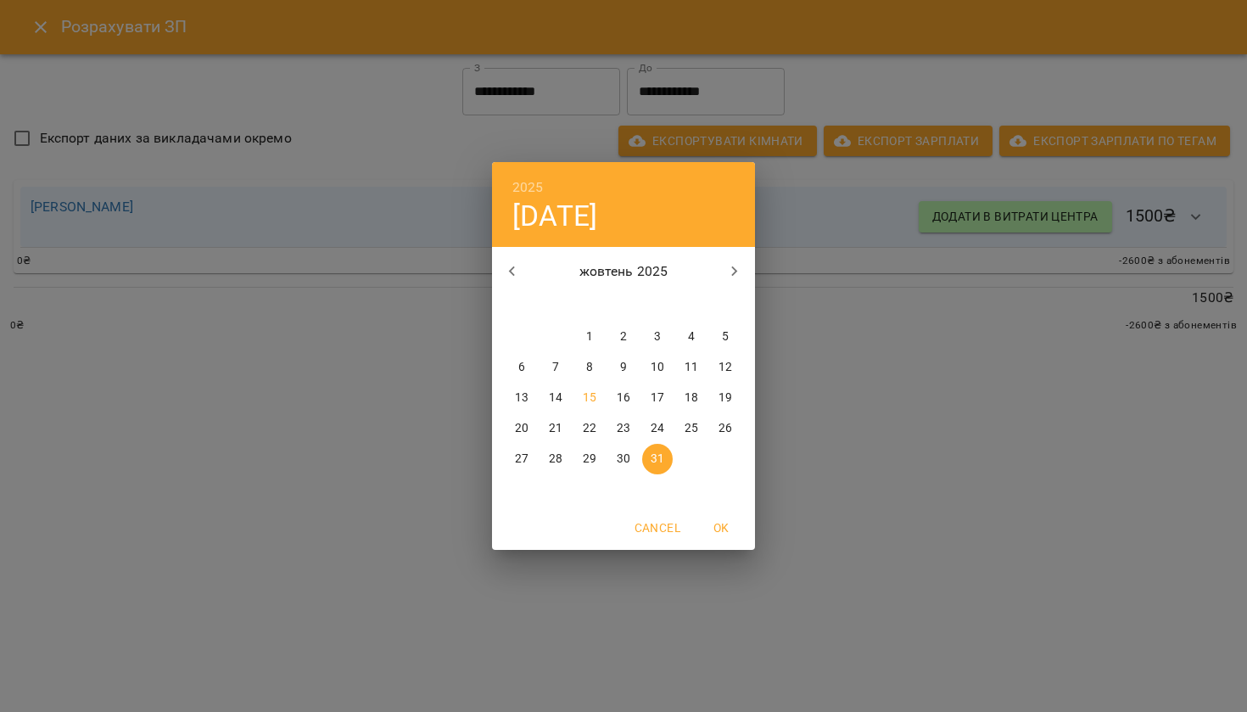
click at [596, 396] on span "15" at bounding box center [589, 397] width 31 height 17
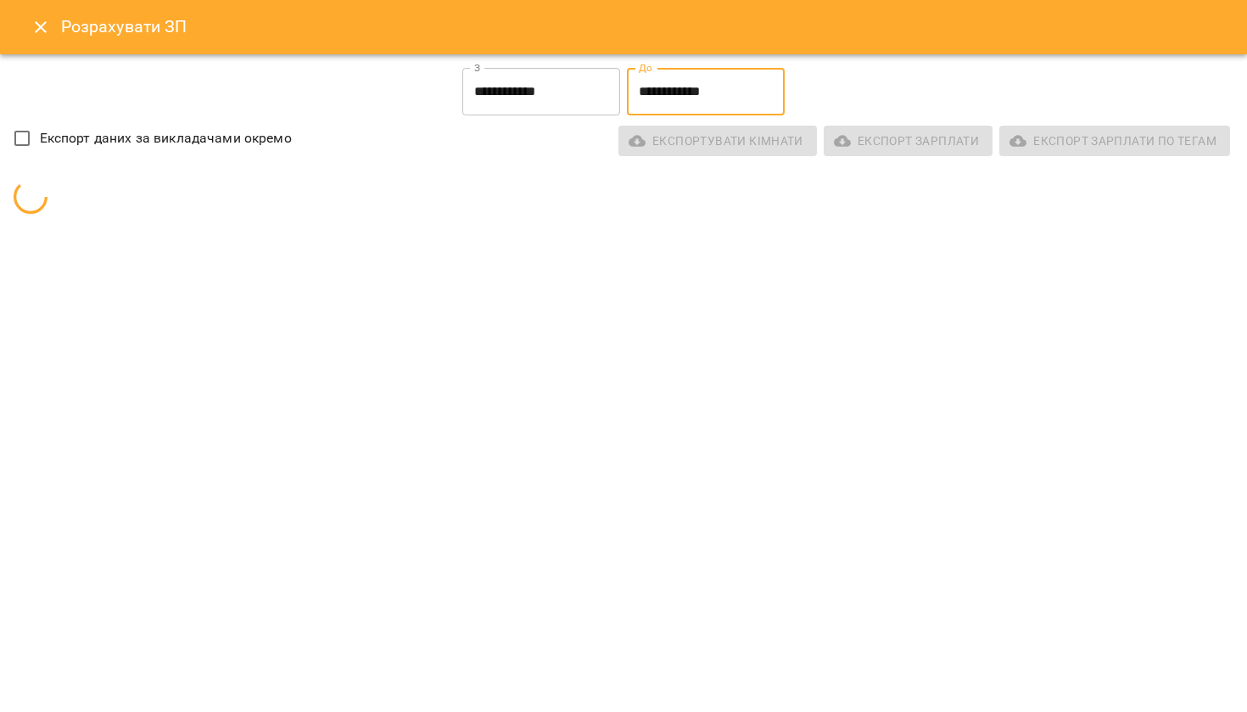
type input "**********"
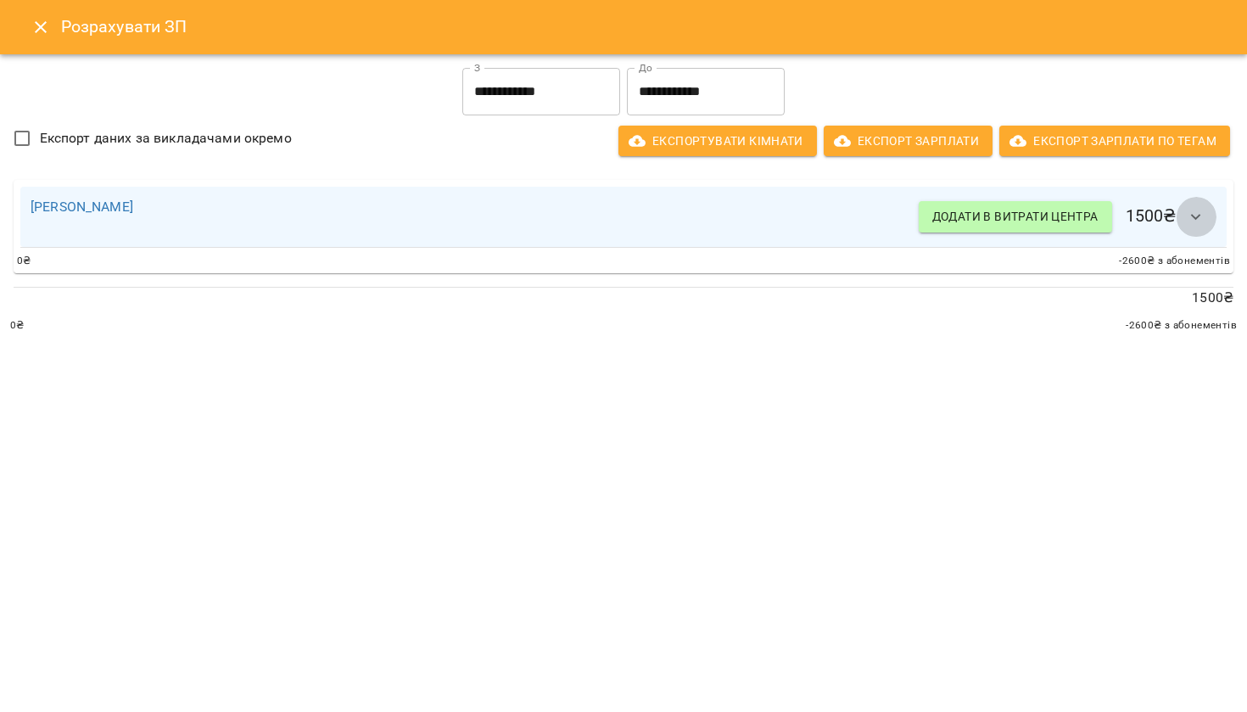
click at [1190, 224] on icon "button" at bounding box center [1196, 217] width 20 height 20
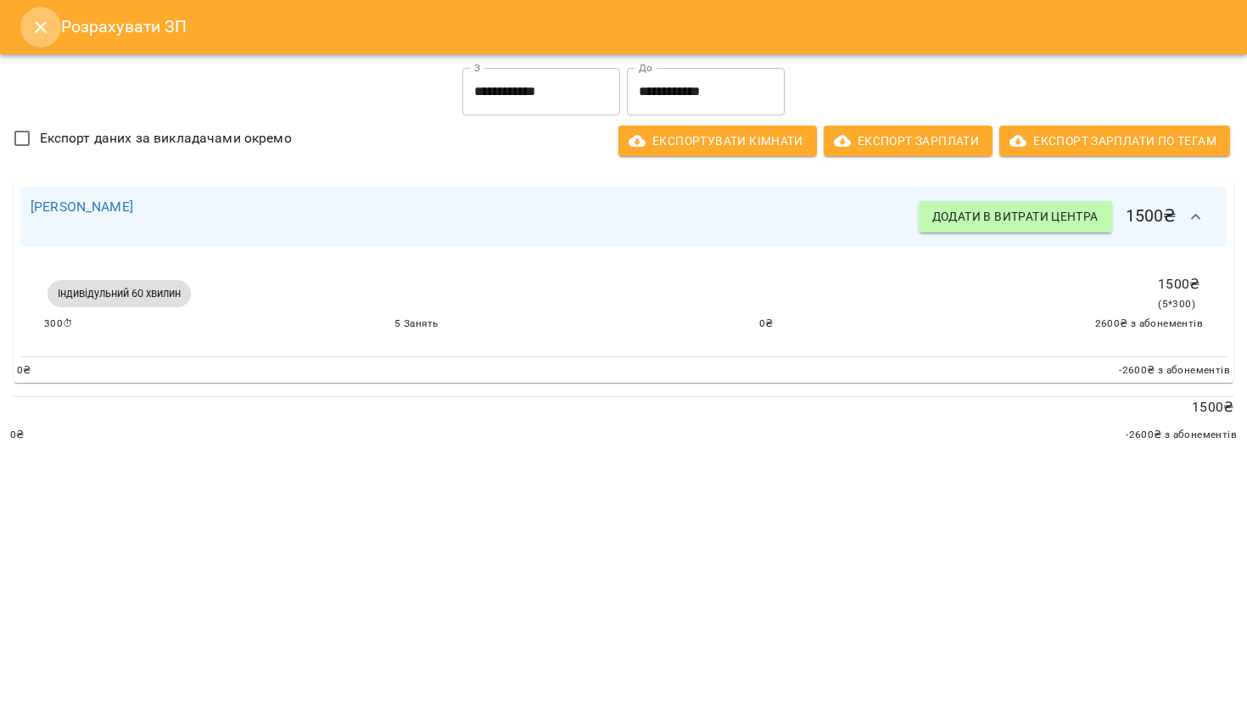
click at [36, 34] on icon "Close" at bounding box center [41, 27] width 20 height 20
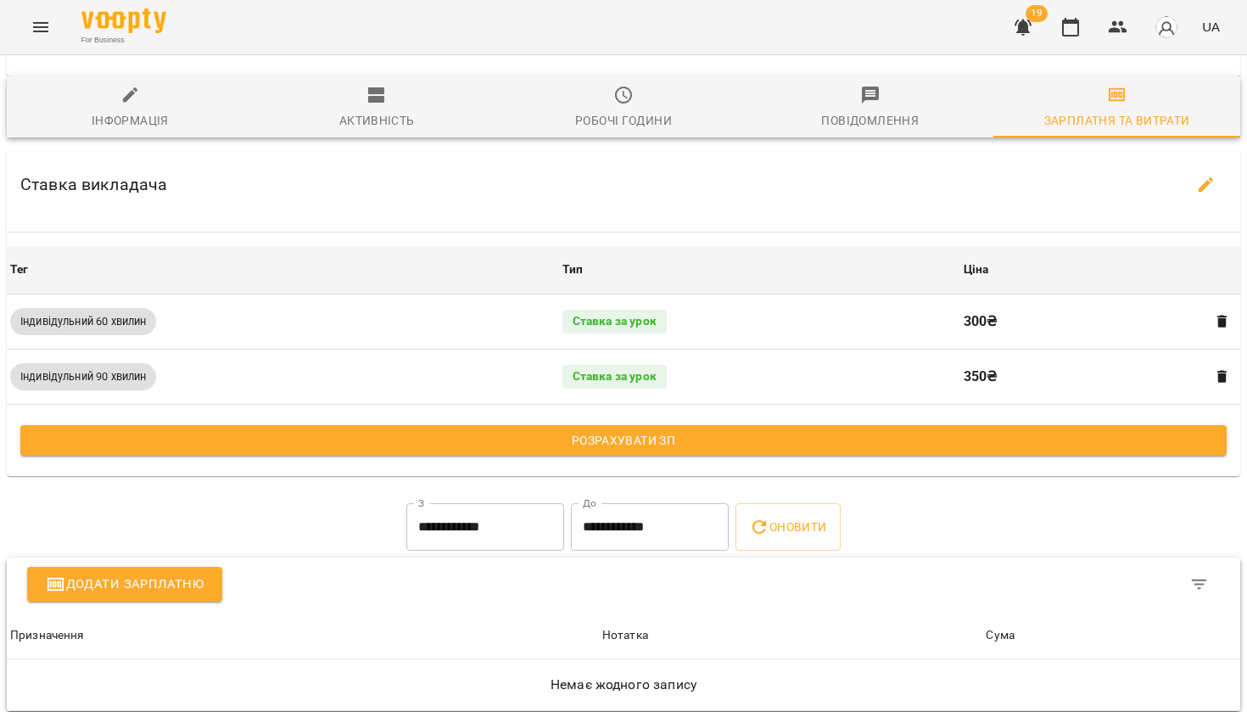
scroll to position [0, 0]
click at [1081, 25] on icon "button" at bounding box center [1070, 27] width 20 height 20
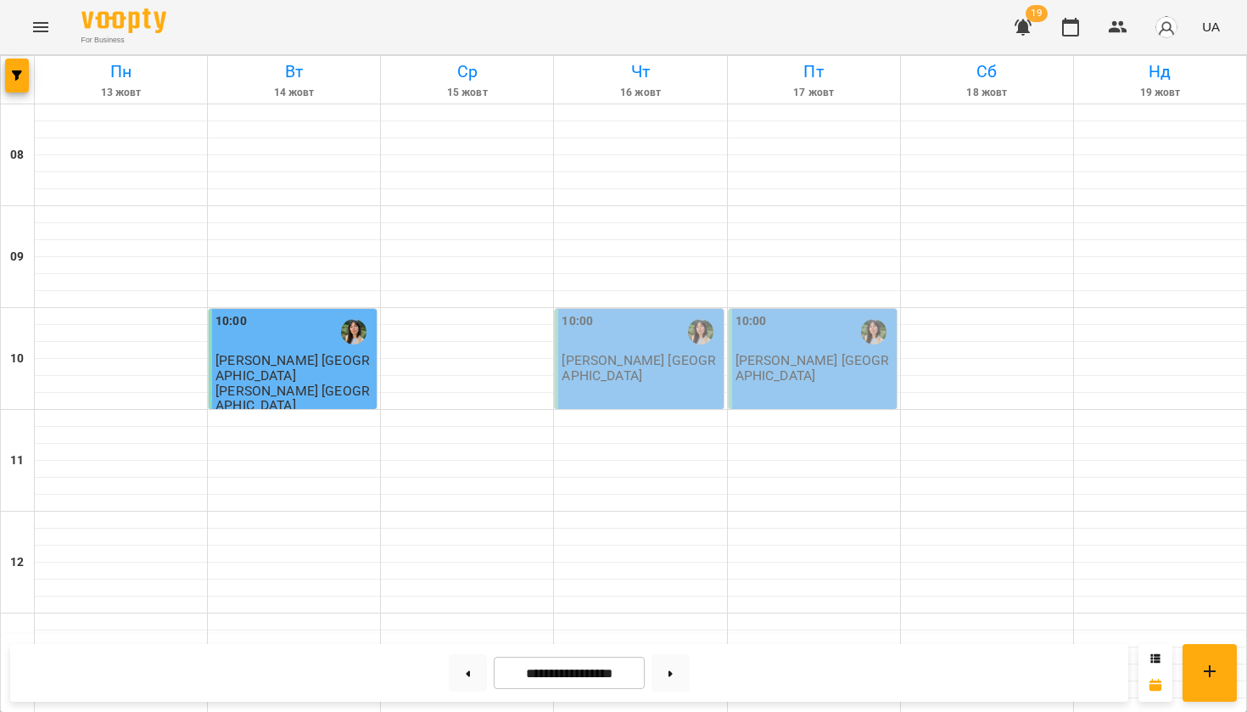
click at [34, 71] on div at bounding box center [18, 79] width 34 height 47
click at [20, 77] on icon "button" at bounding box center [17, 75] width 10 height 10
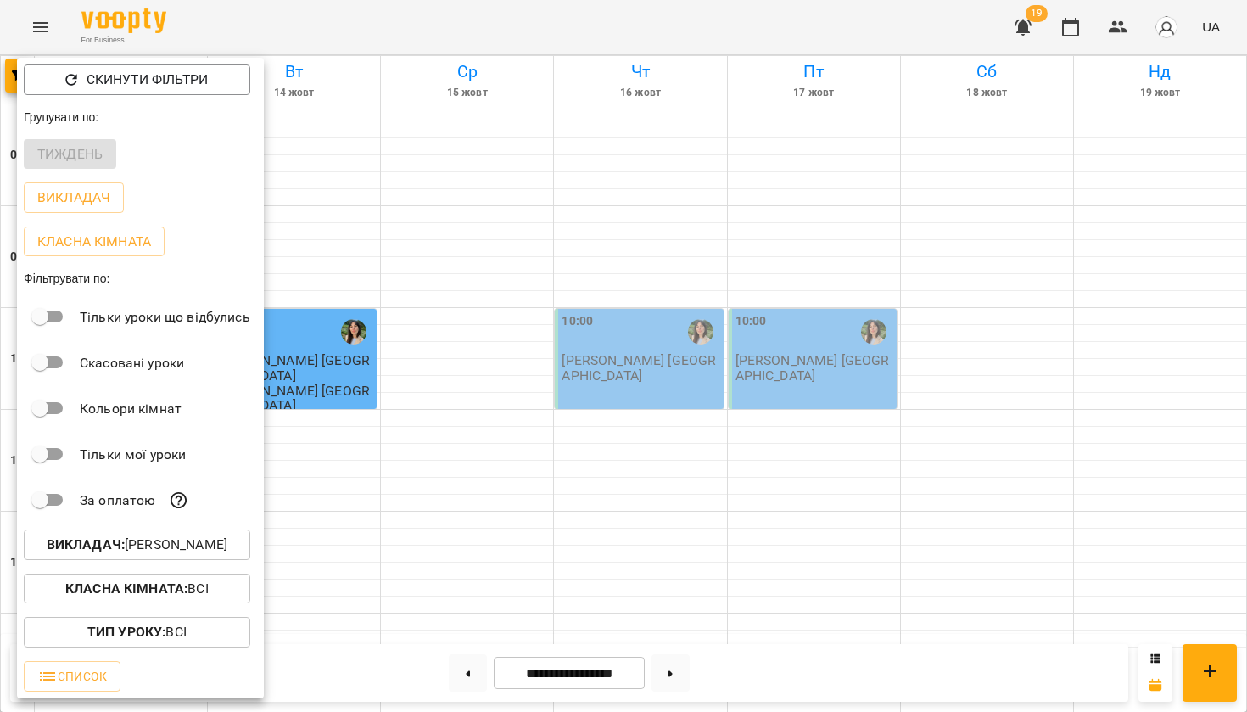
click at [96, 537] on p "Викладач : Ірина" at bounding box center [137, 544] width 181 height 20
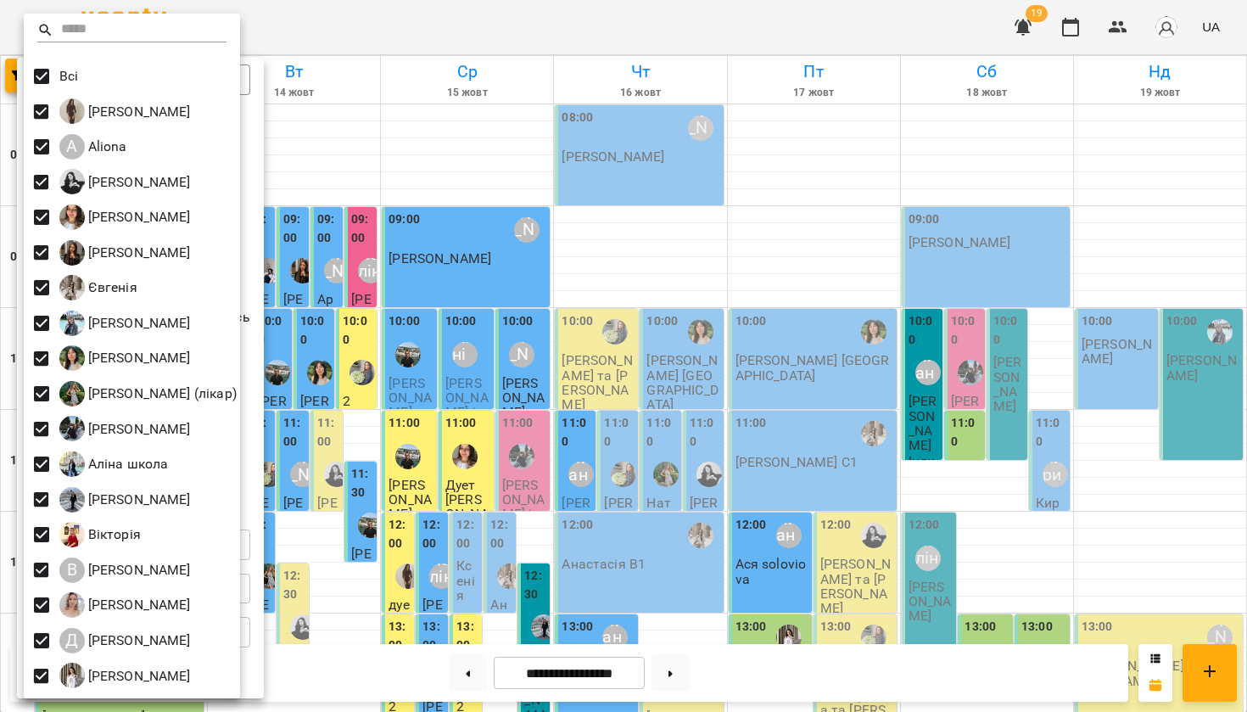
click at [452, 25] on div at bounding box center [623, 356] width 1247 height 712
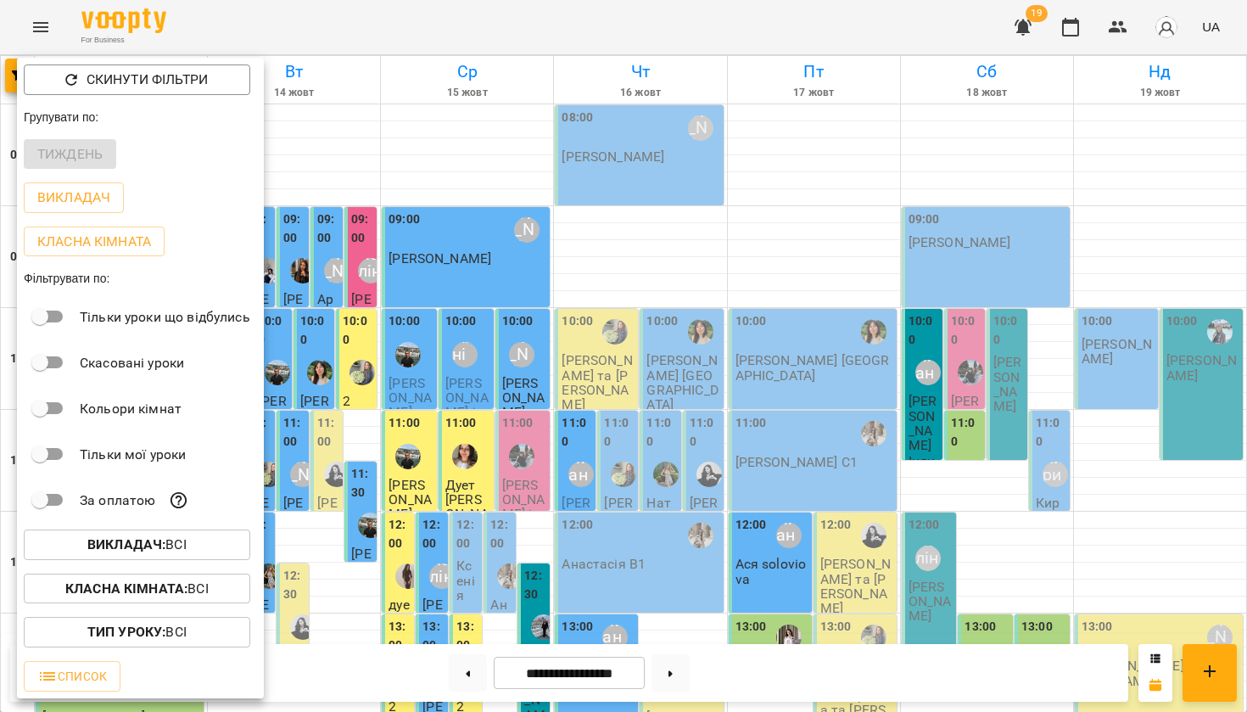
click at [452, 26] on div at bounding box center [623, 356] width 1247 height 712
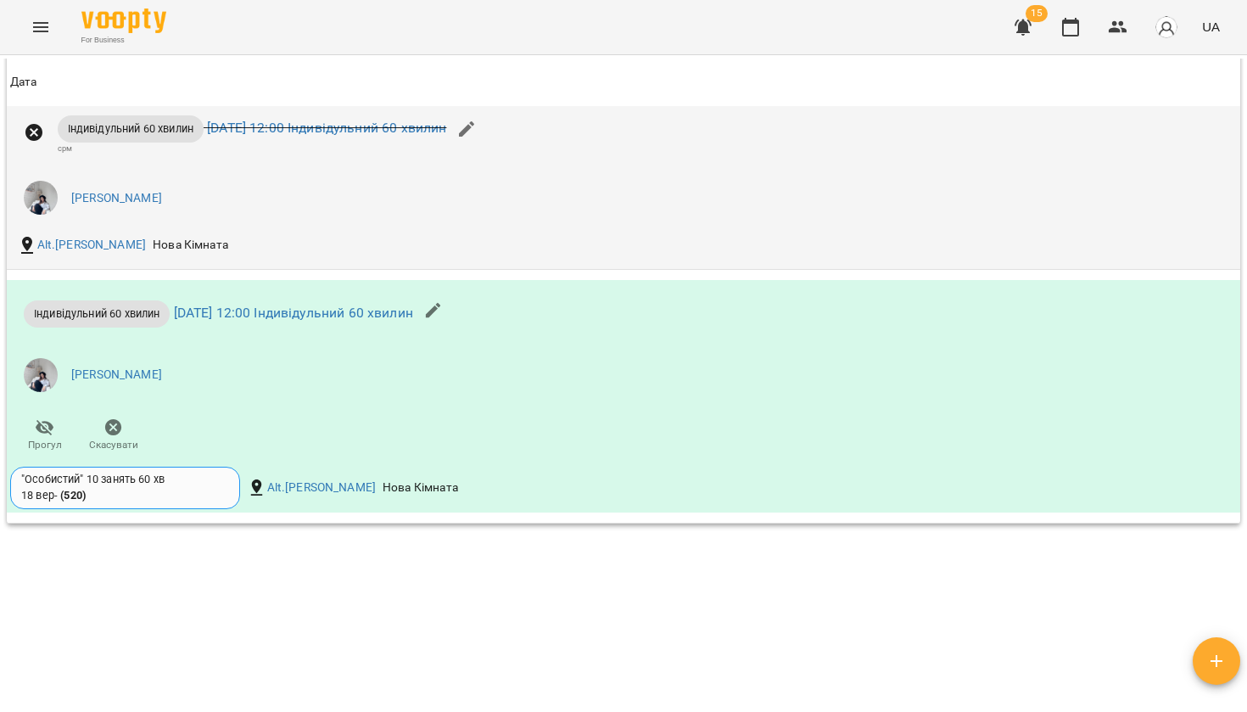
scroll to position [1035, 0]
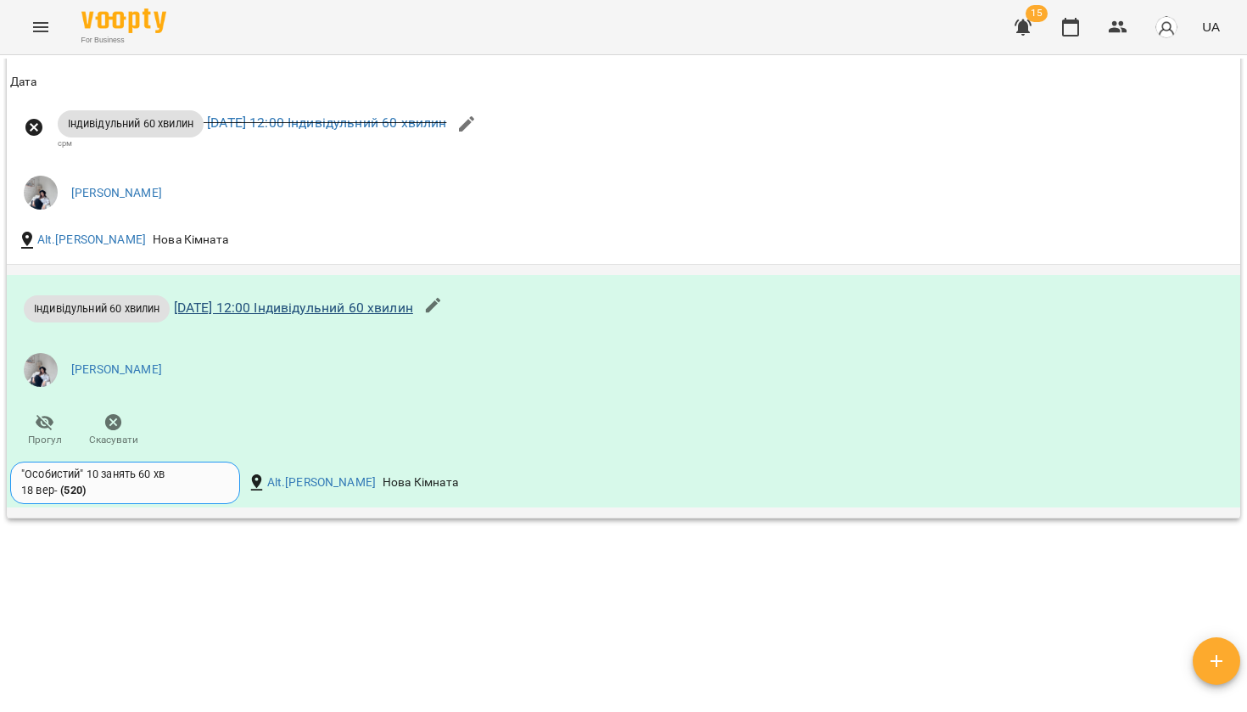
click at [413, 304] on link "пт 10 жовт 2025 12:00 Індивідульний 60 хвилин" at bounding box center [293, 307] width 239 height 16
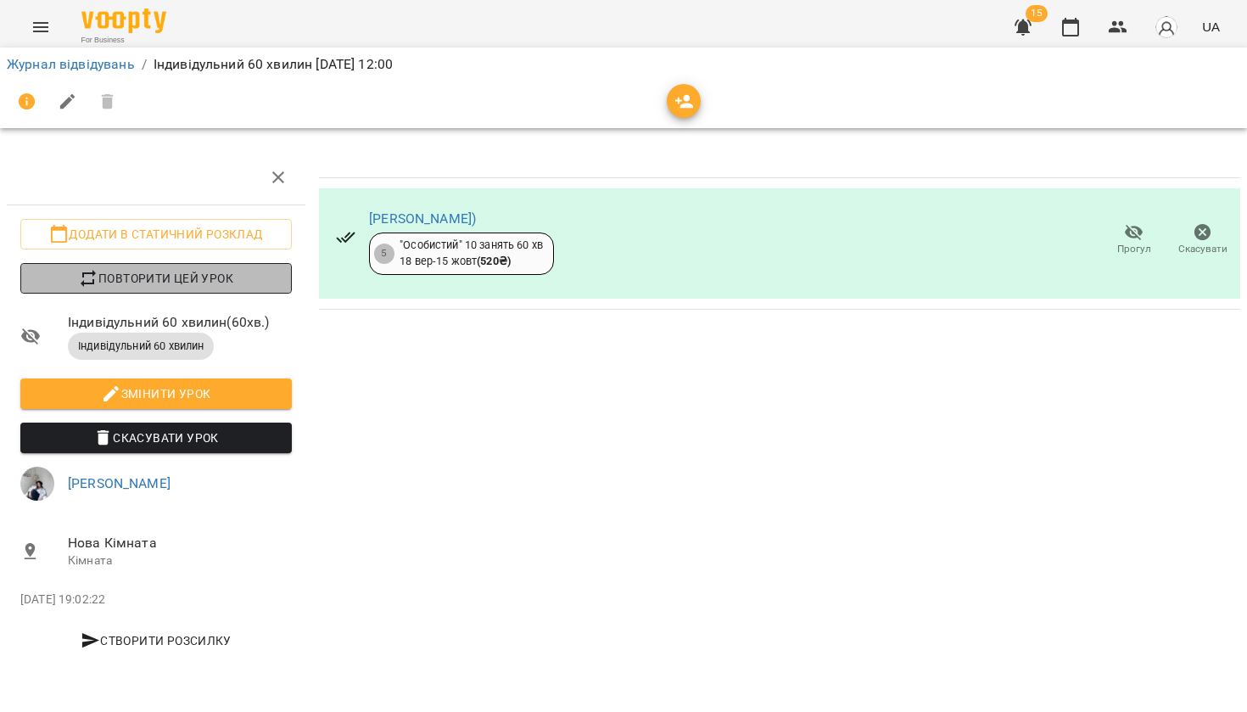
click at [188, 271] on span "Повторити цей урок" at bounding box center [156, 278] width 244 height 20
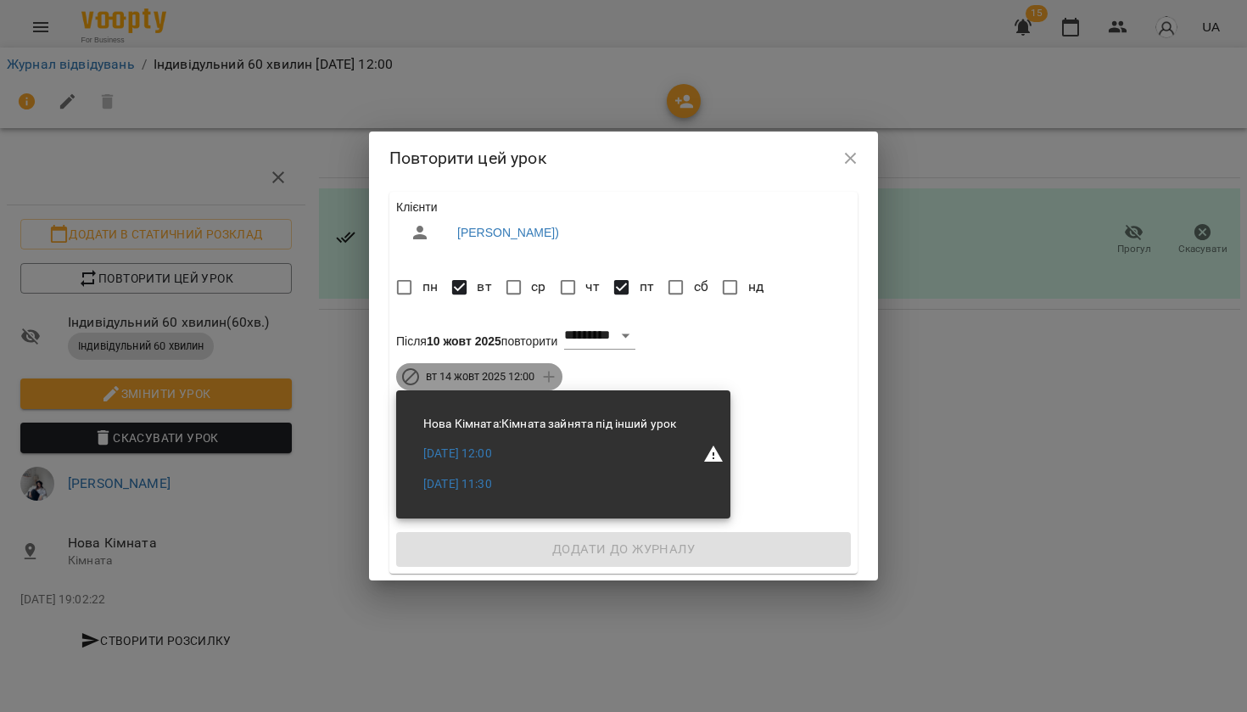
click at [467, 378] on span "вт 14 жовт 2025 12:00" at bounding box center [480, 376] width 129 height 15
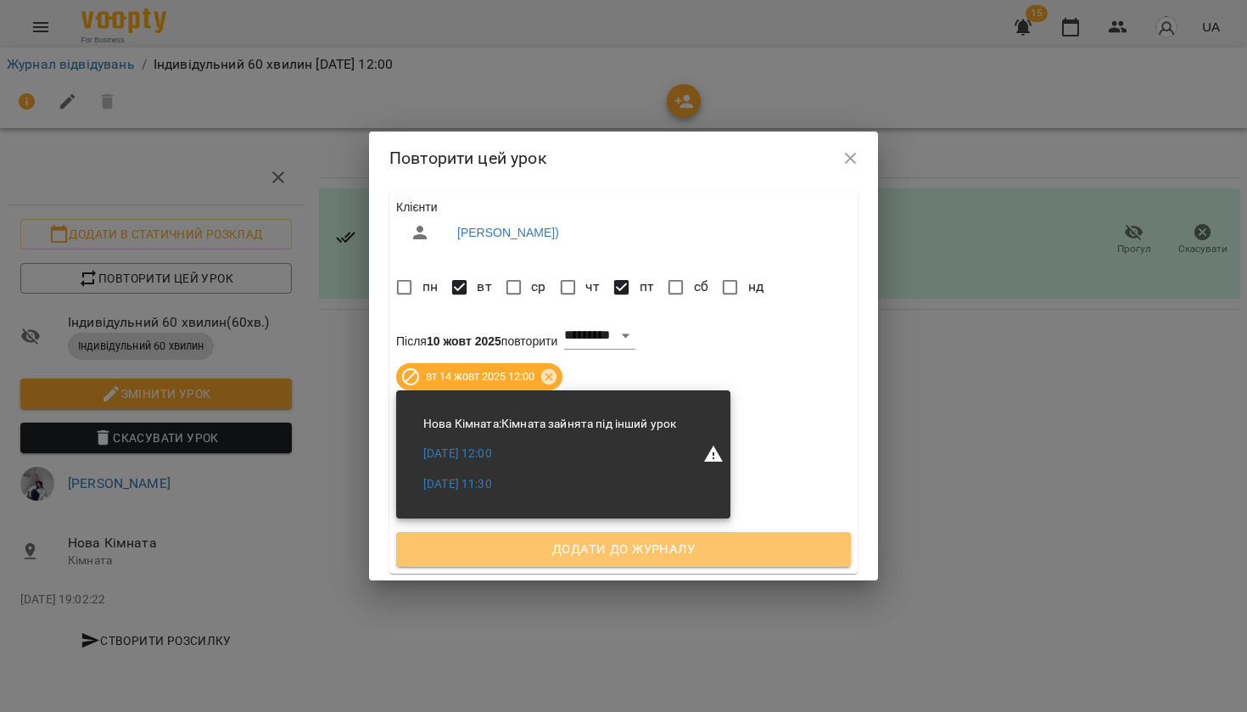
click at [507, 542] on span "Додати до журналу" at bounding box center [623, 550] width 417 height 22
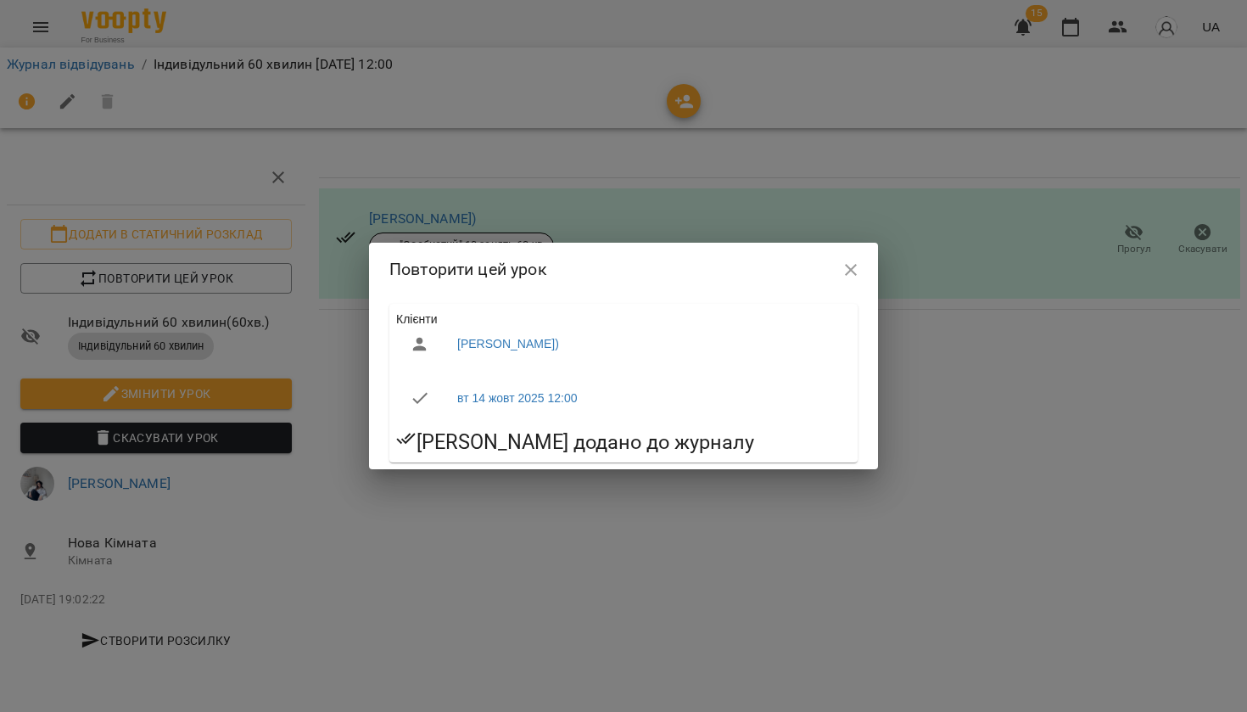
click at [843, 276] on icon "button" at bounding box center [851, 270] width 20 height 20
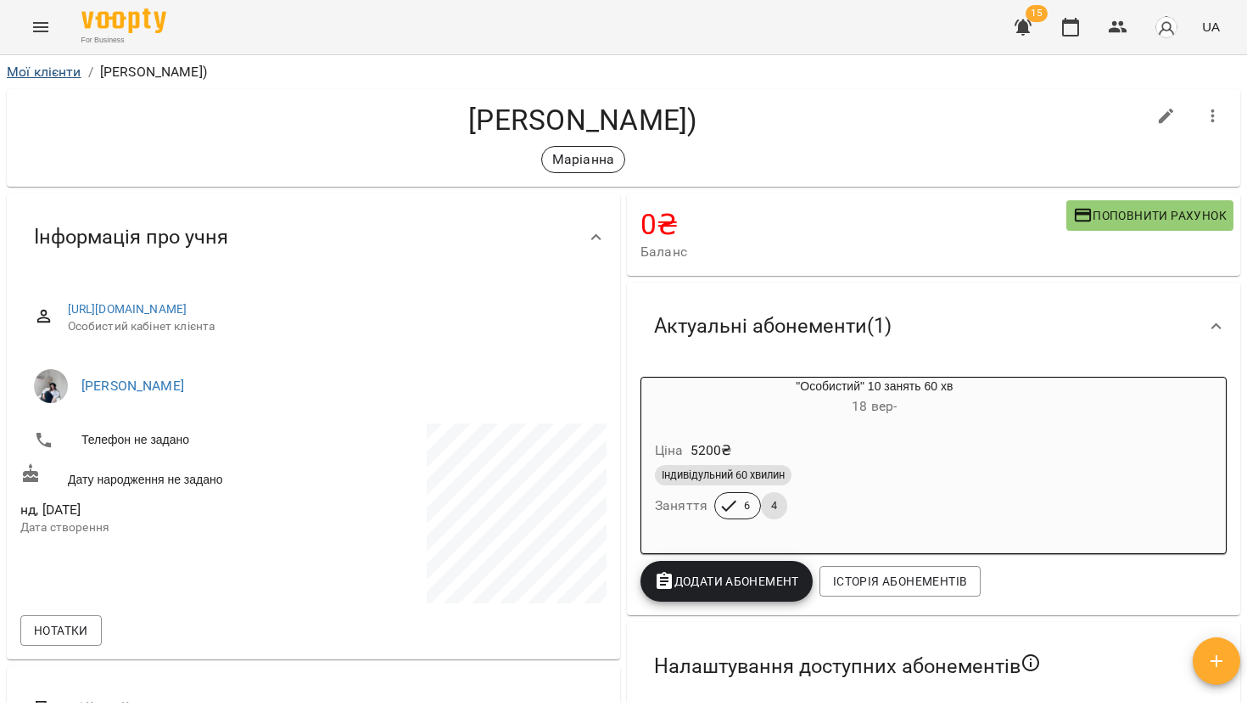
click at [62, 78] on link "Мої клієнти" at bounding box center [44, 72] width 75 height 16
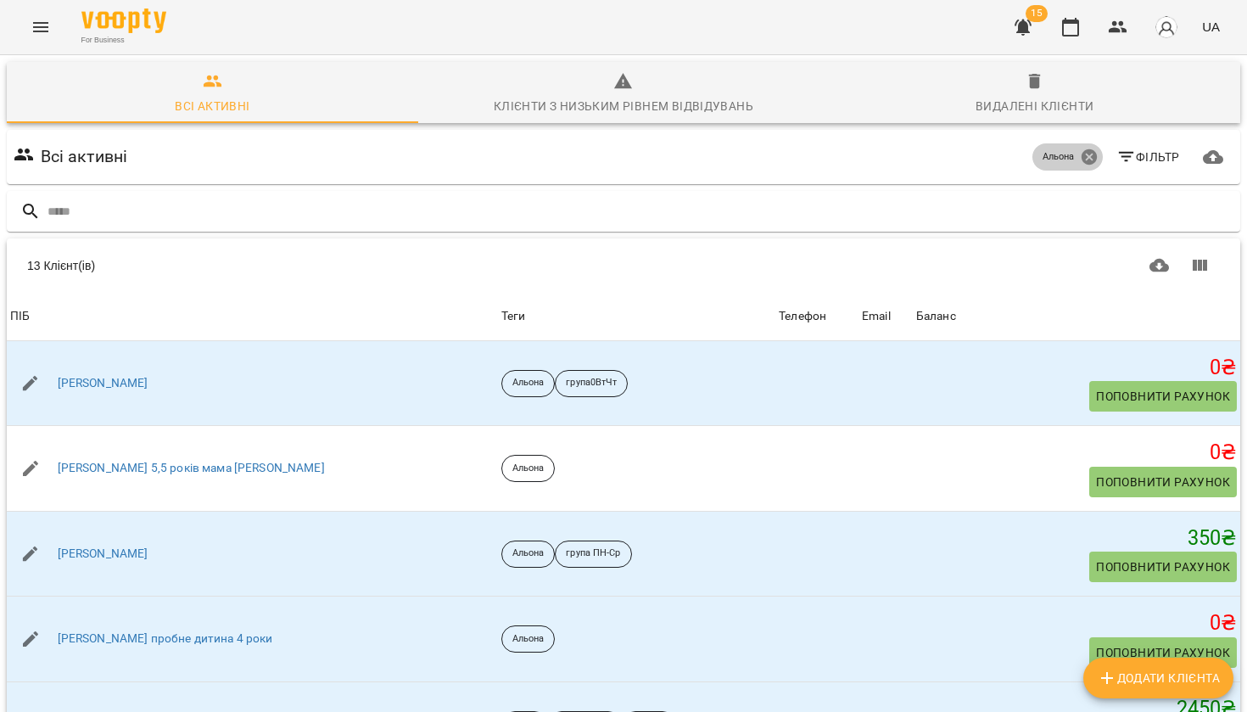
click at [1088, 159] on icon at bounding box center [1088, 156] width 15 height 15
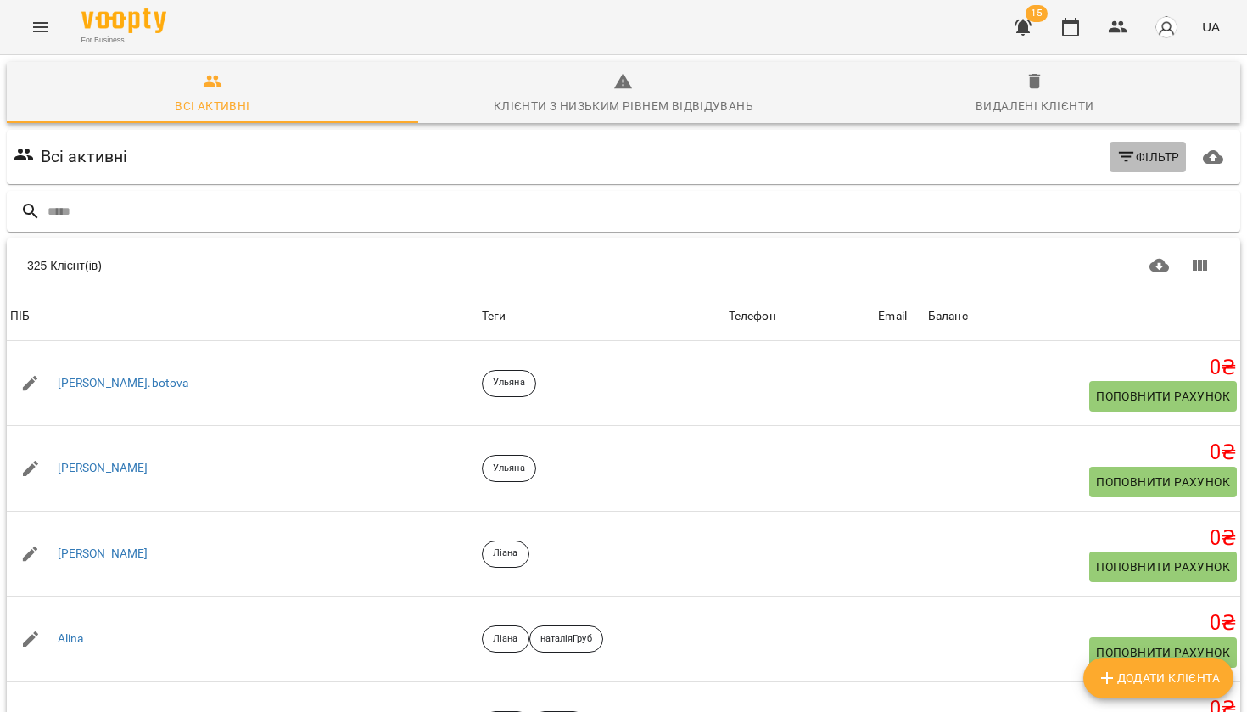
click at [1122, 161] on icon "button" at bounding box center [1126, 157] width 20 height 20
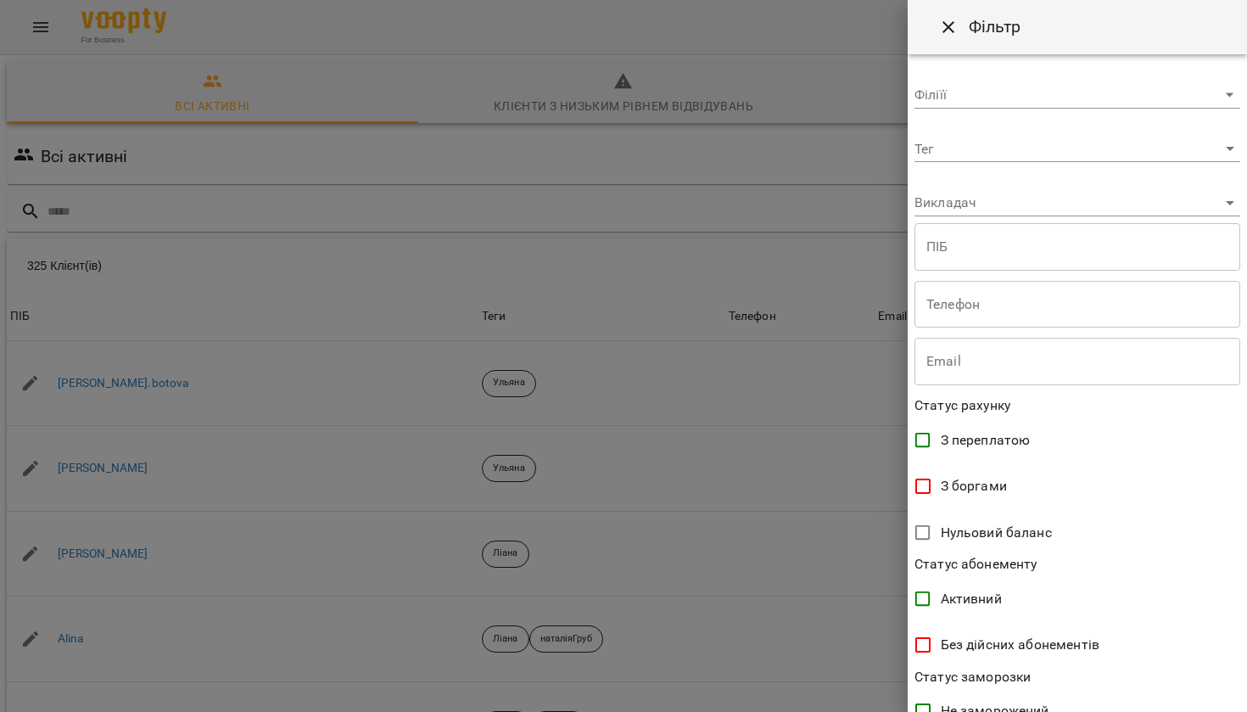
click at [1112, 158] on body "For Business 15 UA Всі активні Клієнти з низьким рівнем відвідувань Видалені кл…" at bounding box center [623, 441] width 1247 height 883
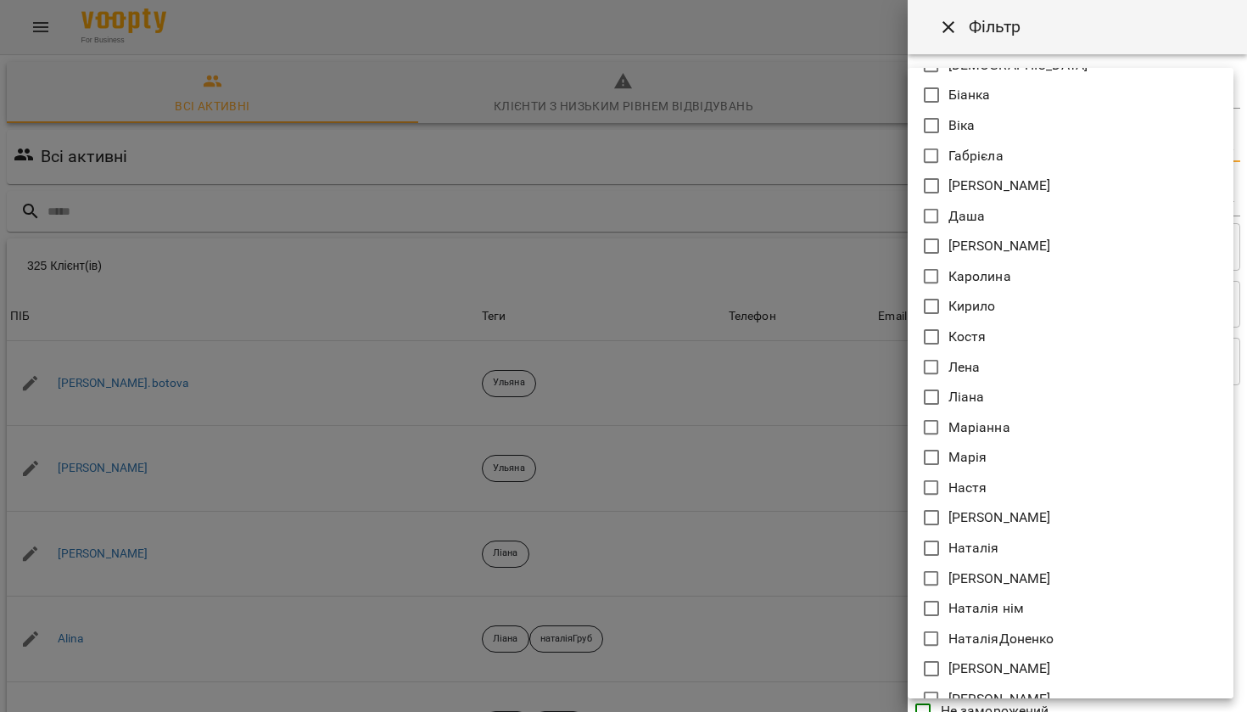
scroll to position [341, 0]
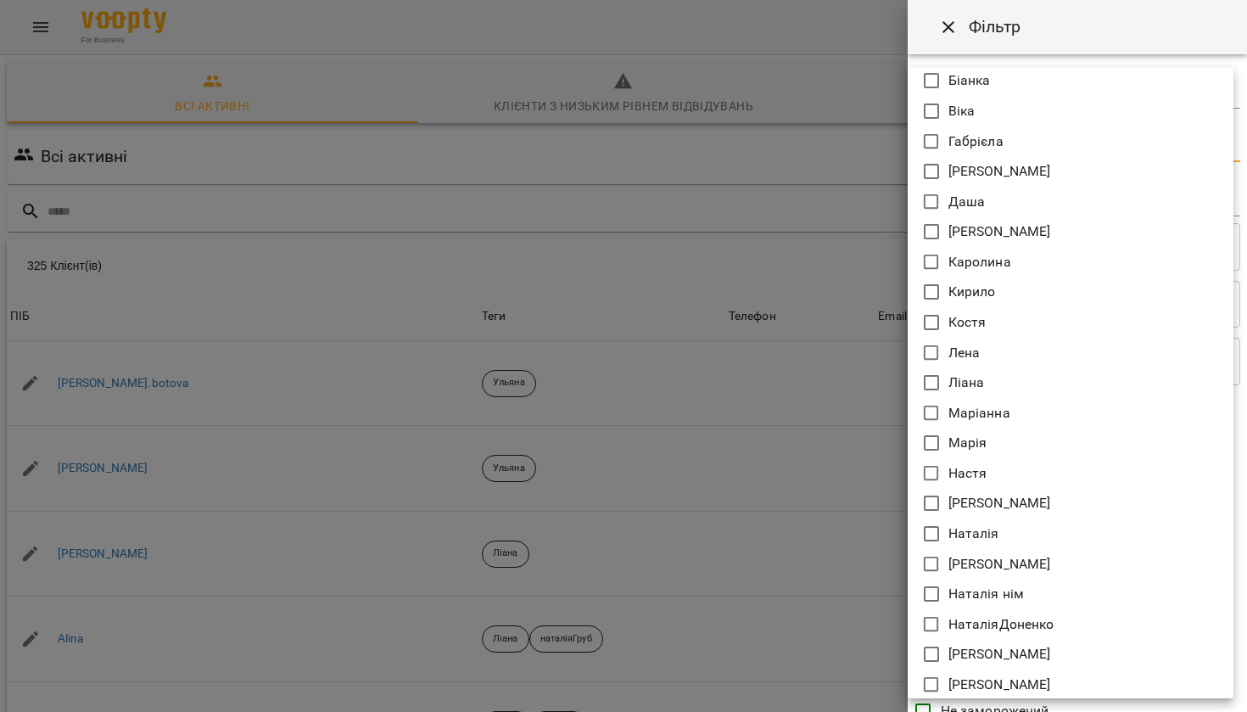
click at [1023, 408] on li "Маріанна" at bounding box center [1071, 413] width 326 height 31
type input "********"
click at [996, 707] on div at bounding box center [623, 356] width 1247 height 712
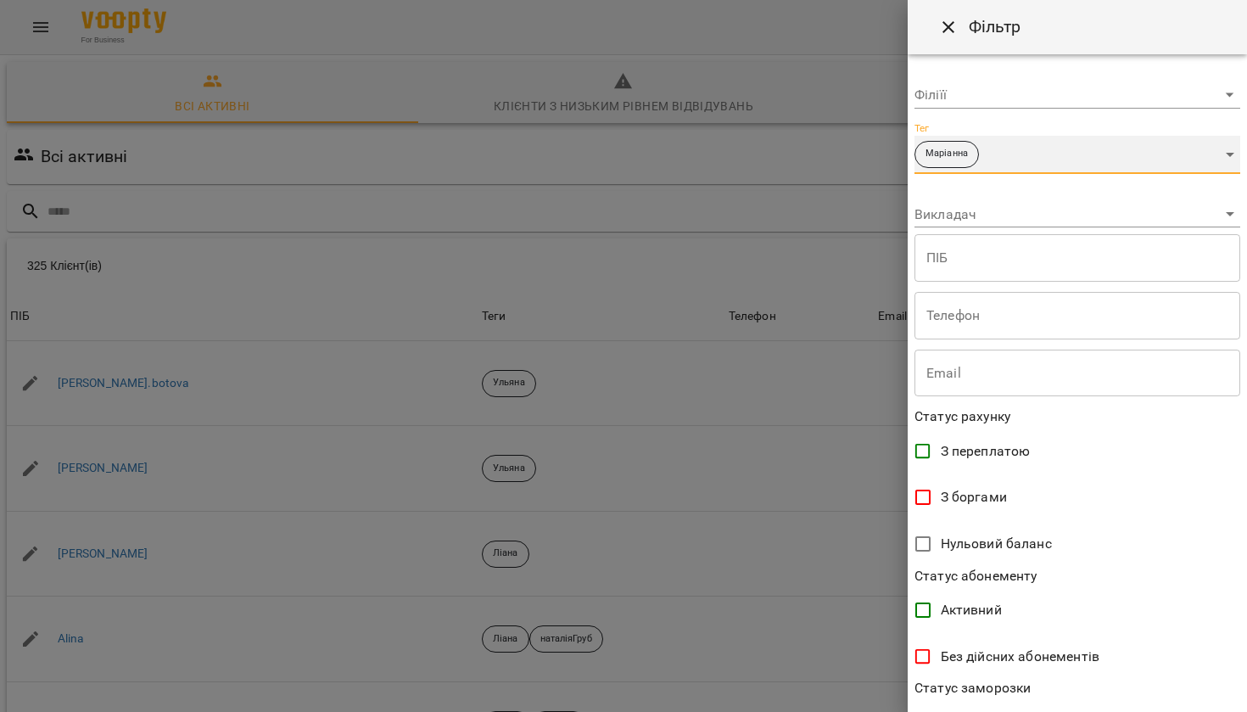
scroll to position [243, 0]
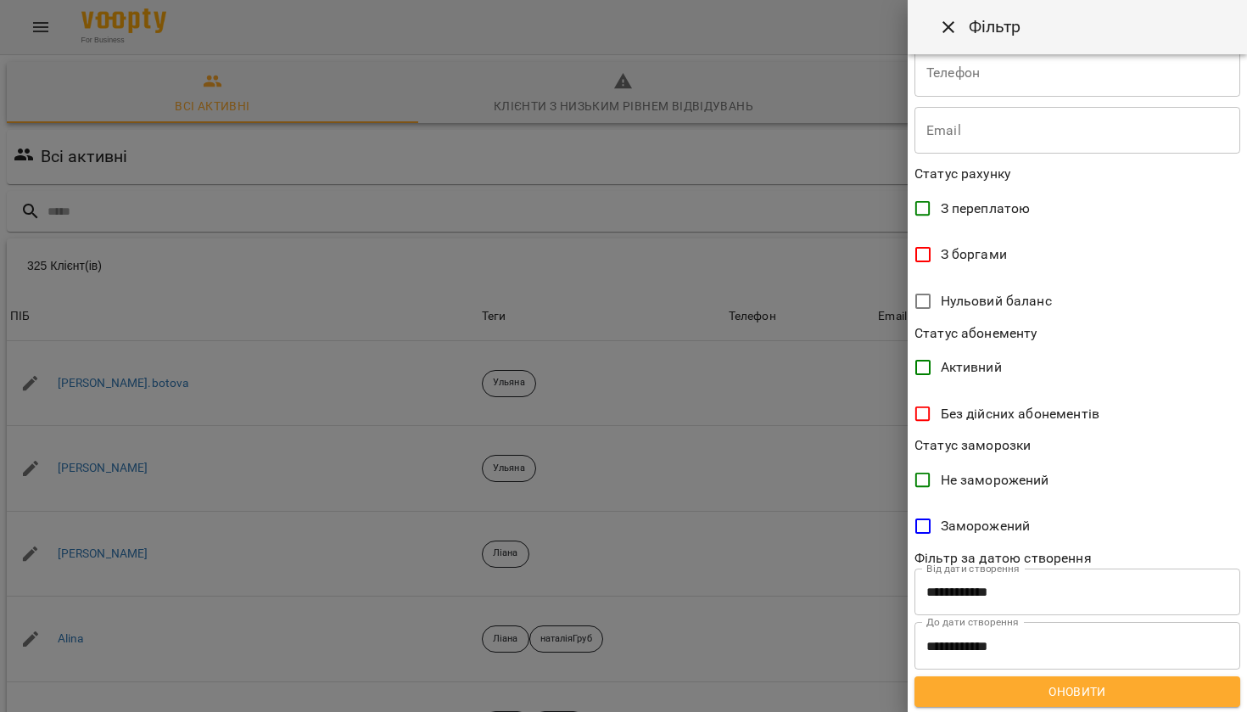
click at [999, 681] on span "Оновити" at bounding box center [1077, 691] width 299 height 20
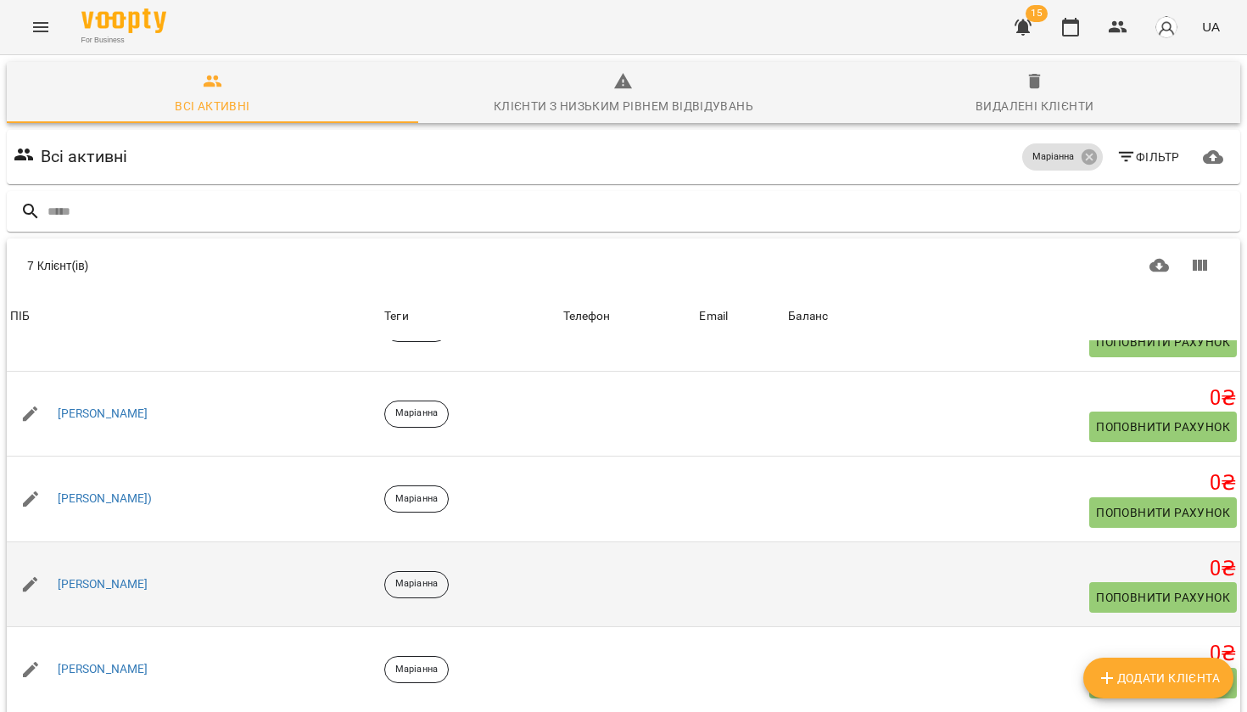
scroll to position [100, 0]
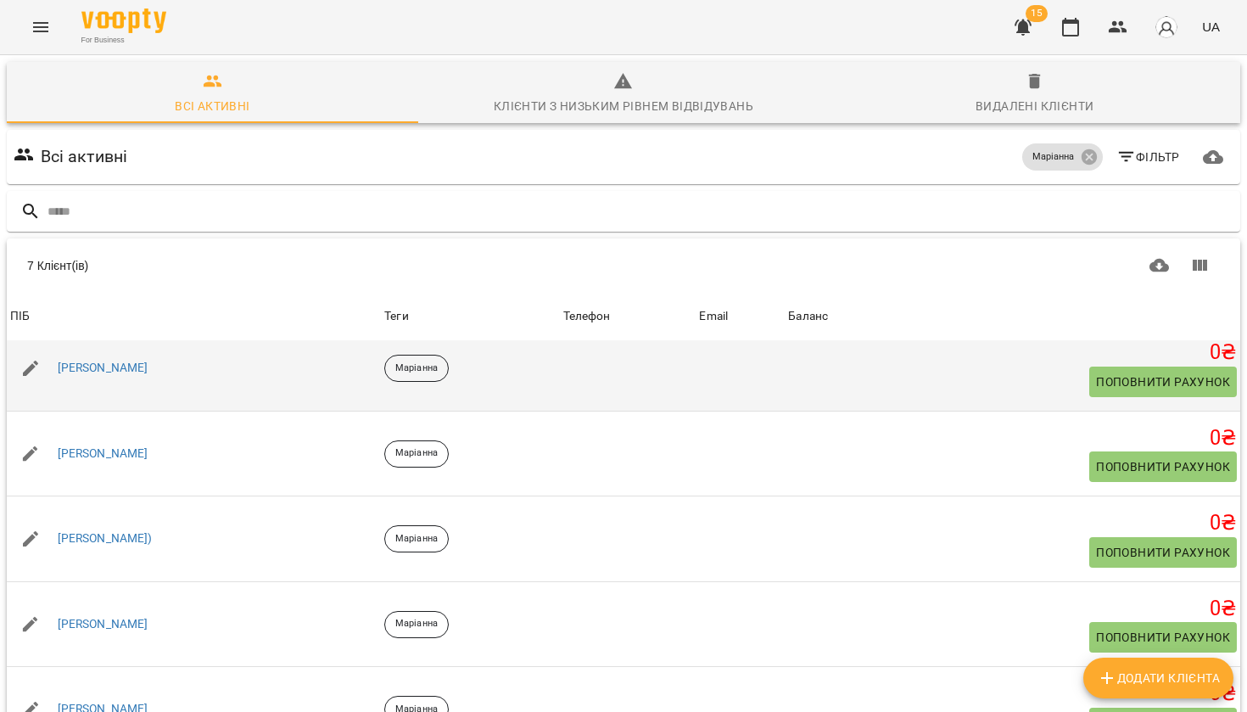
click at [89, 364] on div "Евген" at bounding box center [103, 368] width 98 height 24
click at [87, 365] on link "Евген" at bounding box center [103, 368] width 91 height 17
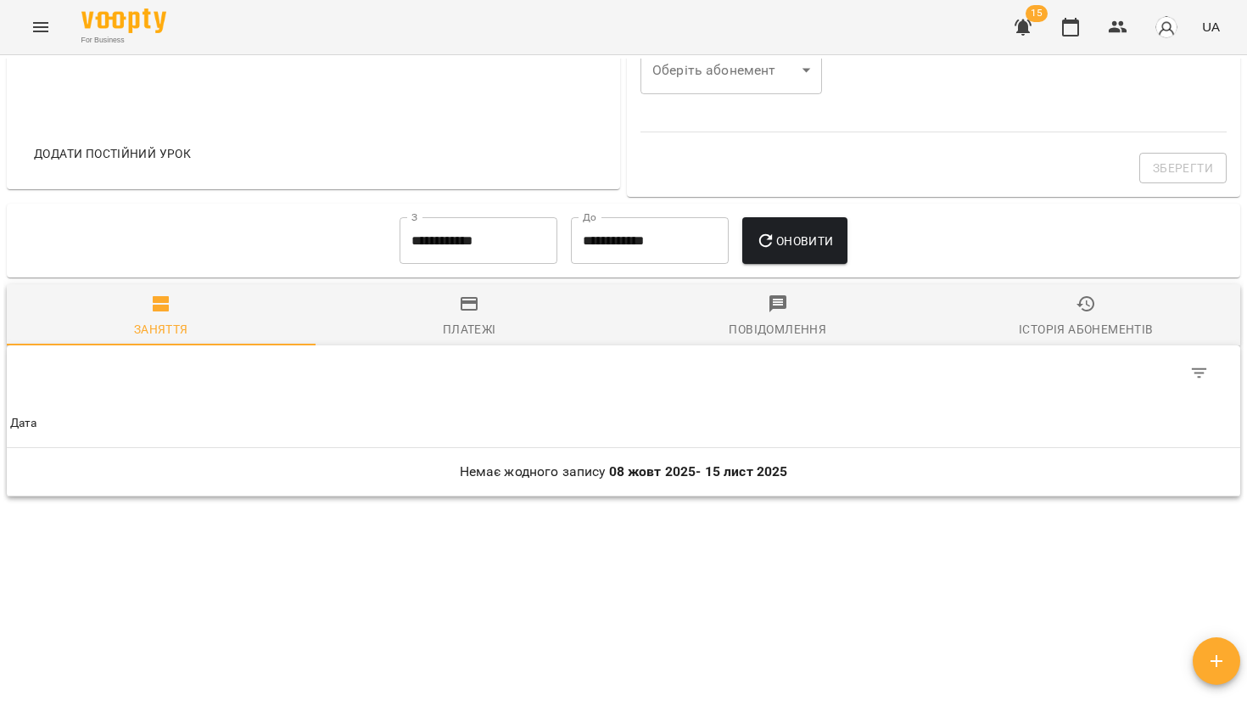
scroll to position [669, 0]
click at [478, 245] on input "**********" at bounding box center [478, 241] width 158 height 47
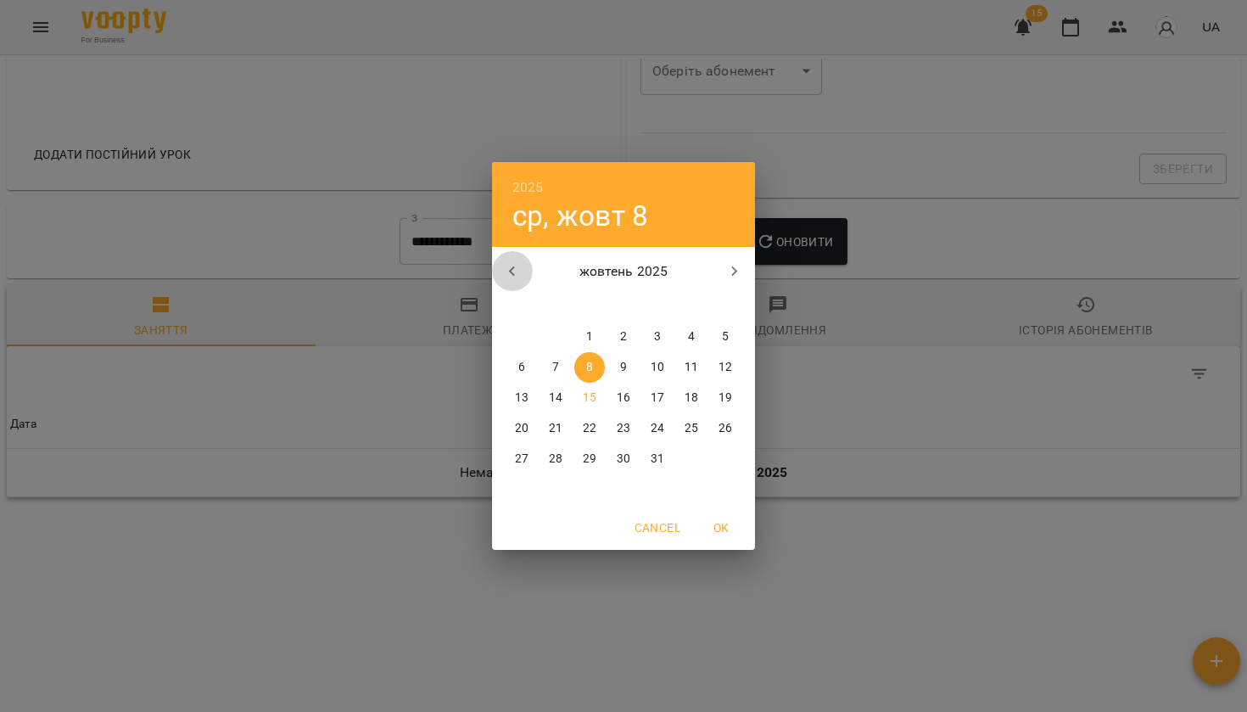
click at [506, 275] on icon "button" at bounding box center [512, 271] width 20 height 20
click at [526, 337] on span "1" at bounding box center [521, 336] width 31 height 17
type input "**********"
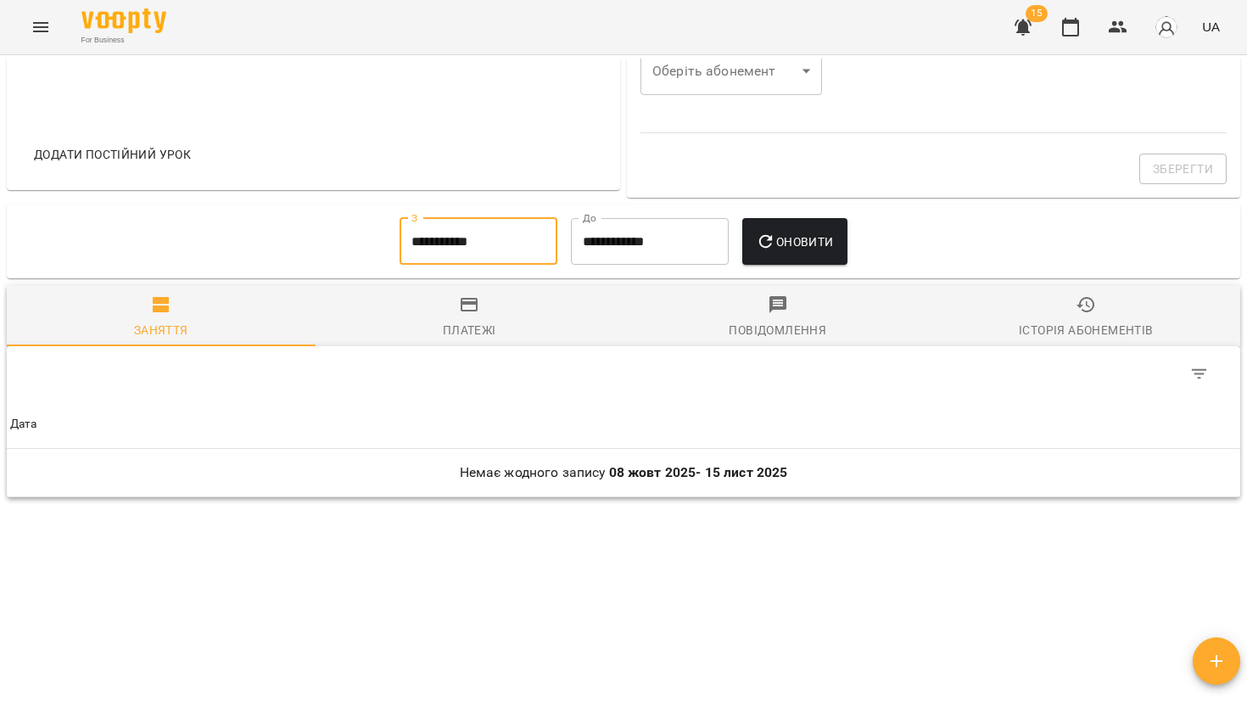
click at [774, 249] on icon "button" at bounding box center [766, 242] width 20 height 20
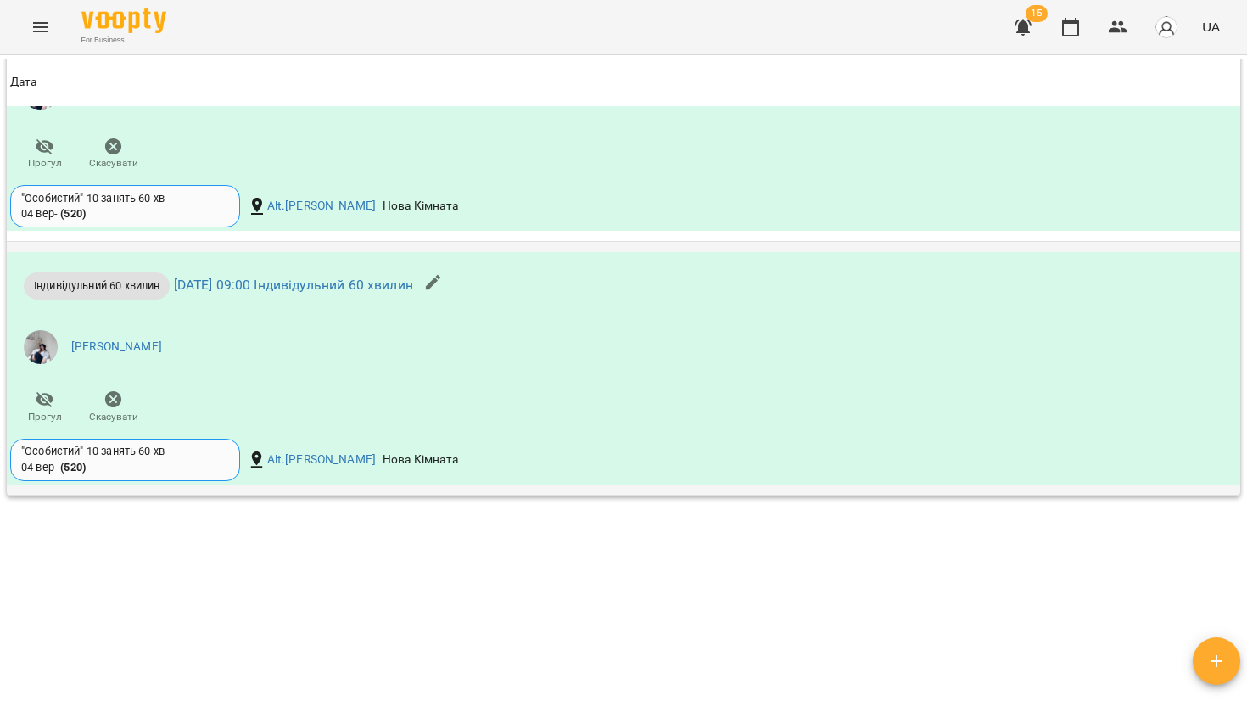
scroll to position [2651, 0]
click at [408, 284] on link "вт 07 жовт 2025 09:00 Індивідульний 60 хвилин" at bounding box center [293, 285] width 239 height 16
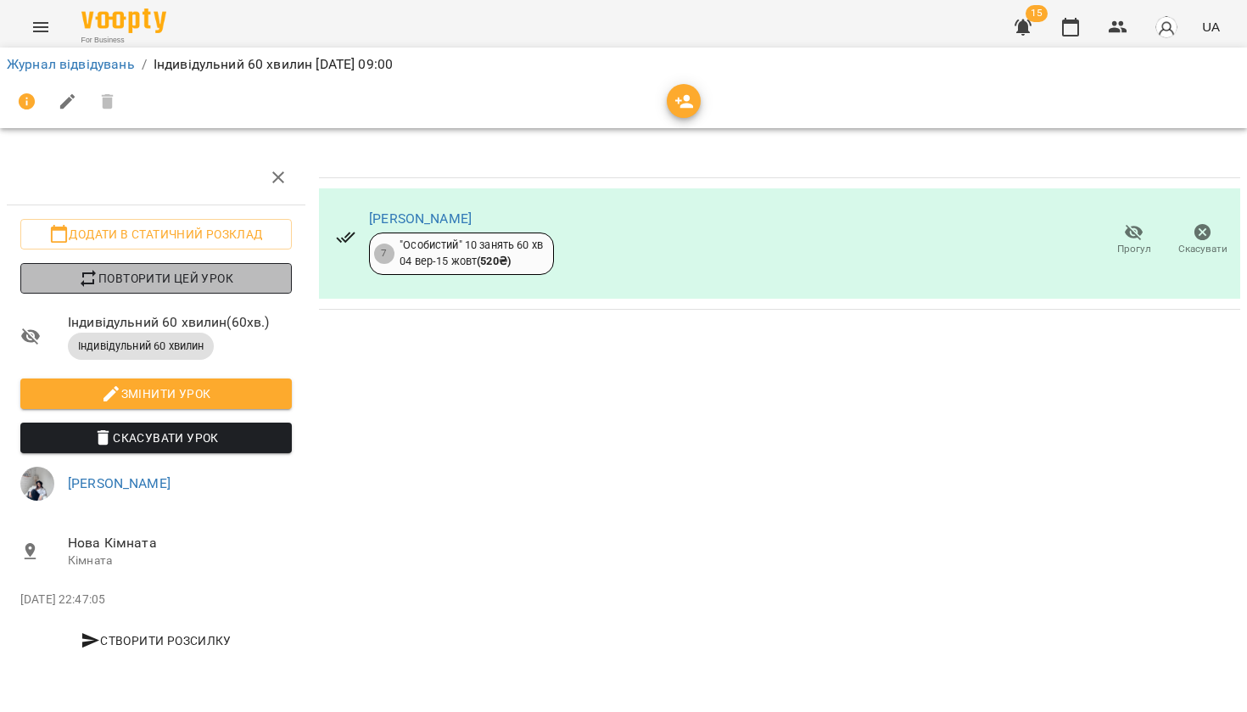
click at [206, 278] on span "Повторити цей урок" at bounding box center [156, 278] width 244 height 20
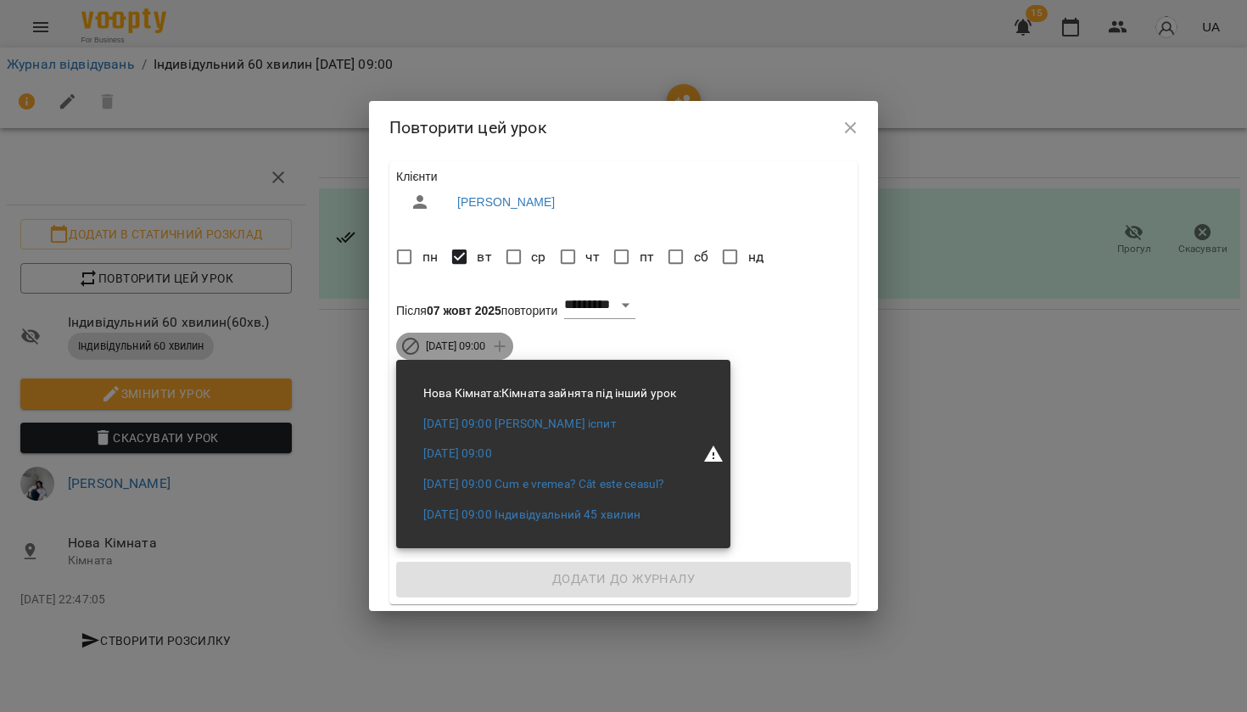
click at [468, 337] on div "вт 14 жовт 2025 09:00" at bounding box center [454, 345] width 117 height 27
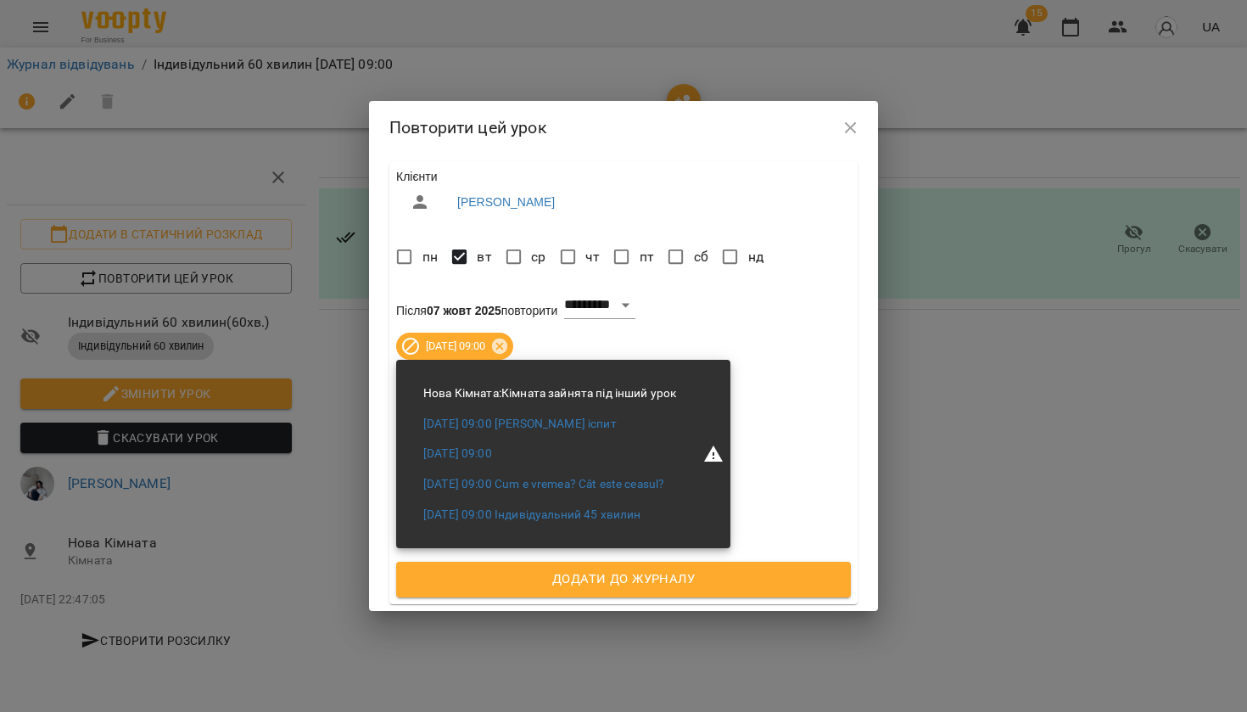
click at [501, 578] on span "Додати до журналу" at bounding box center [623, 579] width 417 height 22
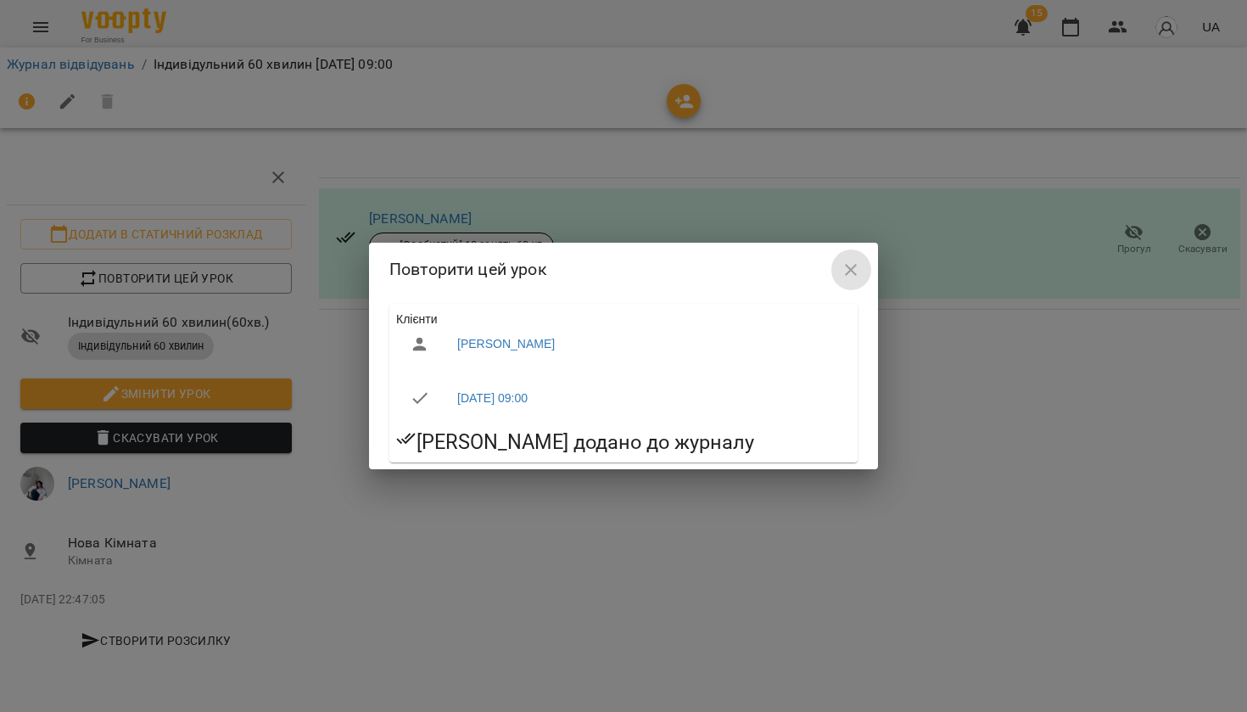
click at [846, 275] on icon "button" at bounding box center [851, 270] width 20 height 20
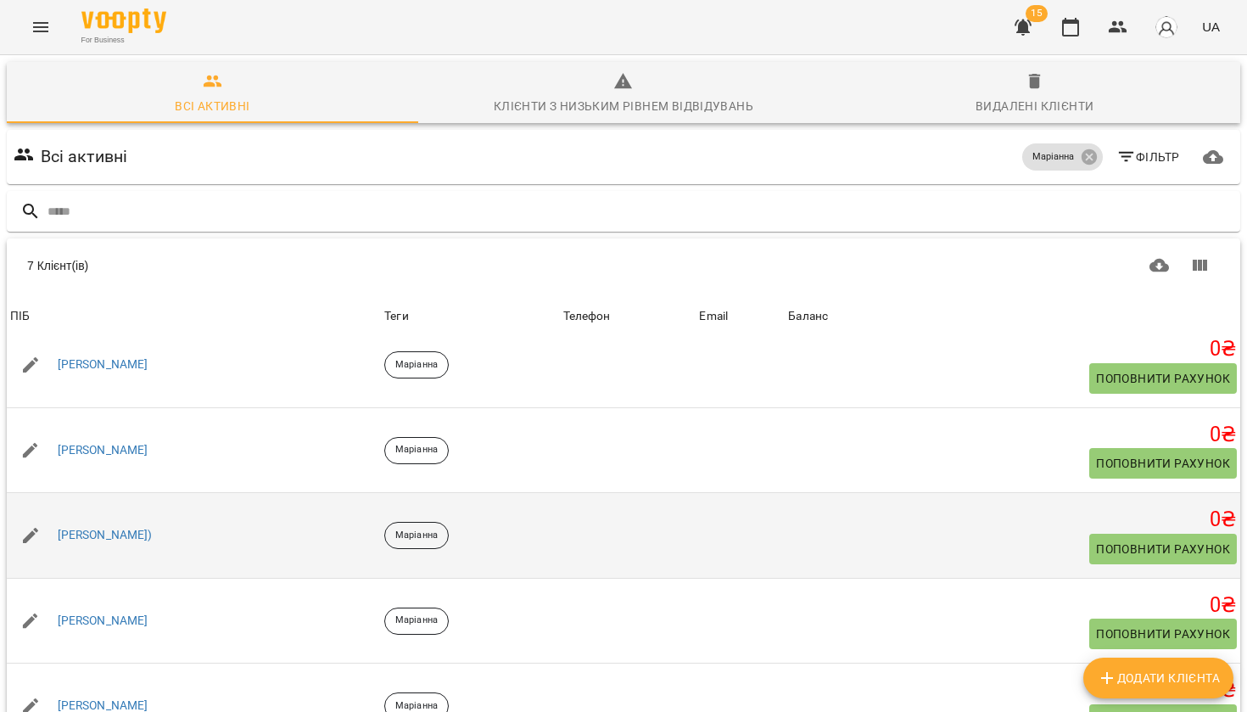
scroll to position [101, 0]
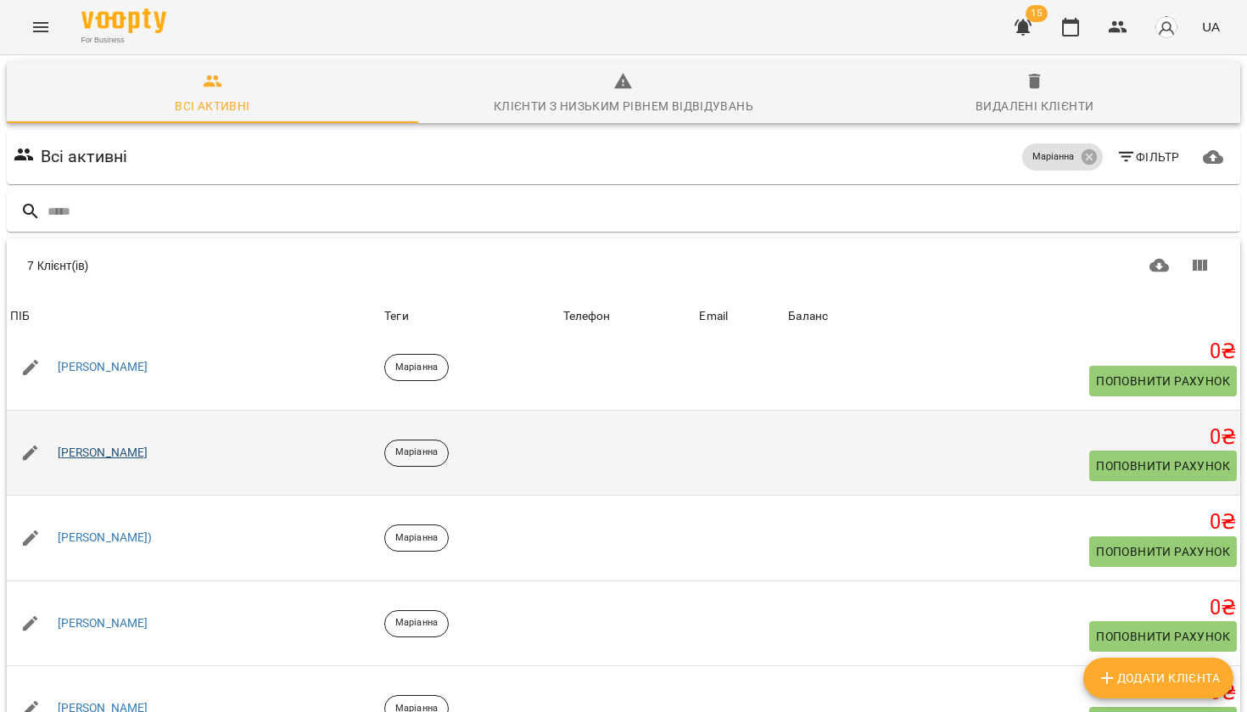
click at [90, 455] on link "Евелина" at bounding box center [103, 452] width 91 height 17
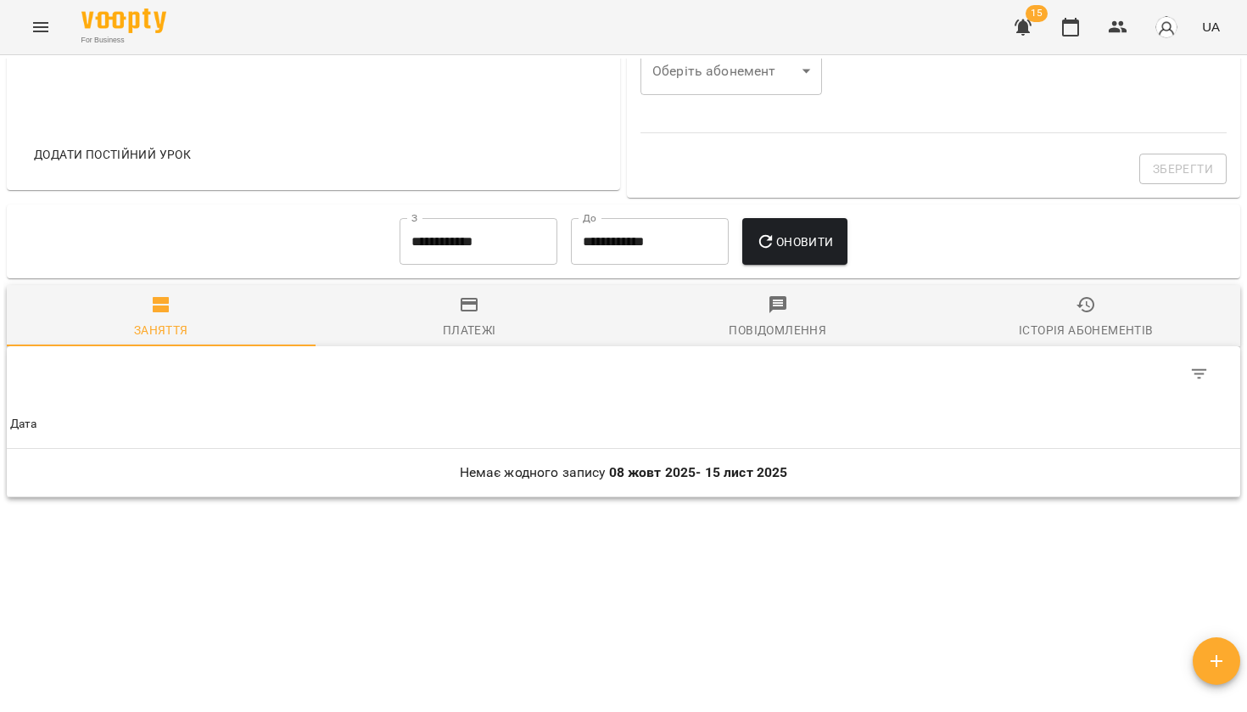
scroll to position [669, 0]
click at [1209, 657] on icon "button" at bounding box center [1216, 661] width 20 height 20
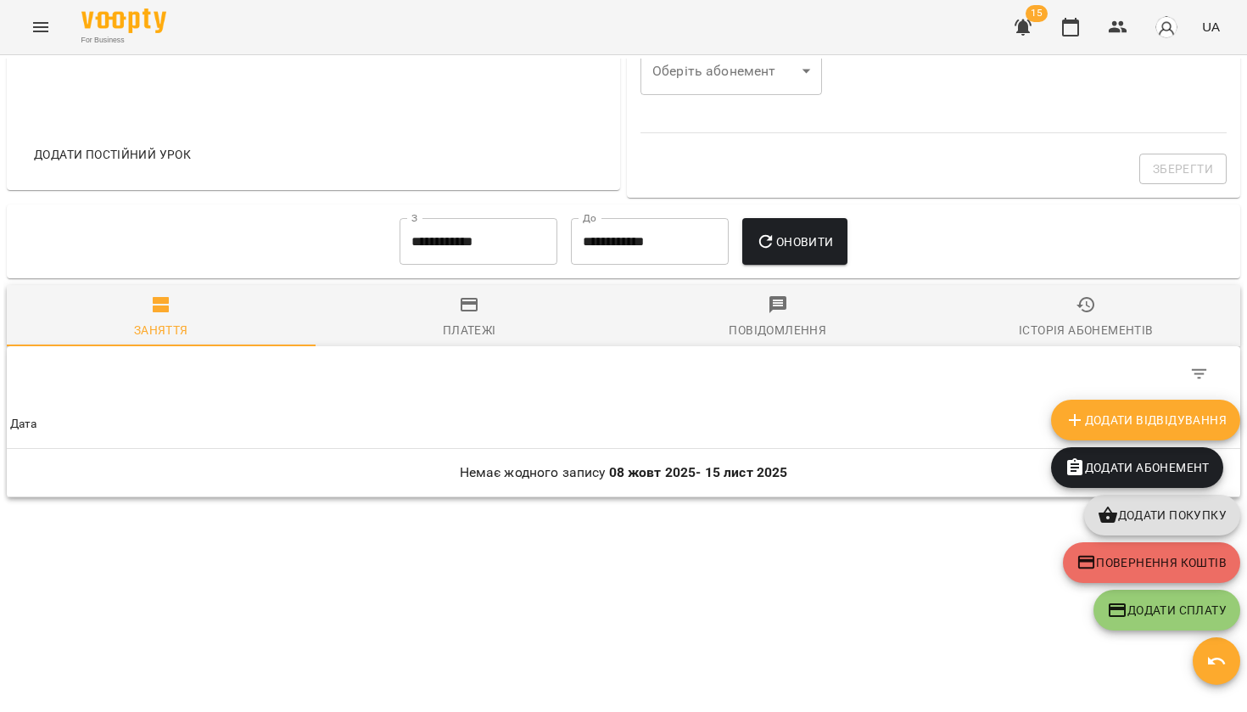
click at [1120, 422] on span "Додати Відвідування" at bounding box center [1145, 420] width 162 height 20
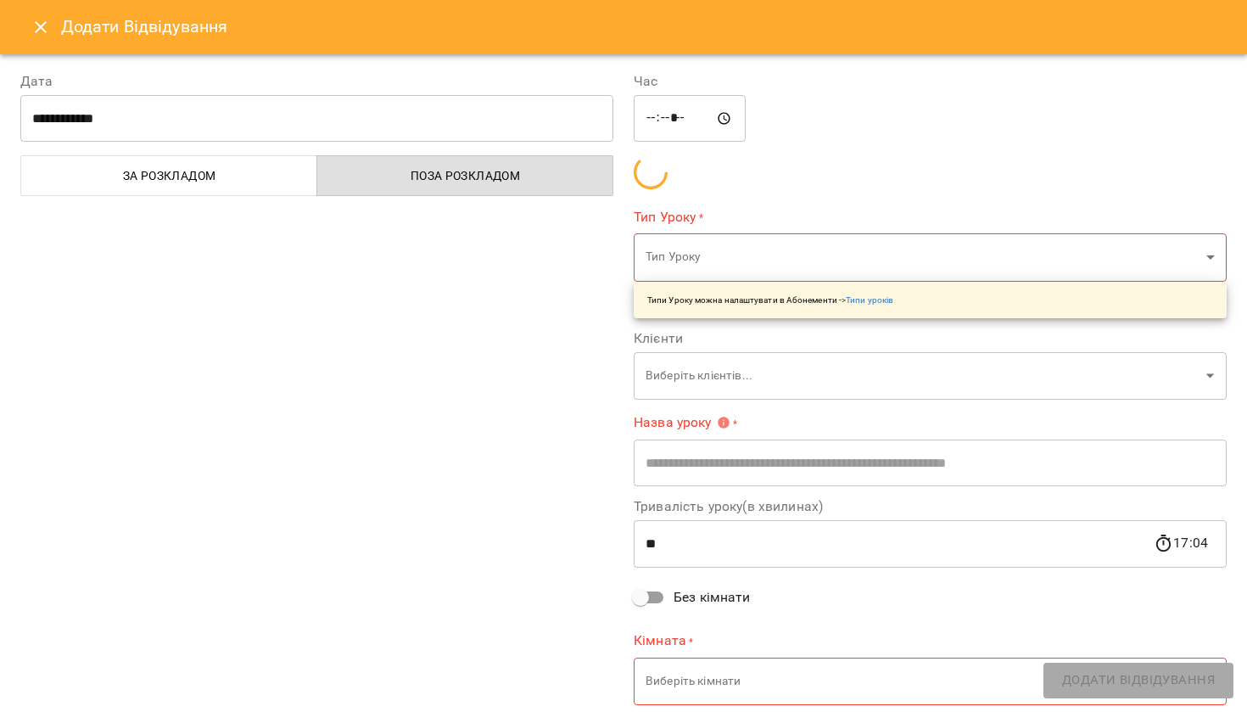
type input "**********"
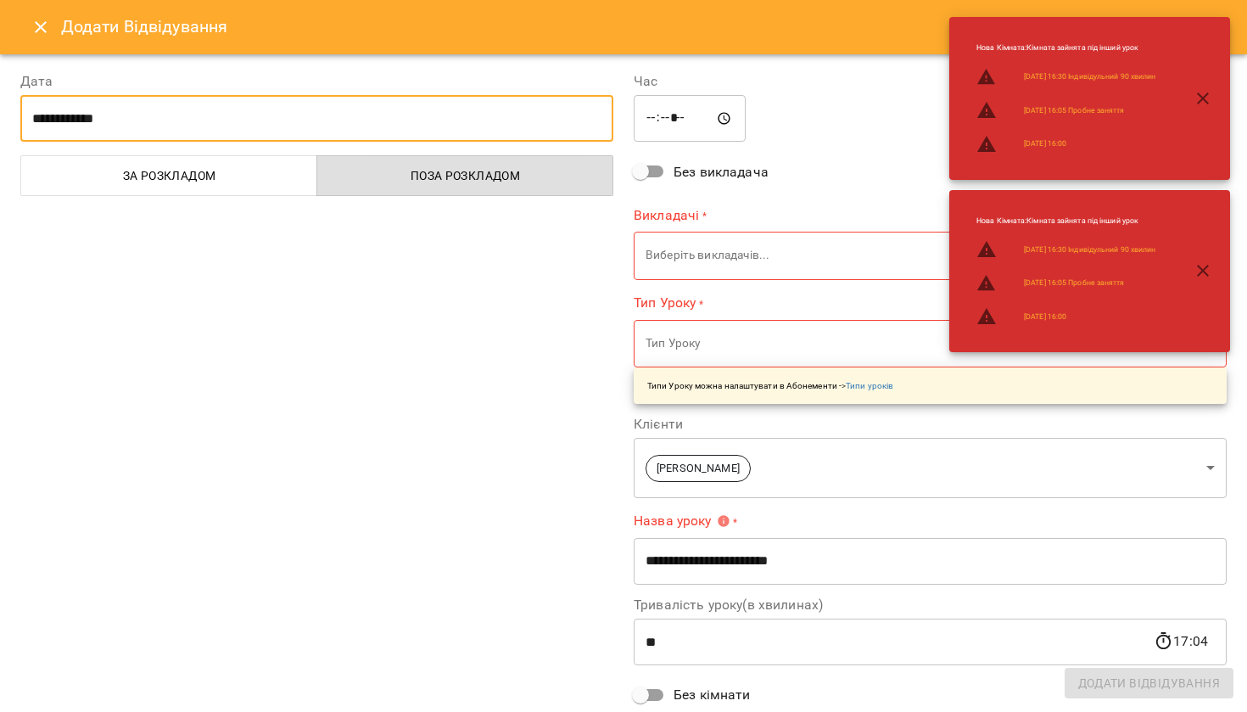
click at [222, 104] on input "**********" at bounding box center [316, 118] width 593 height 47
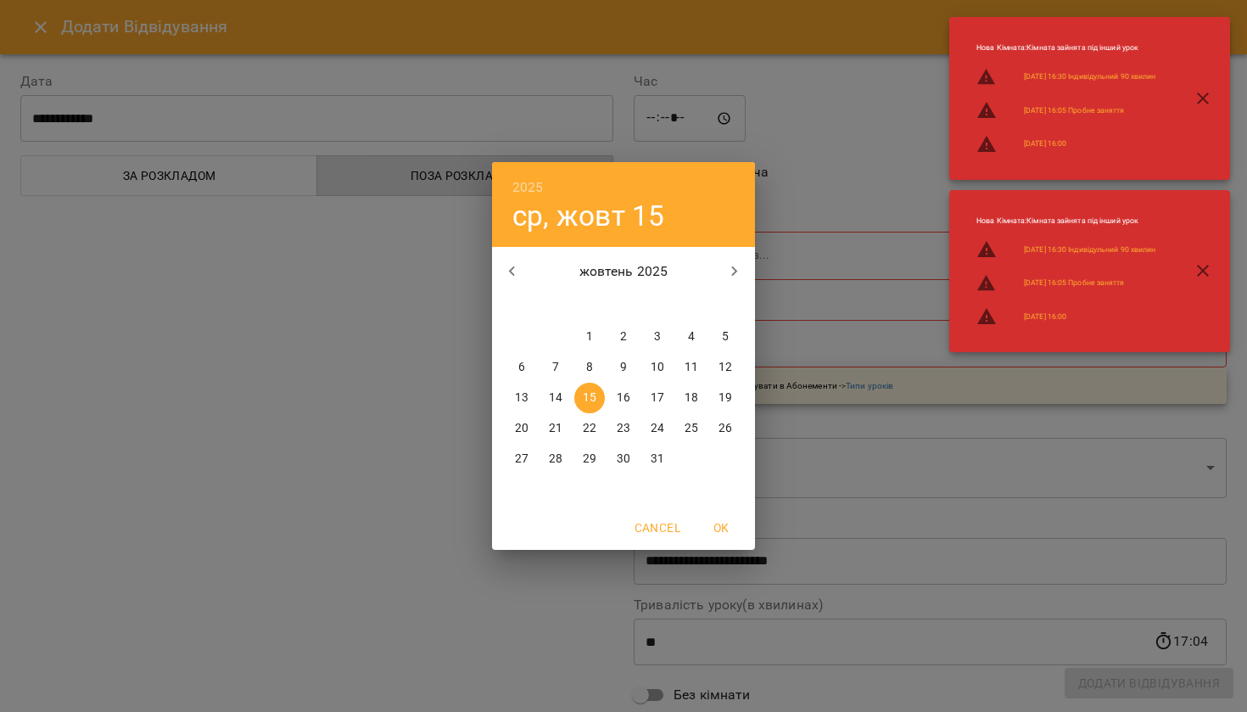
click at [680, 122] on div "2025 ср, жовт 15 жовтень 2025 пн вт ср чт пт сб нд 29 30 1 2 3 4 5 6 7 8 9 10 1…" at bounding box center [623, 356] width 1247 height 712
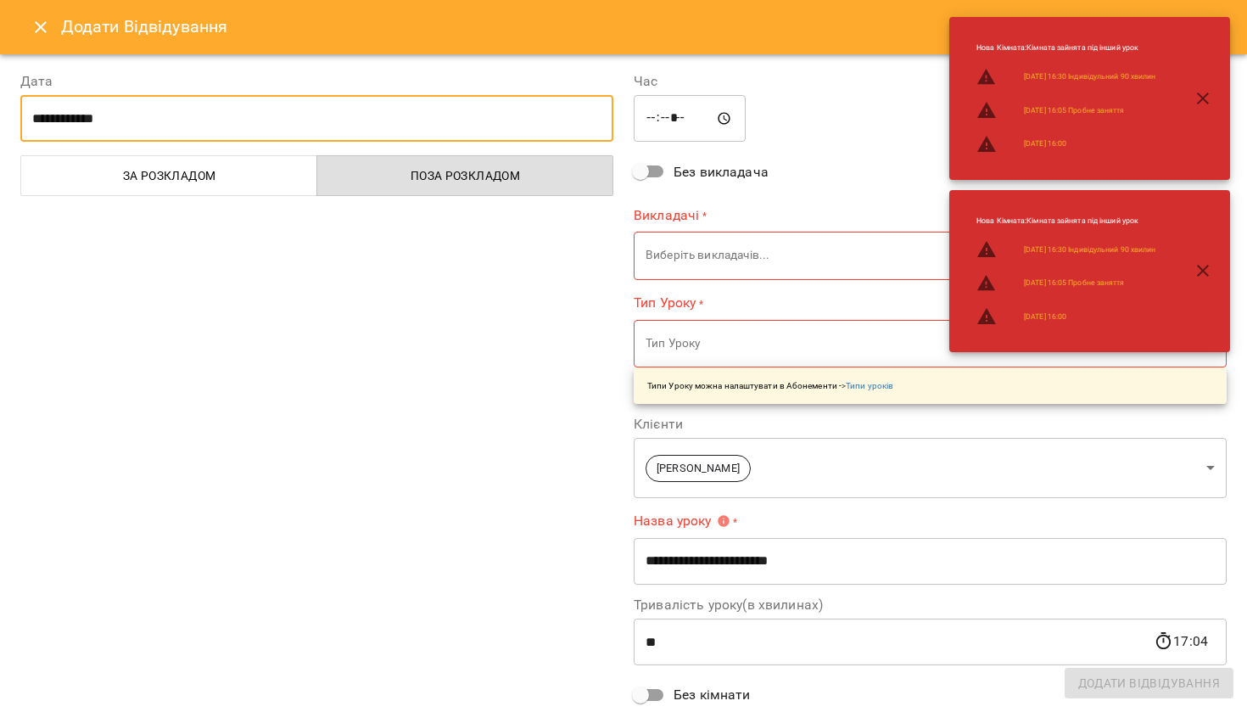
click at [680, 121] on input "*****" at bounding box center [690, 118] width 112 height 47
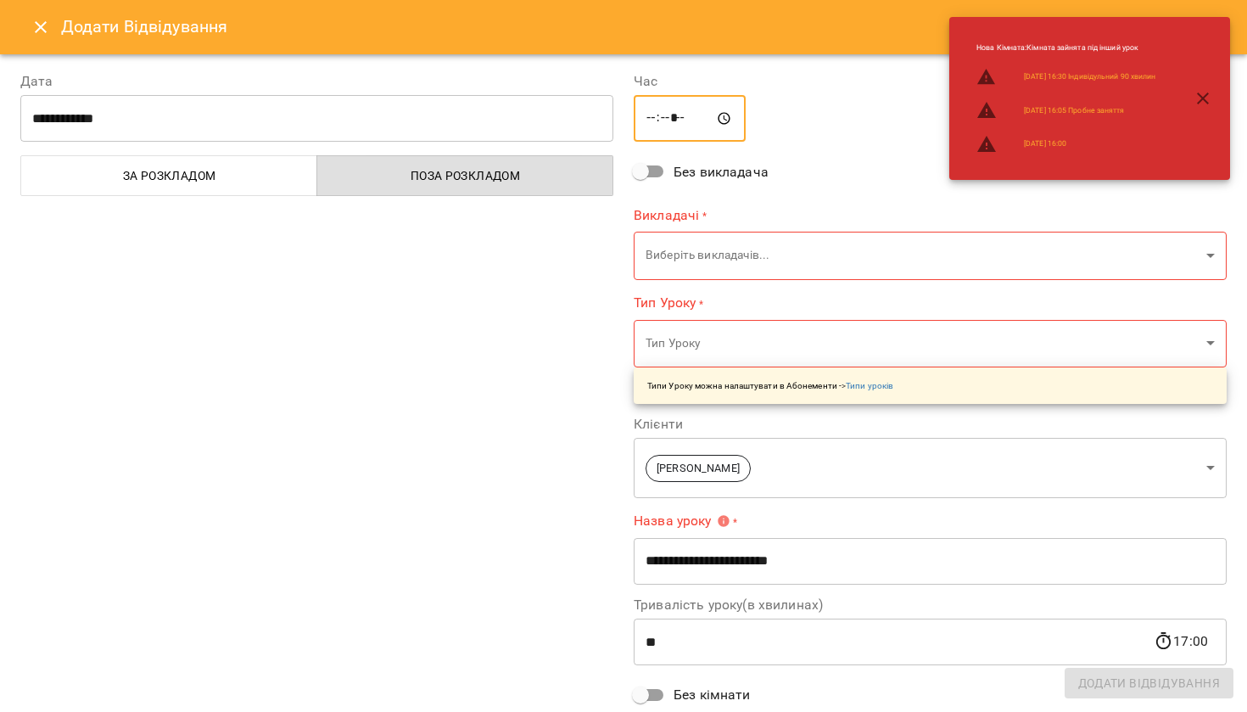
type input "*****"
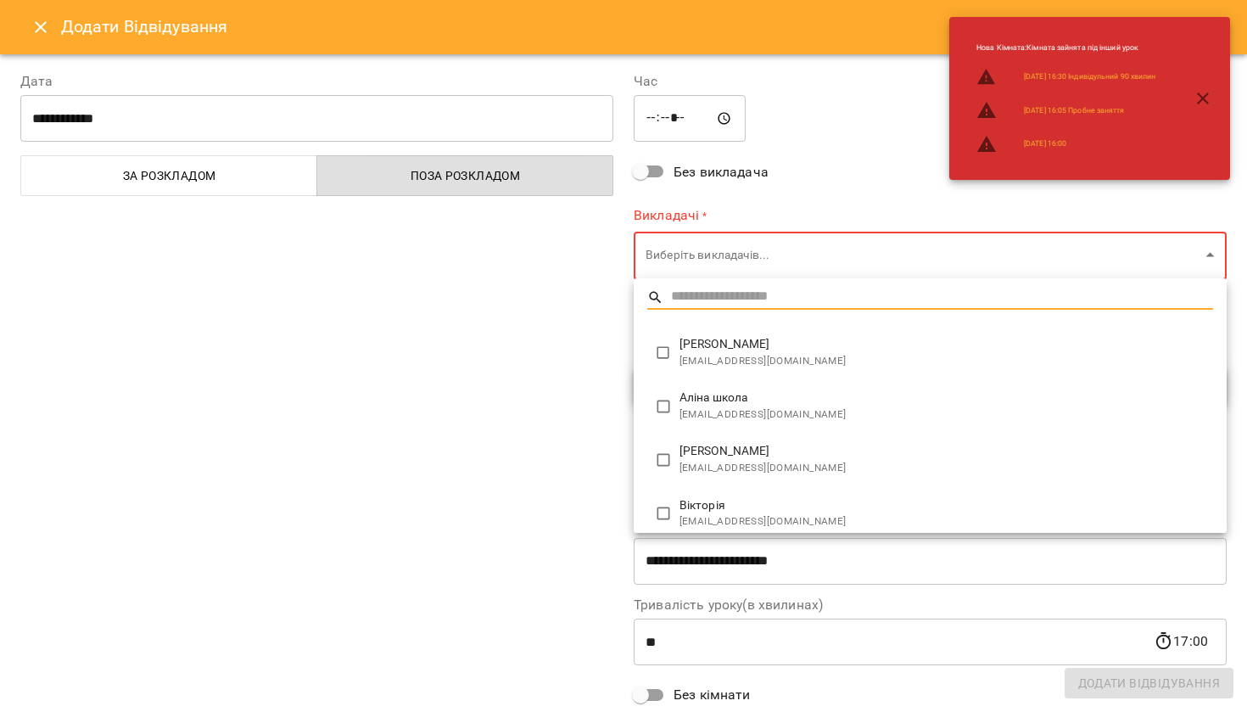
click at [701, 260] on body "**********" at bounding box center [623, 383] width 1247 height 767
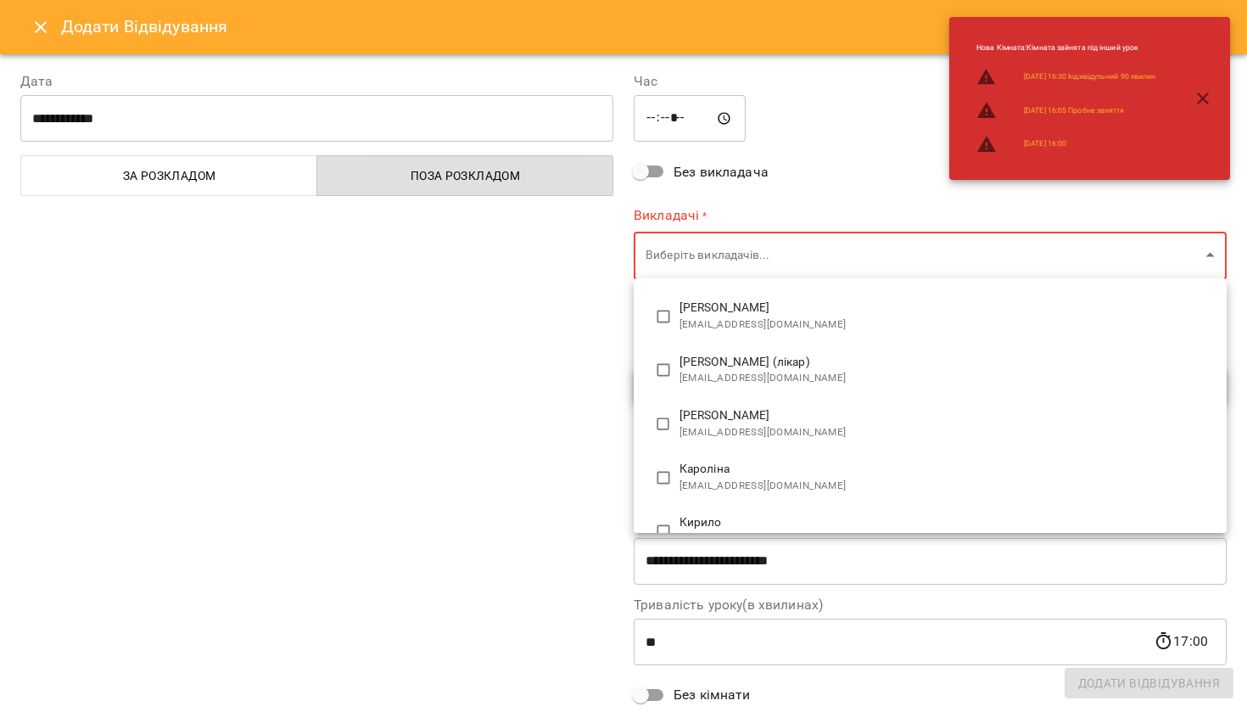
scroll to position [562, 0]
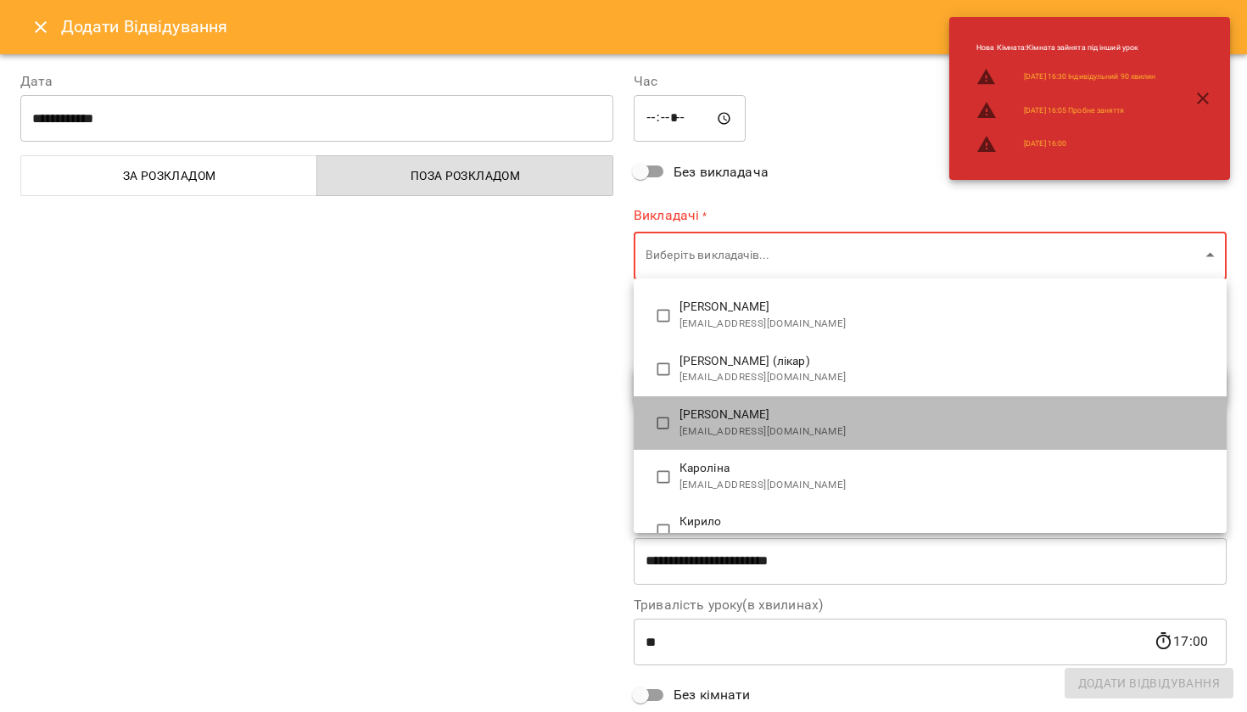
click at [724, 423] on span "karakachmarianna@ukr.net" at bounding box center [946, 431] width 534 height 17
type input "**********"
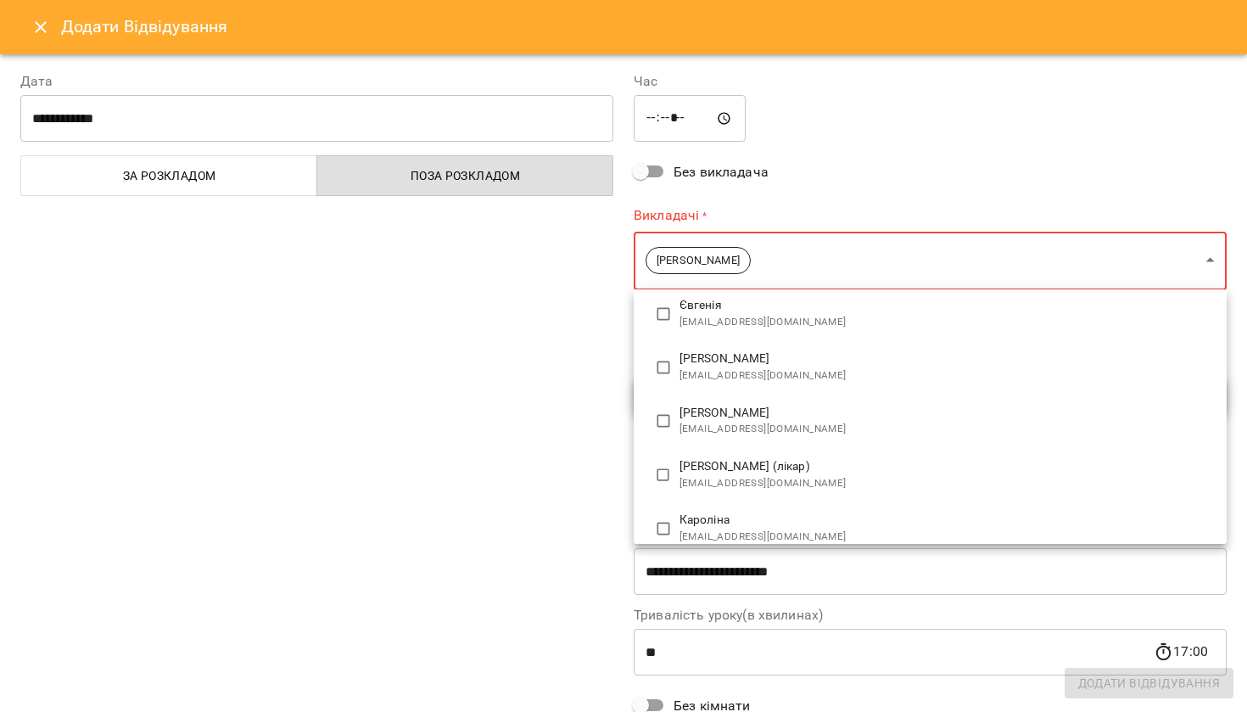
click at [586, 408] on div at bounding box center [623, 356] width 1247 height 712
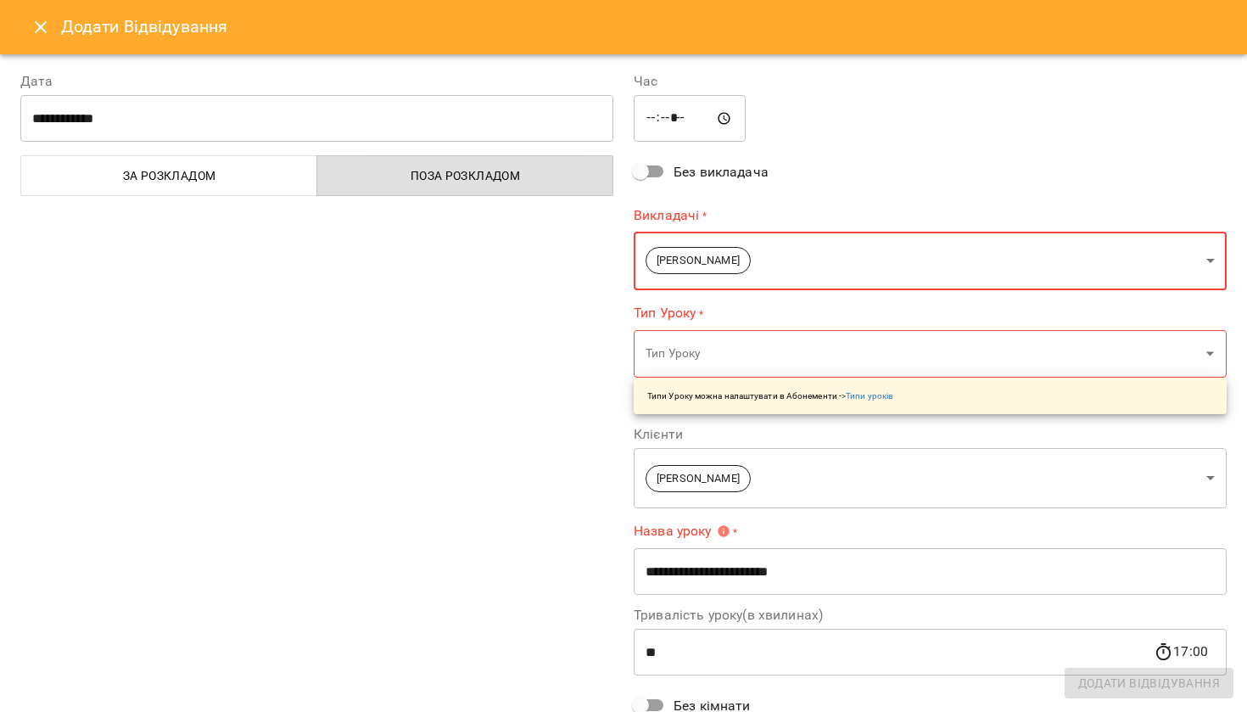
click at [719, 348] on body "**********" at bounding box center [623, 383] width 1247 height 767
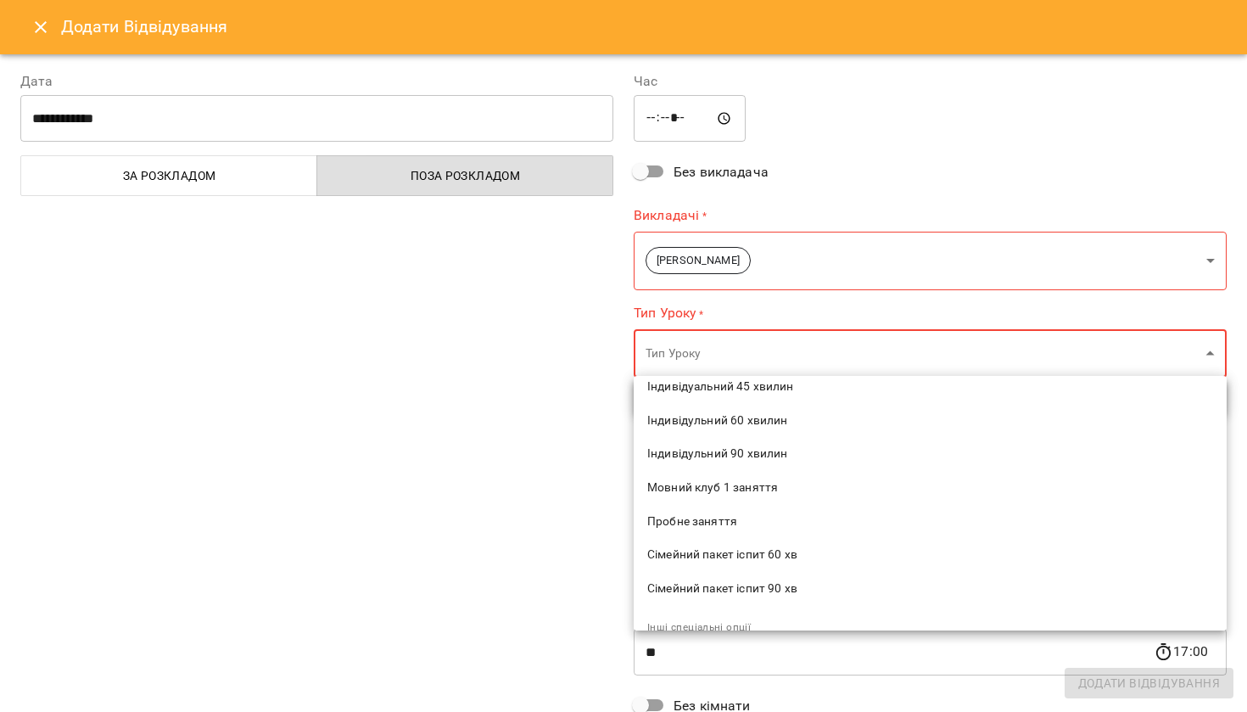
scroll to position [244, 0]
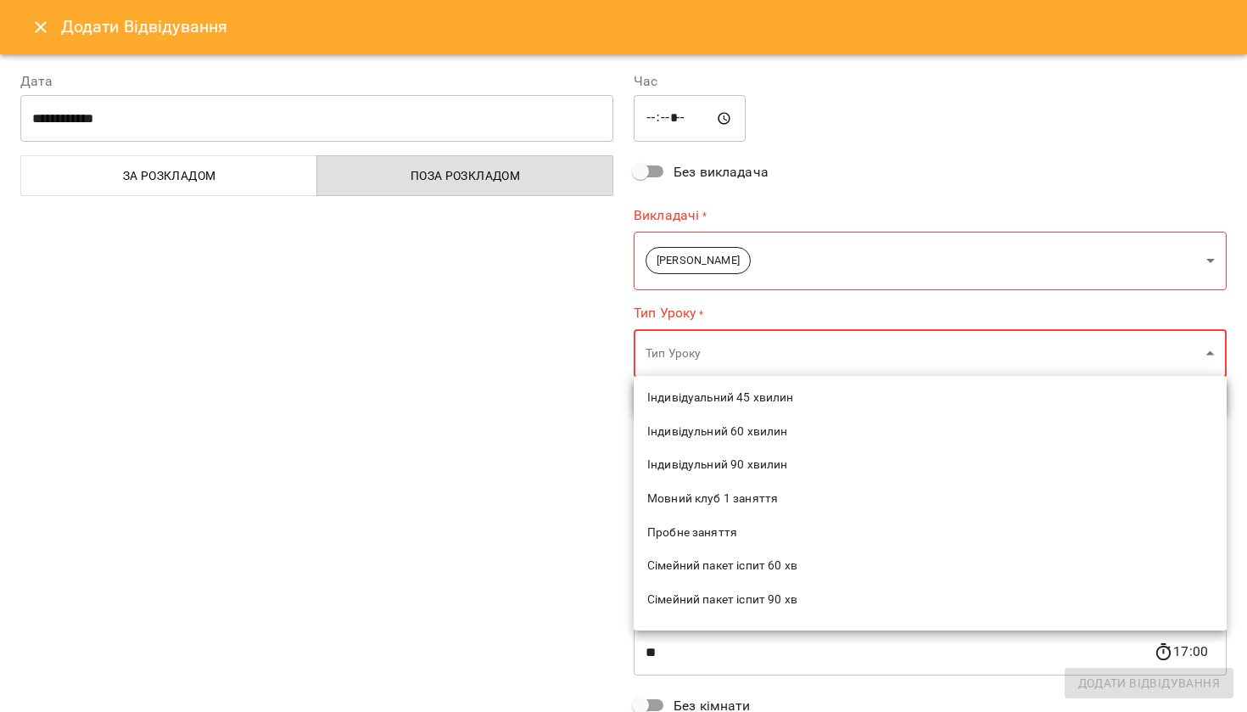
click at [745, 423] on span "Індивідульний 60 хвилин" at bounding box center [930, 431] width 566 height 17
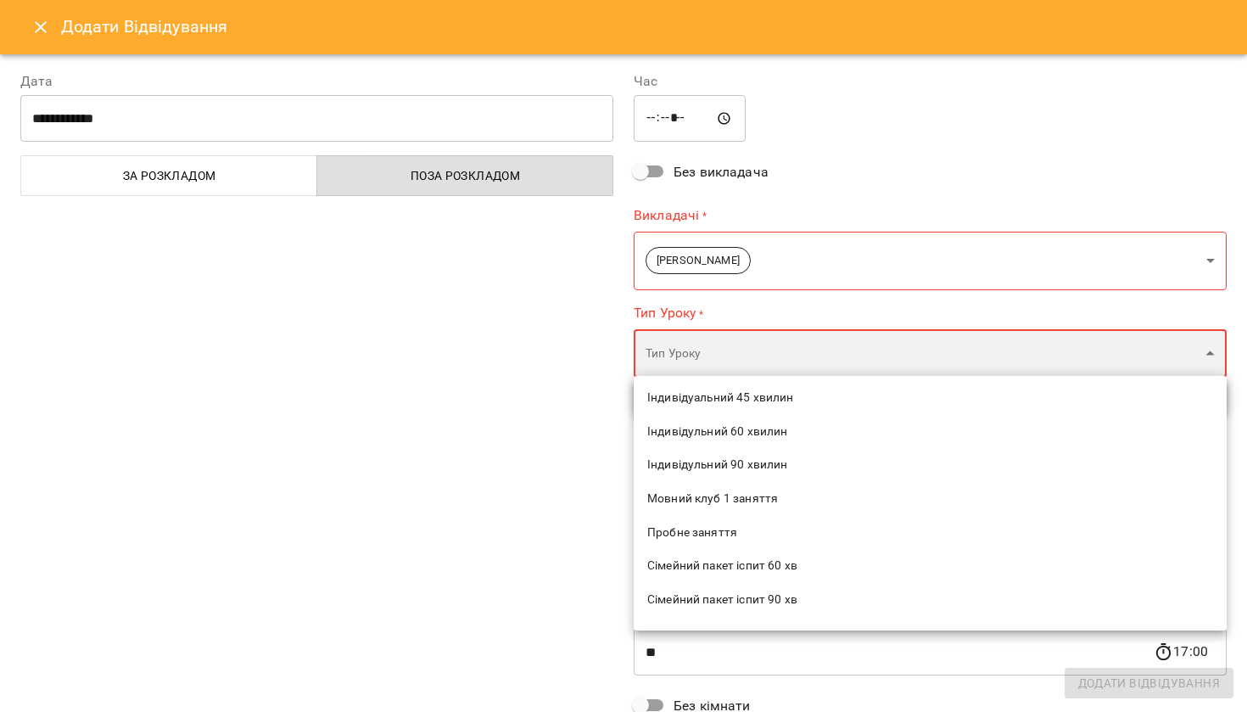
type input "**********"
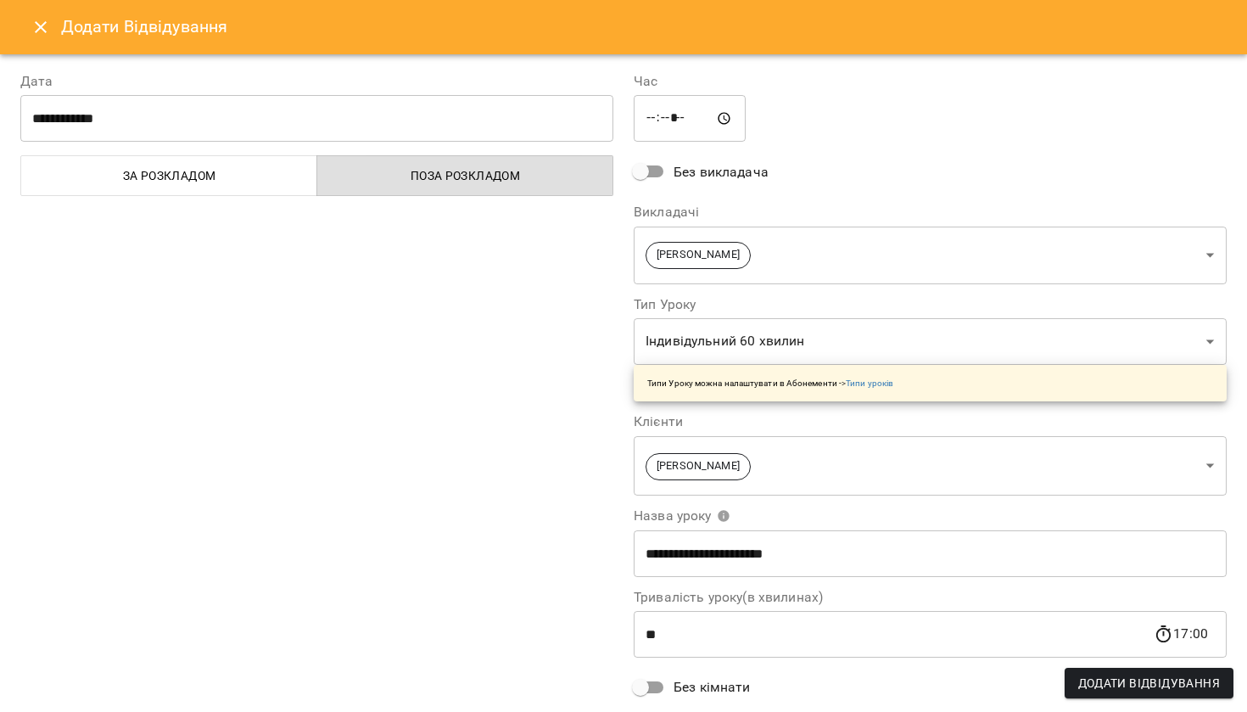
click at [561, 458] on div "**********" at bounding box center [316, 438] width 613 height 774
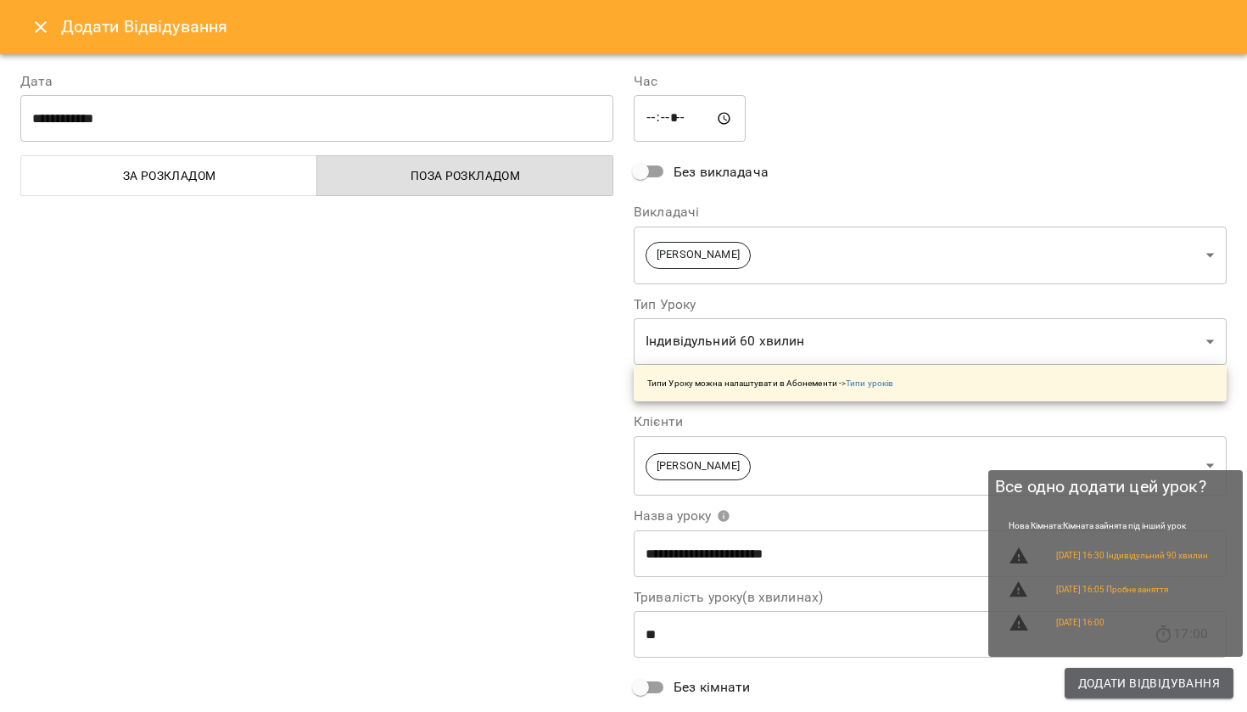
click at [1125, 690] on span "Додати Відвідування" at bounding box center [1149, 683] width 142 height 20
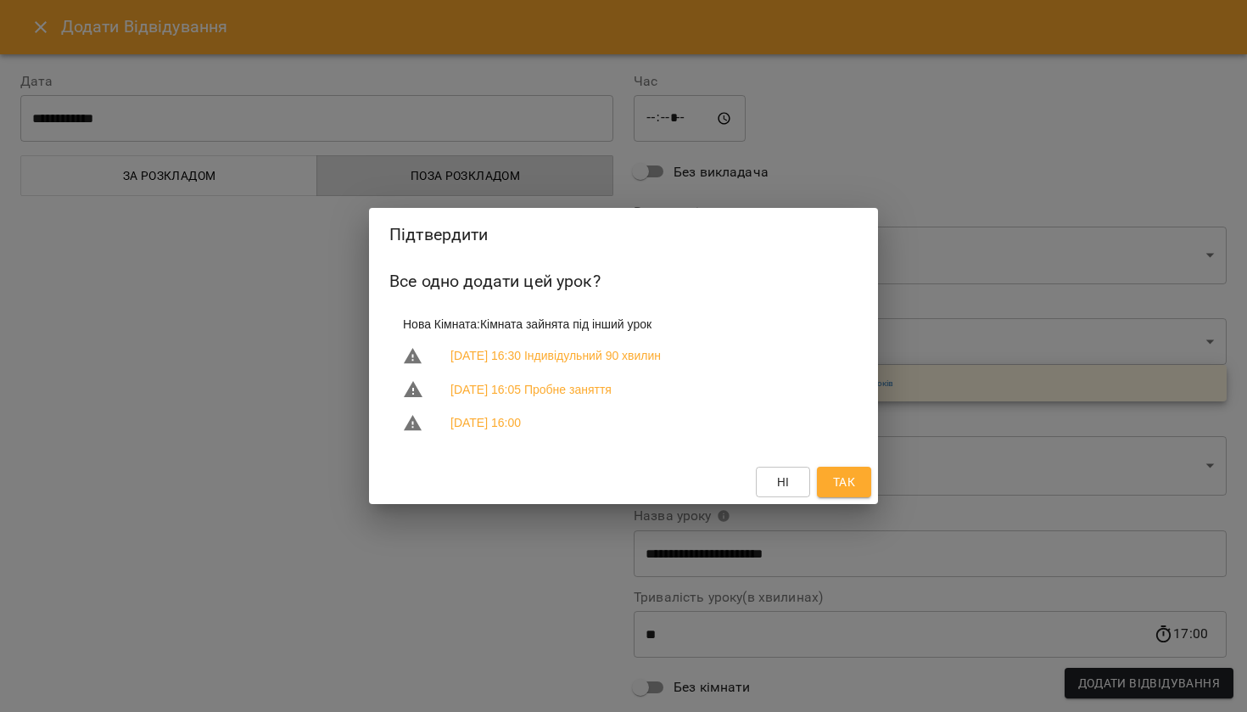
click at [846, 481] on span "Так" at bounding box center [844, 482] width 22 height 20
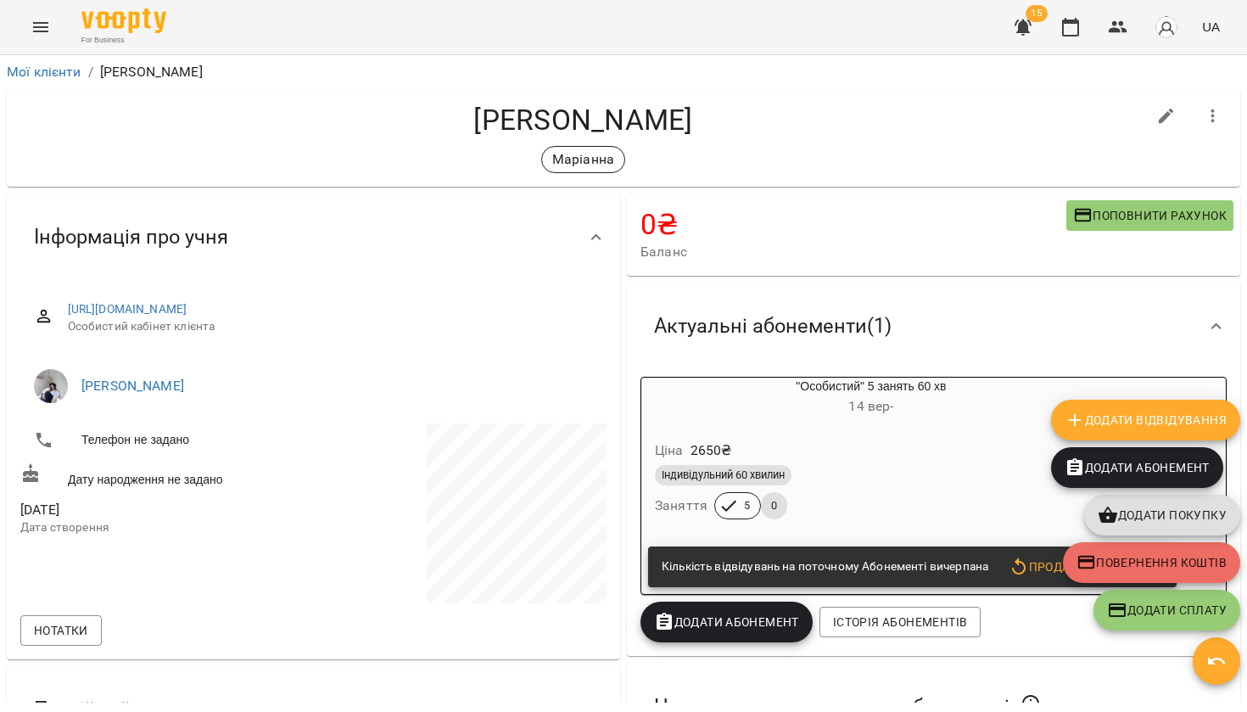
scroll to position [0, 0]
click at [1061, 45] on div "15 UA" at bounding box center [1115, 27] width 224 height 44
click at [1066, 32] on icon "button" at bounding box center [1070, 27] width 20 height 20
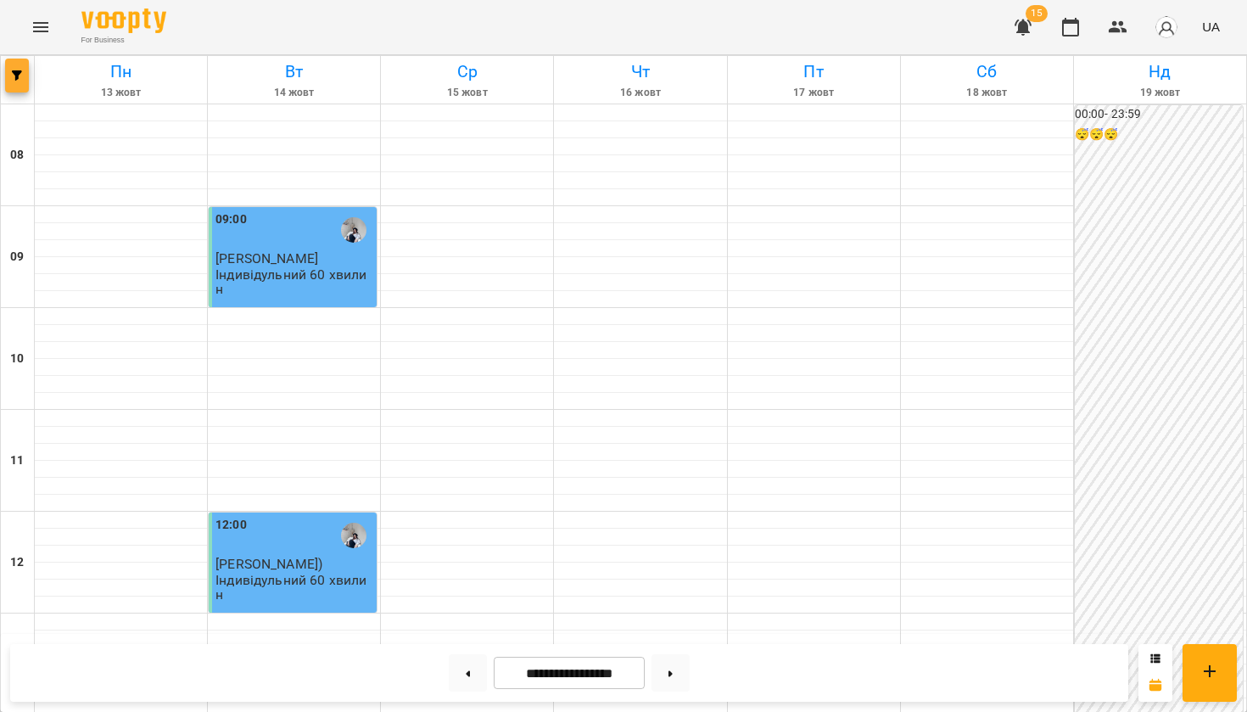
click at [20, 74] on icon "button" at bounding box center [17, 75] width 10 height 10
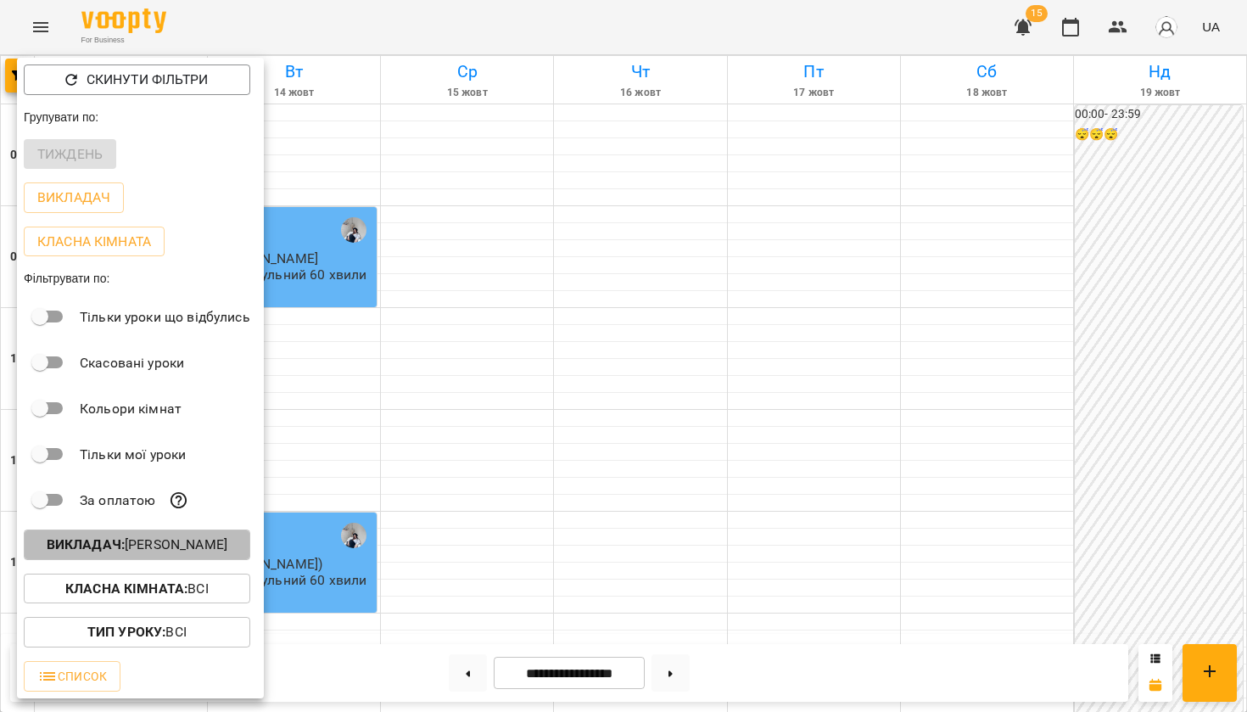
click at [159, 550] on p "Викладач : Каракач Маріанна" at bounding box center [137, 544] width 181 height 20
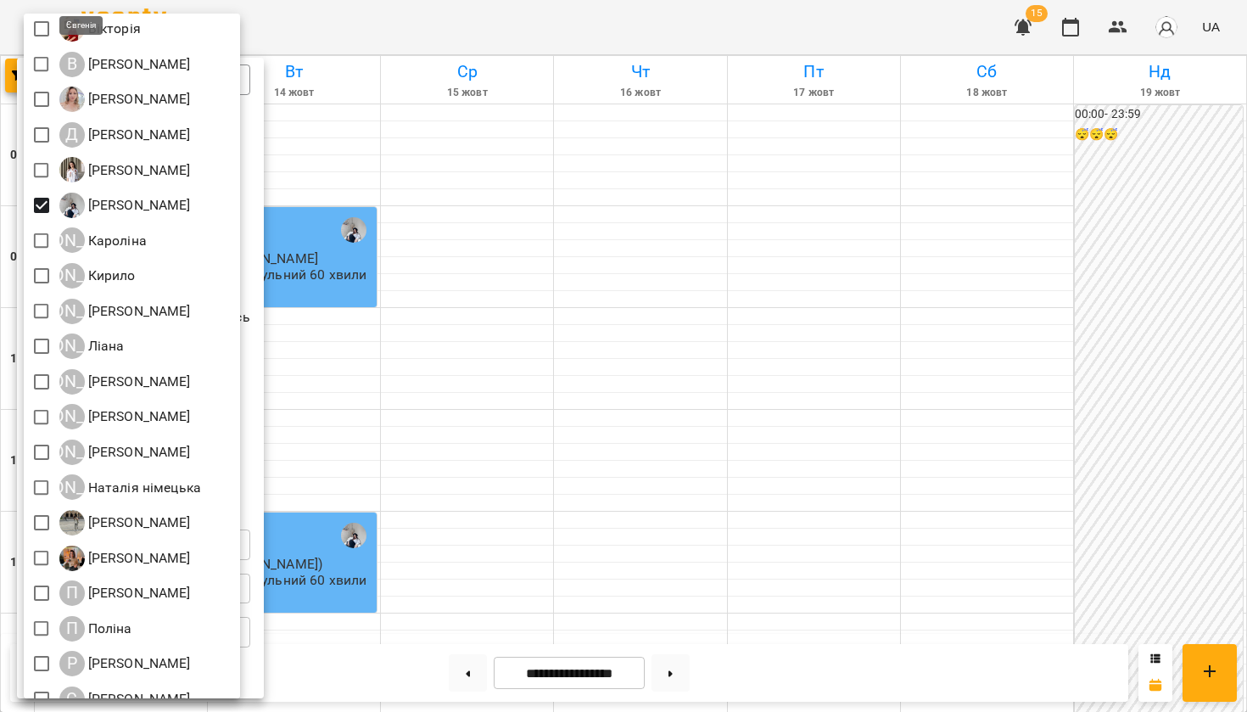
scroll to position [519, 0]
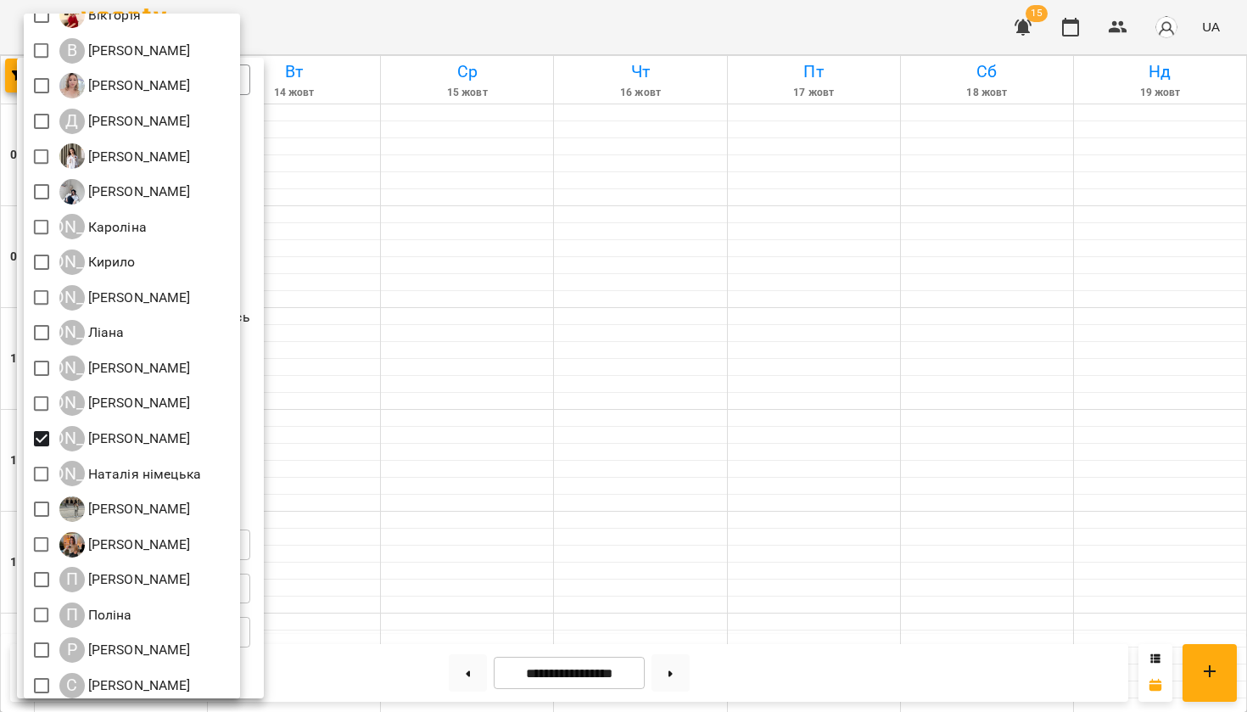
click at [553, 24] on div at bounding box center [623, 356] width 1247 height 712
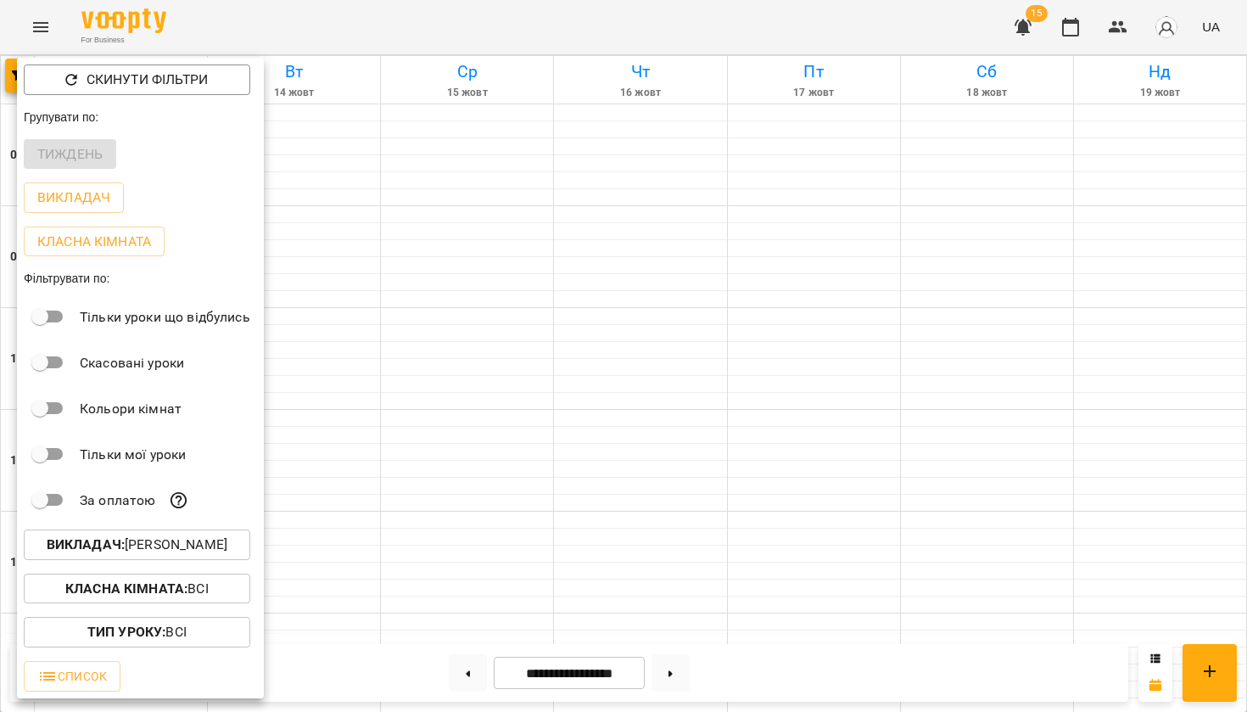
click at [551, 36] on div at bounding box center [623, 356] width 1247 height 712
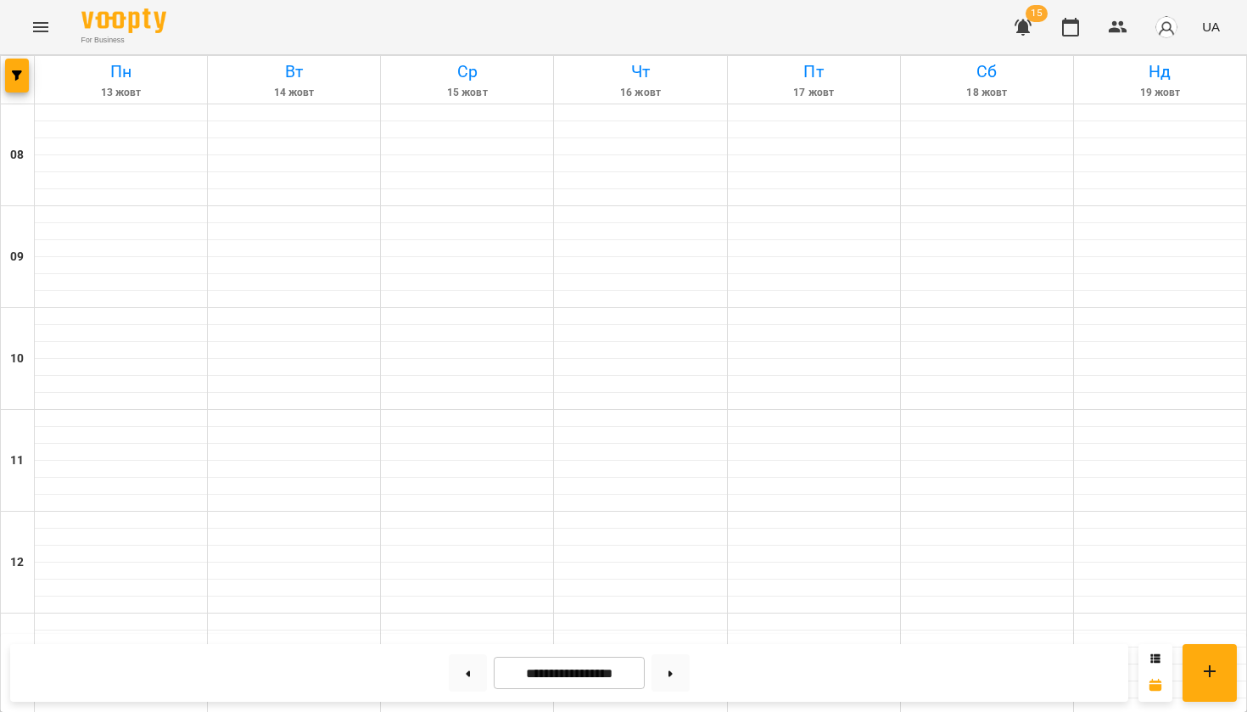
scroll to position [507, 0]
click at [457, 665] on button at bounding box center [468, 672] width 38 height 37
type input "**********"
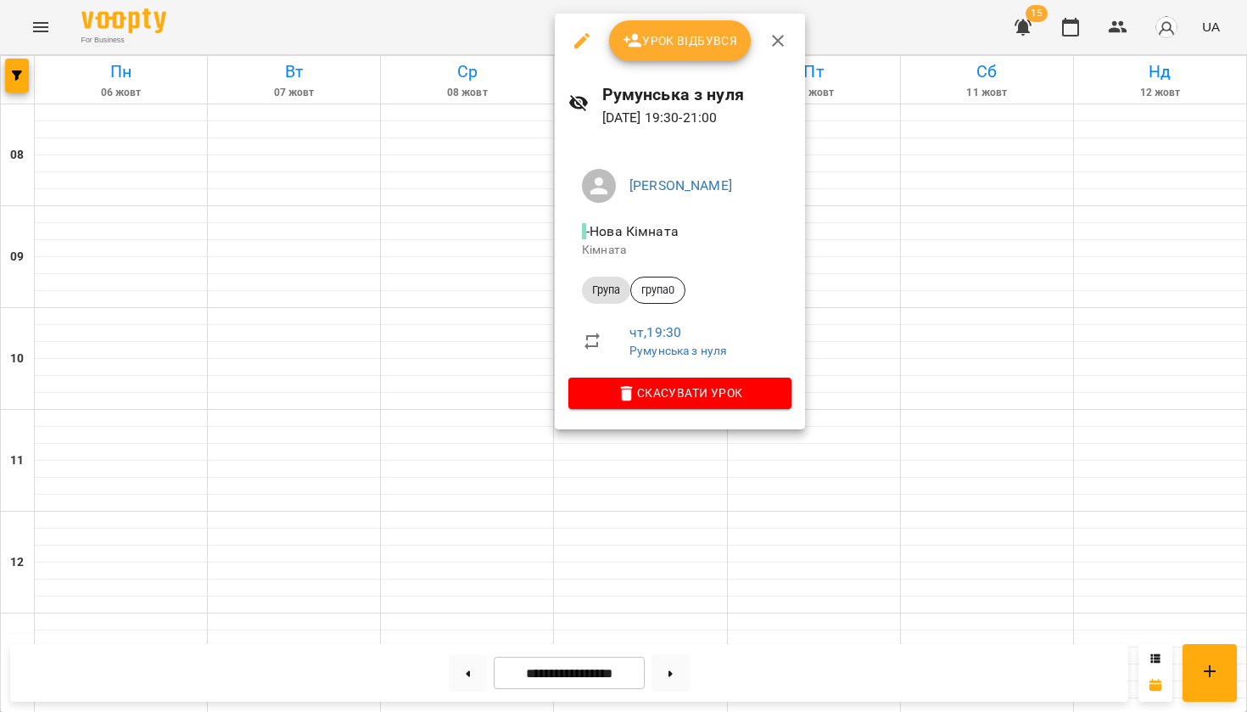
click at [680, 31] on span "Урок відбувся" at bounding box center [680, 41] width 115 height 20
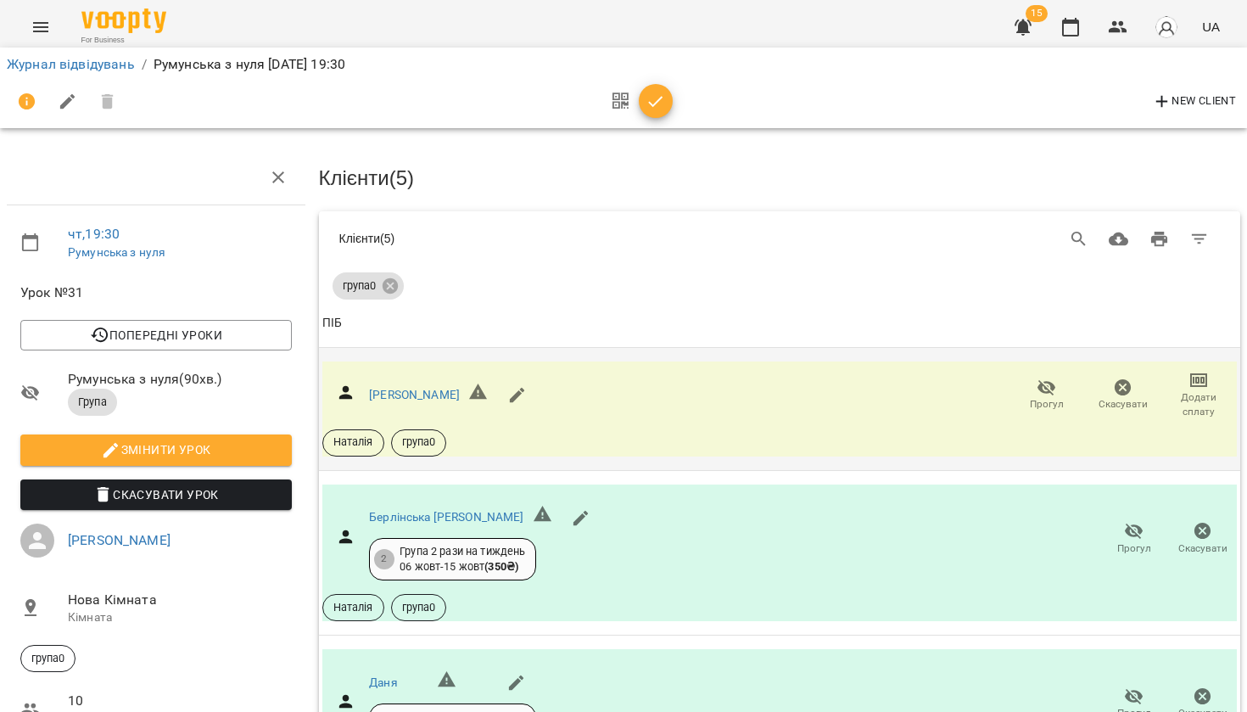
click at [1134, 383] on span "Скасувати" at bounding box center [1123, 394] width 56 height 34
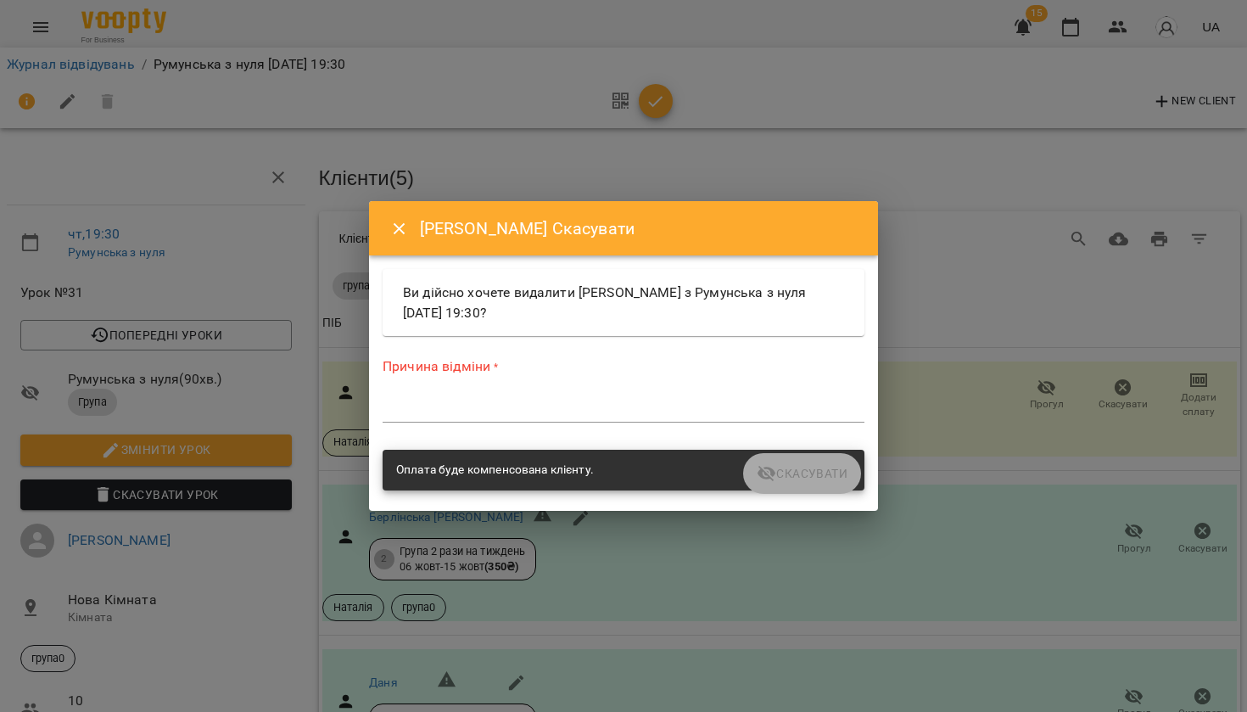
click at [625, 392] on div "Причина відміни * *" at bounding box center [624, 392] width 482 height 73
click at [617, 416] on textarea at bounding box center [624, 408] width 482 height 15
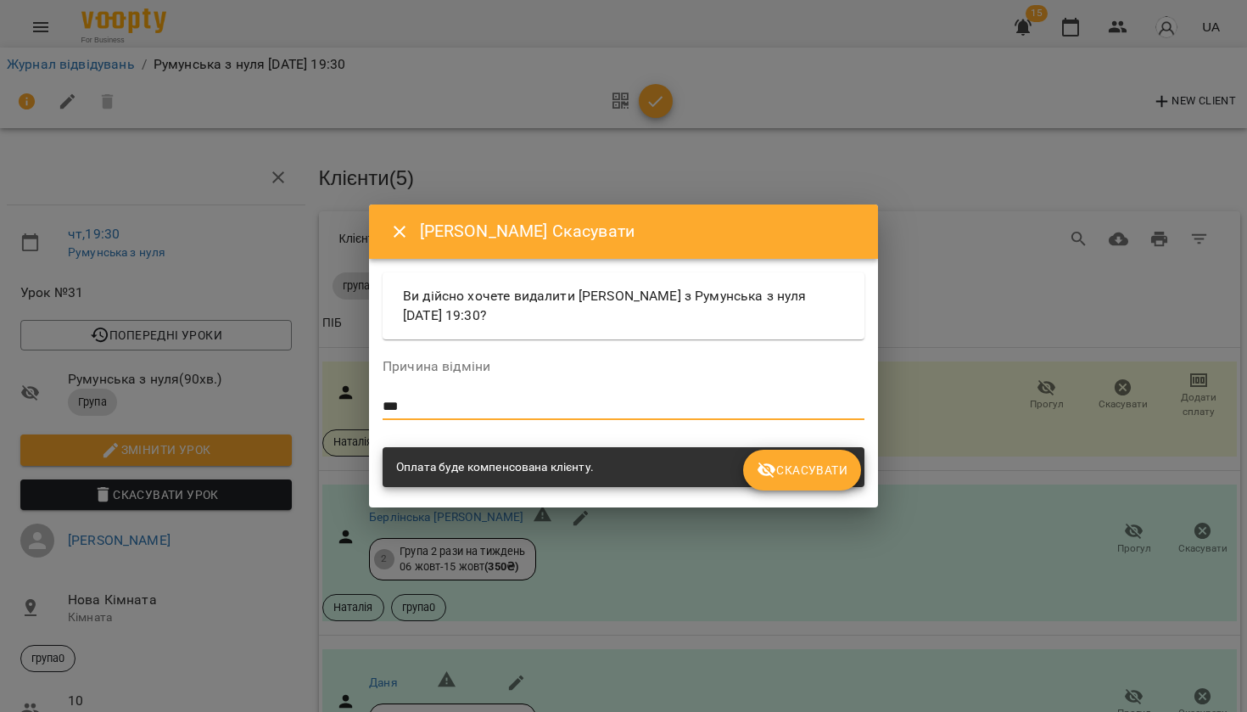
type textarea "***"
click at [800, 470] on span "Скасувати" at bounding box center [802, 470] width 91 height 20
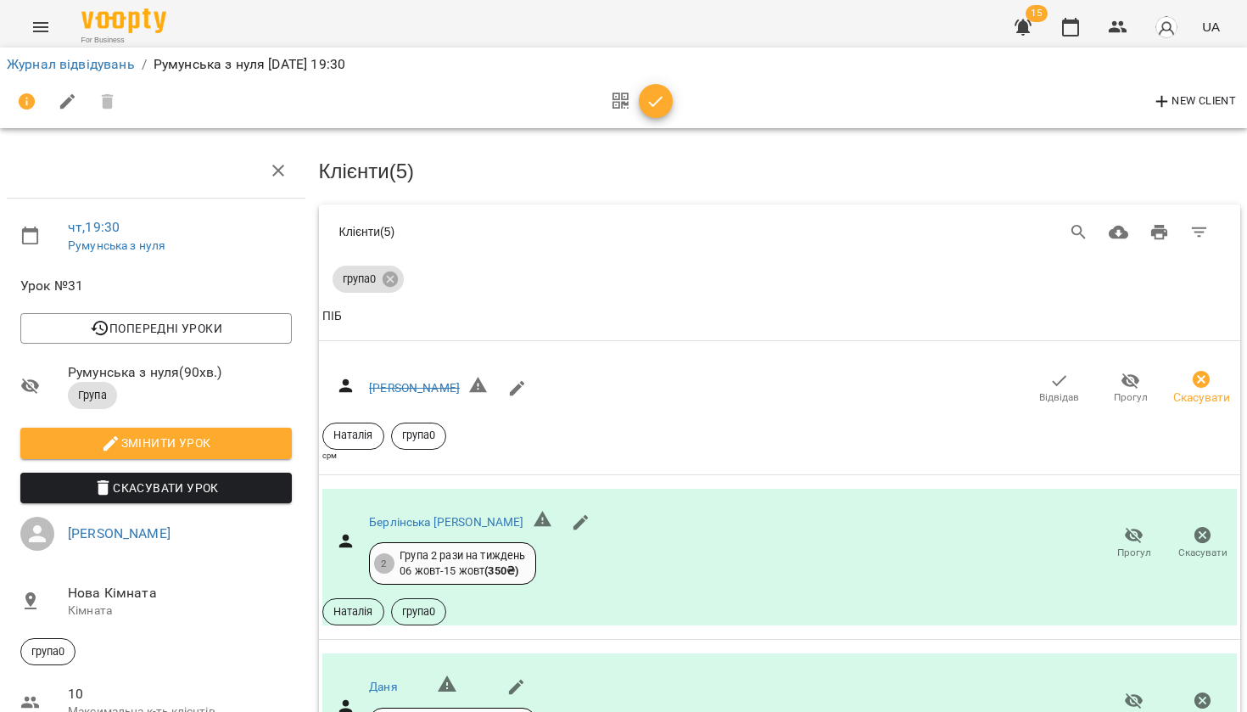
scroll to position [444, 0]
click at [655, 102] on icon "button" at bounding box center [655, 102] width 20 height 20
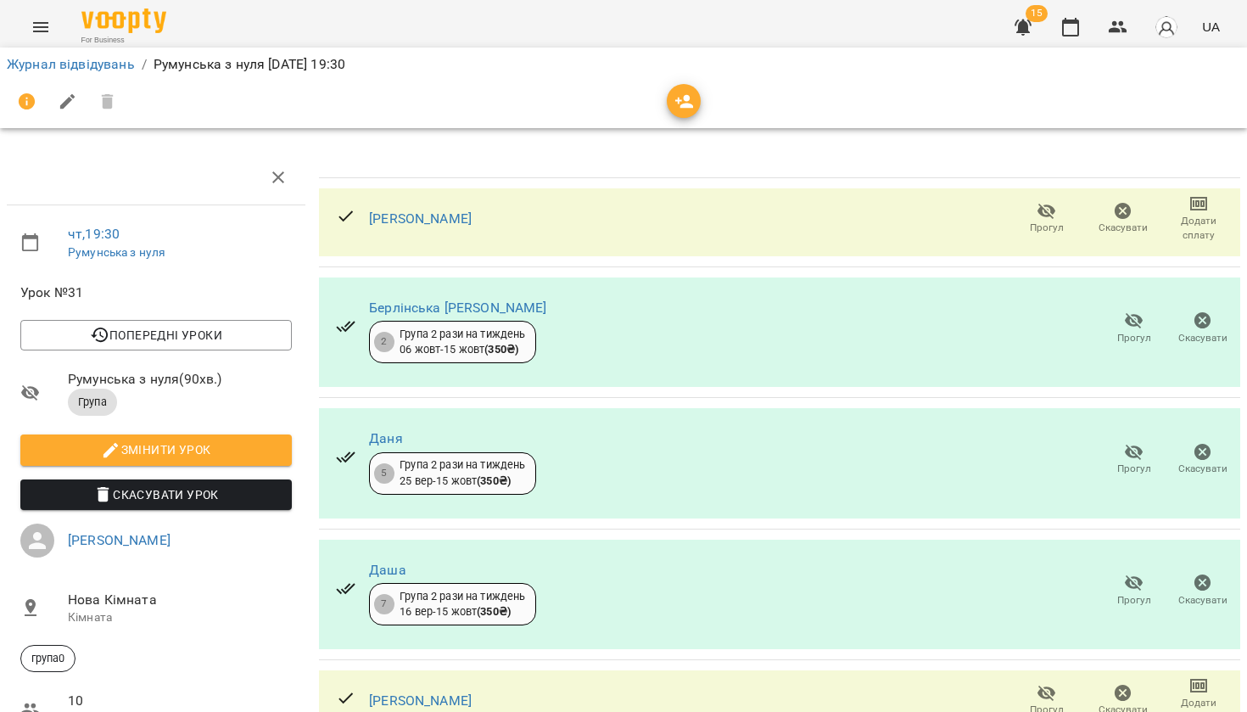
scroll to position [0, 0]
click at [1073, 31] on icon "button" at bounding box center [1070, 27] width 20 height 20
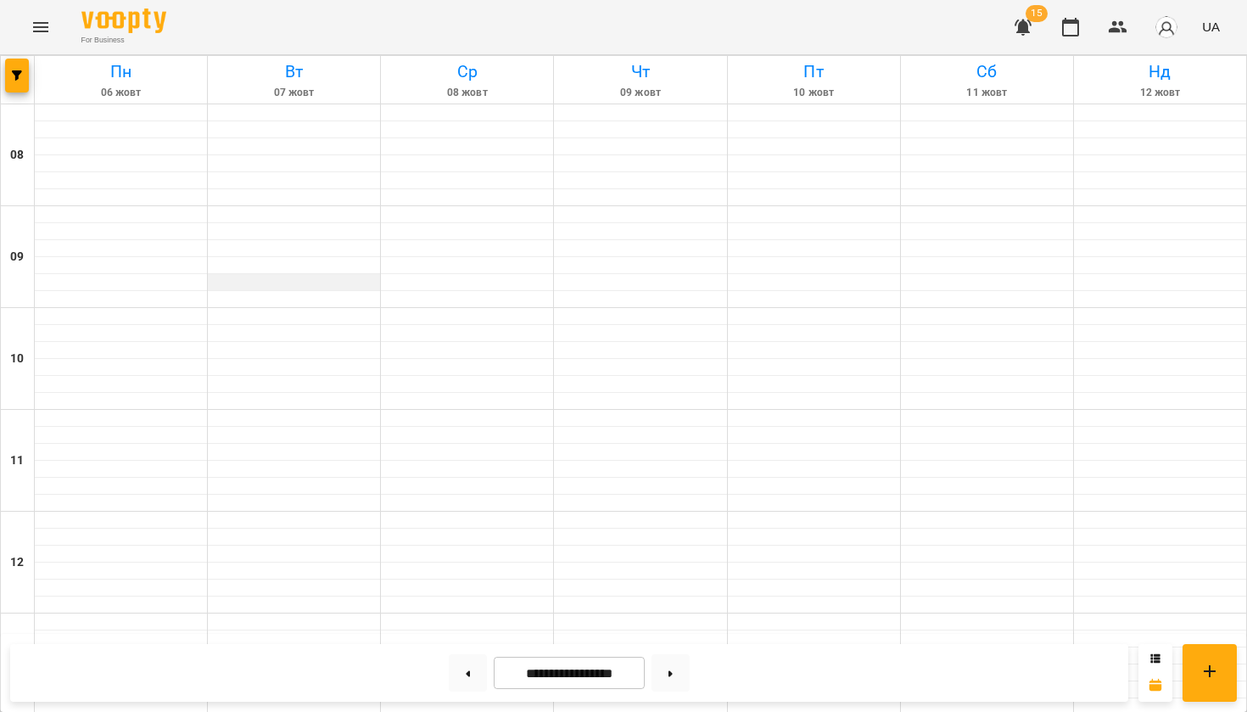
scroll to position [995, 0]
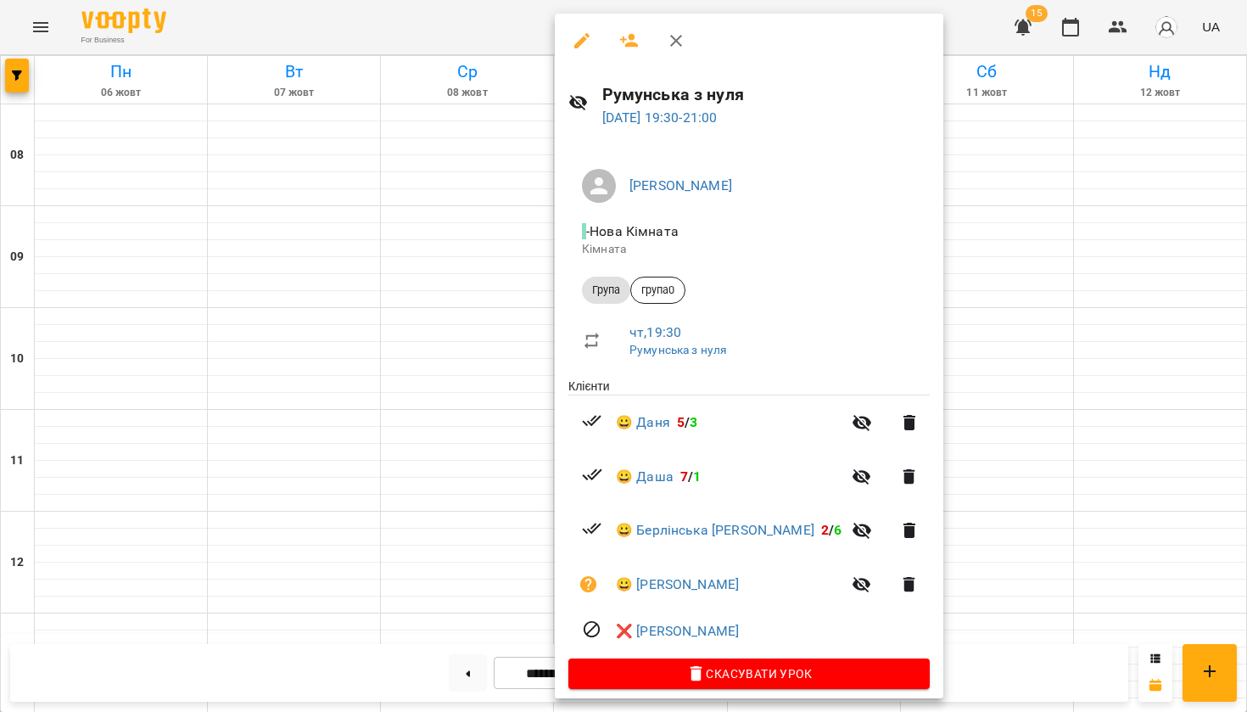
click at [1027, 338] on div at bounding box center [623, 356] width 1247 height 712
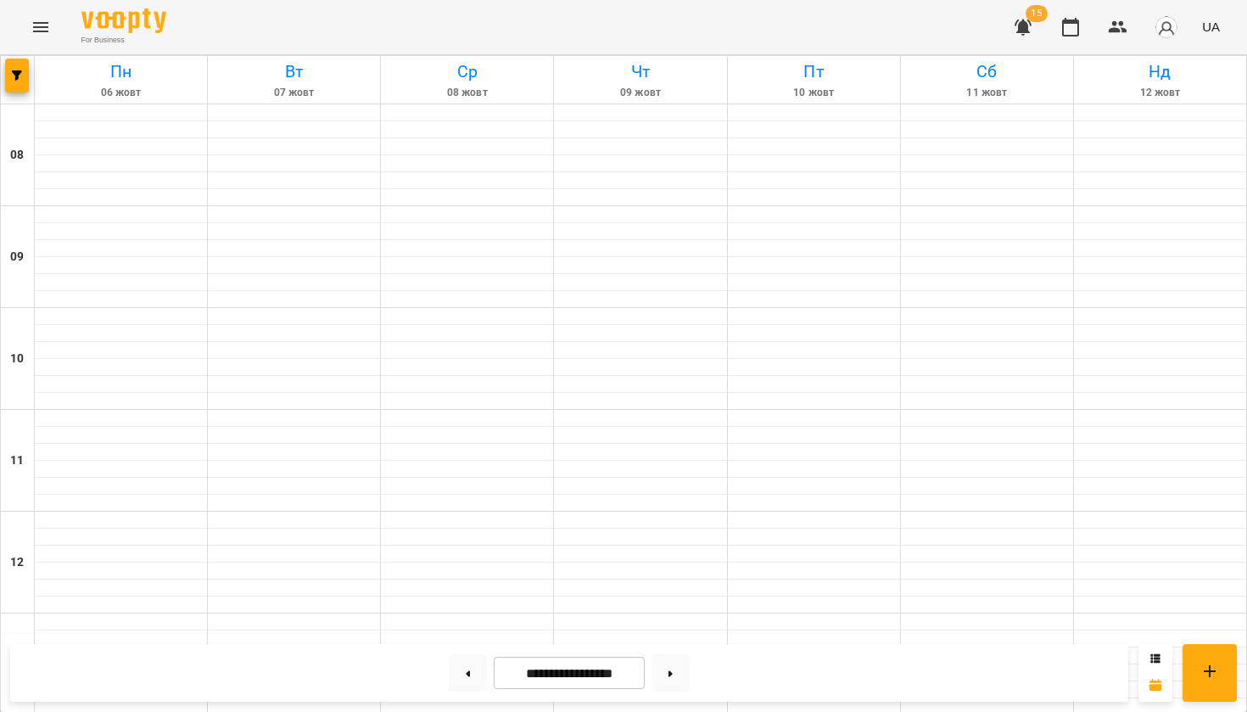
scroll to position [355, 0]
click at [680, 669] on button at bounding box center [670, 672] width 38 height 37
type input "**********"
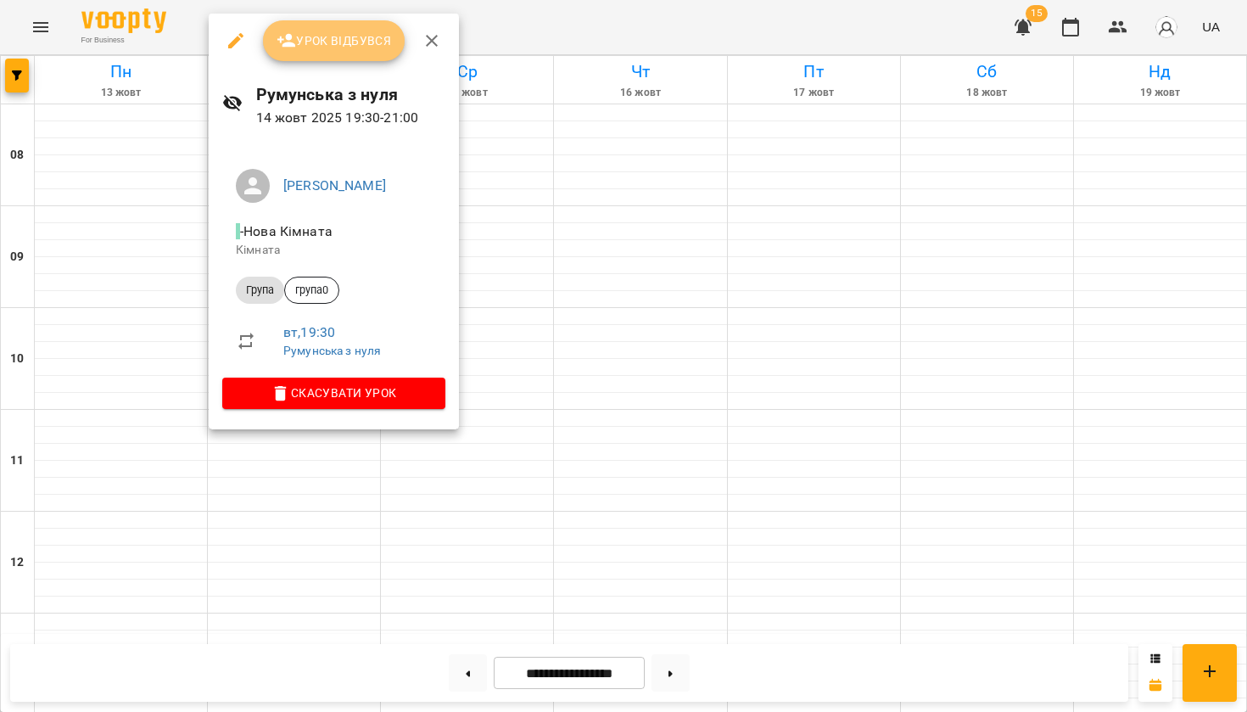
click at [348, 48] on span "Урок відбувся" at bounding box center [334, 41] width 115 height 20
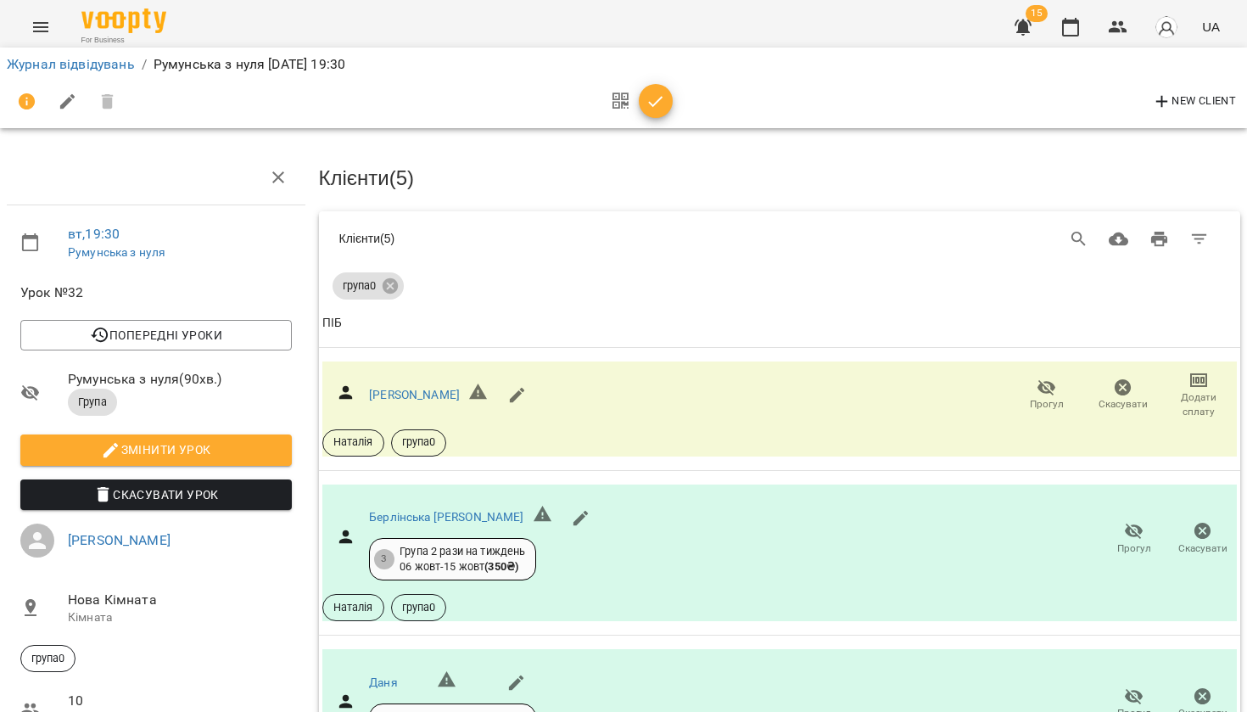
click at [652, 117] on button "button" at bounding box center [656, 101] width 34 height 34
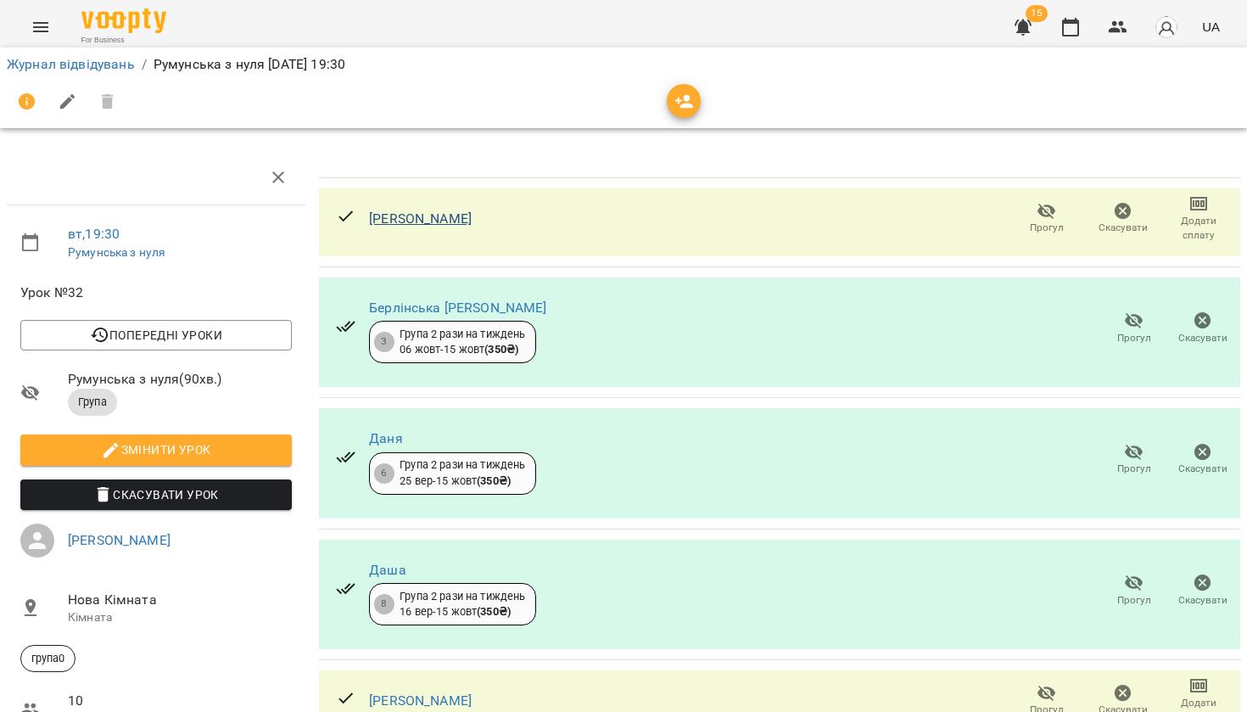
click at [439, 223] on link "Євгенія Шевченко" at bounding box center [420, 218] width 103 height 16
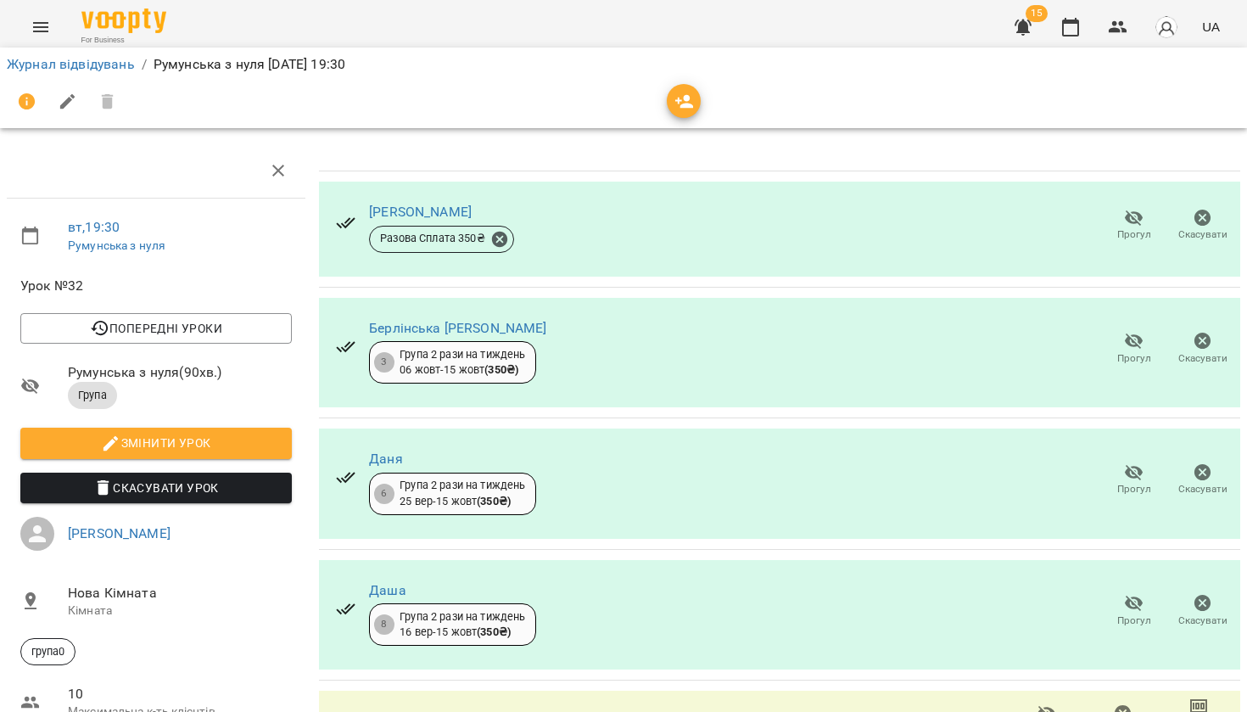
scroll to position [124, 0]
click at [1081, 31] on icon "button" at bounding box center [1070, 27] width 20 height 20
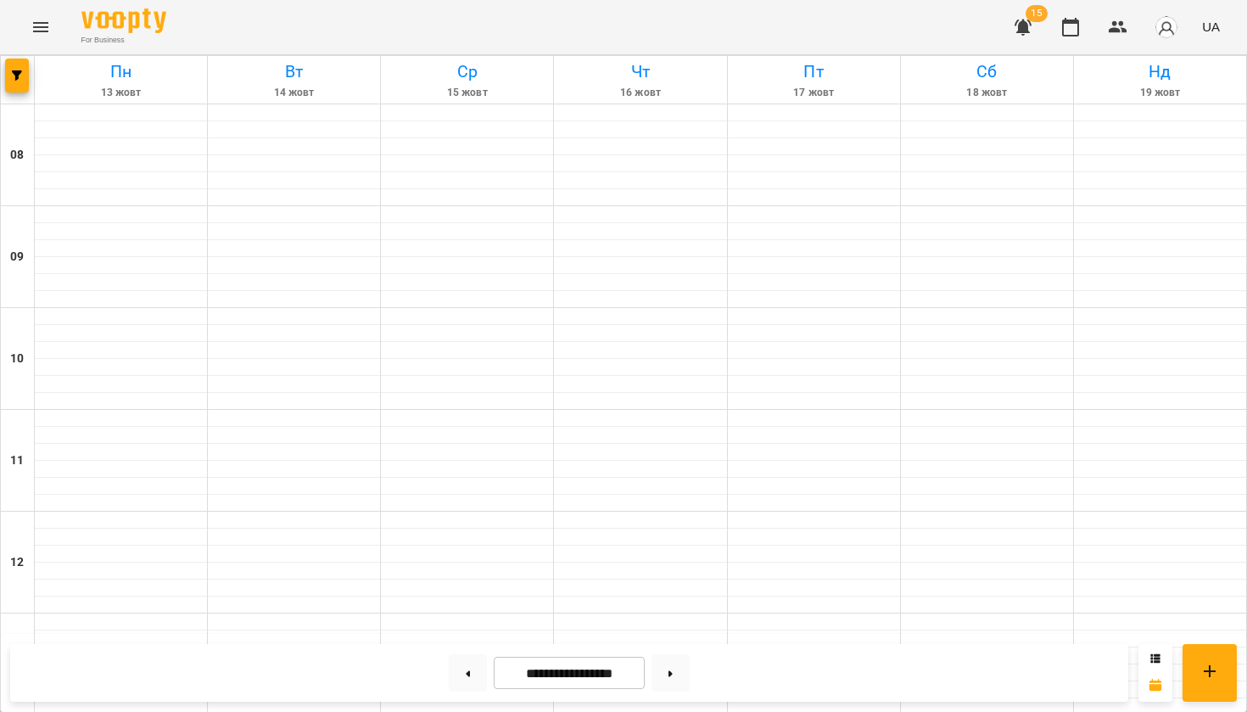
scroll to position [339, 0]
click at [25, 78] on span "button" at bounding box center [17, 75] width 24 height 10
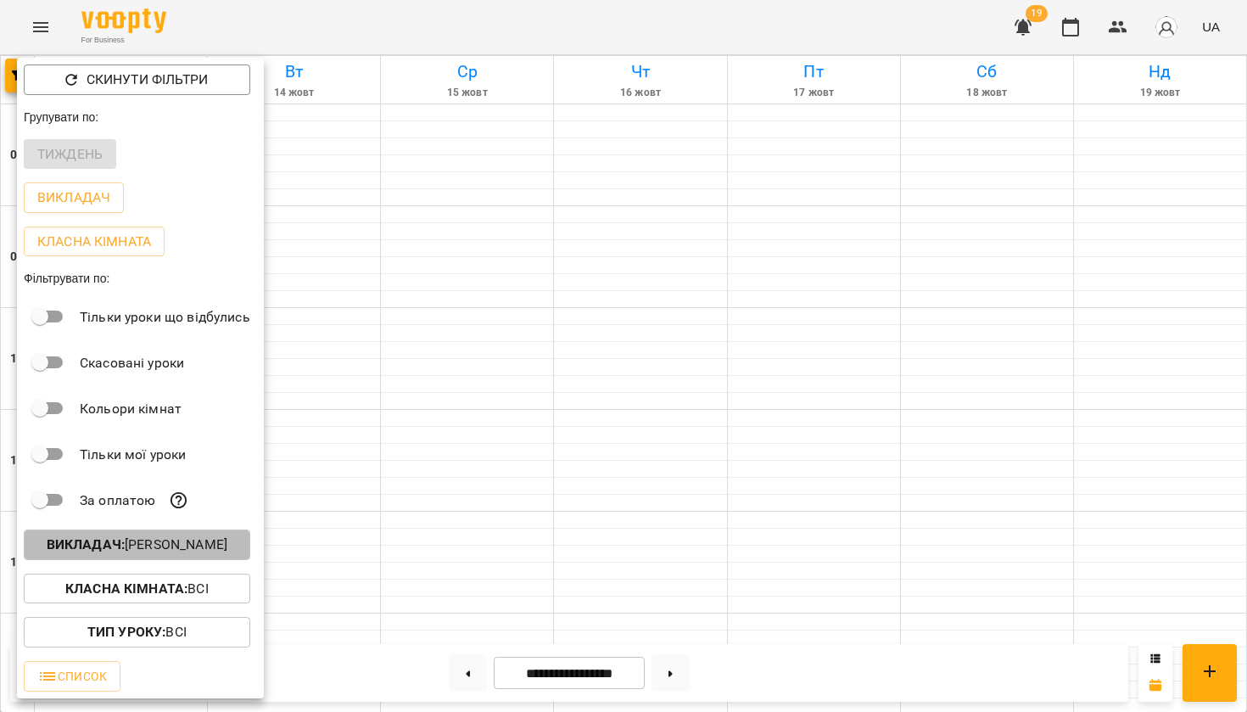
click at [114, 545] on b "Викладач :" at bounding box center [86, 544] width 78 height 16
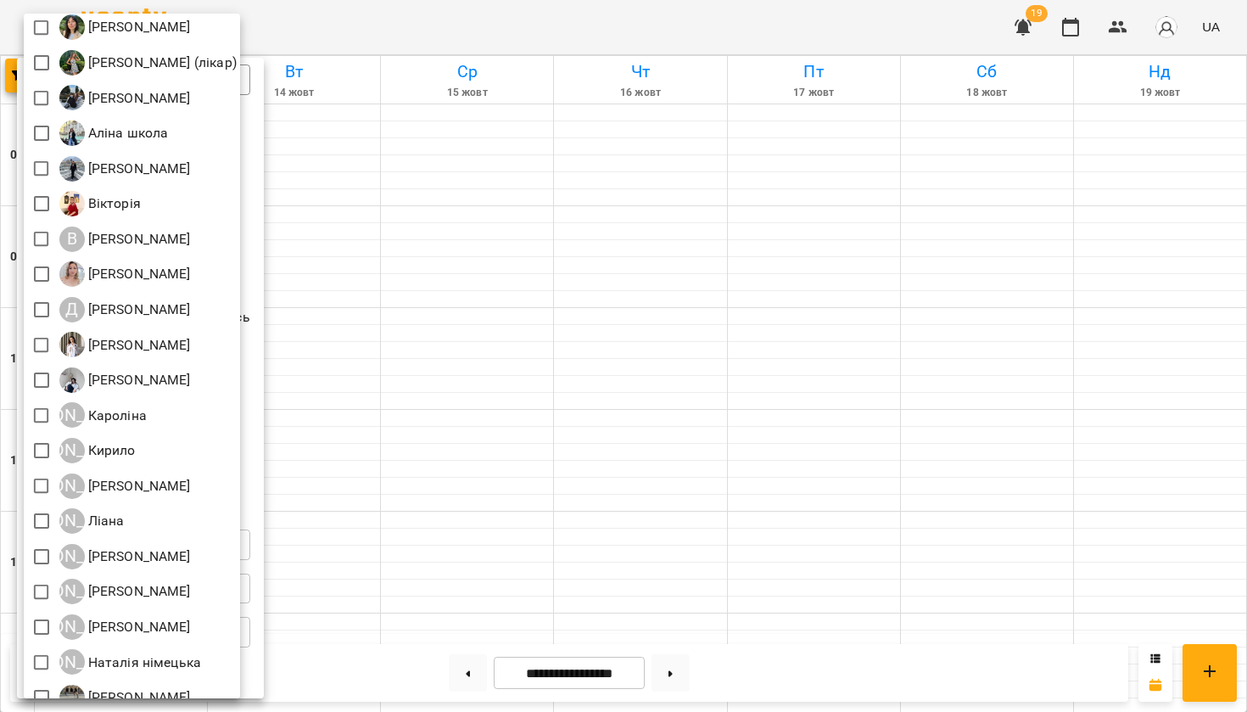
scroll to position [327, 0]
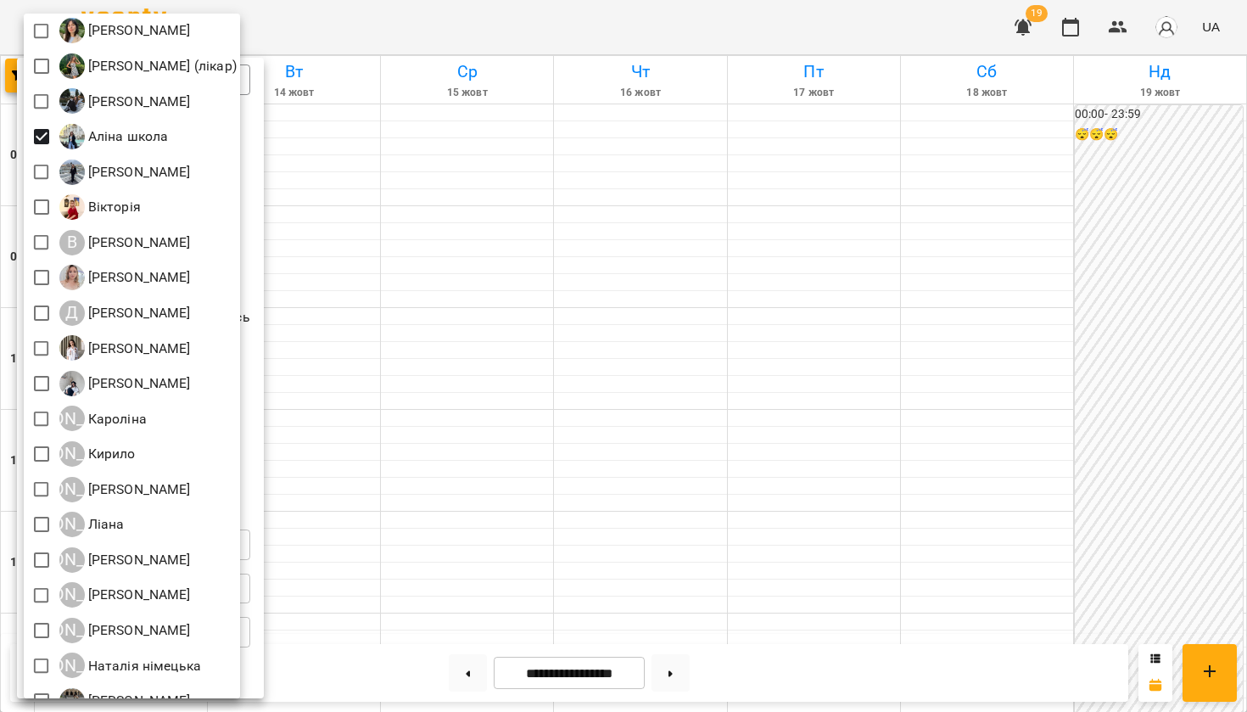
click at [405, 20] on div at bounding box center [623, 356] width 1247 height 712
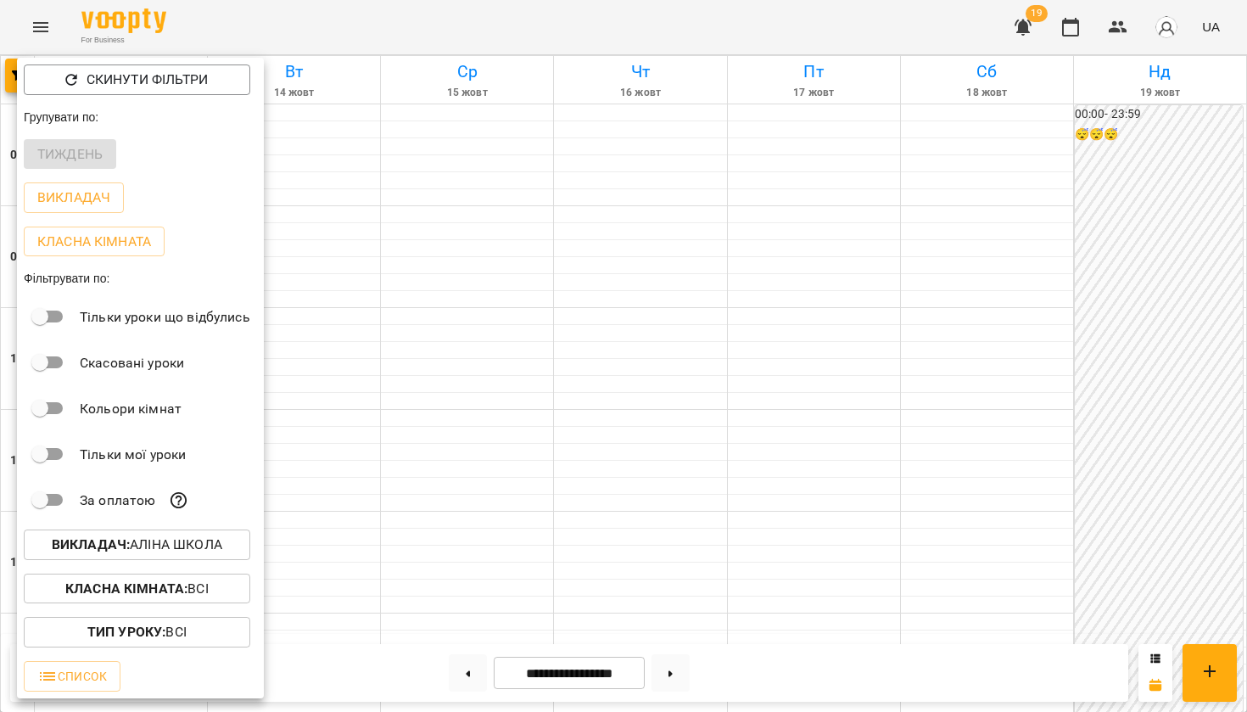
click at [405, 20] on div "Всі Adelina A Aliona Anastasia Elena Mitrik Natalia Hryb Євгенія Єлизавета Ірин…" at bounding box center [623, 356] width 1247 height 712
click at [405, 20] on div at bounding box center [623, 356] width 1247 height 712
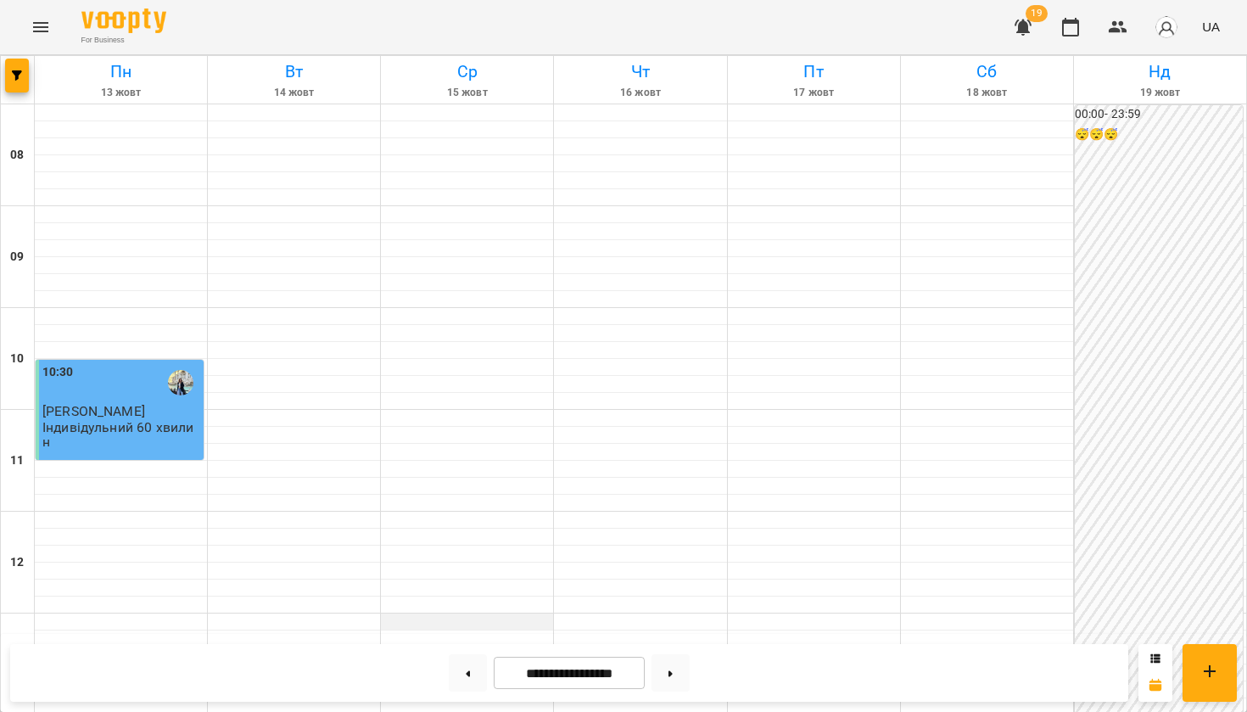
scroll to position [0, 0]
click at [474, 676] on button at bounding box center [468, 672] width 38 height 37
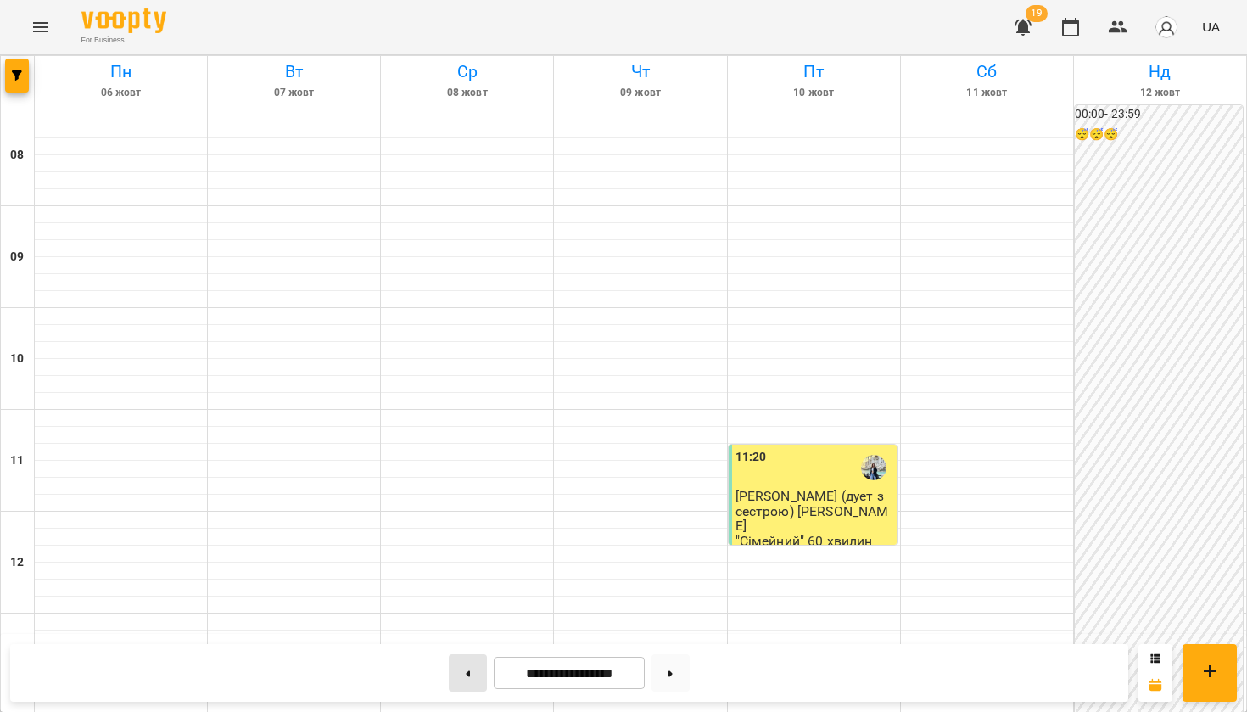
click at [474, 676] on button at bounding box center [468, 672] width 38 height 37
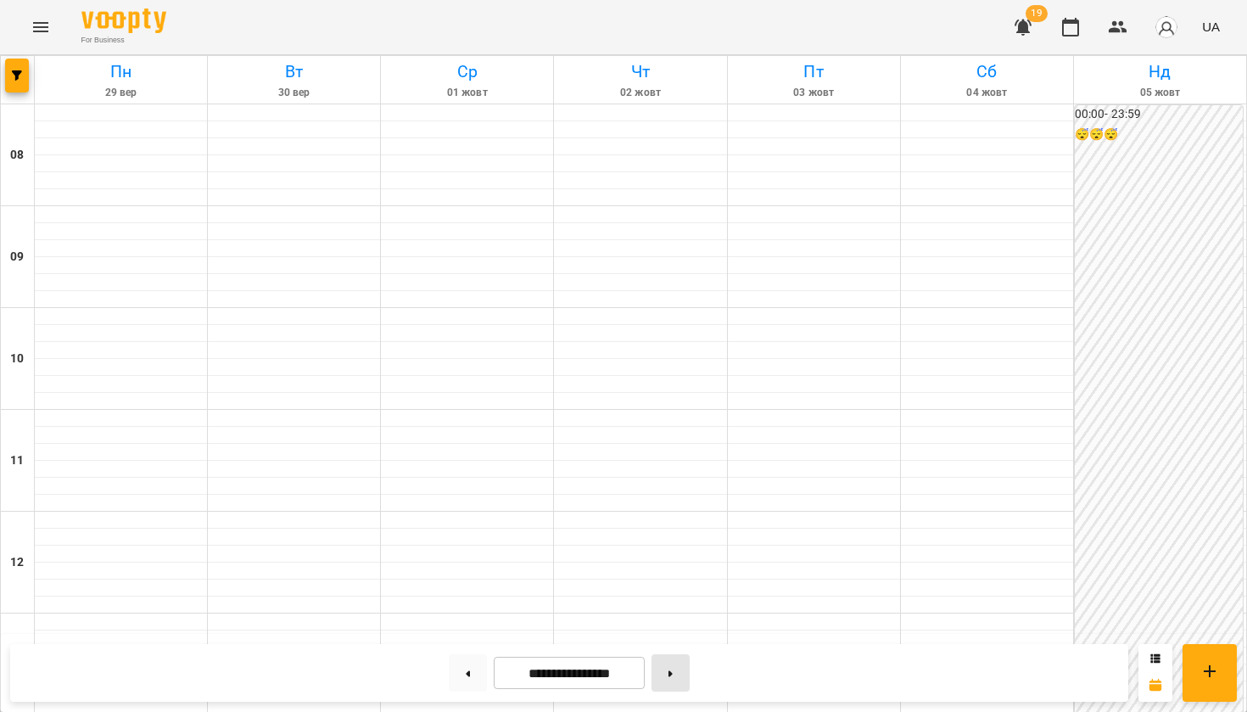
click at [686, 673] on button at bounding box center [670, 672] width 38 height 37
type input "**********"
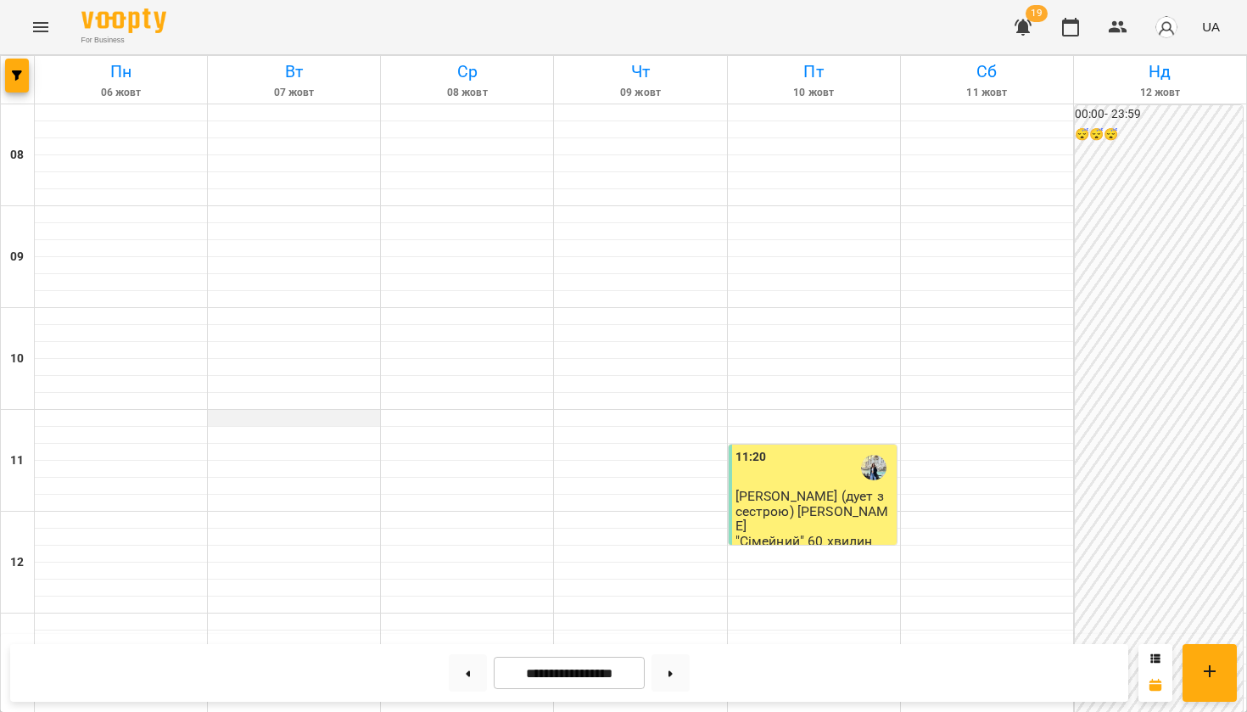
scroll to position [913, 0]
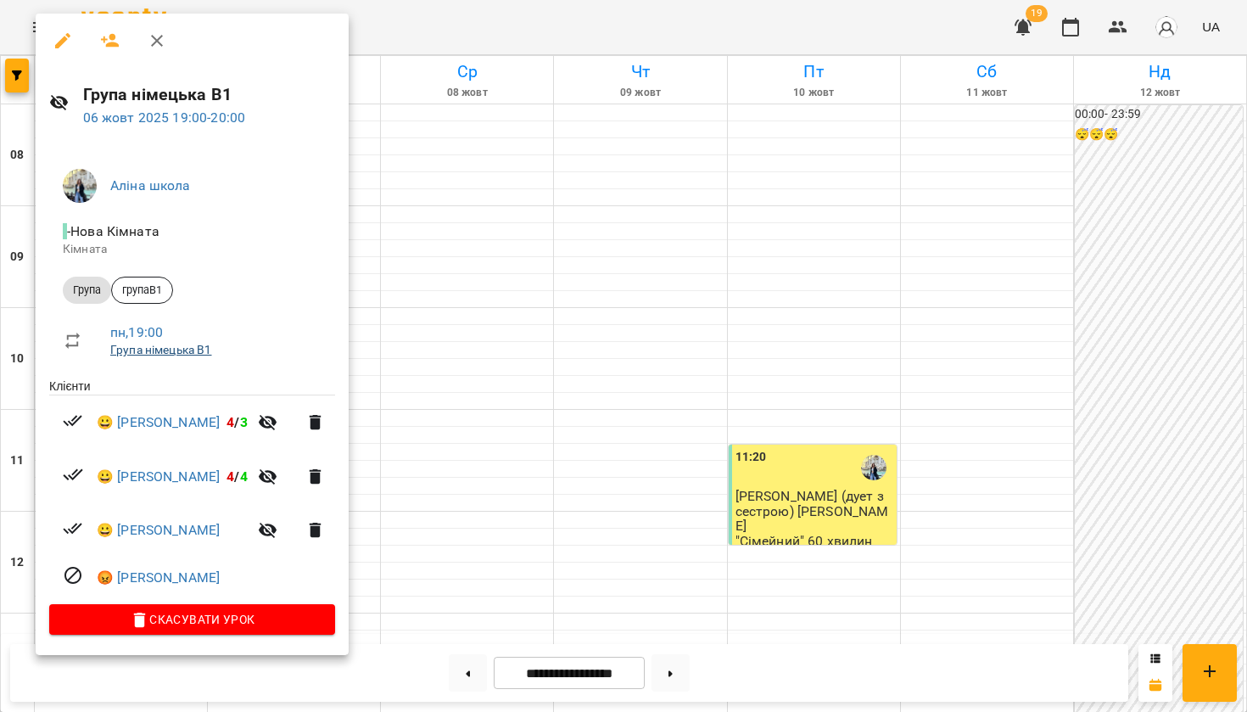
click at [144, 349] on link "Група німецька В1" at bounding box center [161, 350] width 102 height 14
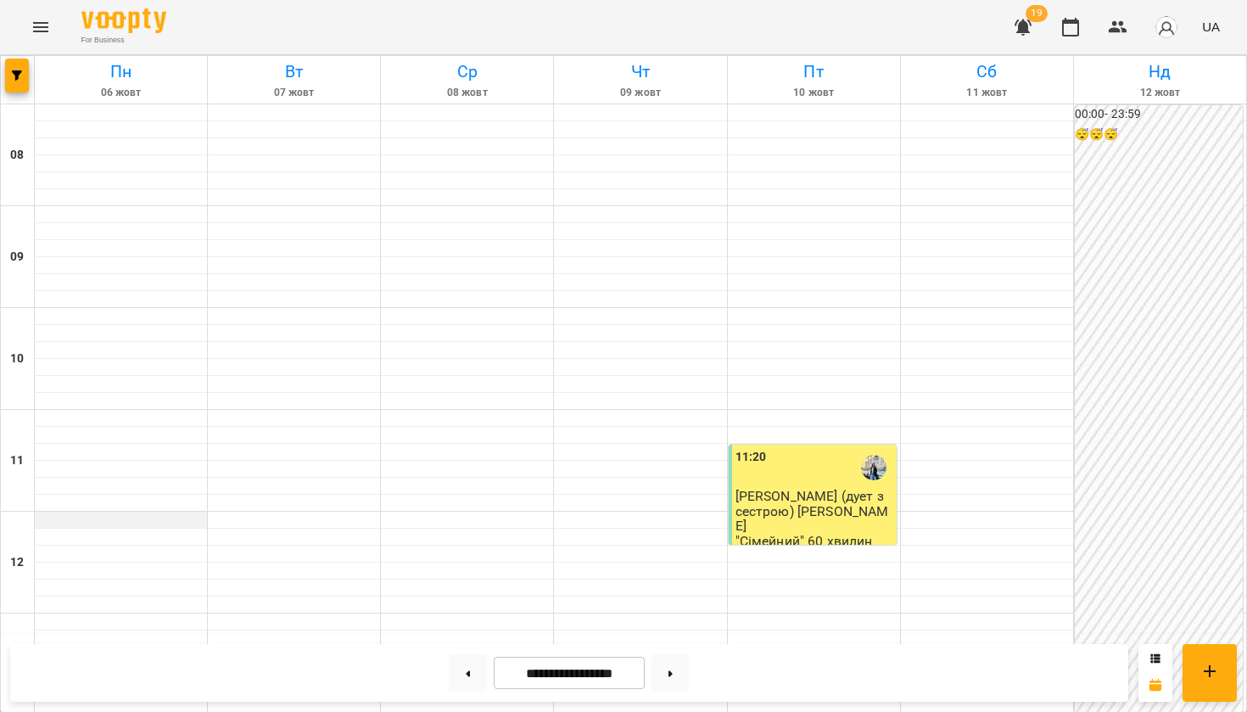
scroll to position [995, 0]
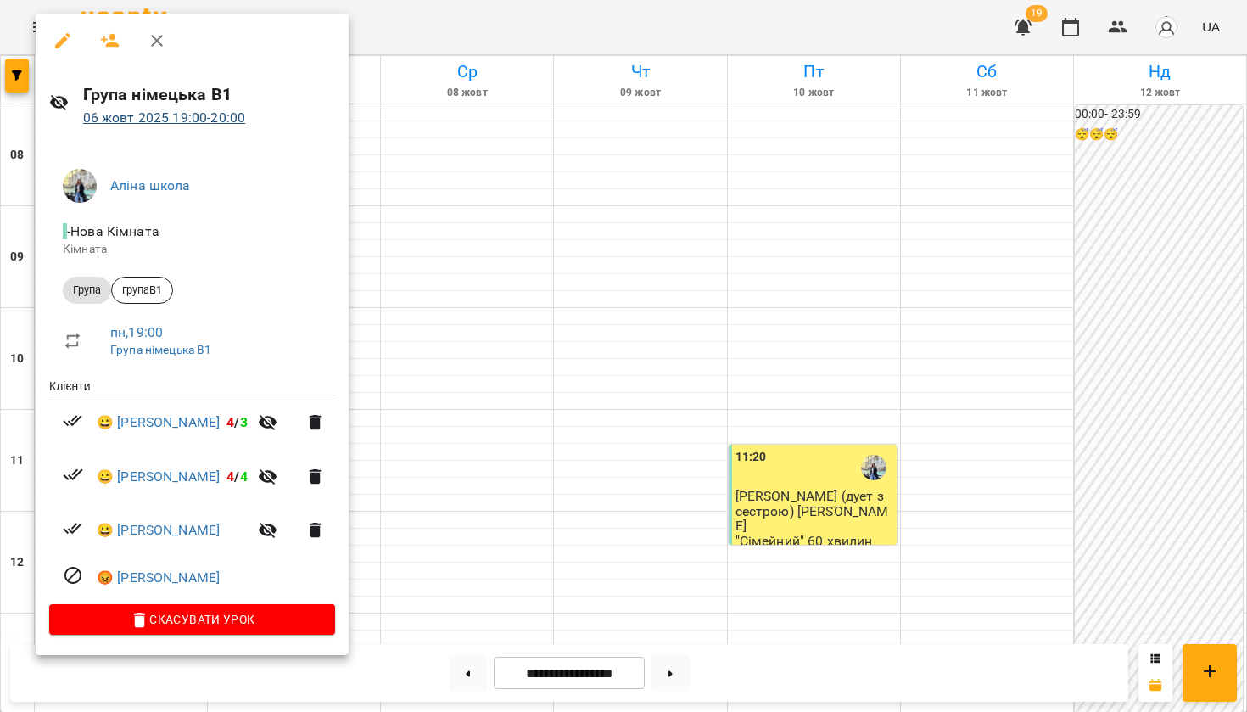
click at [166, 123] on link "06 жовт 2025 19:00 - 20:00" at bounding box center [164, 117] width 163 height 16
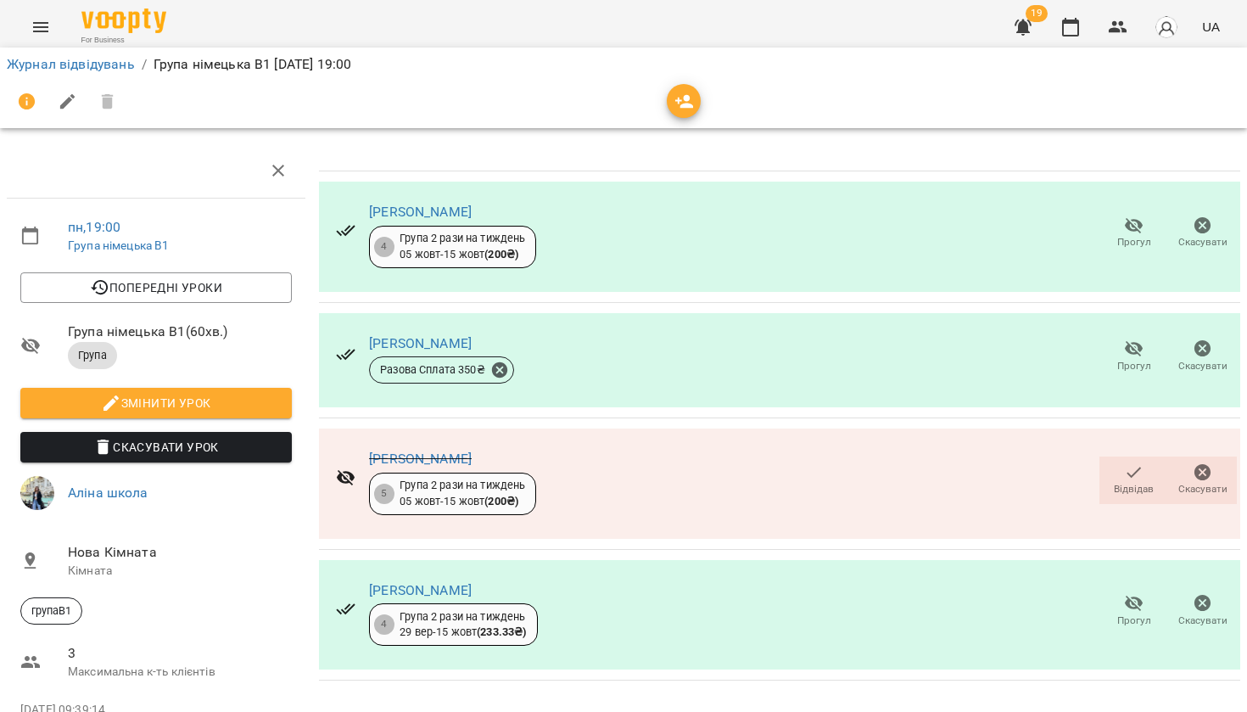
scroll to position [70, 0]
click at [445, 450] on link "Наталія Борщ" at bounding box center [420, 458] width 103 height 16
click at [378, 580] on div "[PERSON_NAME]" at bounding box center [453, 590] width 168 height 20
click at [380, 582] on link "[PERSON_NAME]" at bounding box center [420, 590] width 103 height 16
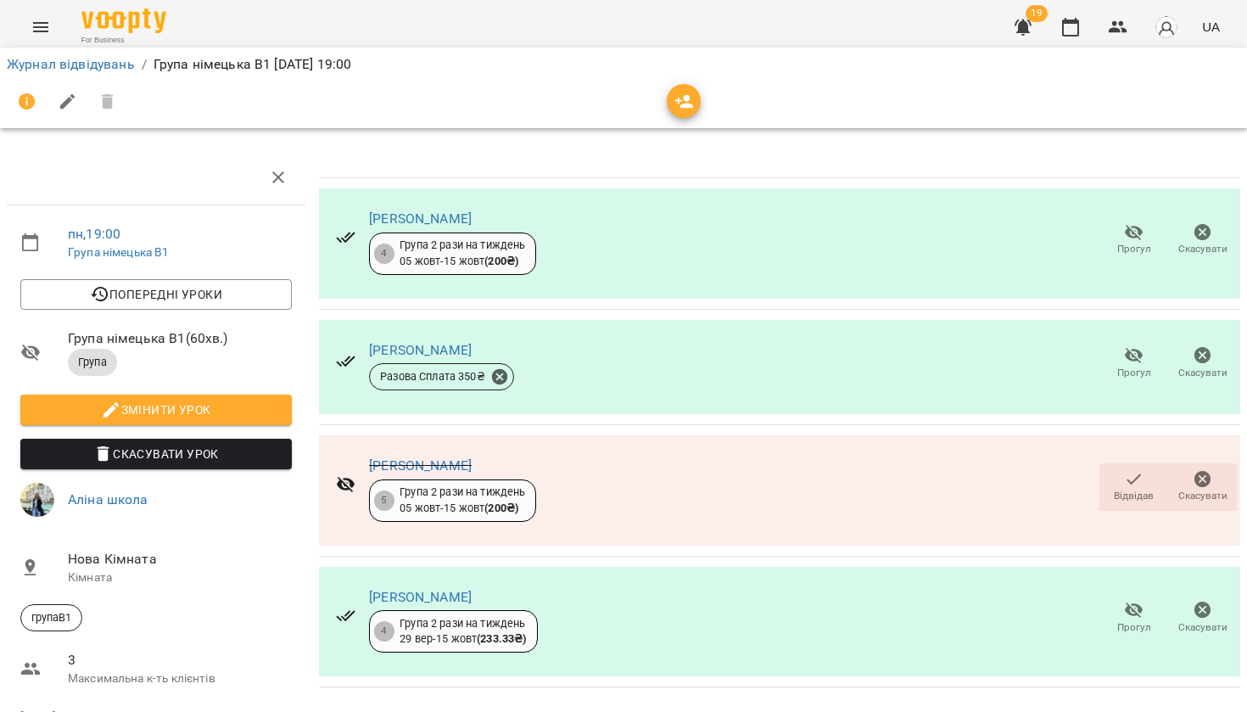
scroll to position [0, 0]
click at [1064, 32] on icon "button" at bounding box center [1070, 27] width 17 height 19
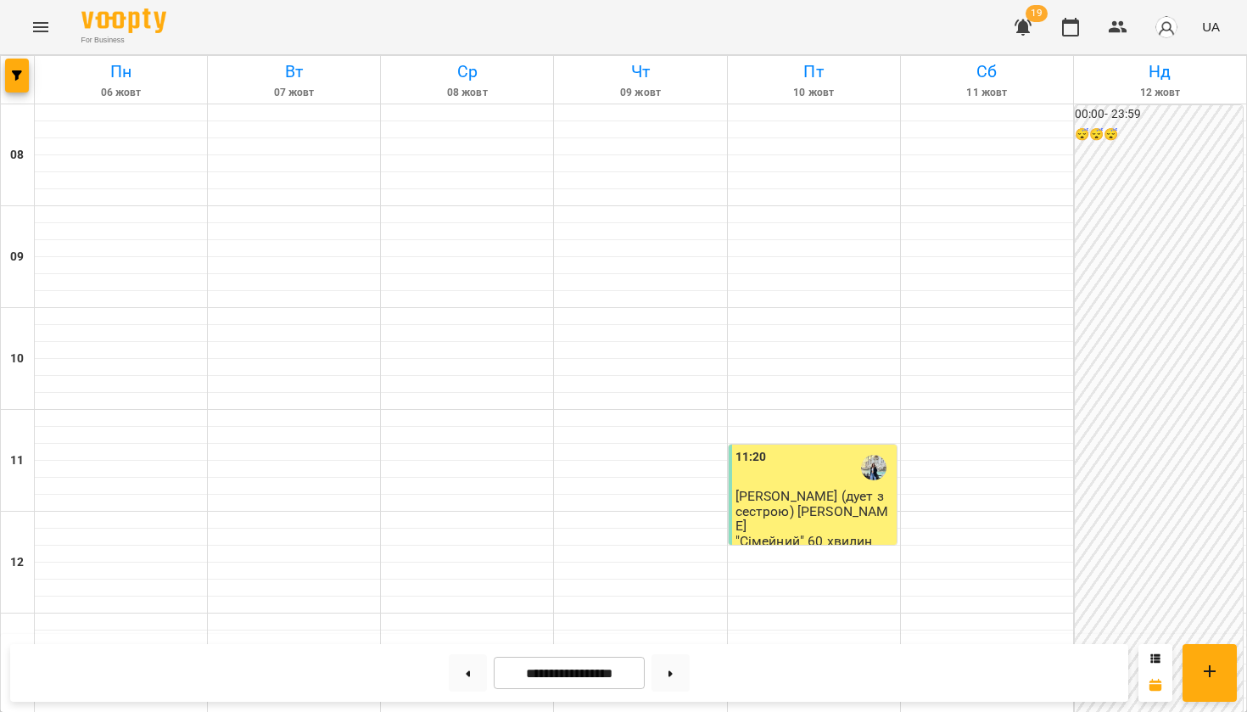
scroll to position [933, 0]
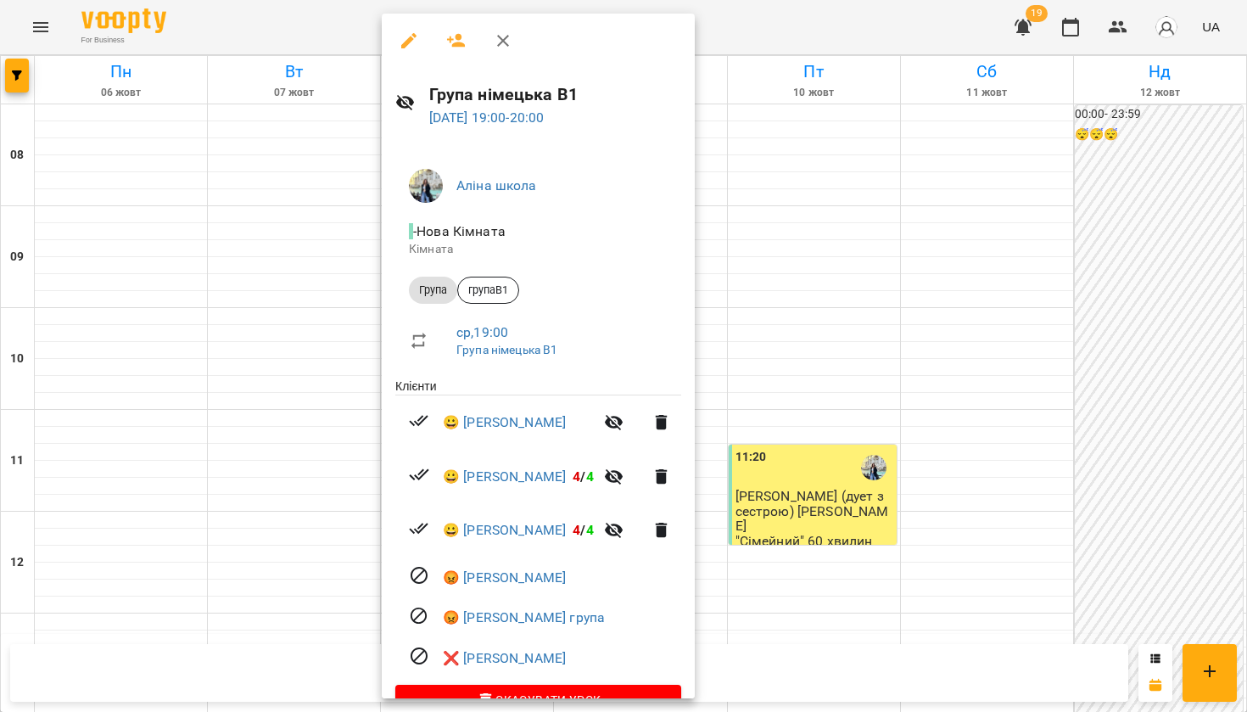
click at [137, 347] on div at bounding box center [623, 356] width 1247 height 712
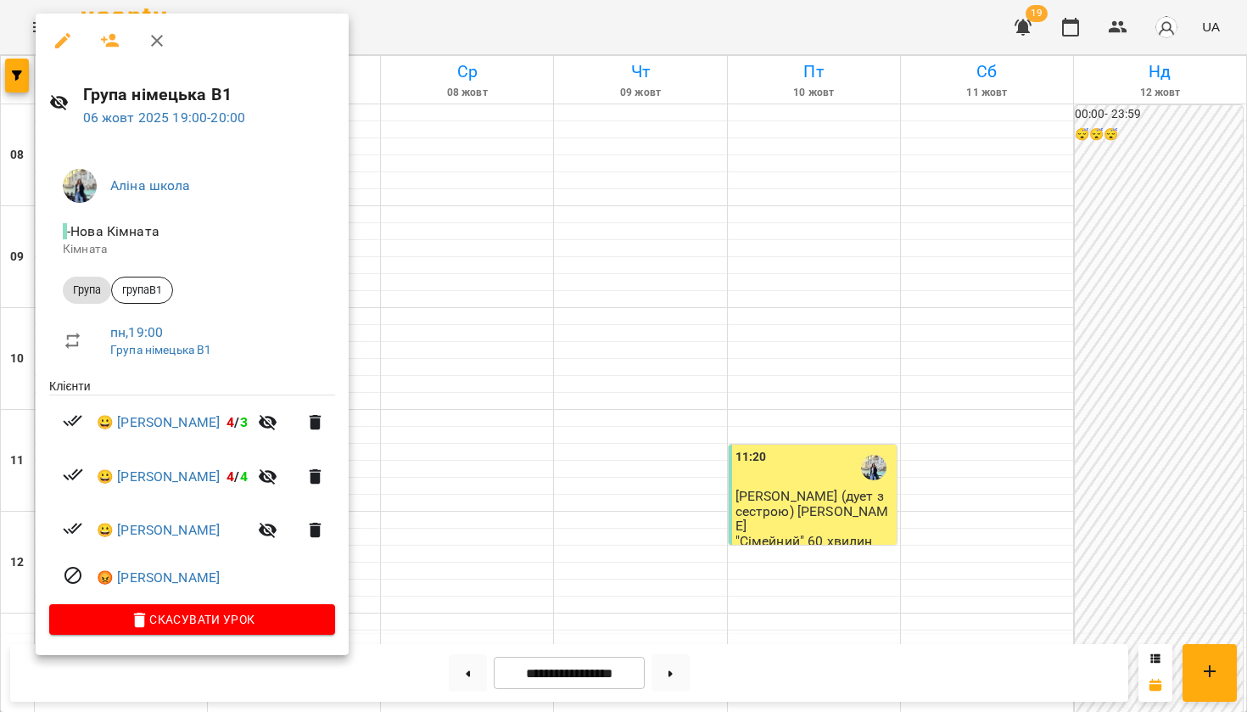
click at [356, 395] on div at bounding box center [623, 356] width 1247 height 712
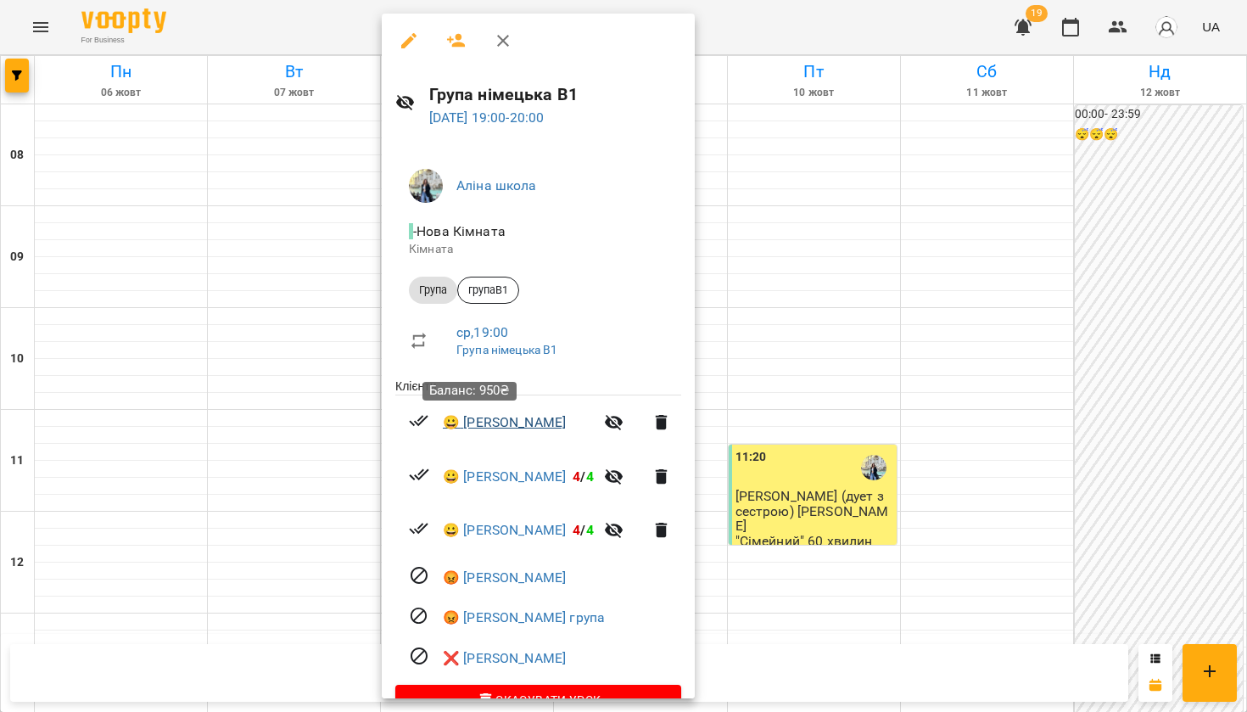
click at [472, 419] on link "😀 Анна" at bounding box center [504, 422] width 123 height 20
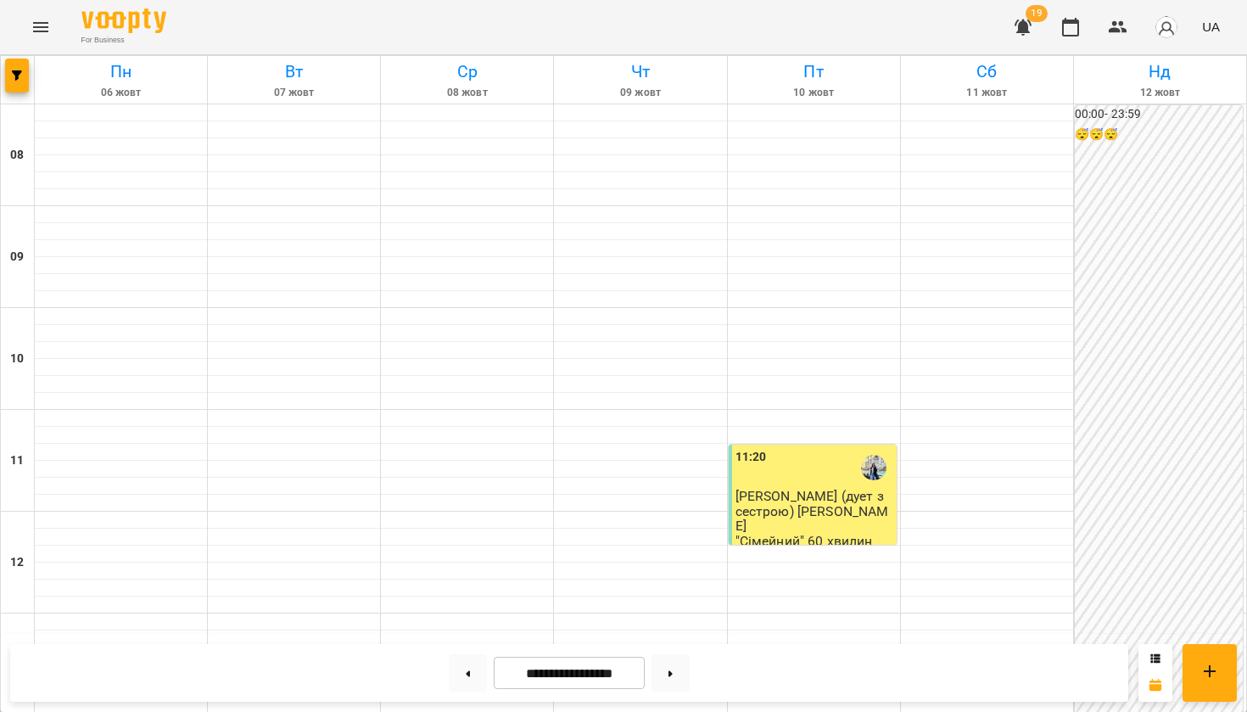
click at [755, 480] on div "11:20" at bounding box center [750, 467] width 31 height 39
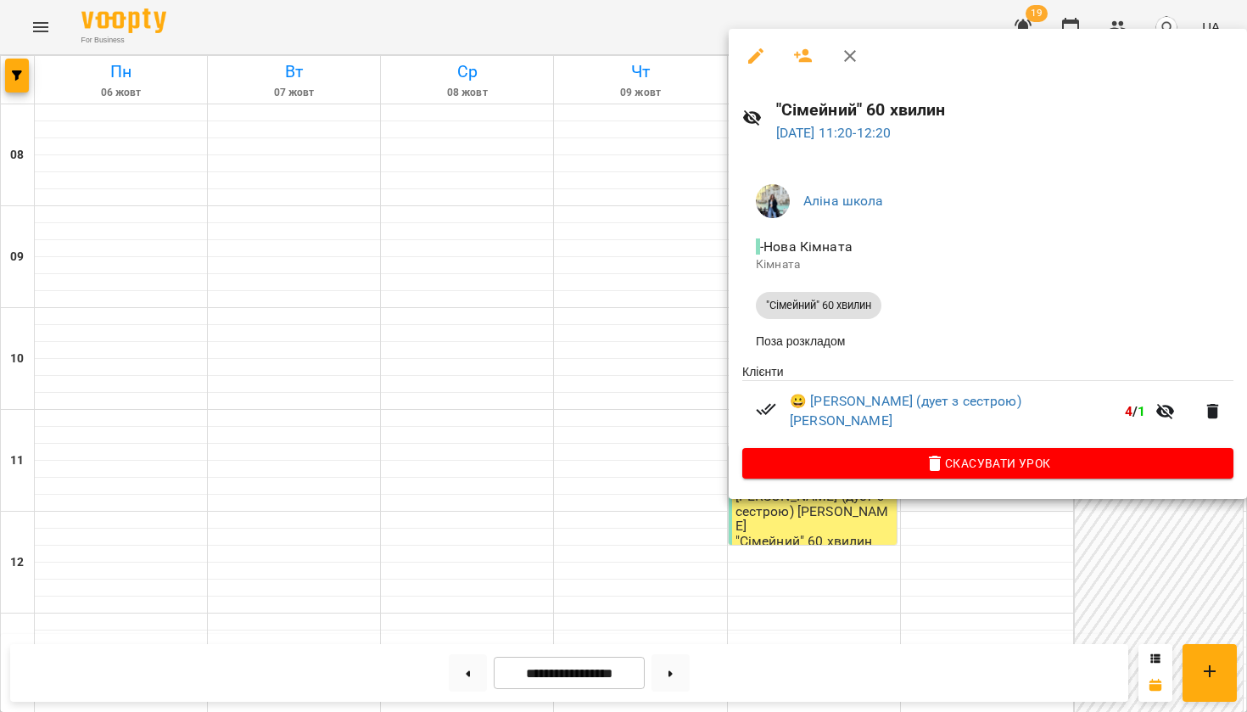
click at [562, 354] on div at bounding box center [623, 356] width 1247 height 712
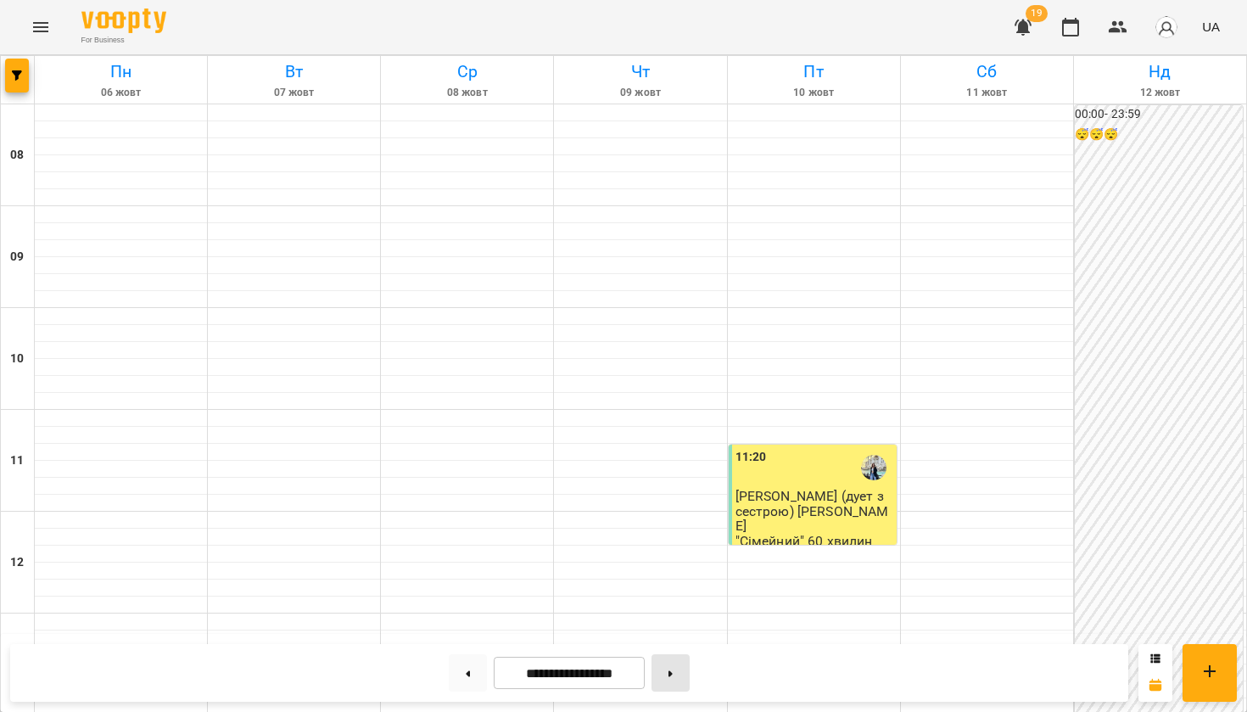
scroll to position [995, 0]
click at [686, 672] on button at bounding box center [670, 672] width 38 height 37
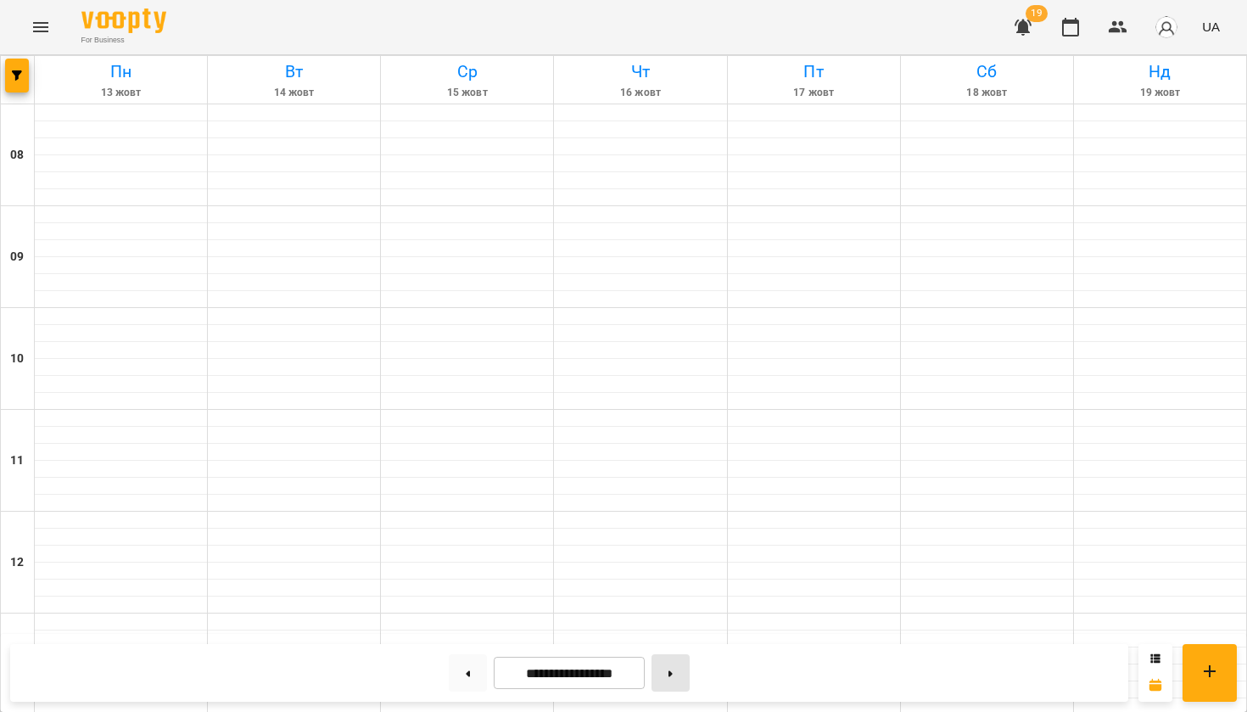
type input "**********"
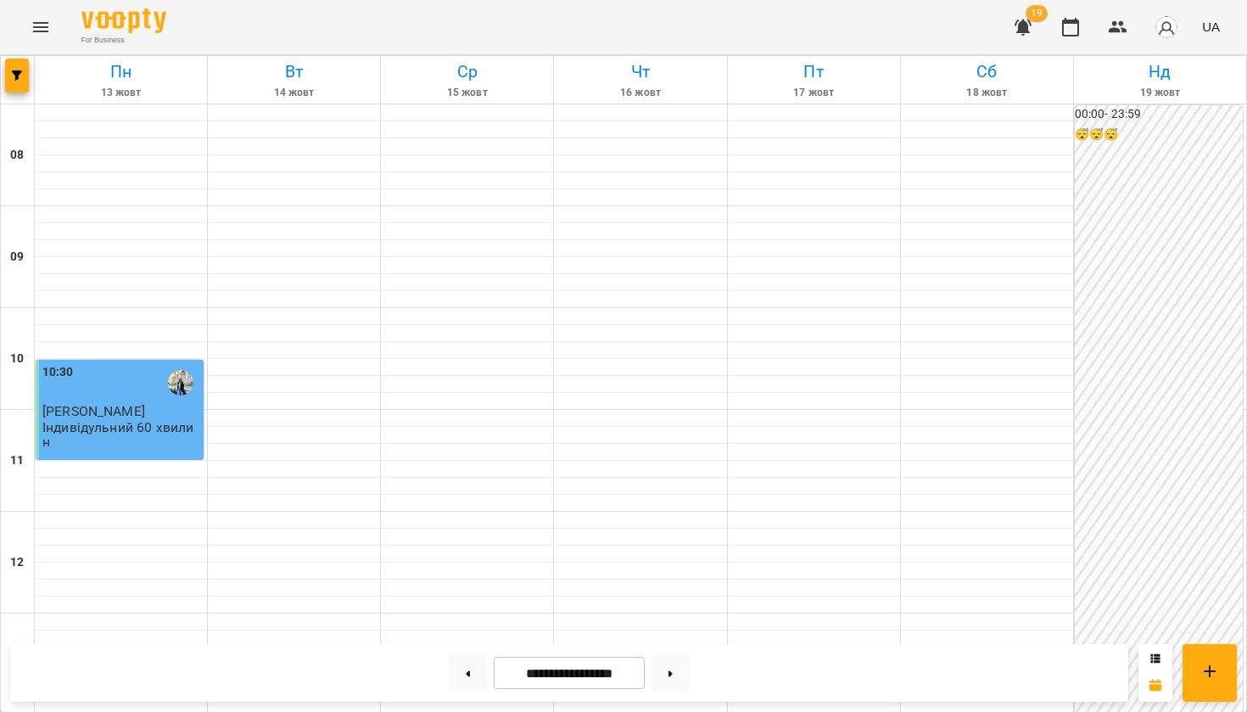
scroll to position [851, 0]
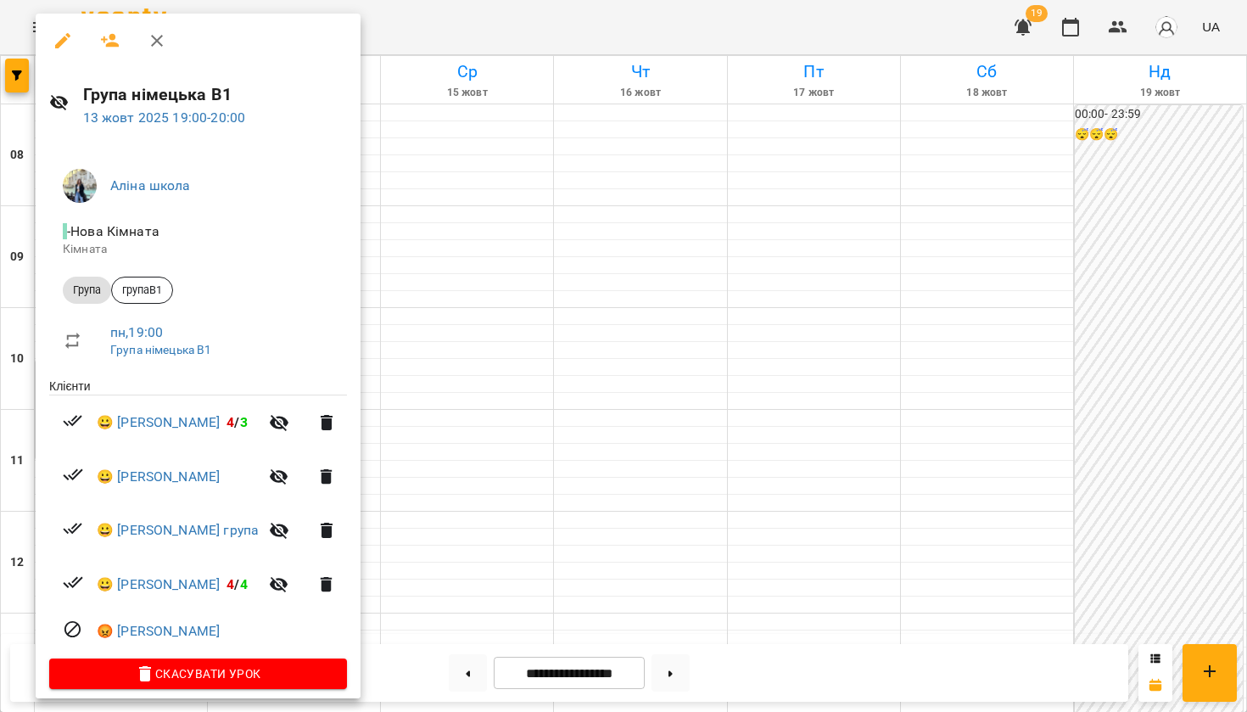
click at [487, 556] on div at bounding box center [623, 356] width 1247 height 712
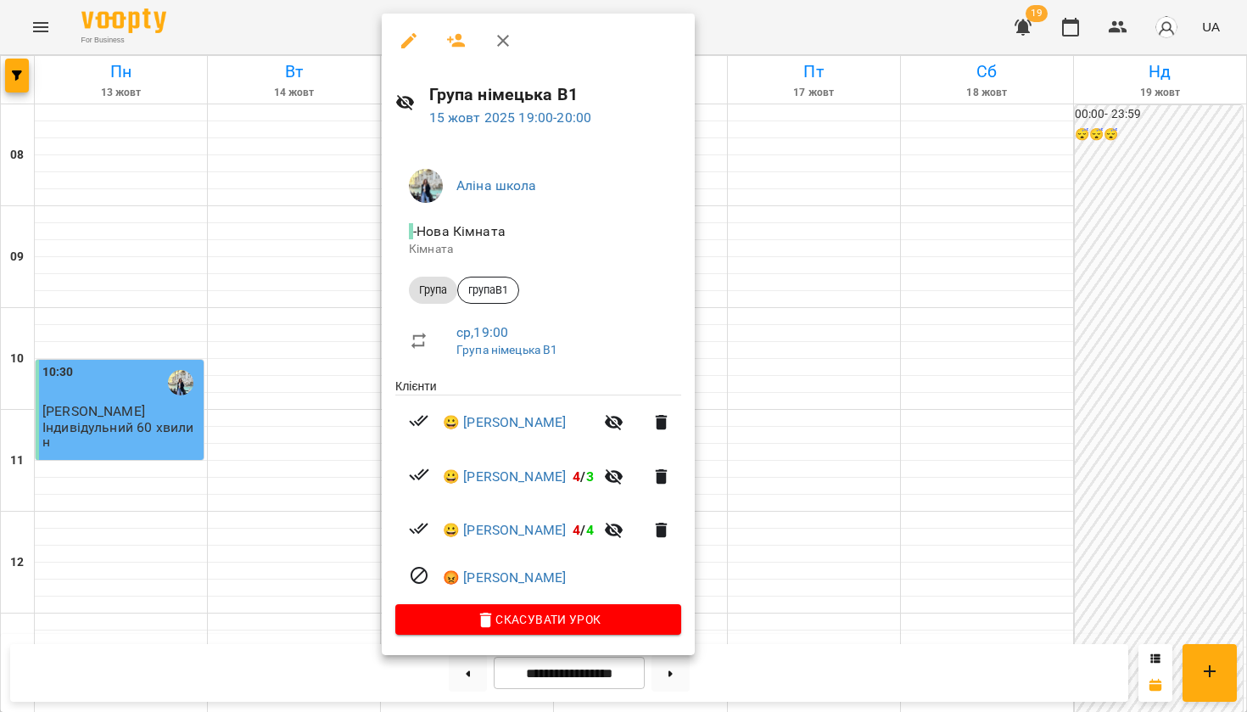
click at [775, 220] on div at bounding box center [623, 356] width 1247 height 712
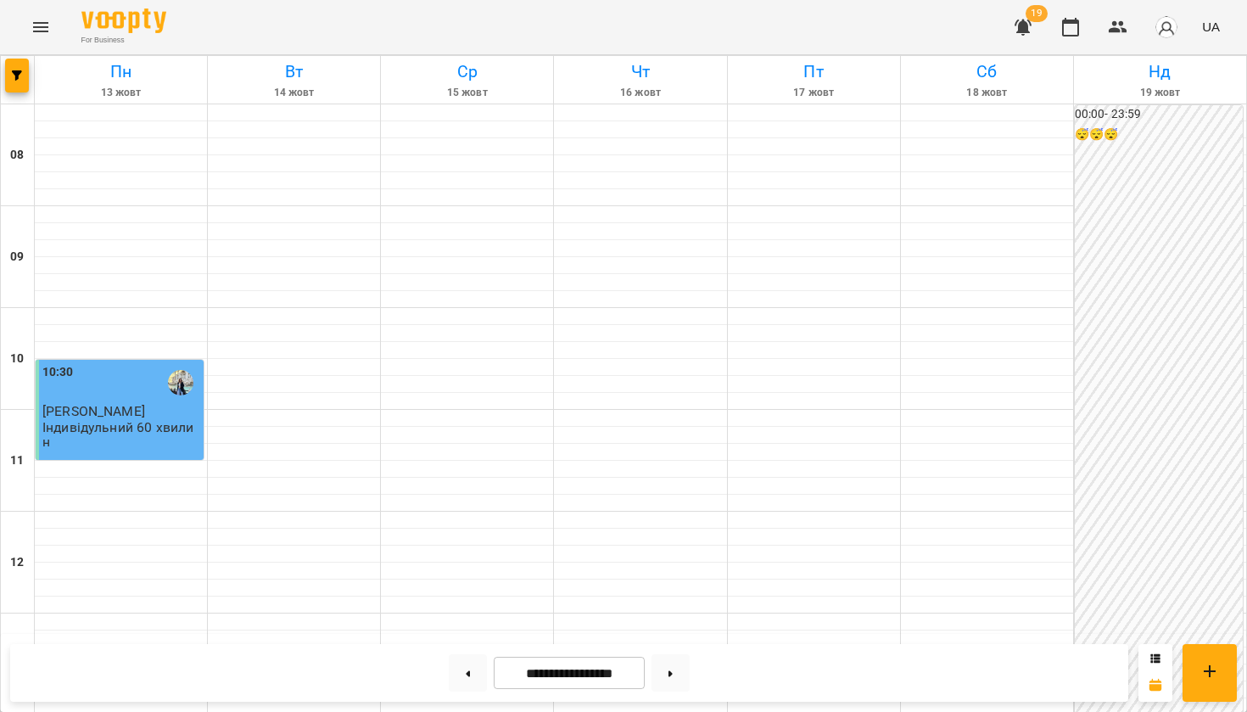
scroll to position [0, 0]
click at [26, 74] on span "button" at bounding box center [17, 75] width 24 height 10
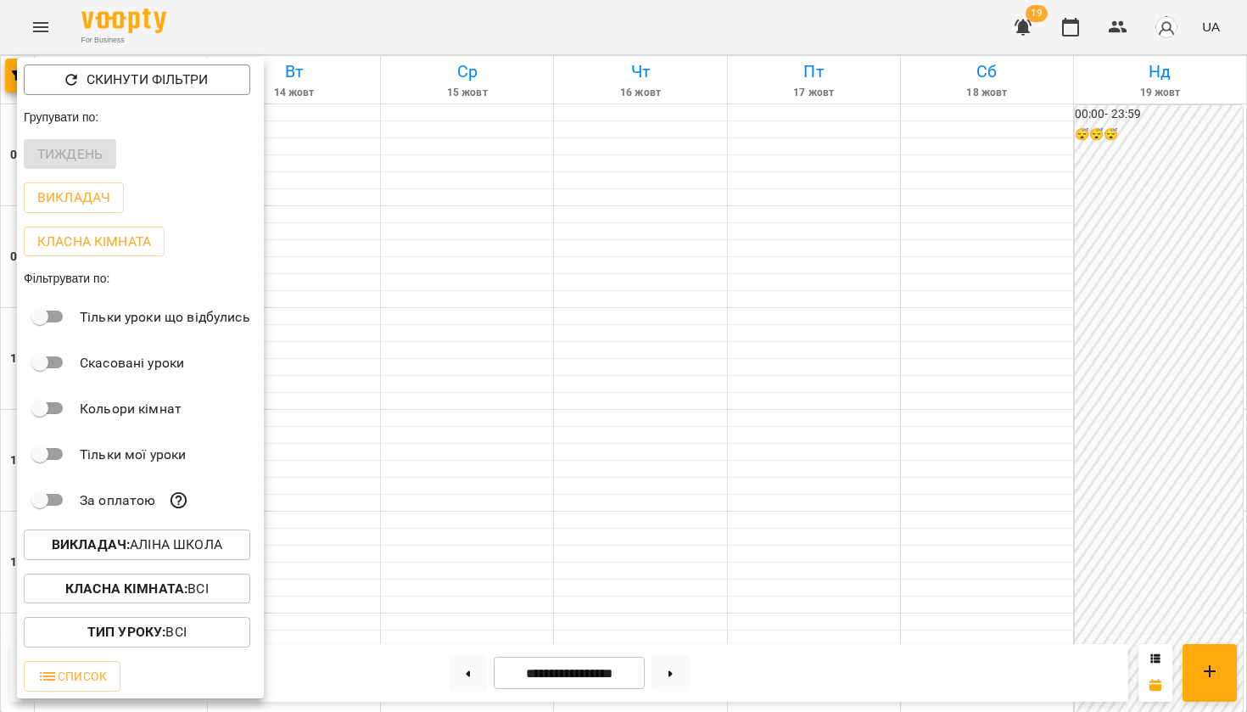
click at [134, 539] on p "Викладач : Аліна школа" at bounding box center [137, 544] width 170 height 20
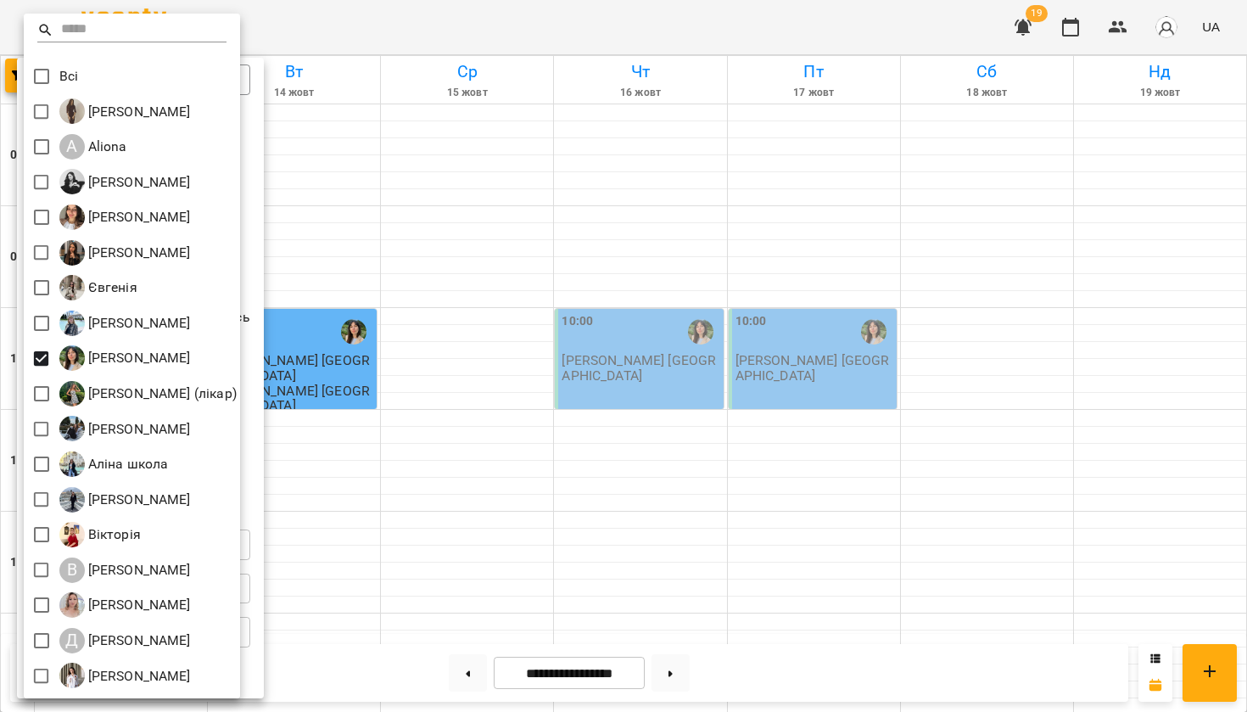
click at [585, 28] on div at bounding box center [623, 356] width 1247 height 712
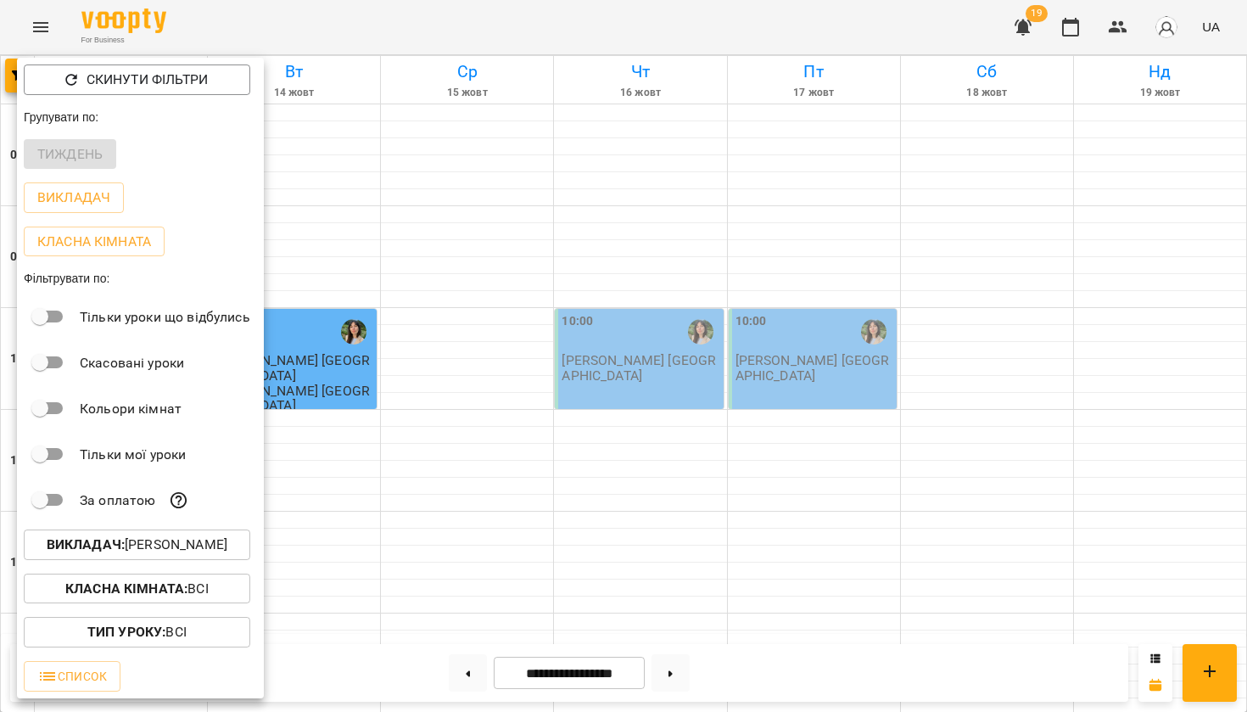
click at [585, 28] on div at bounding box center [623, 356] width 1247 height 712
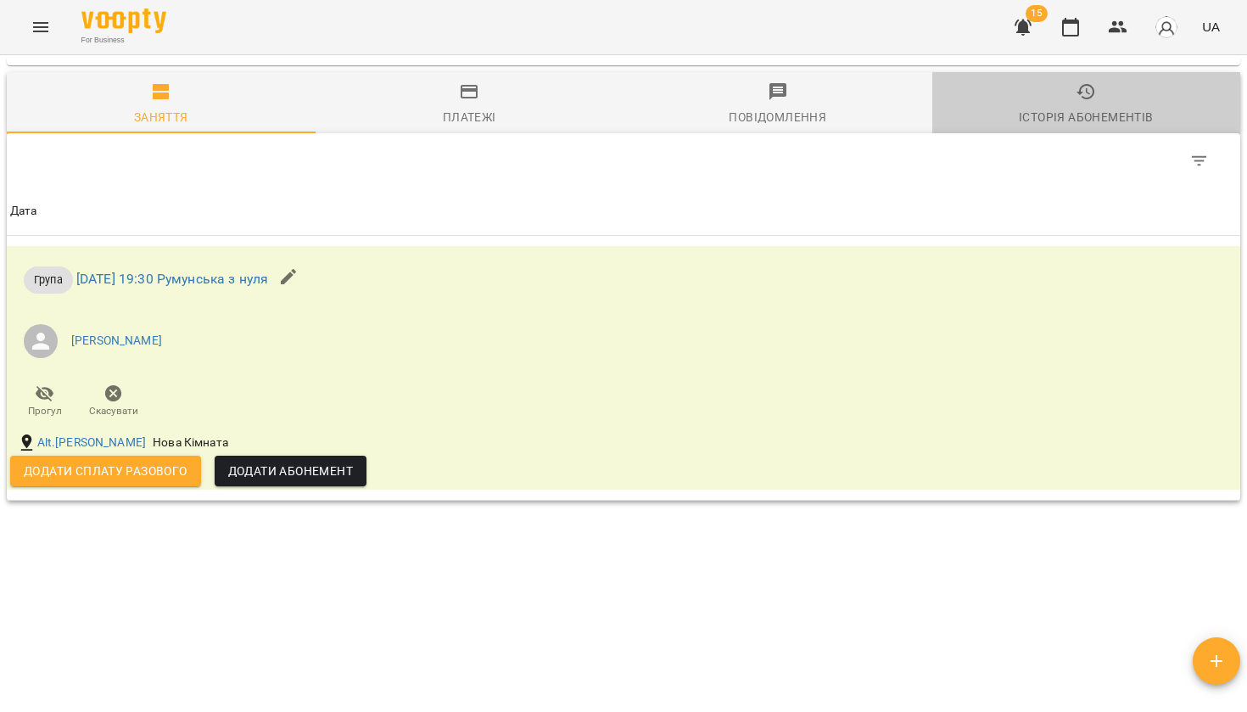
click at [1075, 92] on span "Історія абонементів" at bounding box center [1086, 104] width 288 height 46
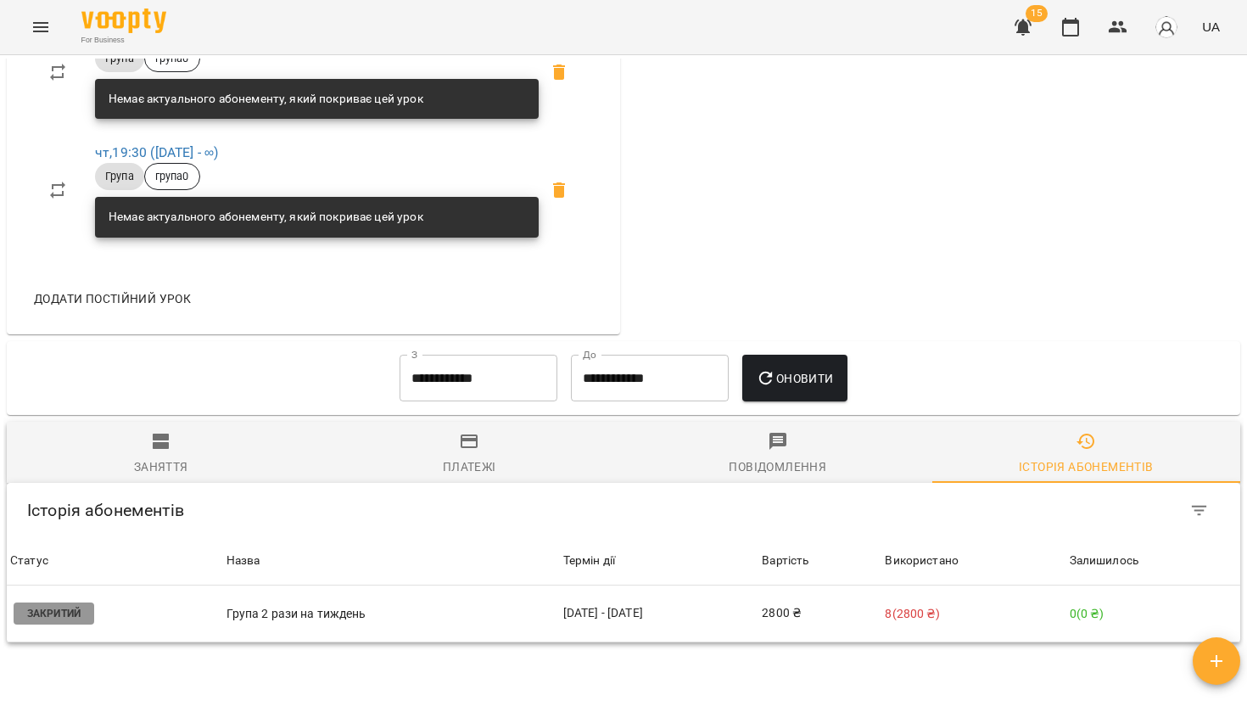
scroll to position [819, 0]
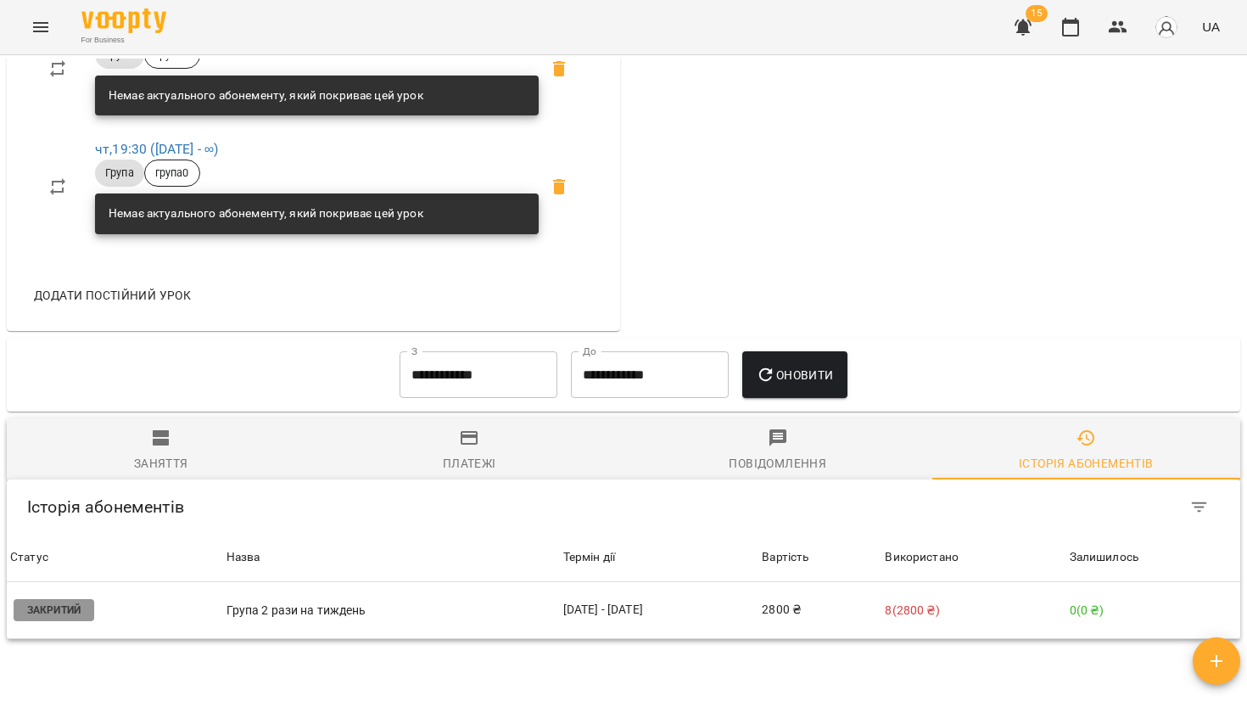
click at [191, 452] on span "Заняття" at bounding box center [161, 450] width 288 height 46
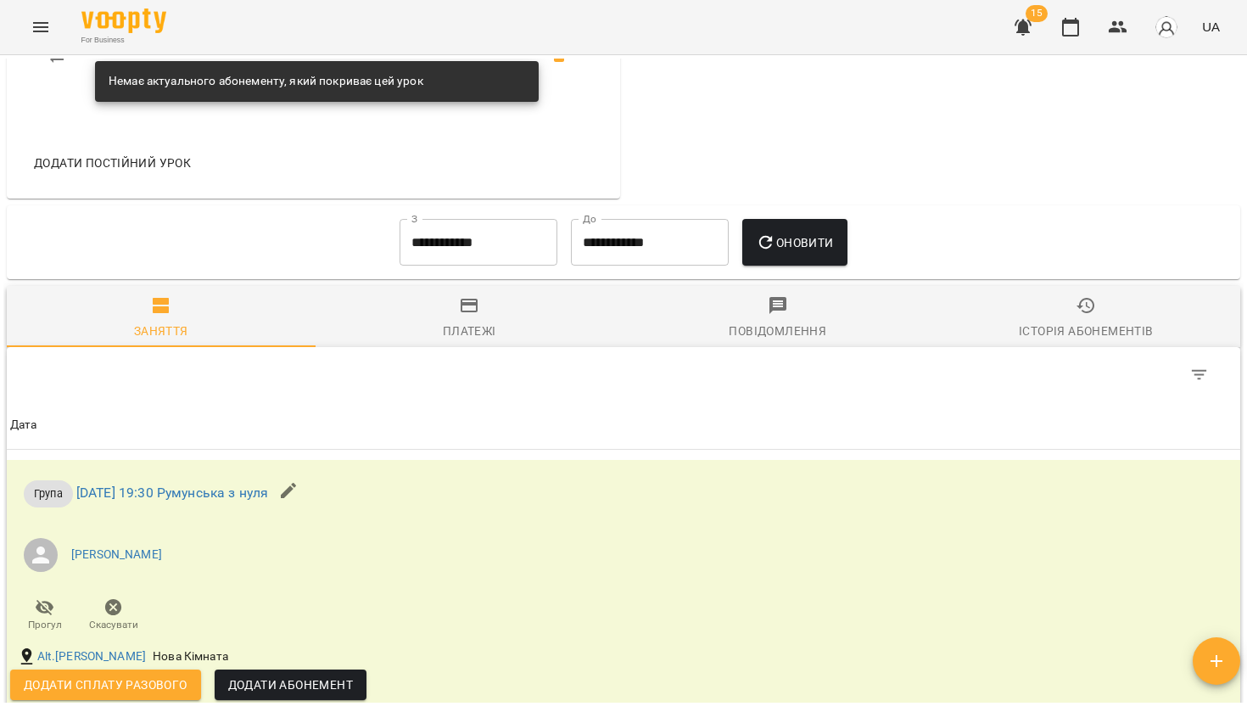
scroll to position [949, 0]
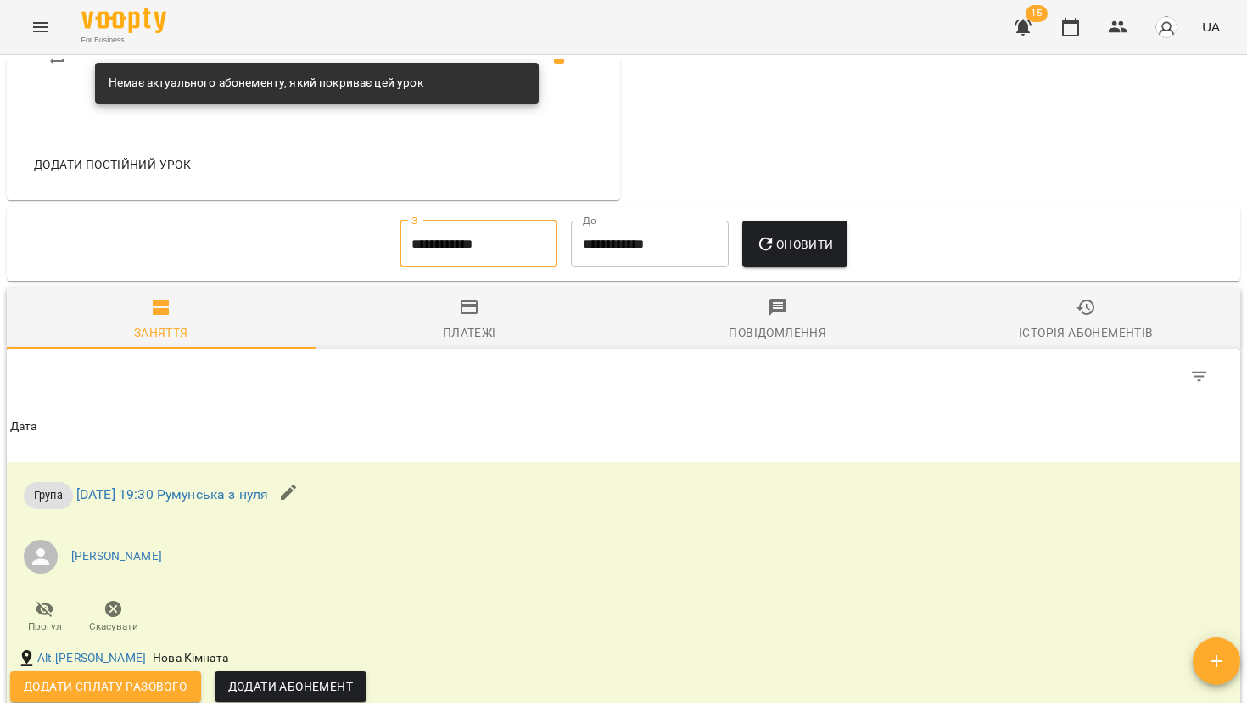
click at [454, 223] on input "**********" at bounding box center [478, 244] width 158 height 47
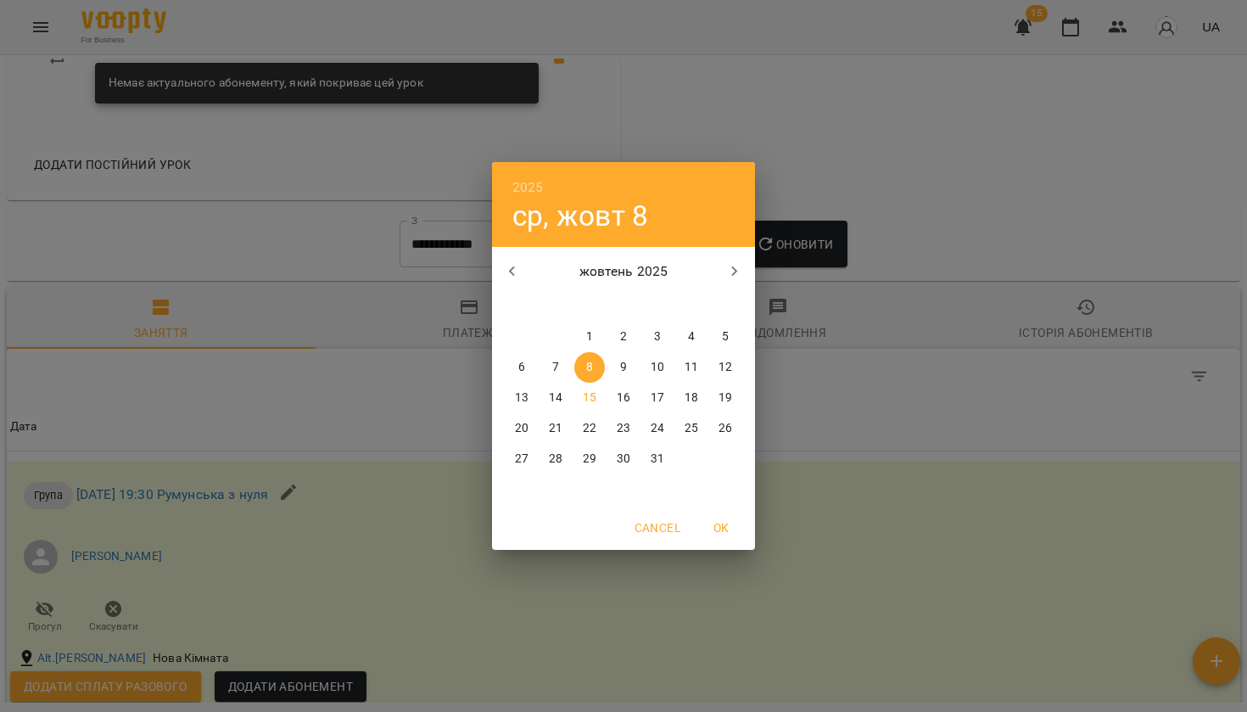
click at [591, 329] on p "1" at bounding box center [589, 336] width 7 height 17
type input "**********"
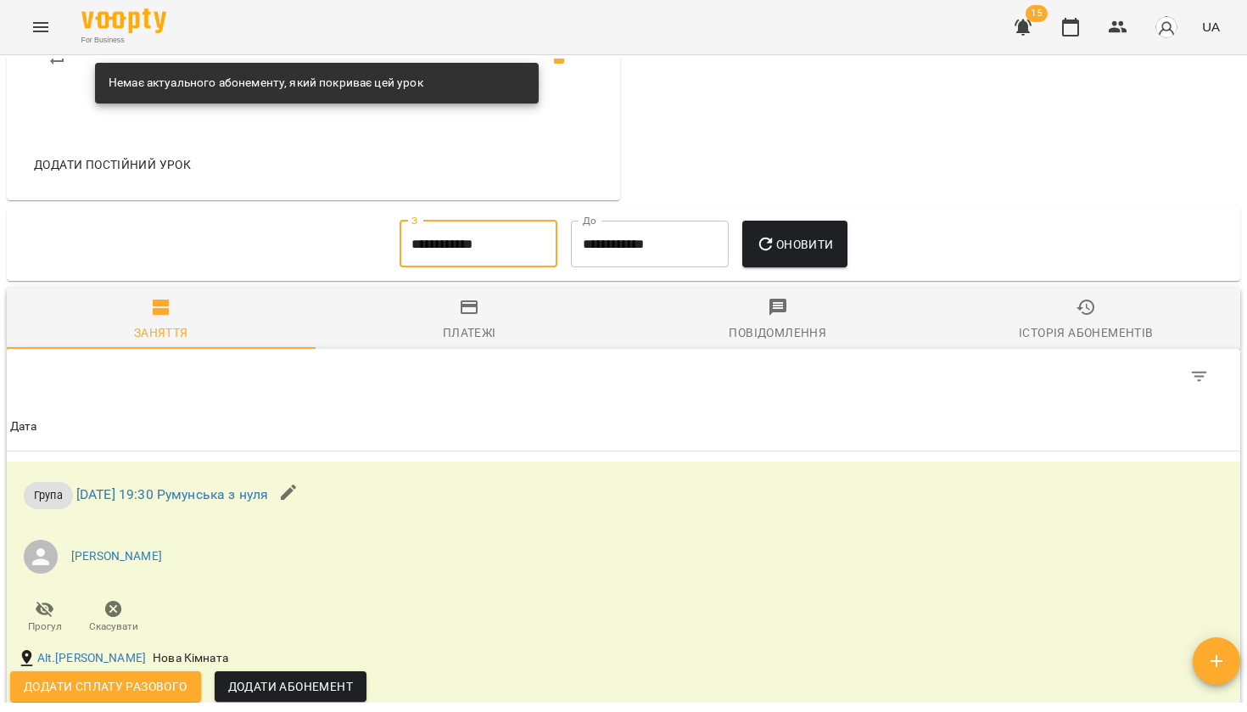
click at [780, 254] on button "Оновити" at bounding box center [794, 244] width 104 height 47
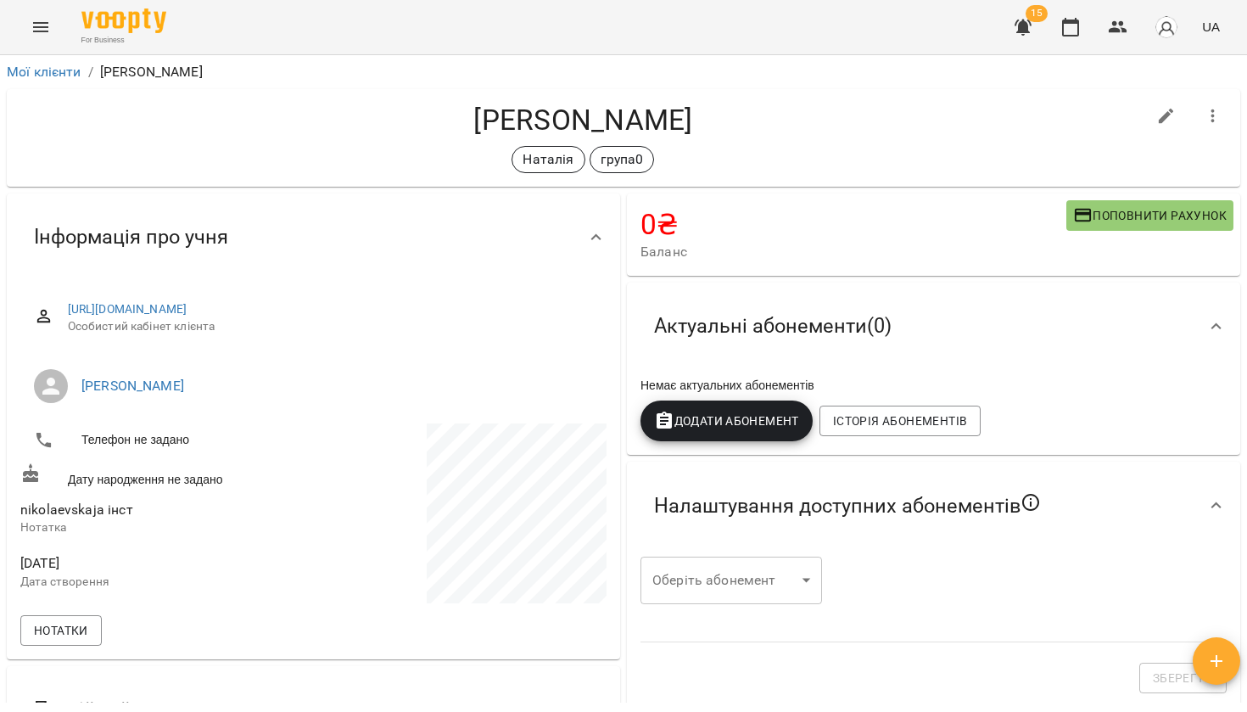
scroll to position [0, 0]
click at [1029, 41] on button "button" at bounding box center [1023, 27] width 41 height 41
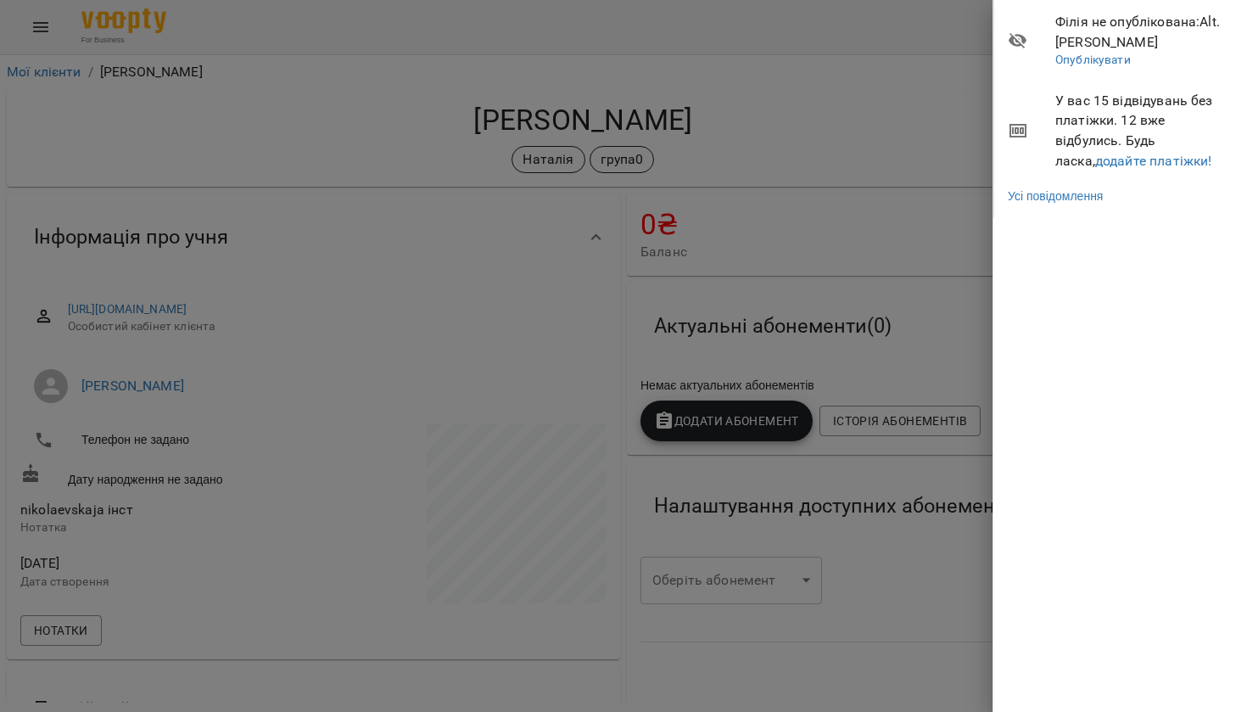
click at [919, 64] on div at bounding box center [623, 356] width 1247 height 712
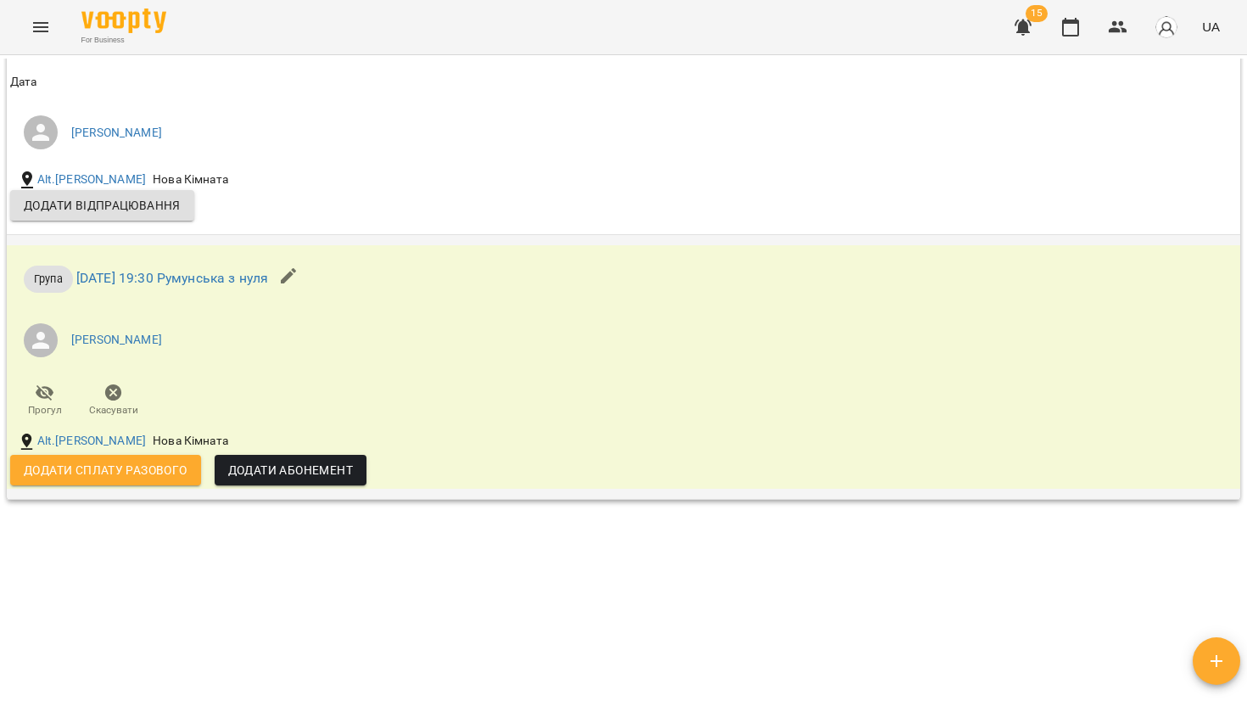
scroll to position [1376, 0]
click at [174, 471] on span "Додати сплату разового" at bounding box center [106, 471] width 164 height 20
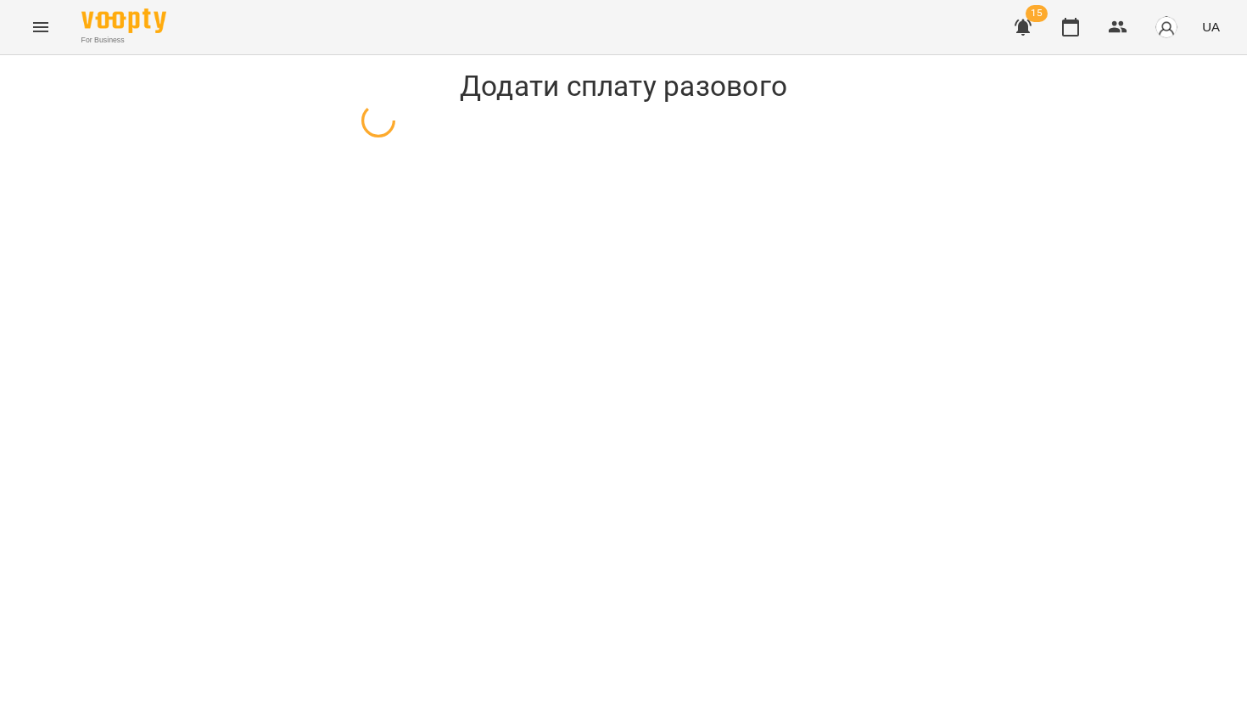
select select "*****"
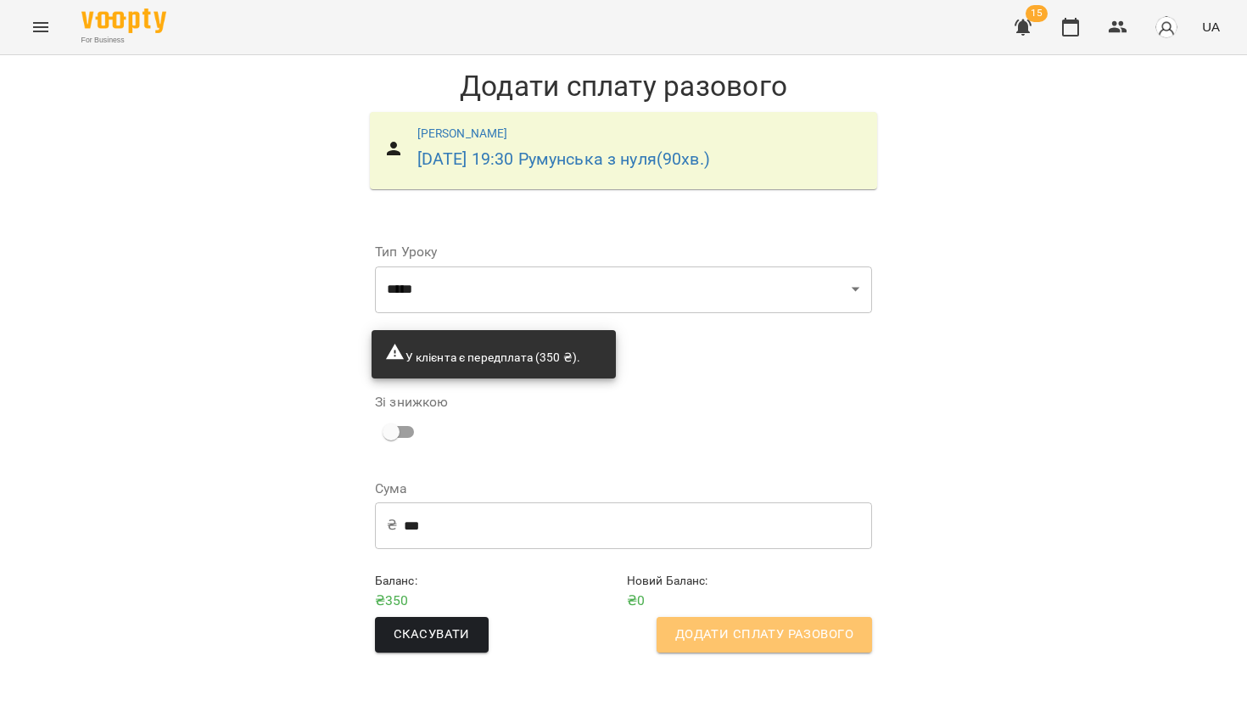
click at [727, 631] on span "Додати сплату разового" at bounding box center [764, 634] width 178 height 22
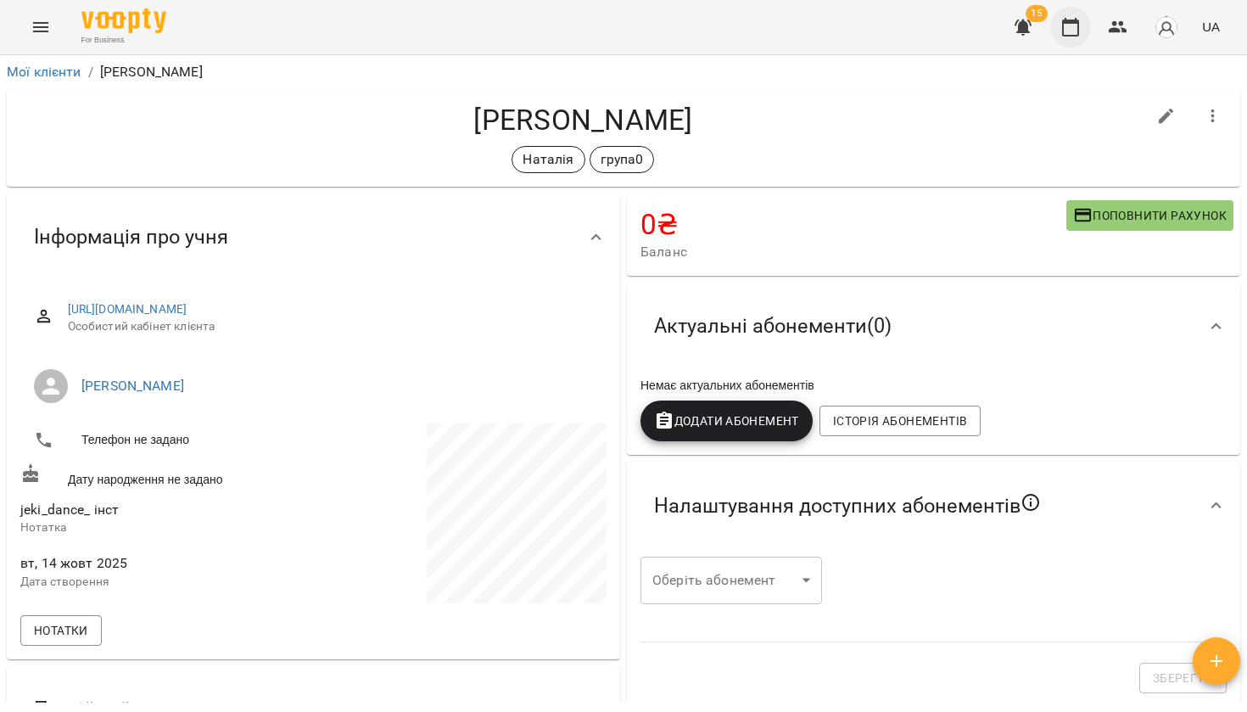
click at [1077, 36] on icon "button" at bounding box center [1070, 27] width 20 height 20
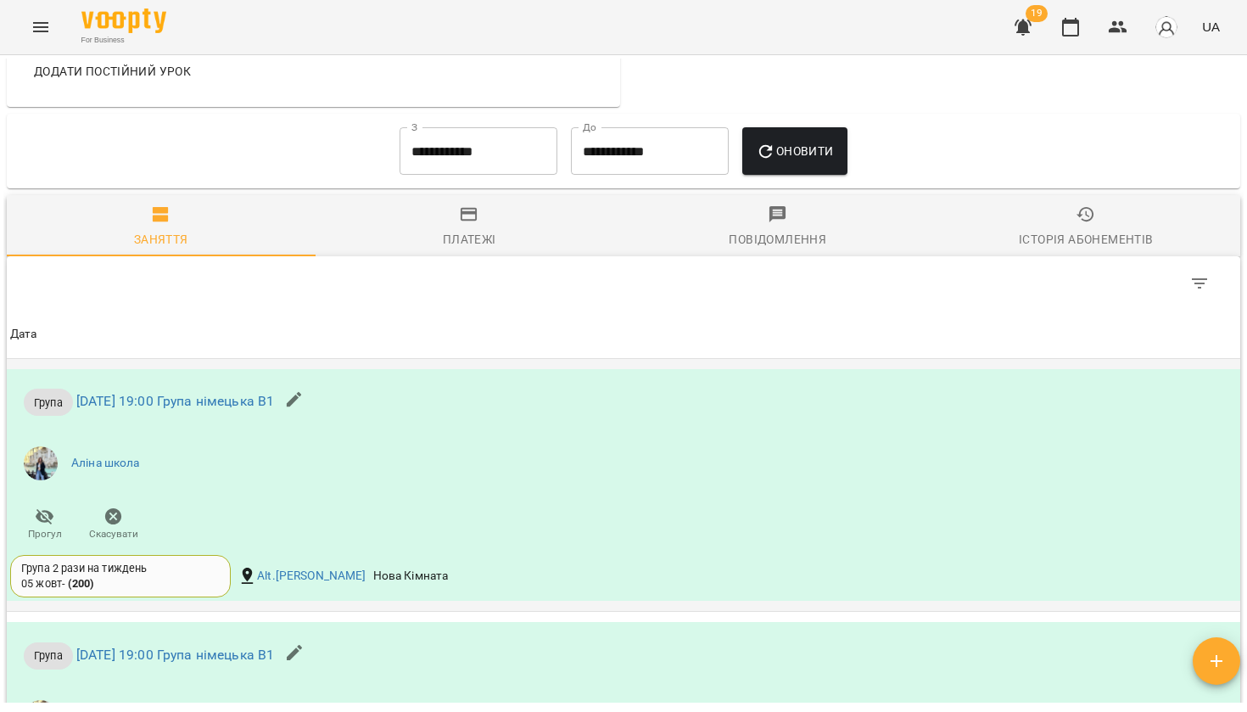
scroll to position [922, 0]
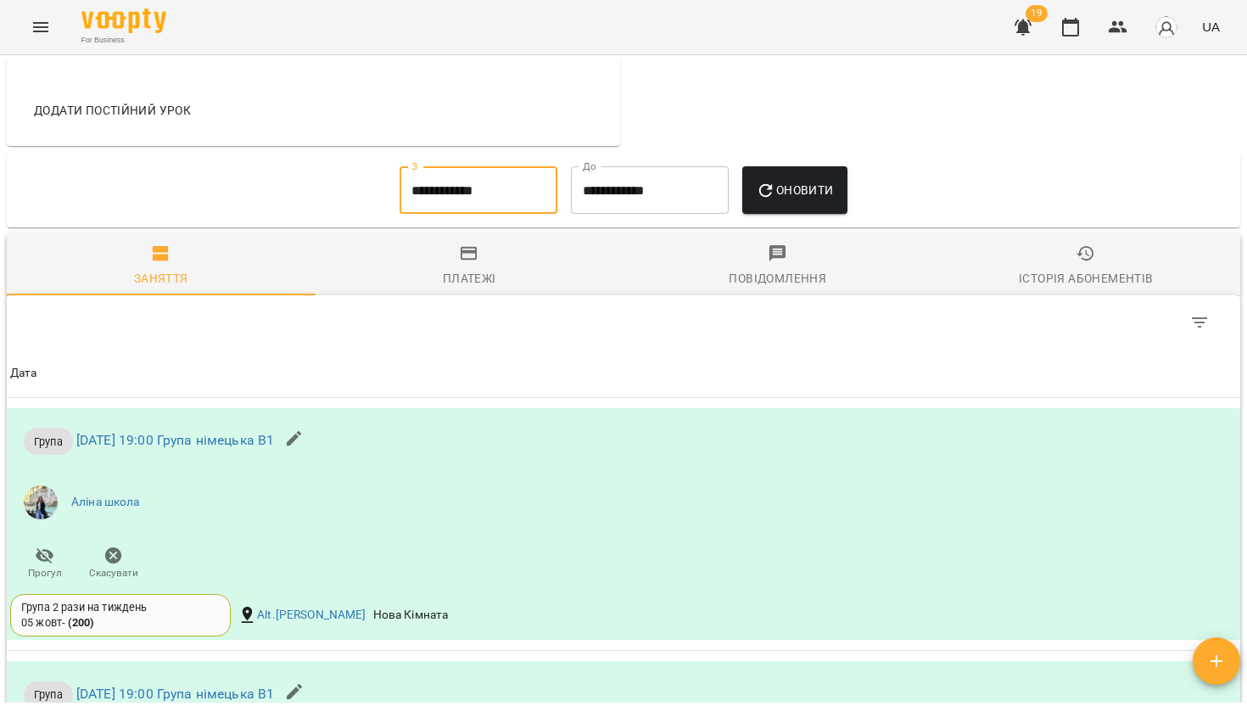
click at [478, 197] on input "**********" at bounding box center [478, 189] width 158 height 47
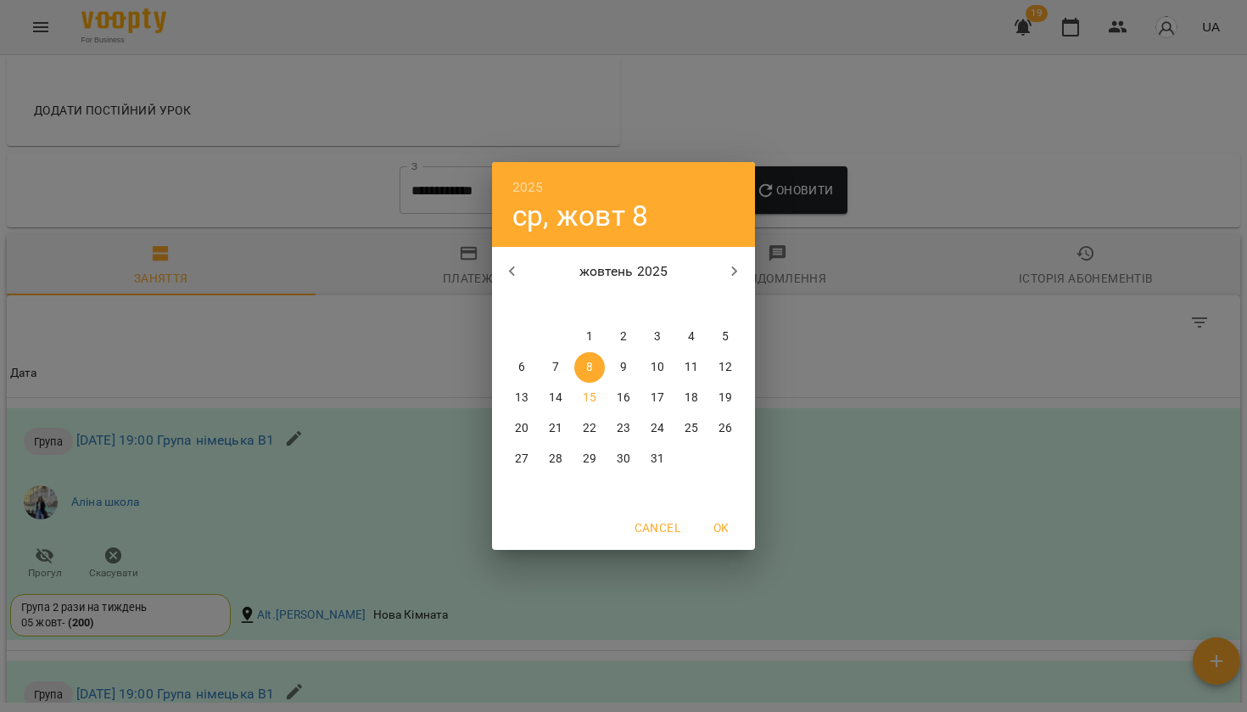
click at [593, 321] on div "жовтень 2025 пн вт ср чт пт сб нд 29 30 1 2 3 4 5 6 7 8 9 10 11 12 13 14 15 16 …" at bounding box center [623, 376] width 263 height 259
click at [595, 334] on span "1" at bounding box center [589, 336] width 31 height 17
type input "**********"
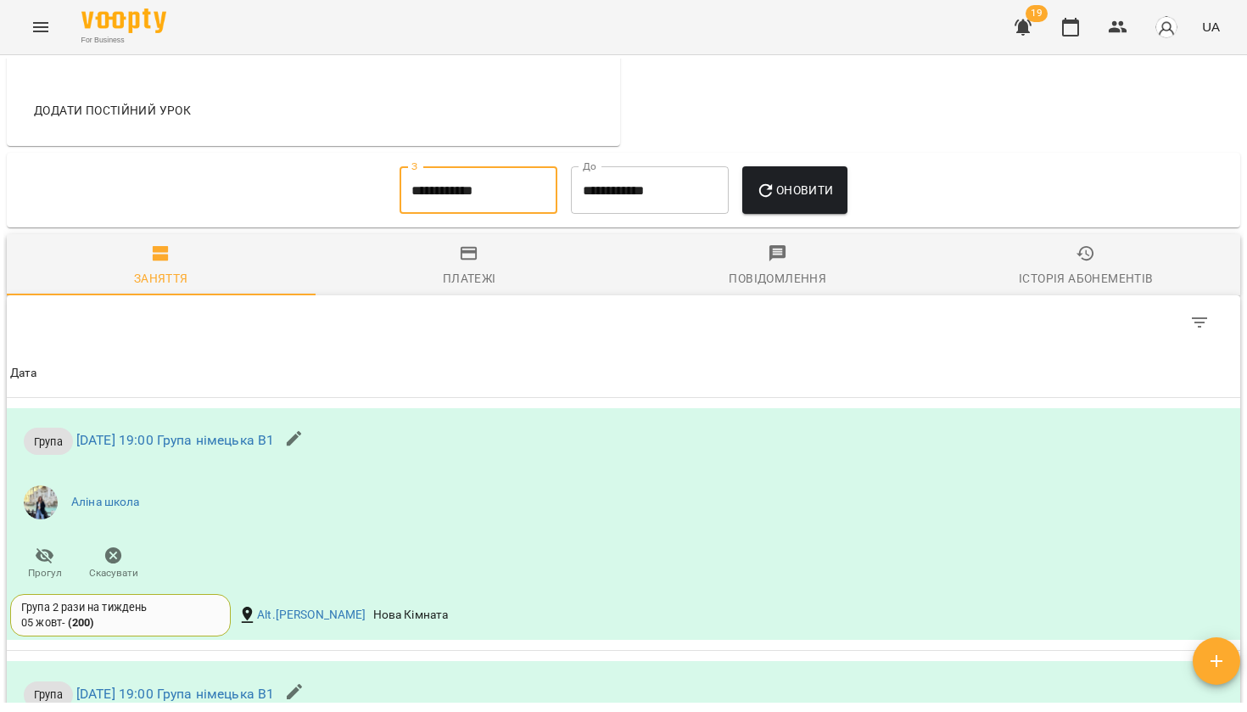
click at [795, 188] on span "Оновити" at bounding box center [794, 190] width 77 height 20
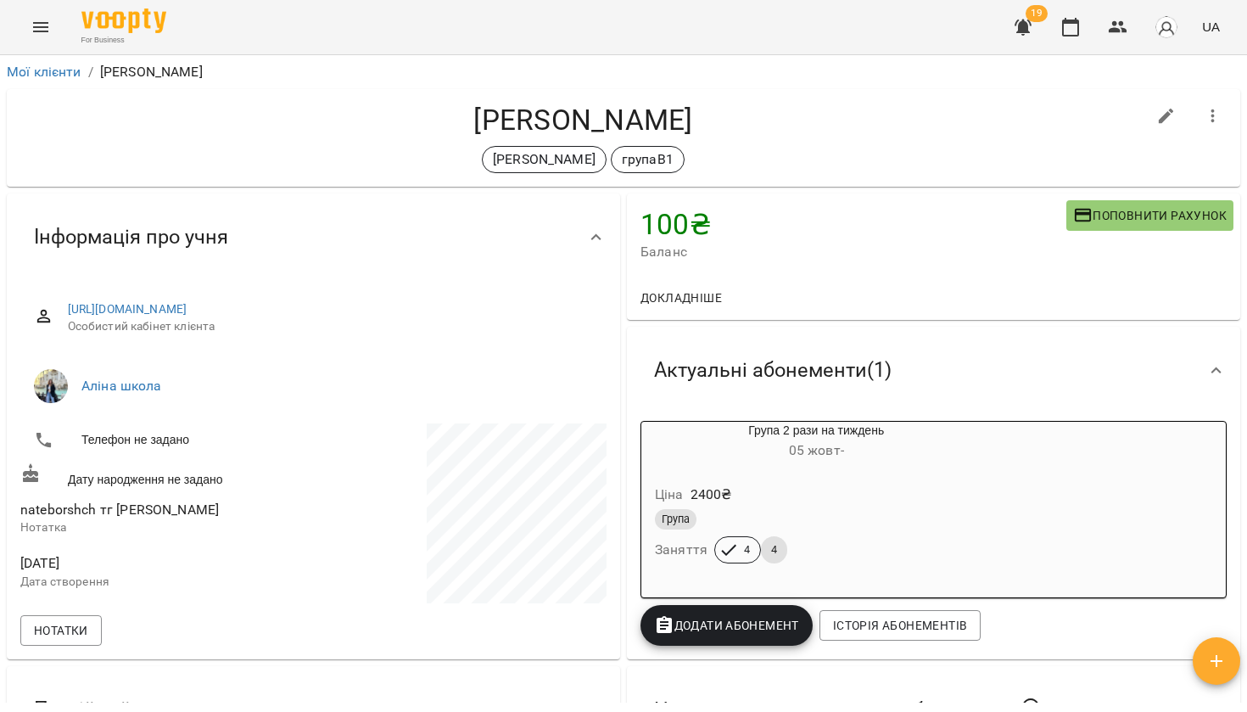
scroll to position [0, 0]
